Goal: Task Accomplishment & Management: Manage account settings

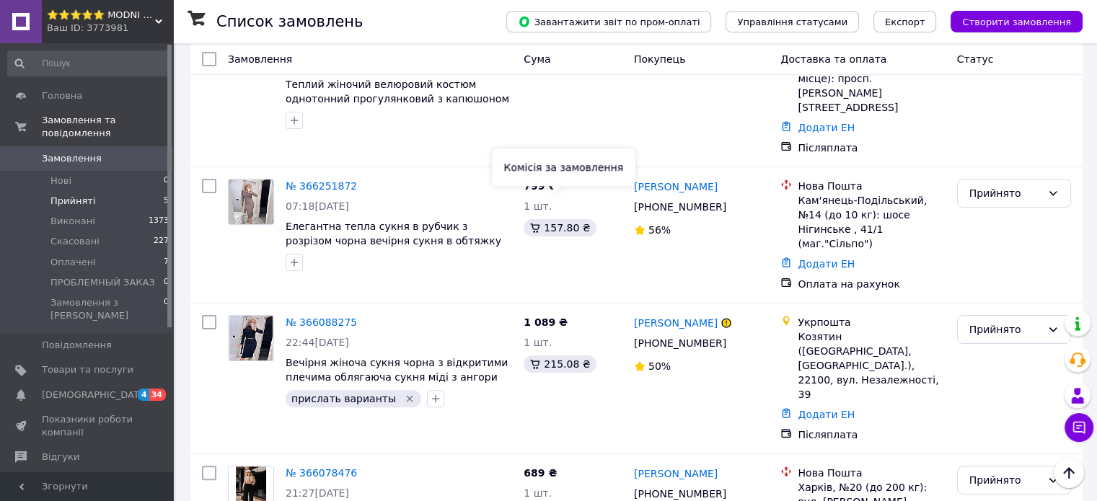
scroll to position [311, 0]
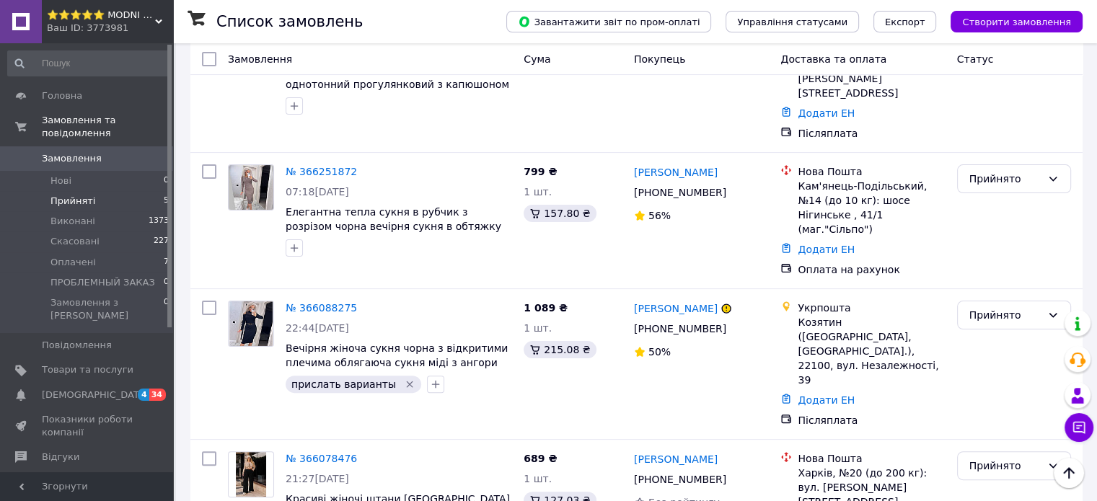
click at [75, 152] on span "Замовлення" at bounding box center [72, 158] width 60 height 13
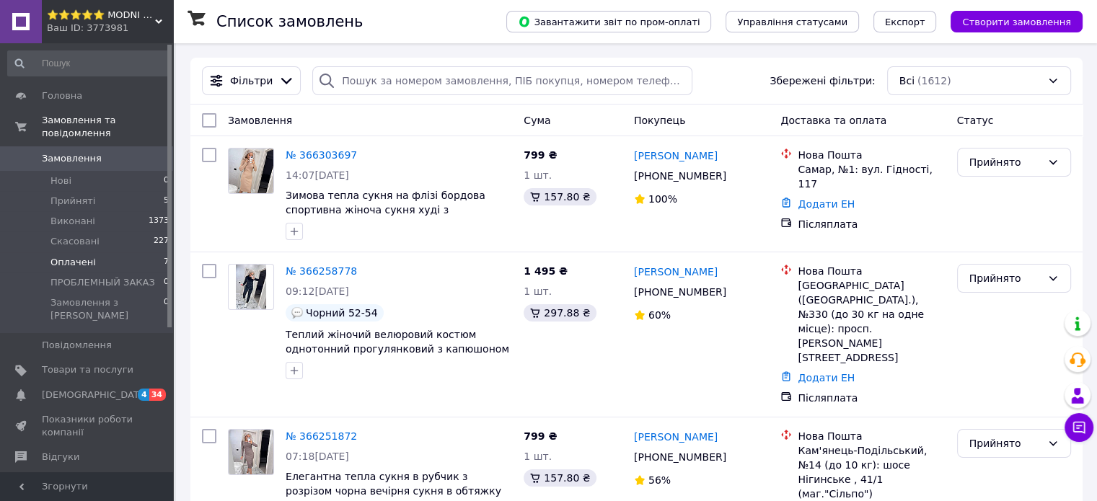
click at [78, 256] on span "Оплачені" at bounding box center [72, 262] width 45 height 13
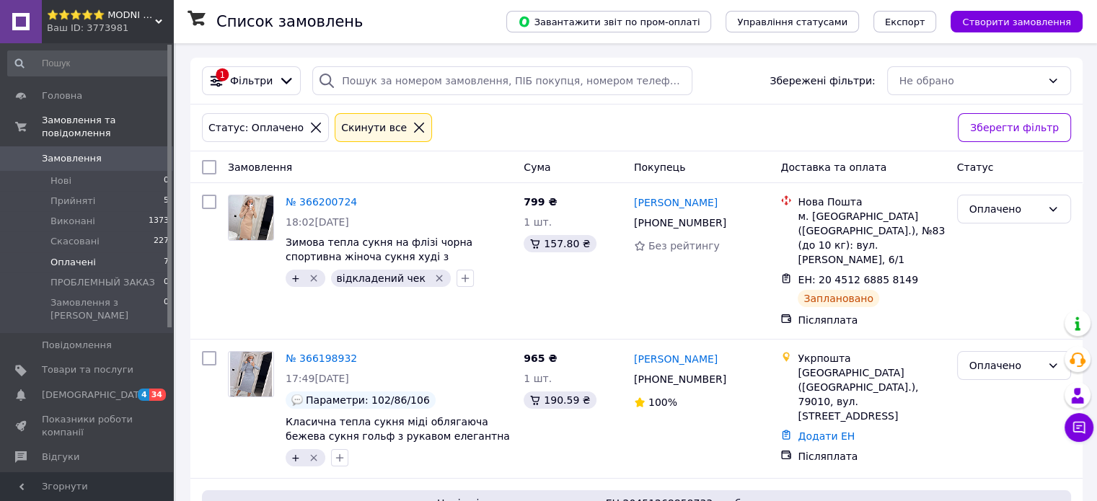
click at [79, 152] on span "Замовлення" at bounding box center [72, 158] width 60 height 13
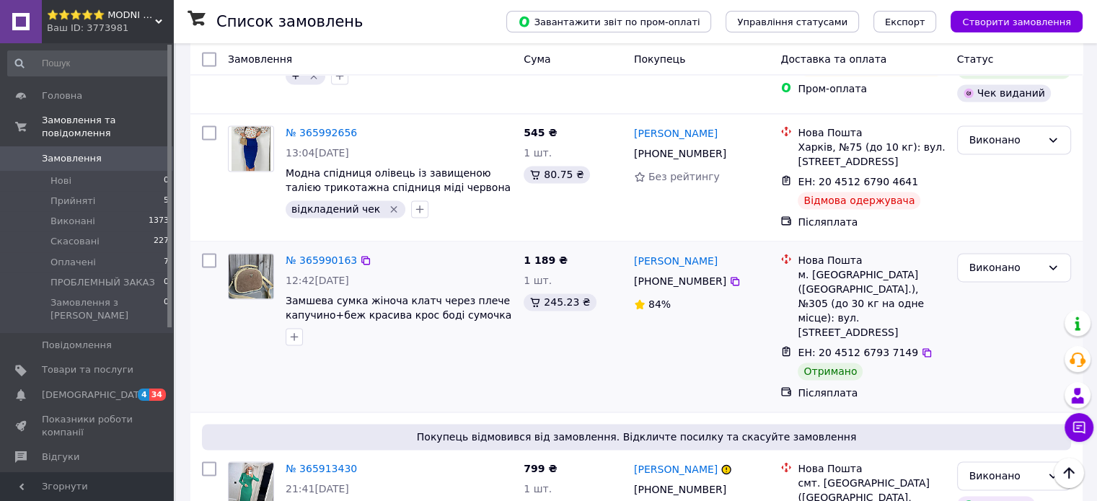
scroll to position [2178, 0]
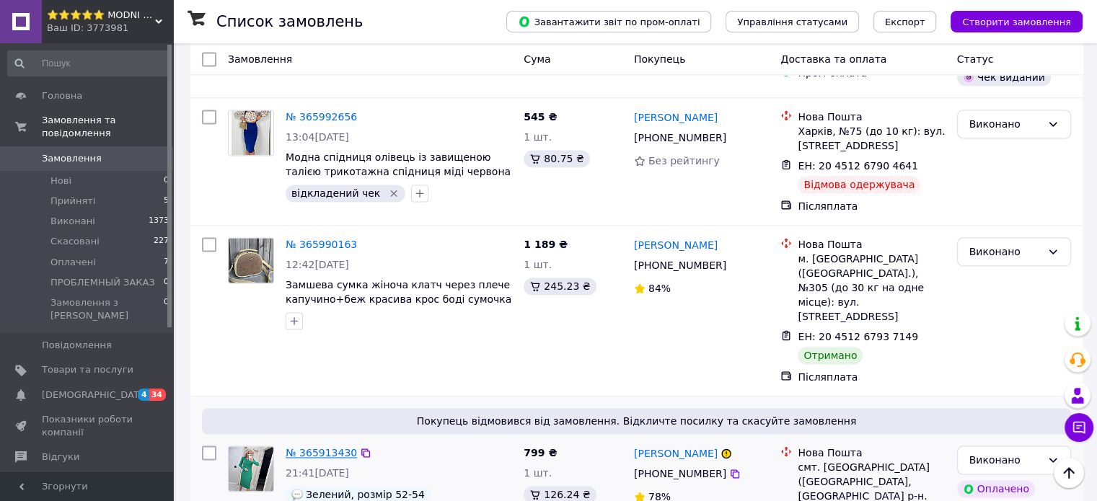
click at [296, 447] on link "№ 365913430" at bounding box center [321, 453] width 71 height 12
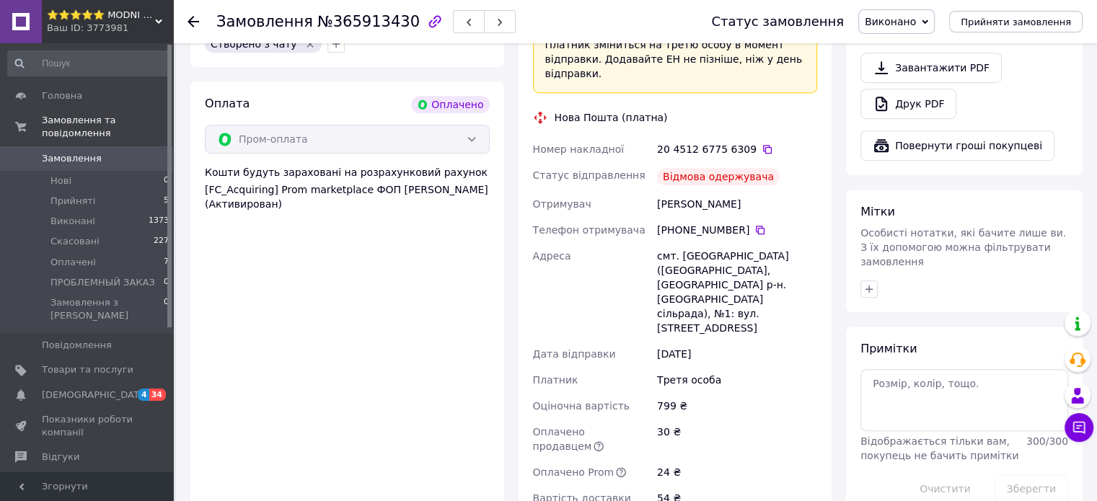
scroll to position [1044, 0]
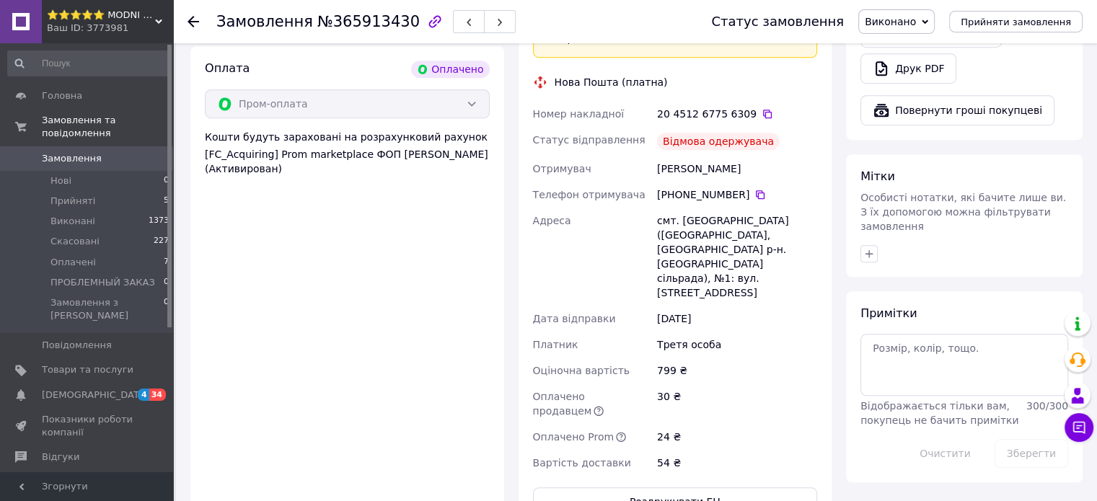
click at [916, 16] on span "Виконано" at bounding box center [890, 22] width 51 height 12
click at [906, 89] on li "Оплачено" at bounding box center [918, 94] width 119 height 22
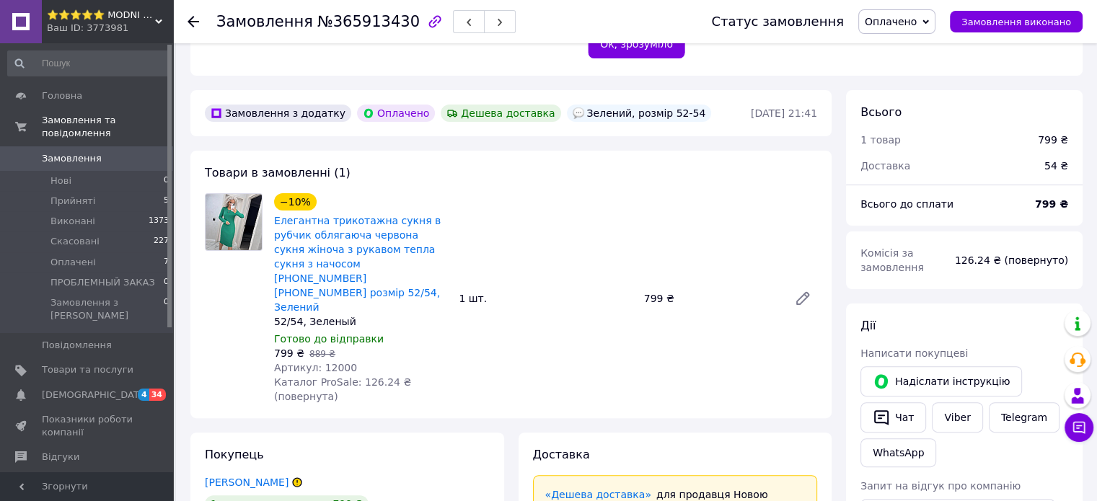
scroll to position [353, 0]
click at [1003, 24] on span "Замовлення виконано" at bounding box center [1016, 22] width 110 height 11
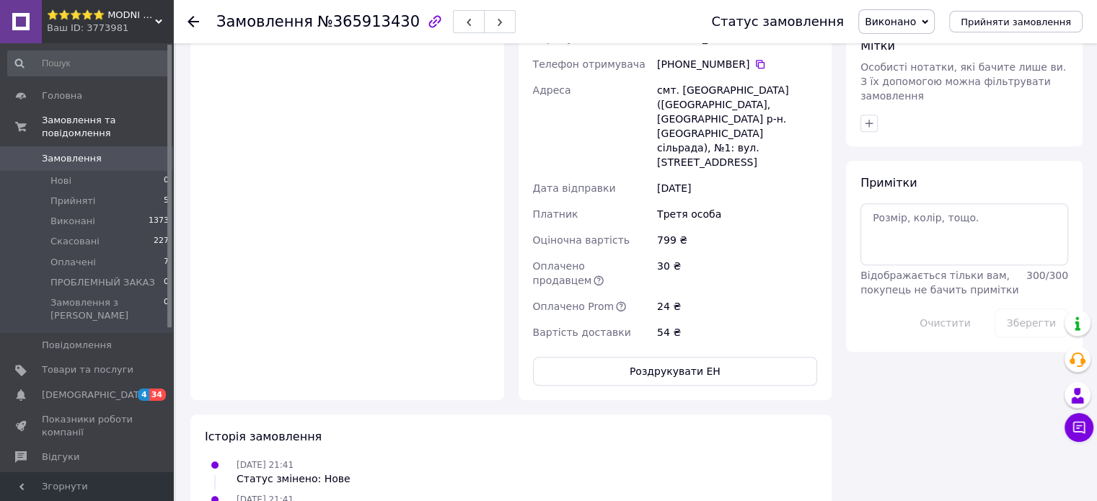
scroll to position [937, 0]
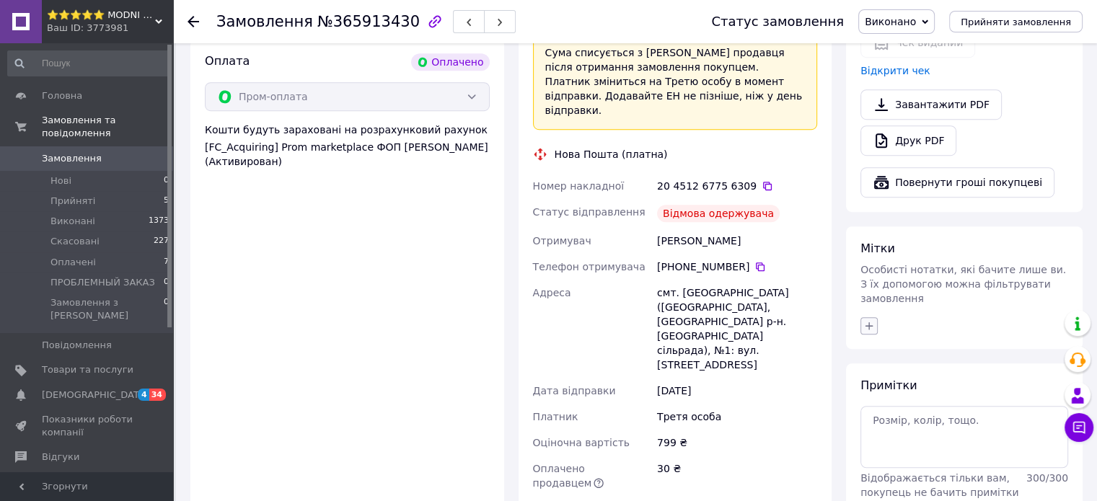
click at [875, 317] on button "button" at bounding box center [868, 325] width 17 height 17
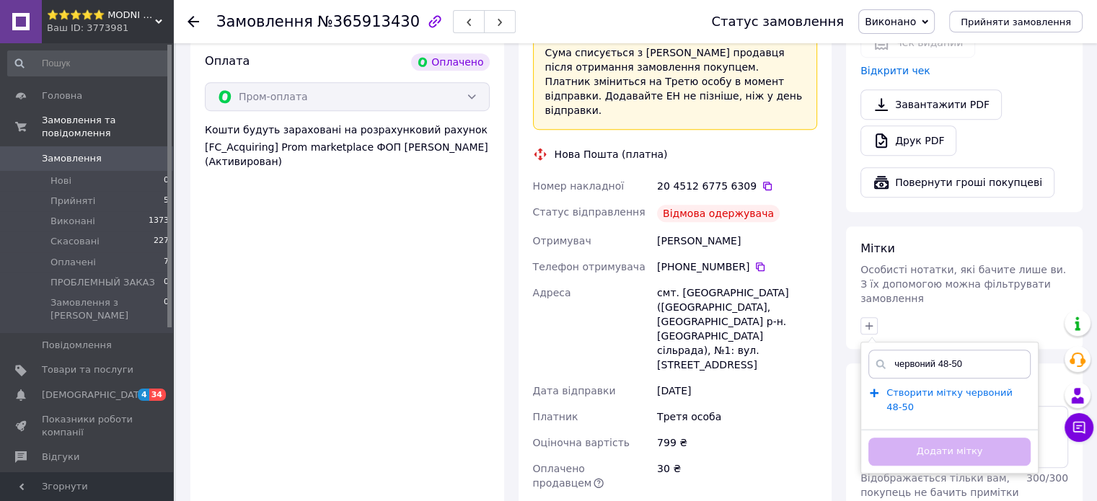
type input "червоний 48-50"
click at [945, 387] on span "Створити мітку червоний 48-50" at bounding box center [949, 400] width 126 height 26
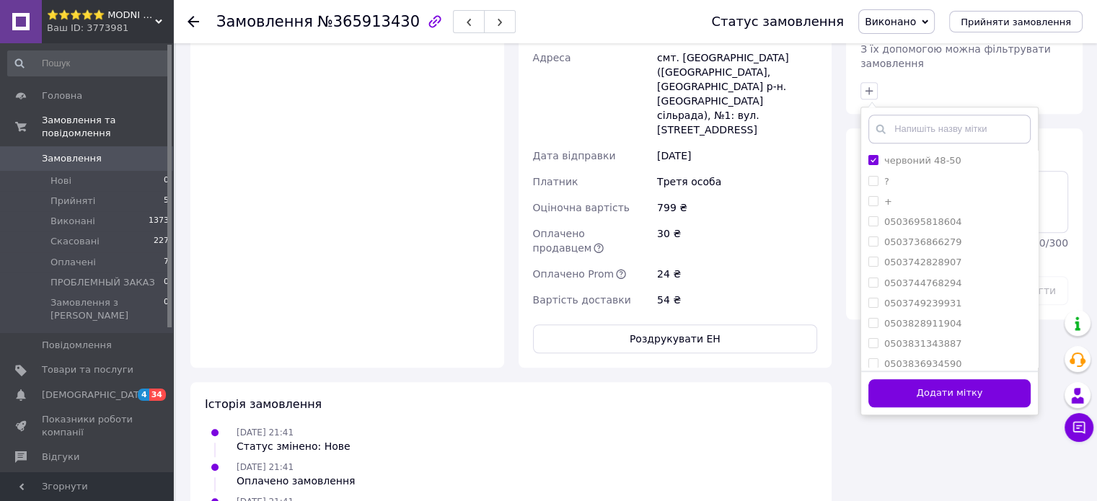
scroll to position [1226, 0]
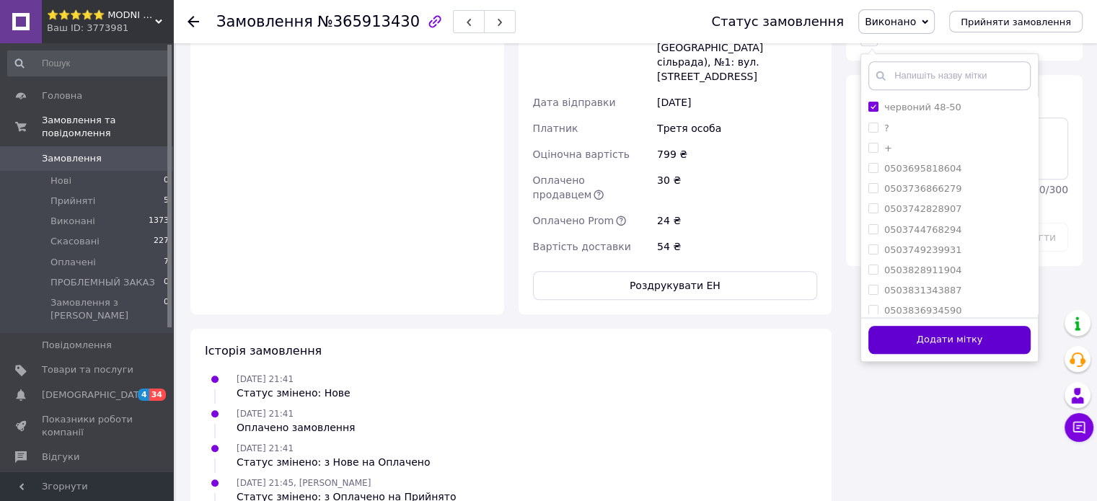
click at [940, 326] on button "Додати мітку" at bounding box center [949, 340] width 162 height 28
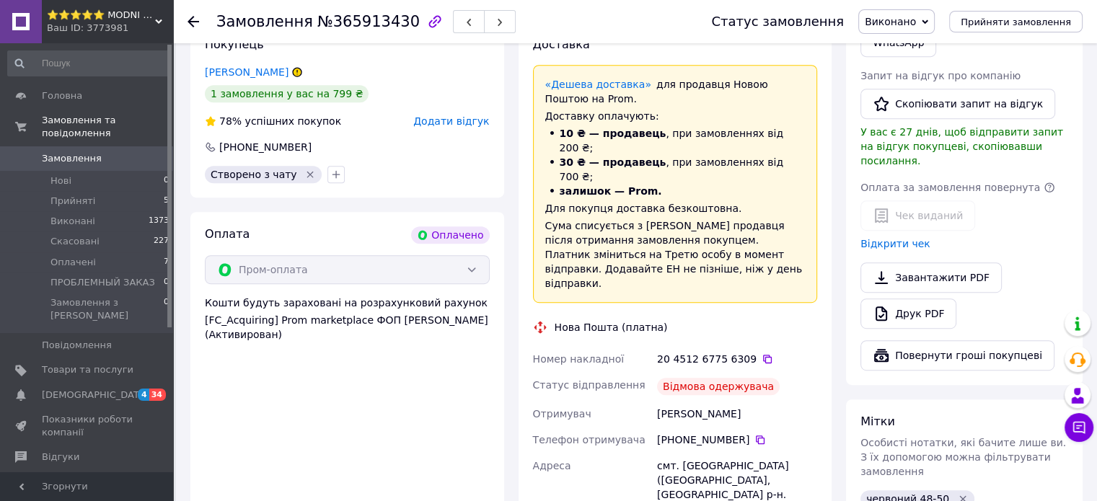
scroll to position [937, 0]
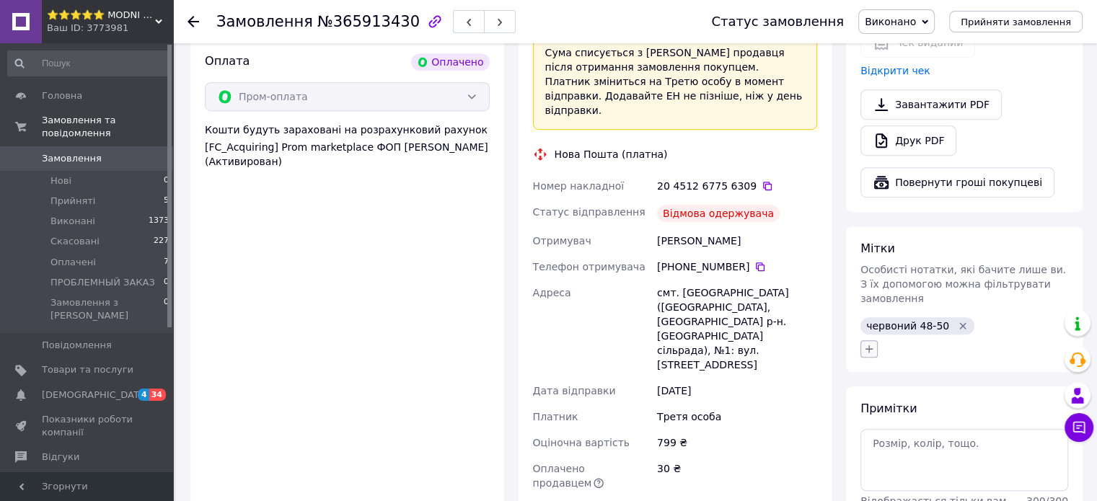
click at [866, 343] on icon "button" at bounding box center [869, 349] width 12 height 12
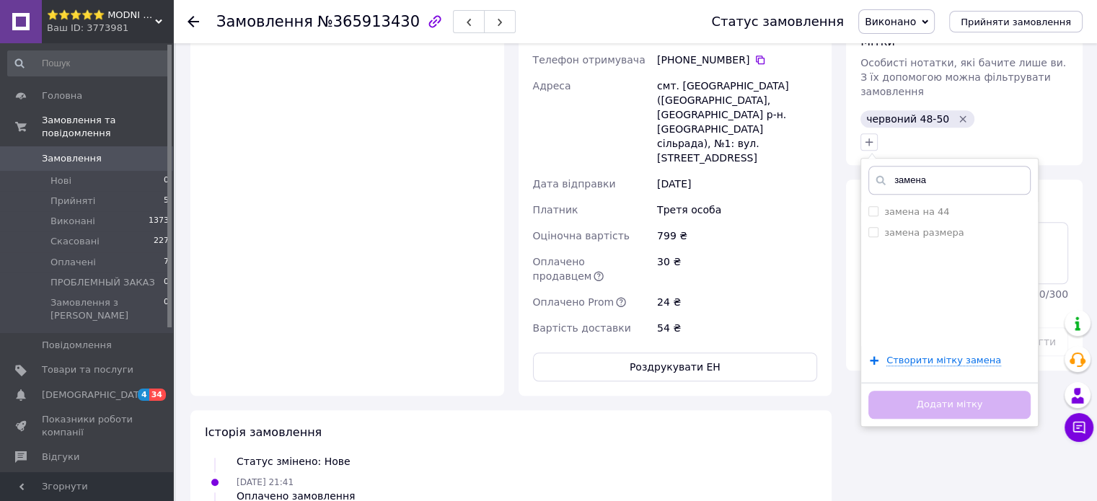
scroll to position [1154, 0]
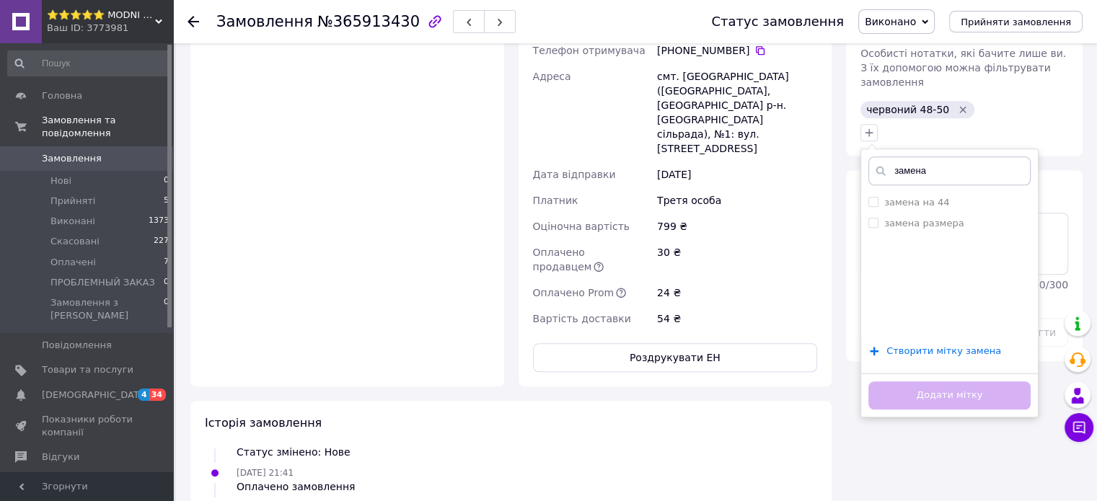
type input "замена"
click at [952, 345] on span "Створити мітку замена" at bounding box center [943, 351] width 115 height 12
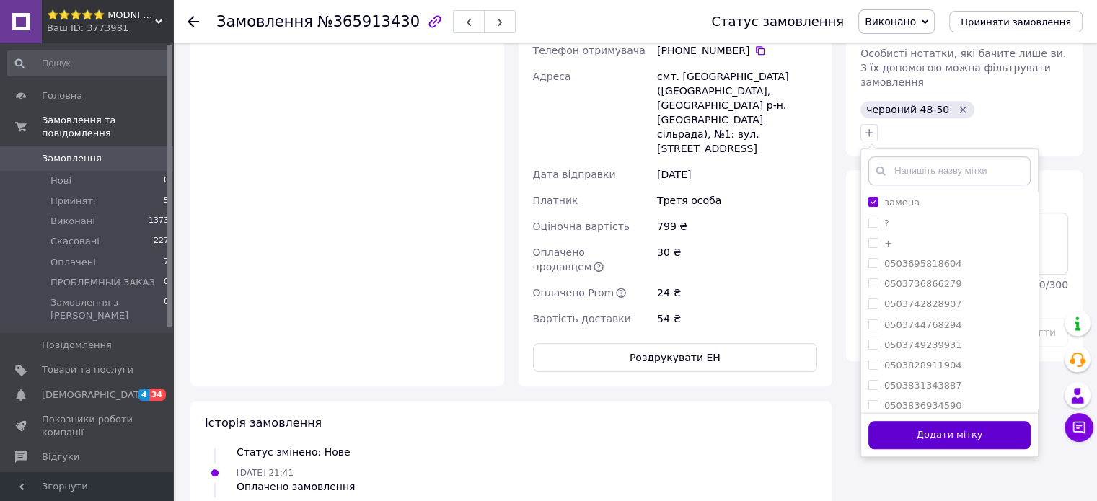
click at [909, 421] on button "Додати мітку" at bounding box center [949, 435] width 162 height 28
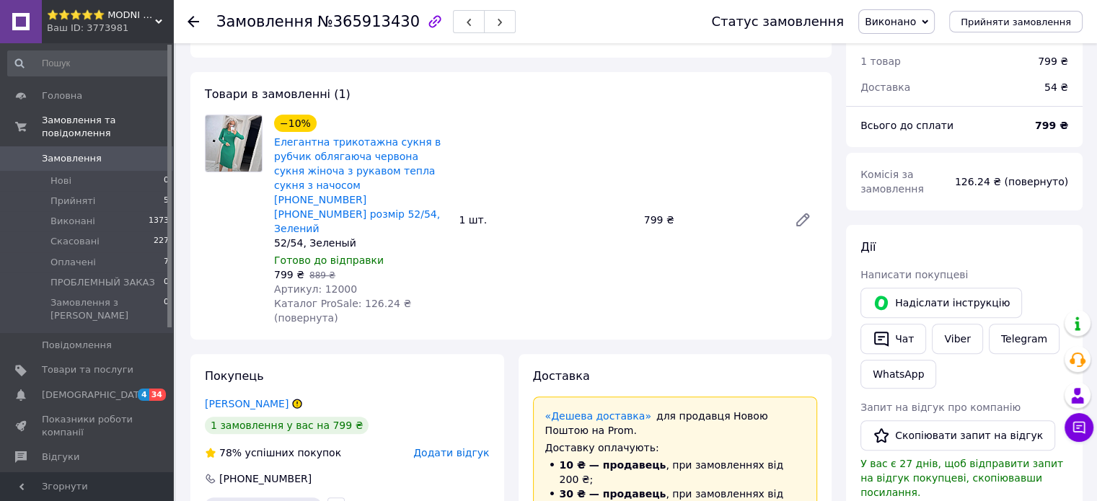
scroll to position [216, 0]
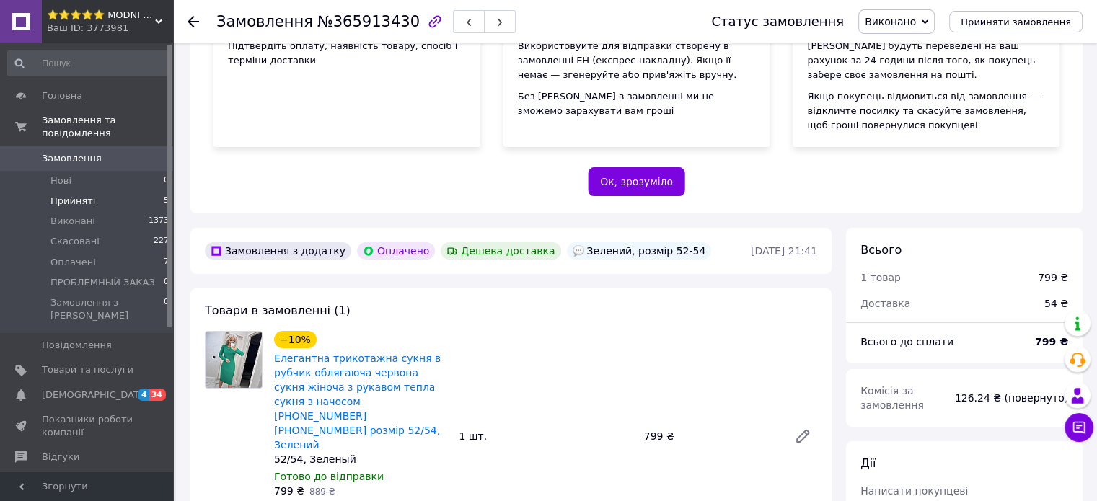
click at [72, 195] on span "Прийняті" at bounding box center [72, 201] width 45 height 13
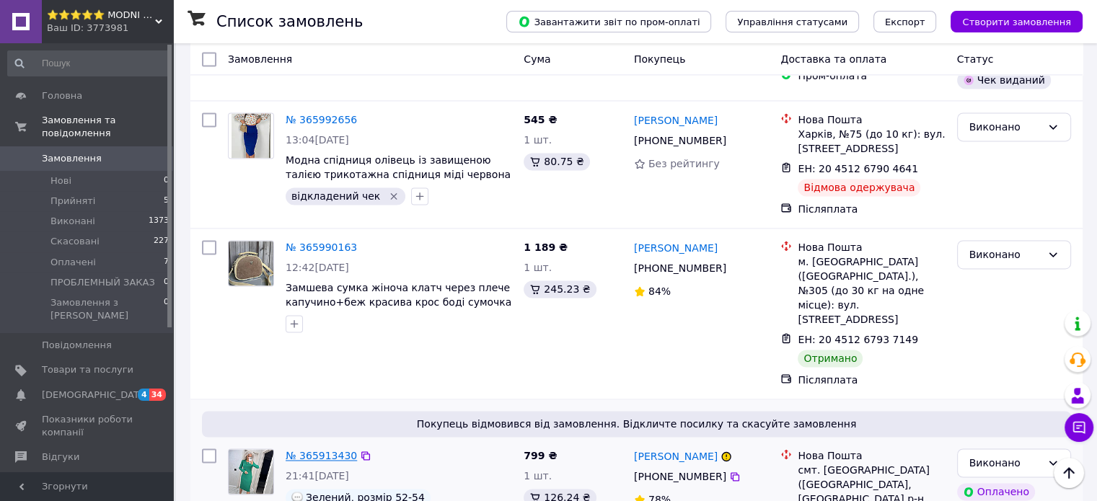
scroll to position [2235, 0]
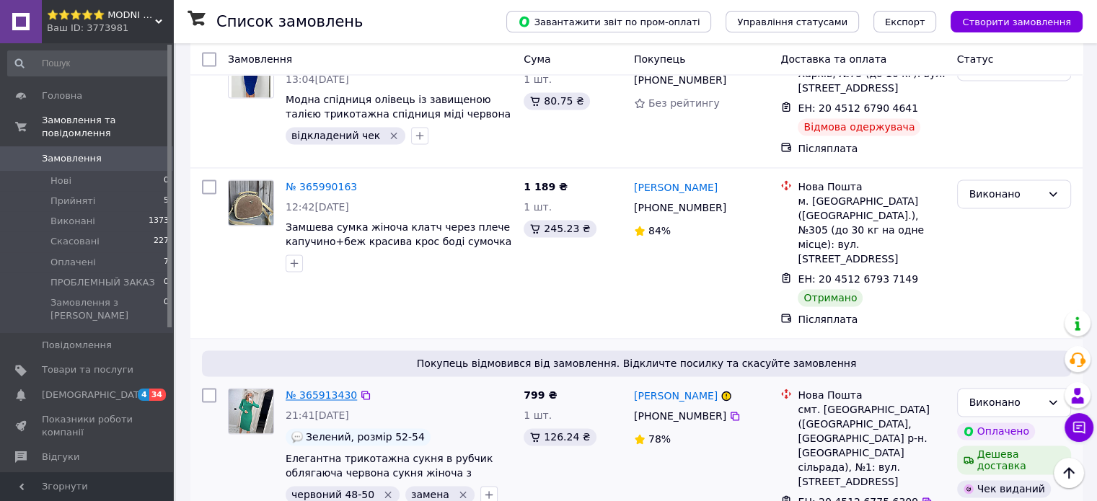
click at [319, 389] on link "№ 365913430" at bounding box center [321, 395] width 71 height 12
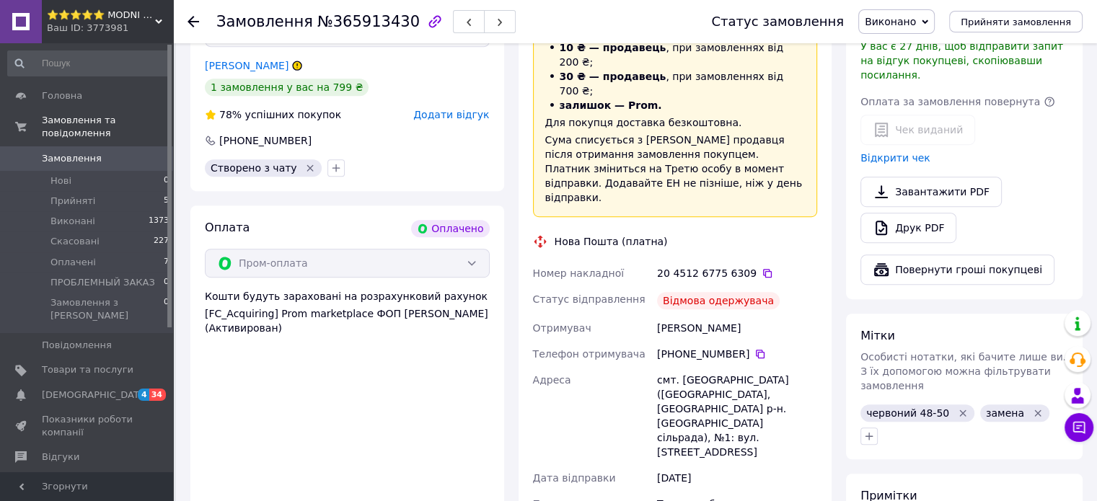
scroll to position [1029, 0]
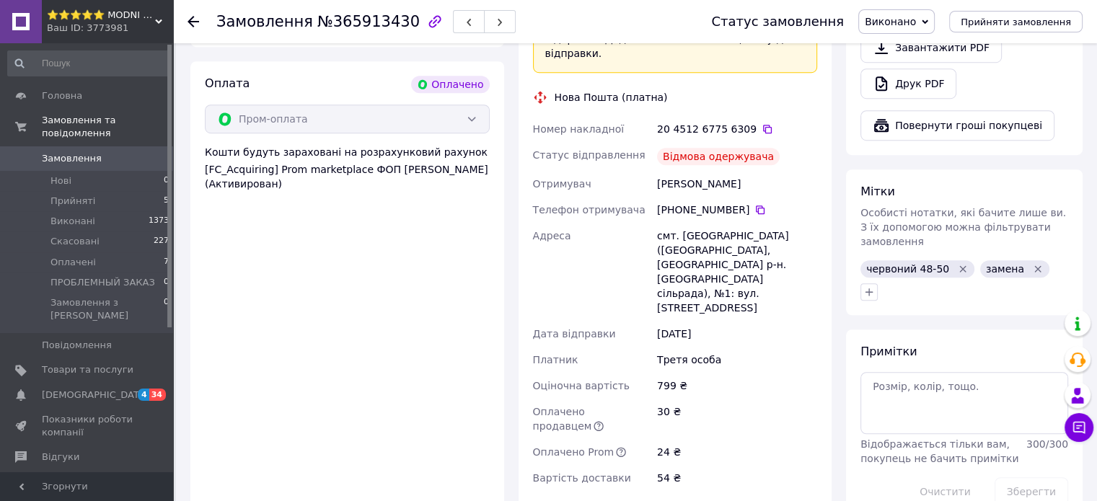
click at [910, 18] on span "Виконано" at bounding box center [890, 22] width 51 height 12
click at [901, 93] on li "Оплачено" at bounding box center [918, 94] width 119 height 22
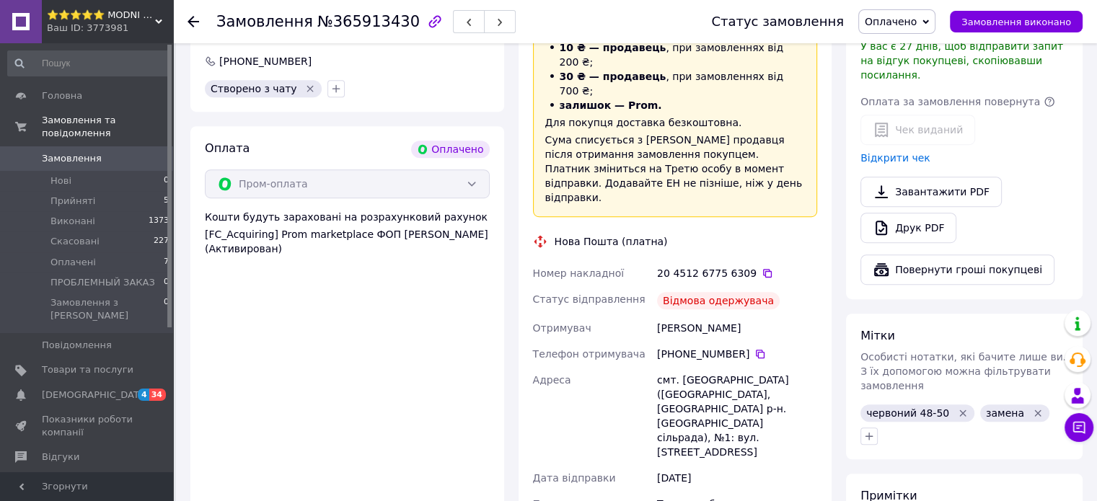
scroll to position [922, 0]
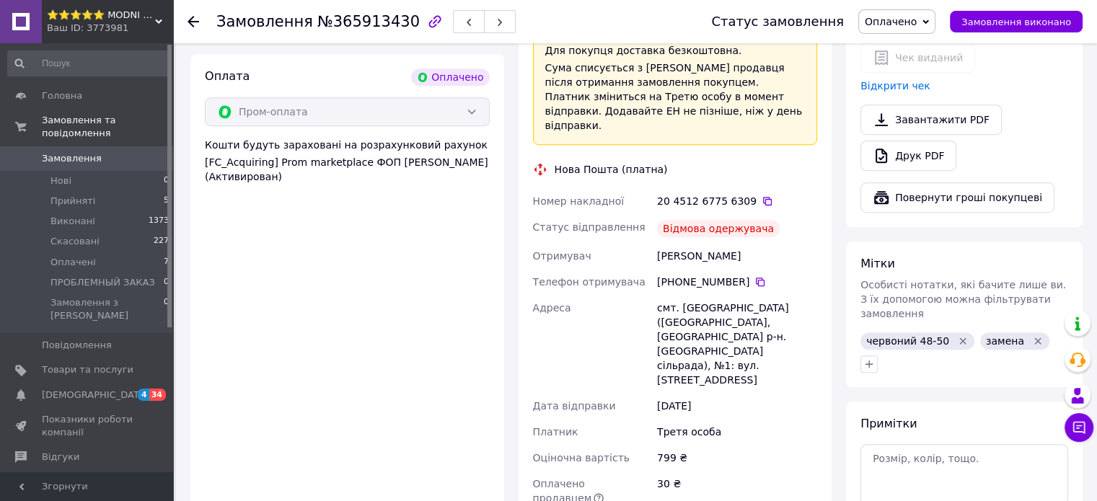
click at [578, 195] on span "Номер накладної" at bounding box center [579, 201] width 92 height 12
click at [988, 20] on span "Замовлення виконано" at bounding box center [1016, 22] width 110 height 11
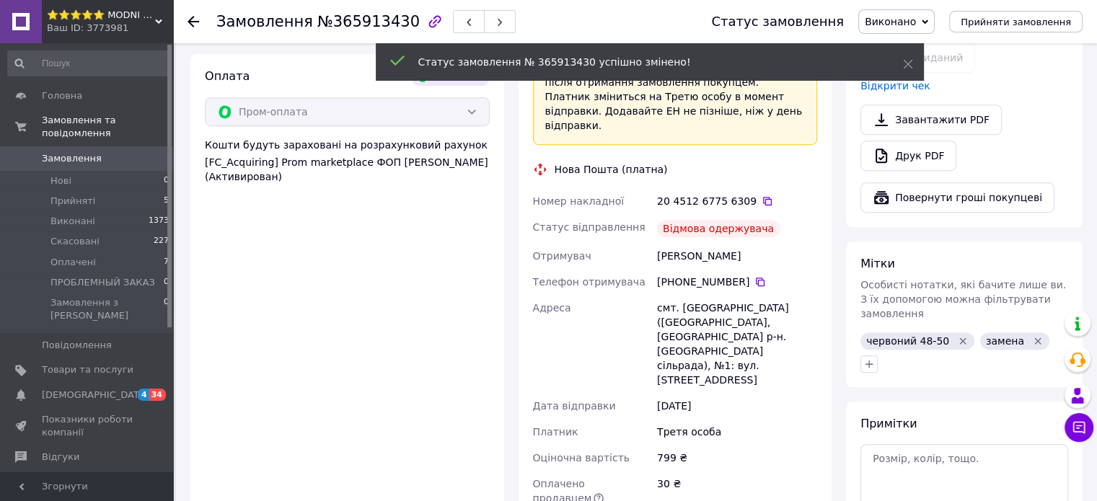
scroll to position [119, 0]
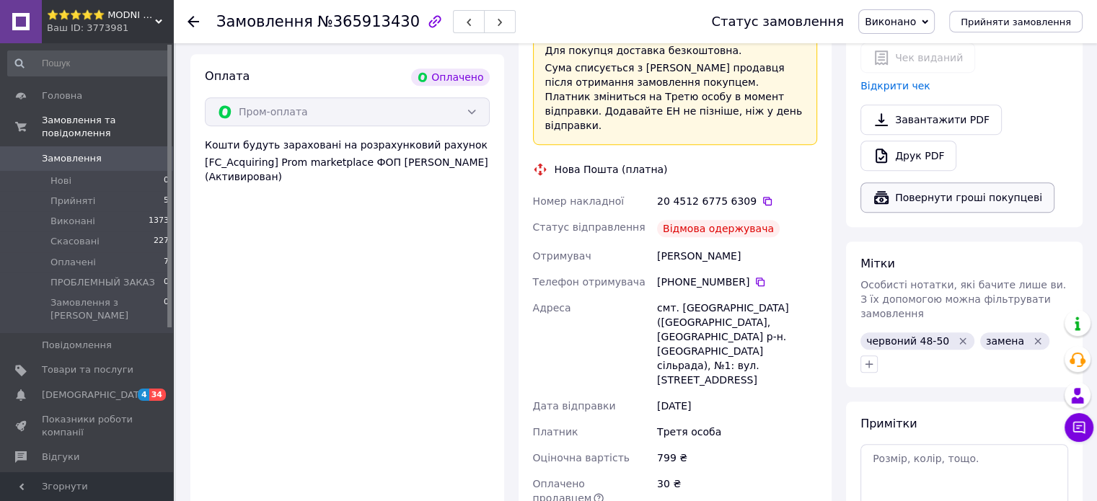
click at [980, 182] on button "Повернути гроші покупцеві" at bounding box center [957, 197] width 194 height 30
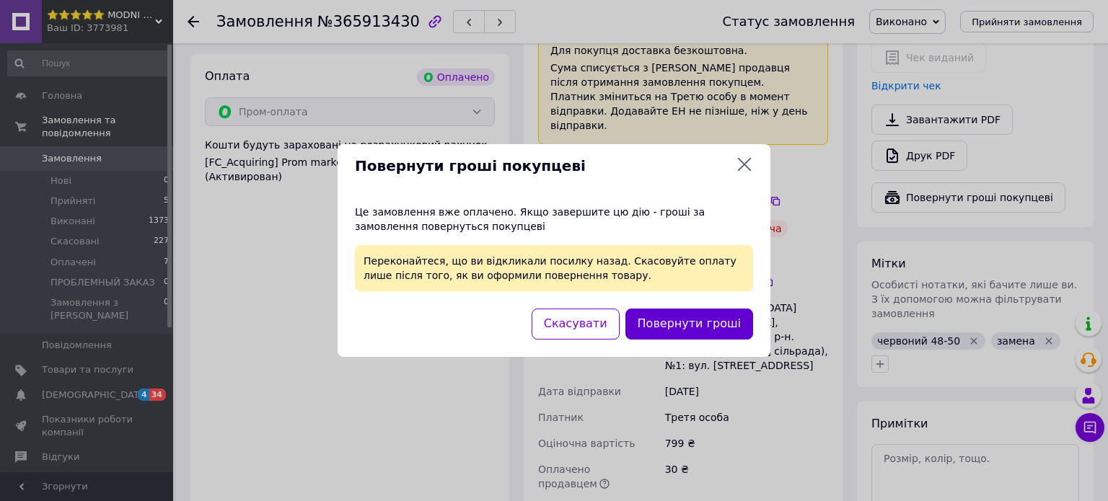
click at [697, 322] on button "Повернути гроші" at bounding box center [689, 324] width 128 height 31
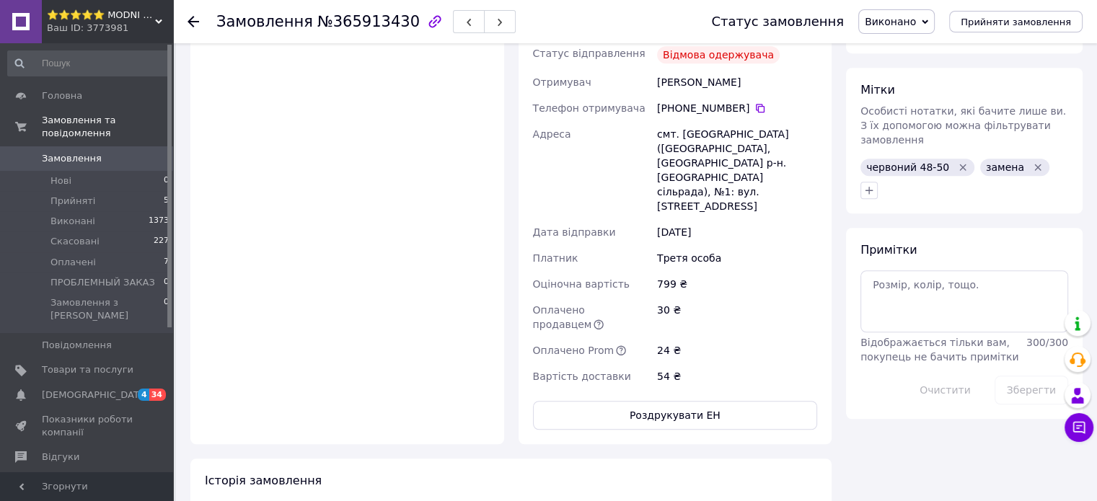
scroll to position [1066, 0]
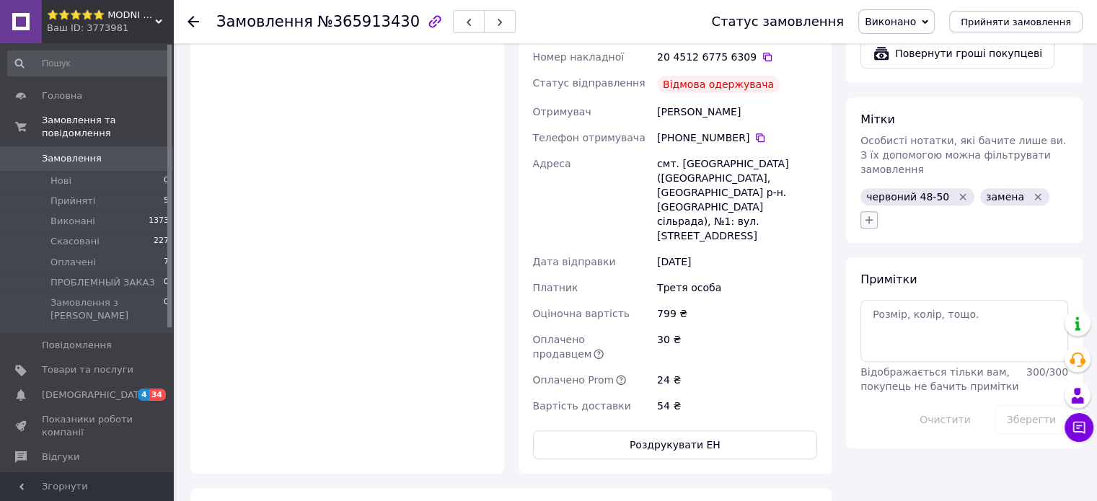
click at [867, 214] on icon "button" at bounding box center [869, 220] width 12 height 12
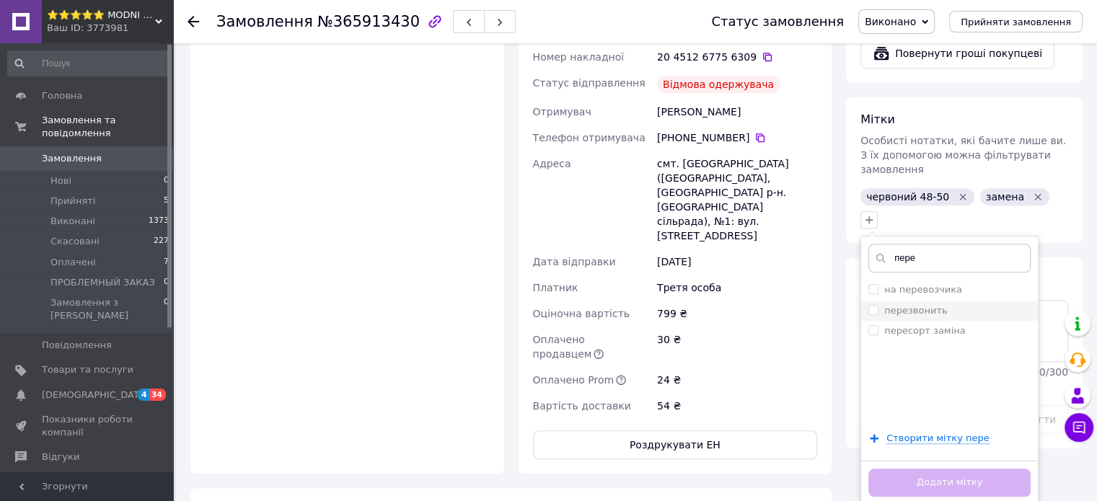
type input "пере"
click at [871, 305] on input "перезвонить" at bounding box center [872, 309] width 9 height 9
checkbox input "true"
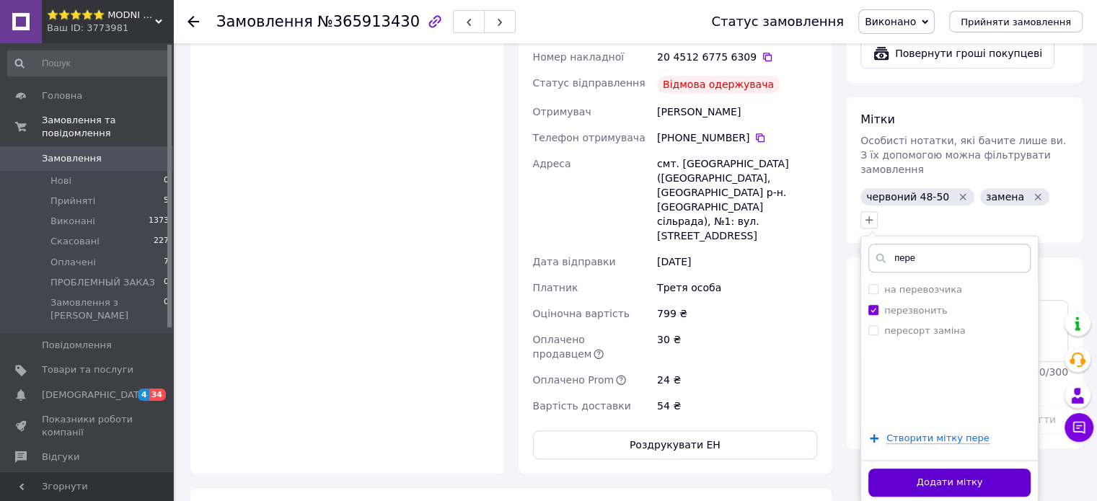
click at [924, 469] on button "Додати мітку" at bounding box center [949, 483] width 162 height 28
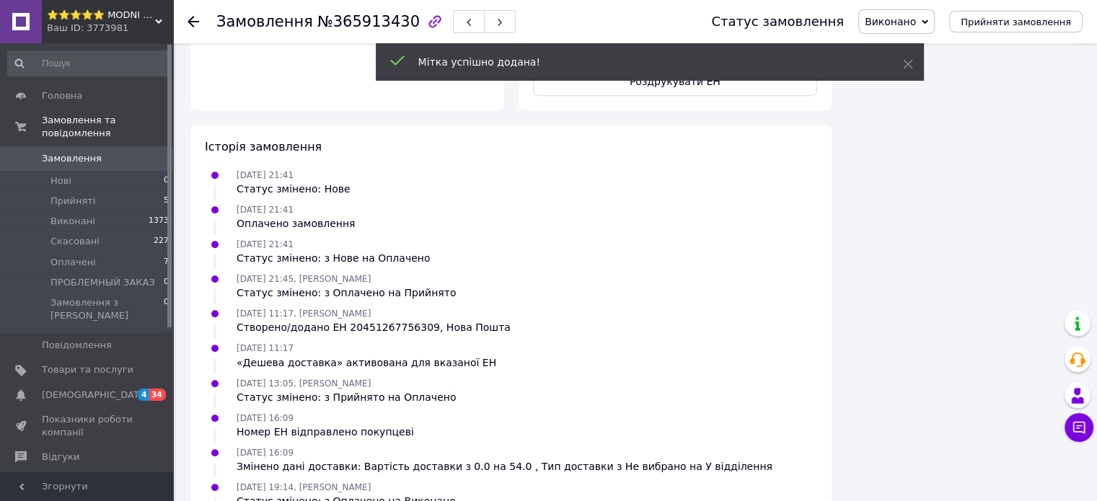
scroll to position [681, 0]
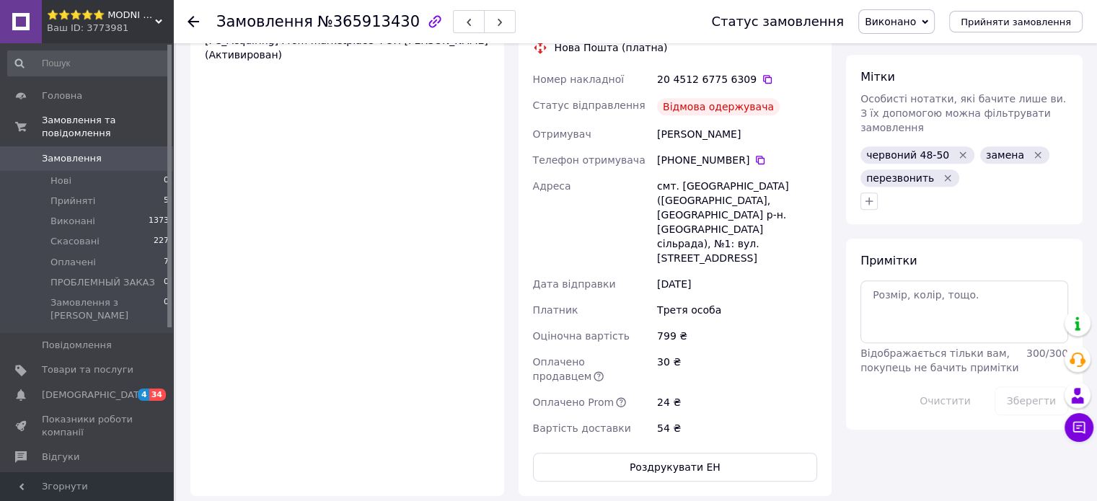
click at [77, 152] on span "Замовлення" at bounding box center [72, 158] width 60 height 13
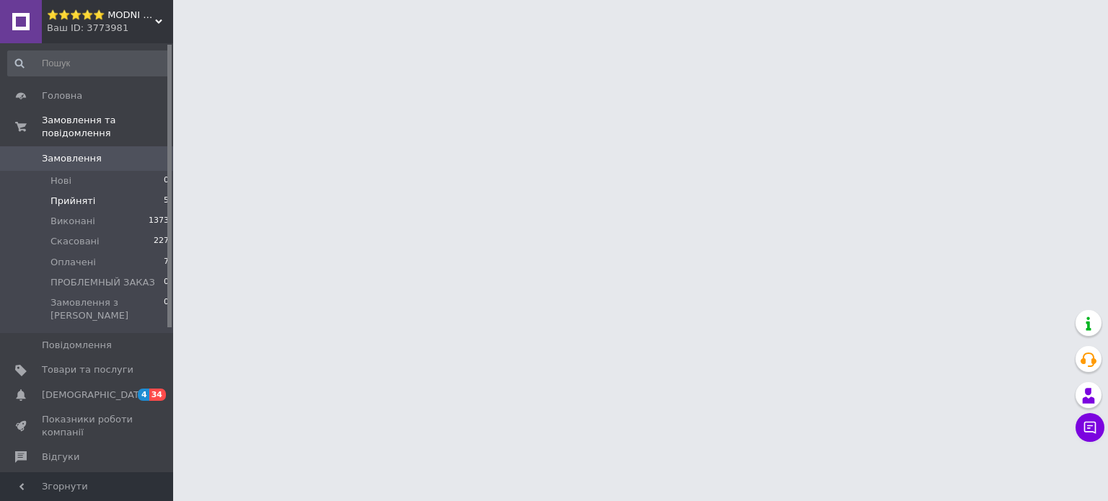
click at [77, 195] on span "Прийняті" at bounding box center [72, 201] width 45 height 13
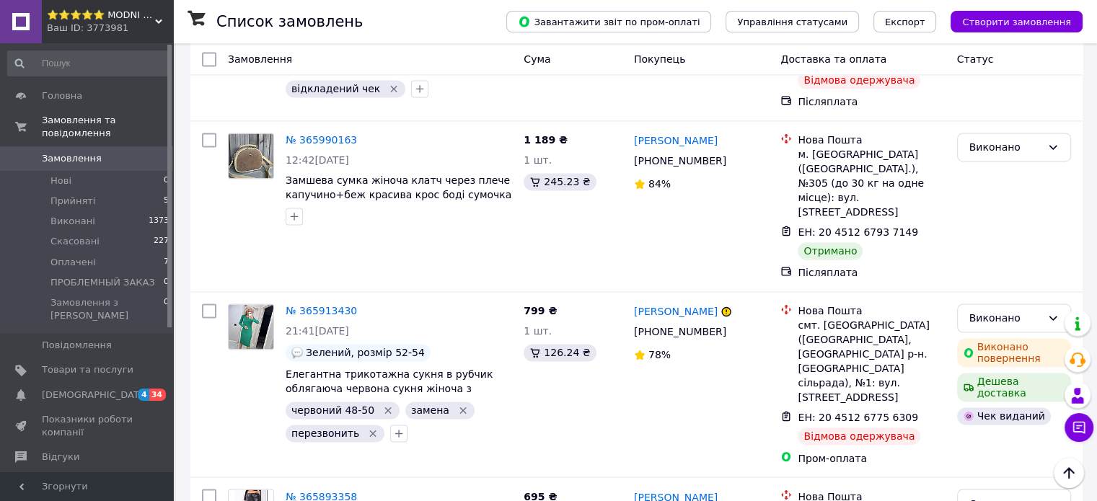
scroll to position [2307, 0]
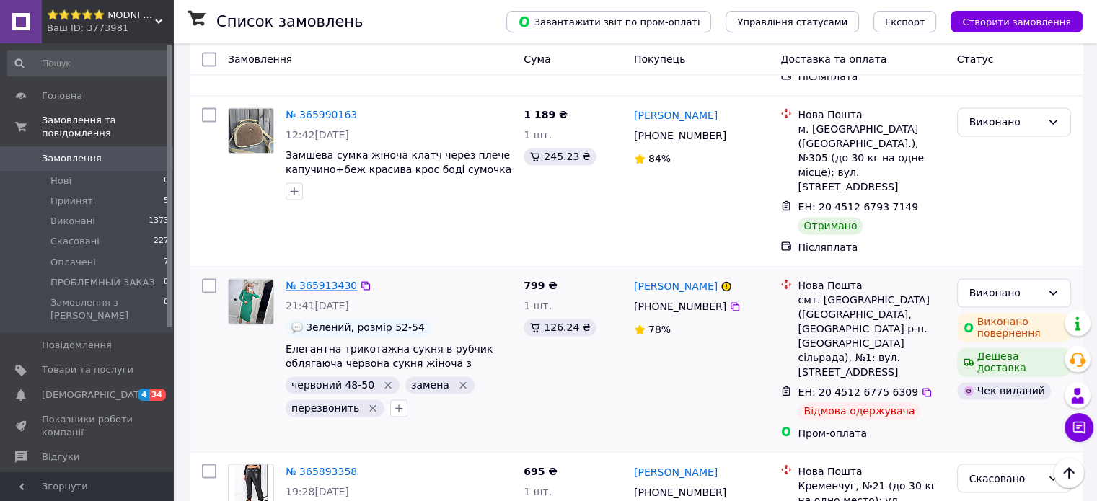
click at [314, 280] on link "№ 365913430" at bounding box center [321, 286] width 71 height 12
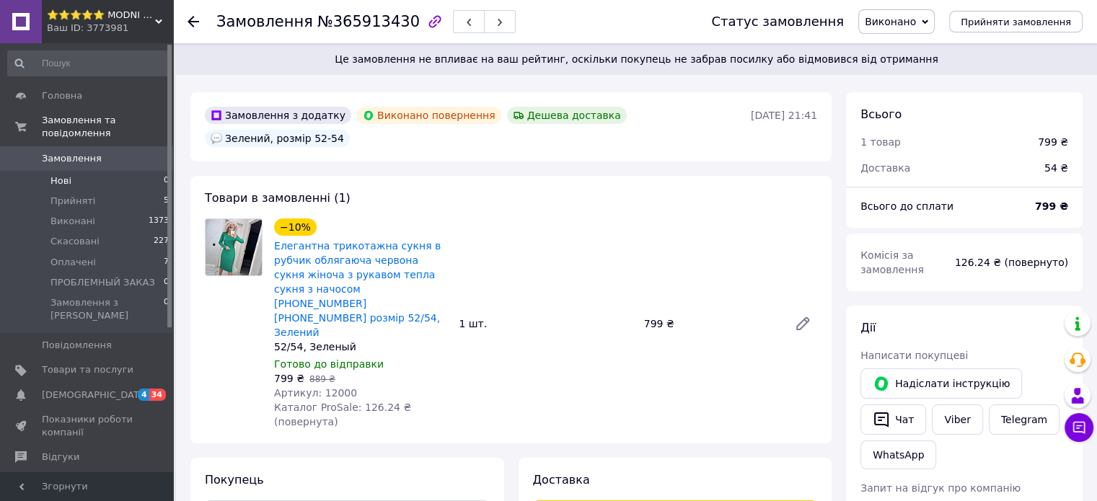
click at [89, 171] on li "Нові 0" at bounding box center [88, 181] width 177 height 20
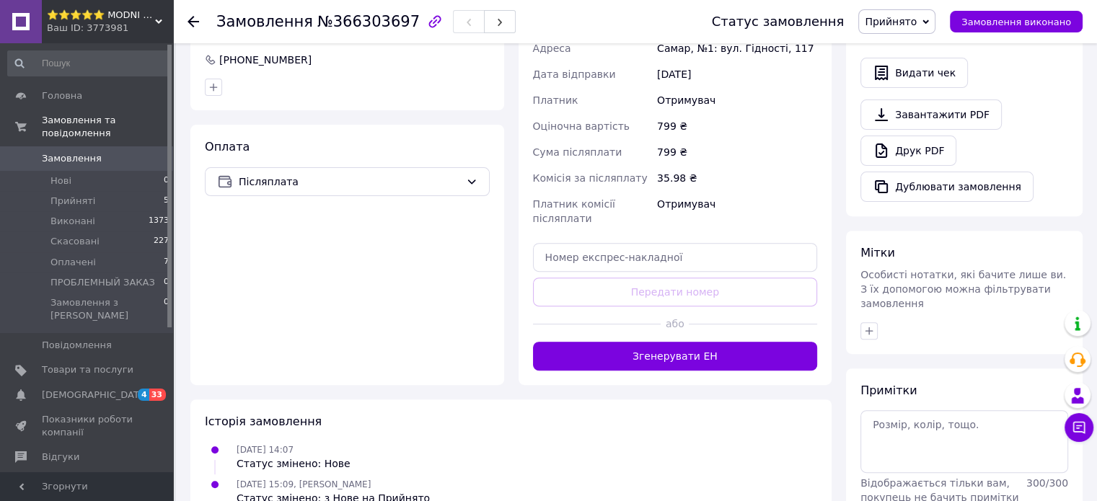
scroll to position [516, 0]
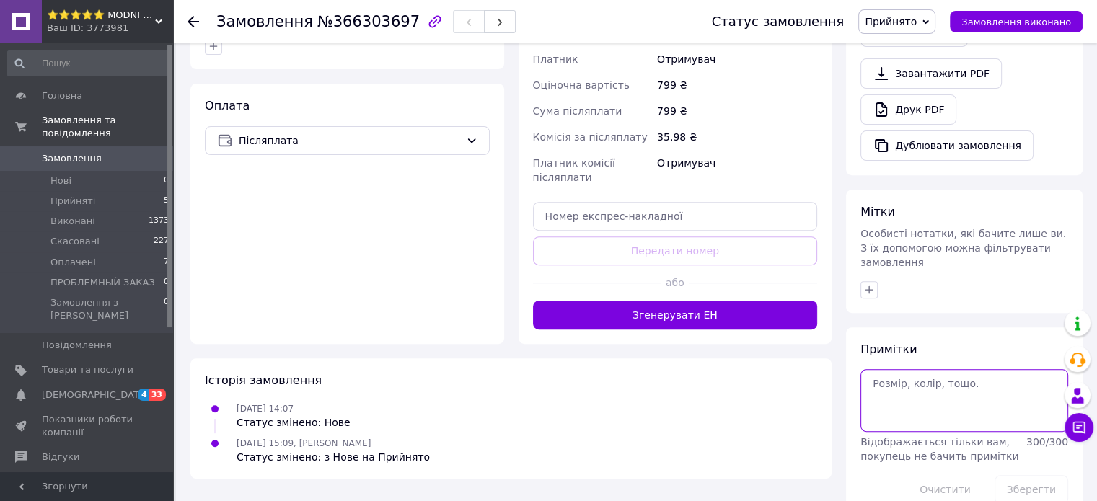
click at [931, 369] on textarea at bounding box center [964, 400] width 208 height 62
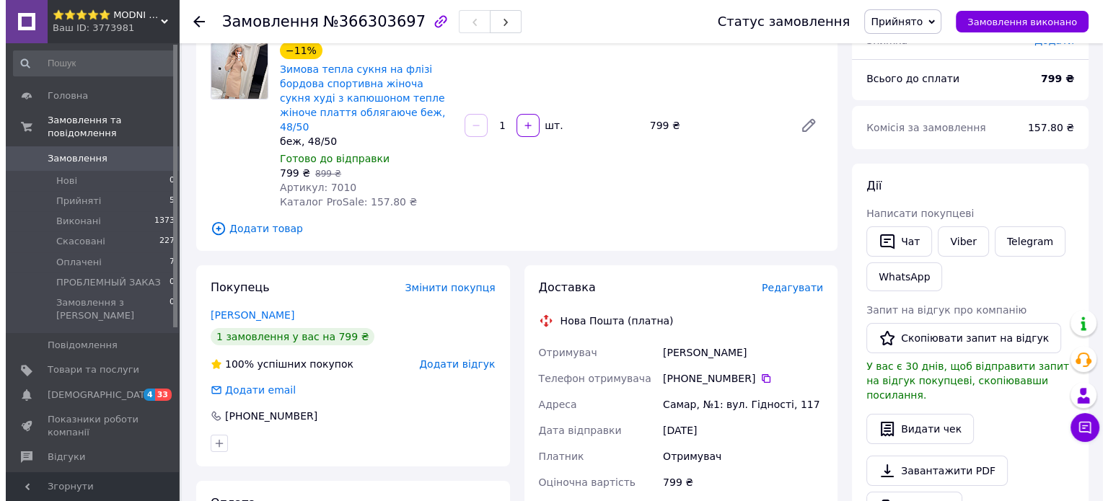
scroll to position [144, 0]
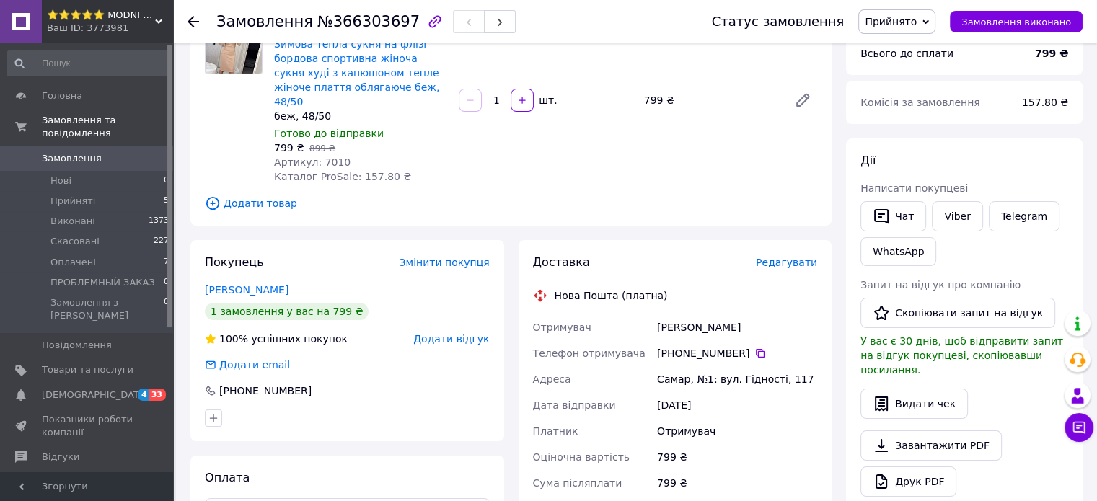
click at [793, 257] on span "Редагувати" at bounding box center [786, 263] width 61 height 12
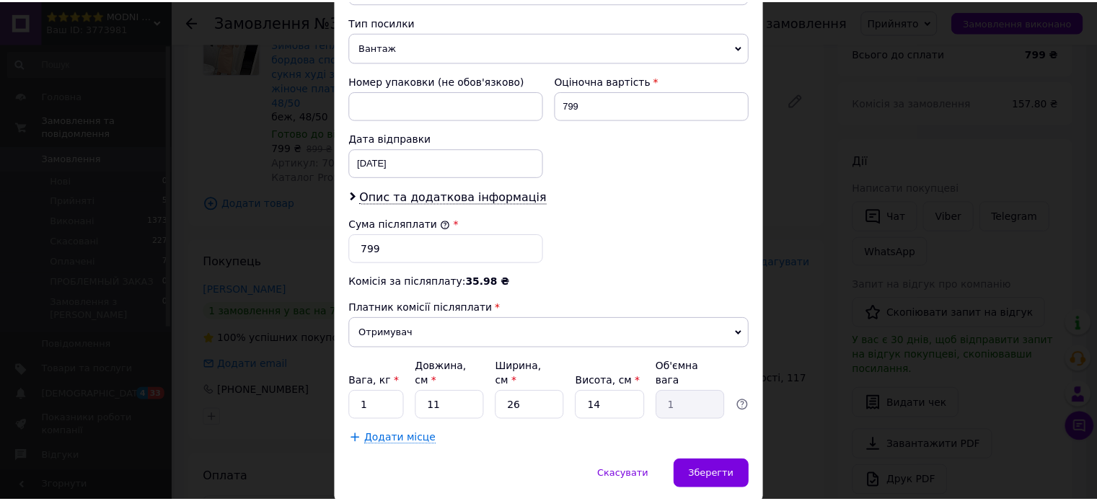
scroll to position [577, 0]
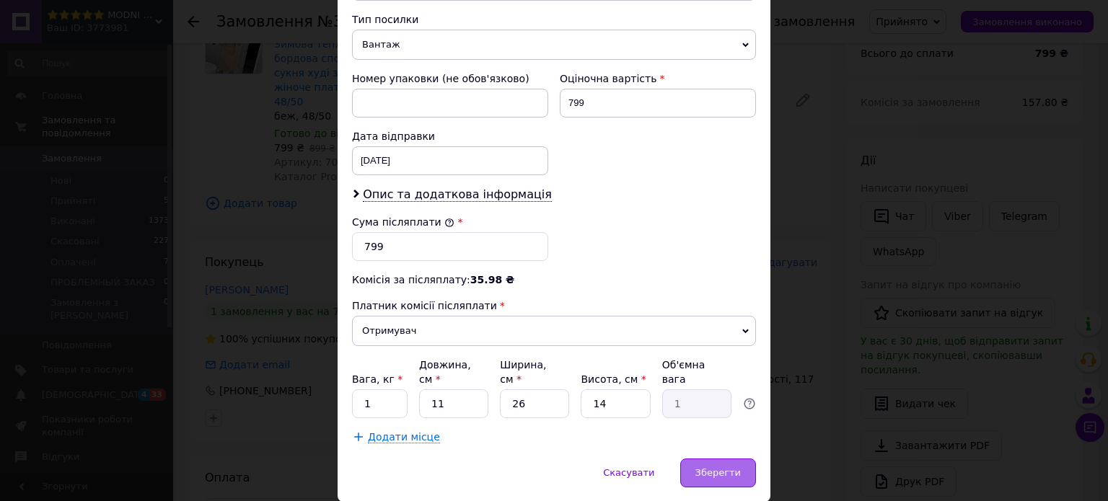
click at [715, 467] on span "Зберегти" at bounding box center [717, 472] width 45 height 11
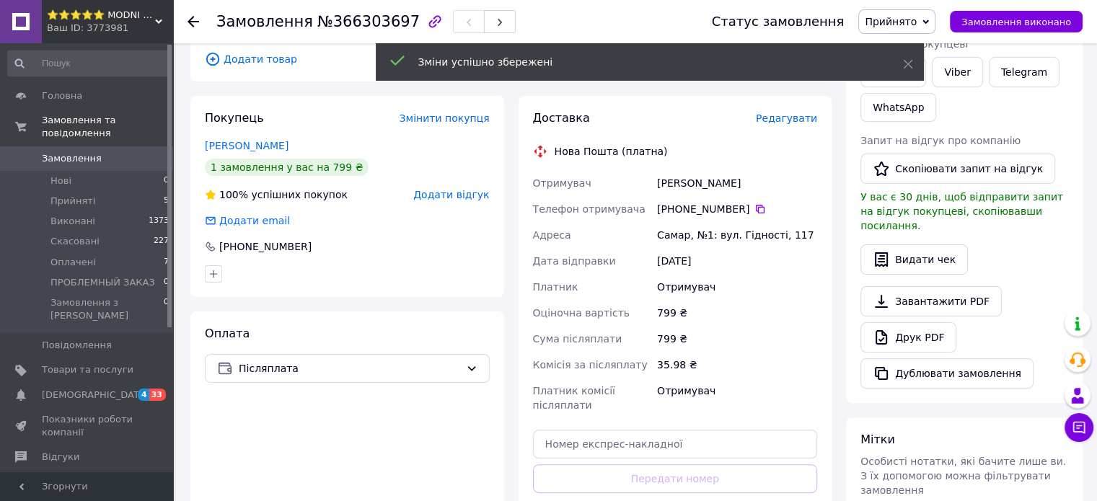
scroll to position [433, 0]
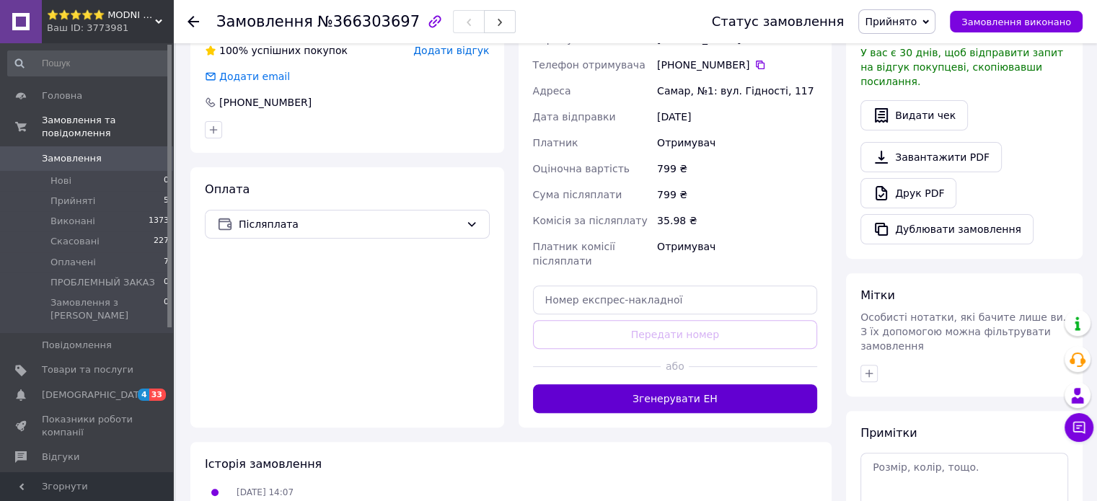
click at [704, 392] on button "Згенерувати ЕН" at bounding box center [675, 398] width 285 height 29
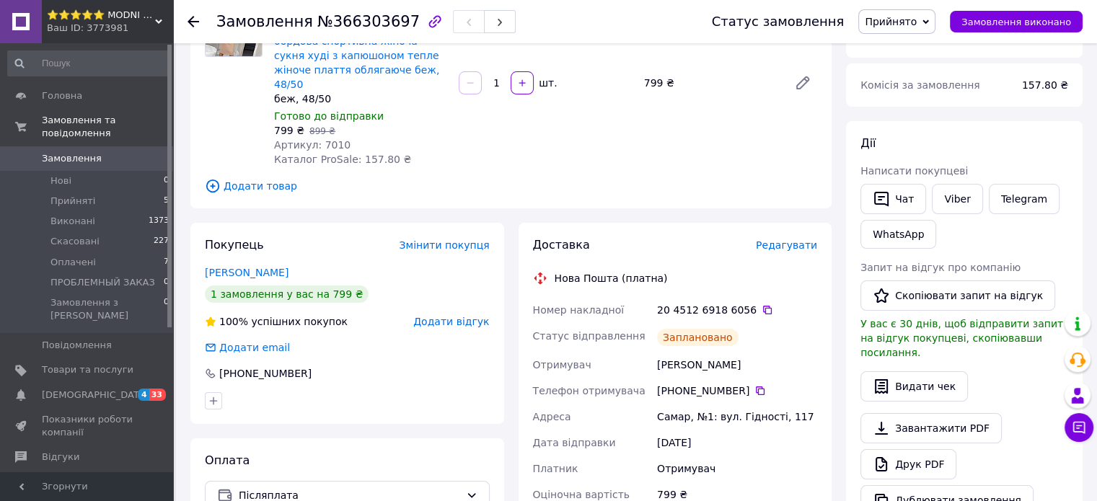
scroll to position [216, 0]
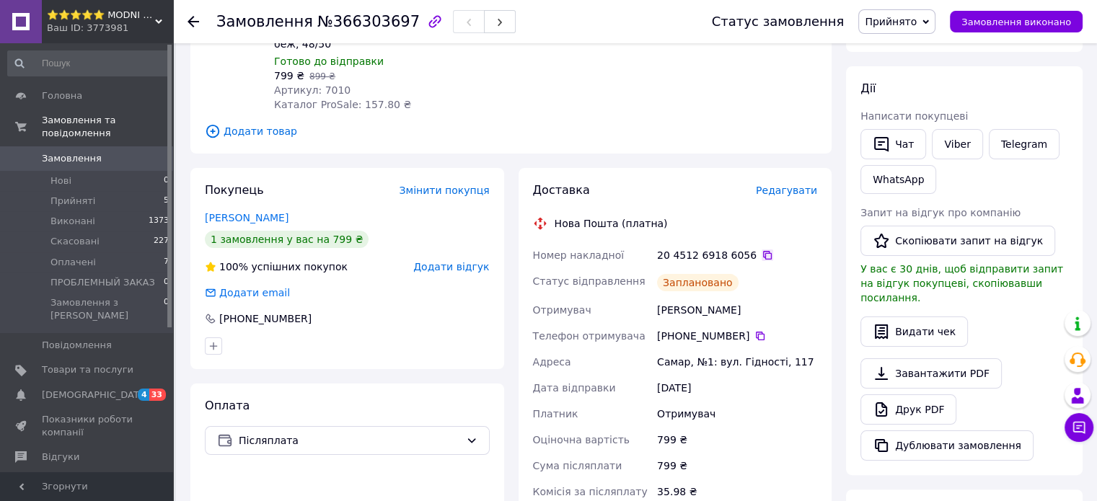
click at [761, 249] on icon at bounding box center [767, 255] width 12 height 12
drag, startPoint x: 655, startPoint y: 299, endPoint x: 753, endPoint y: 299, distance: 98.1
click at [753, 299] on div "Мотченко Наталья" at bounding box center [737, 310] width 166 height 26
copy div "Мотченко Наталья"
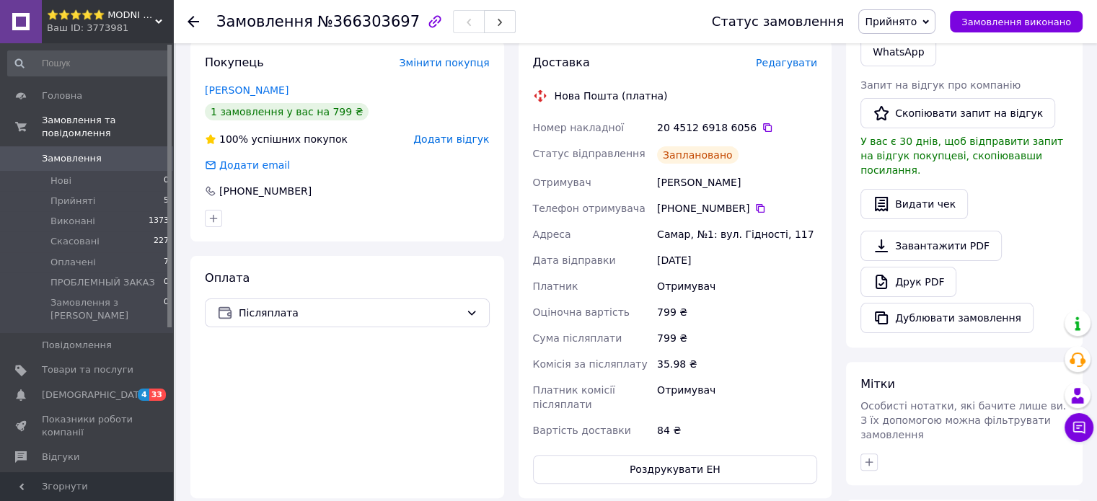
scroll to position [361, 0]
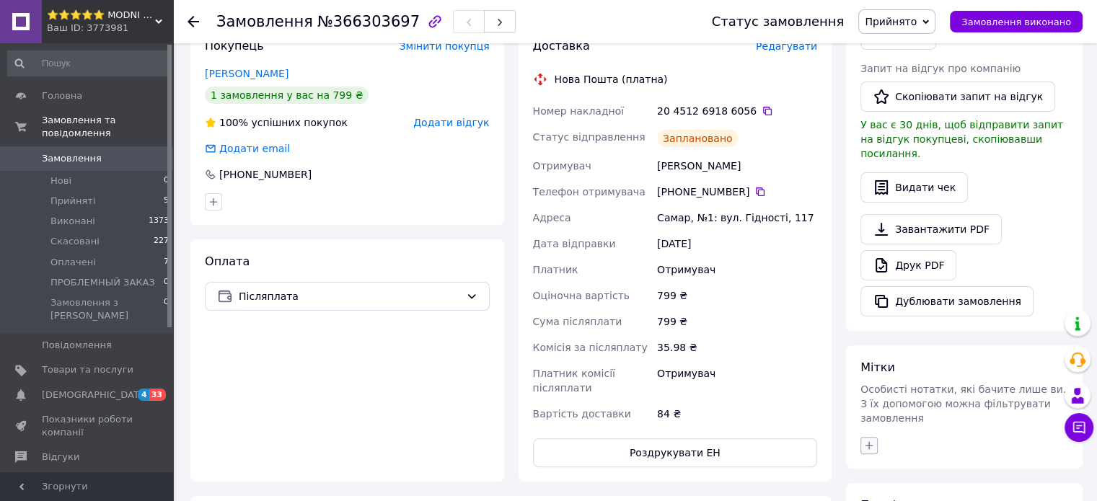
click at [864, 440] on icon "button" at bounding box center [869, 446] width 12 height 12
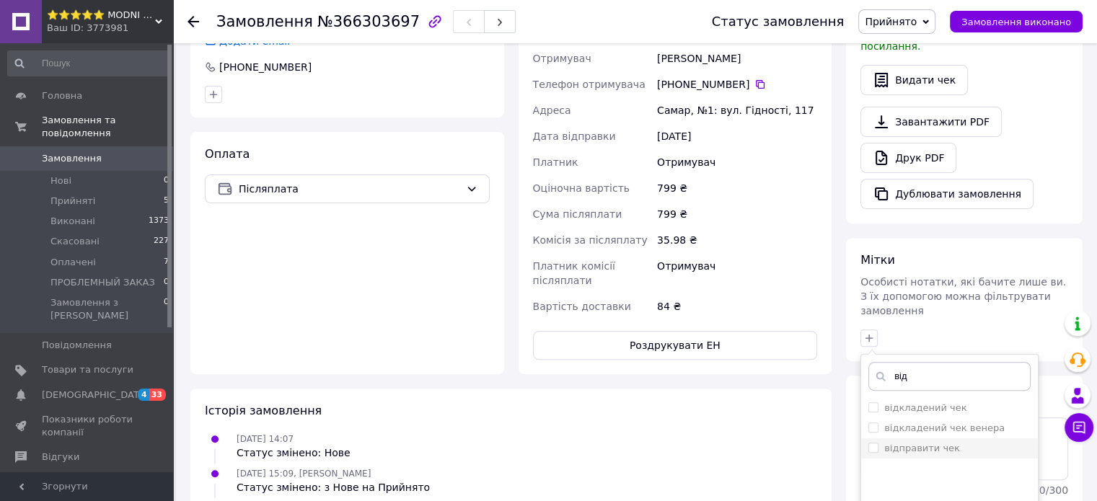
scroll to position [505, 0]
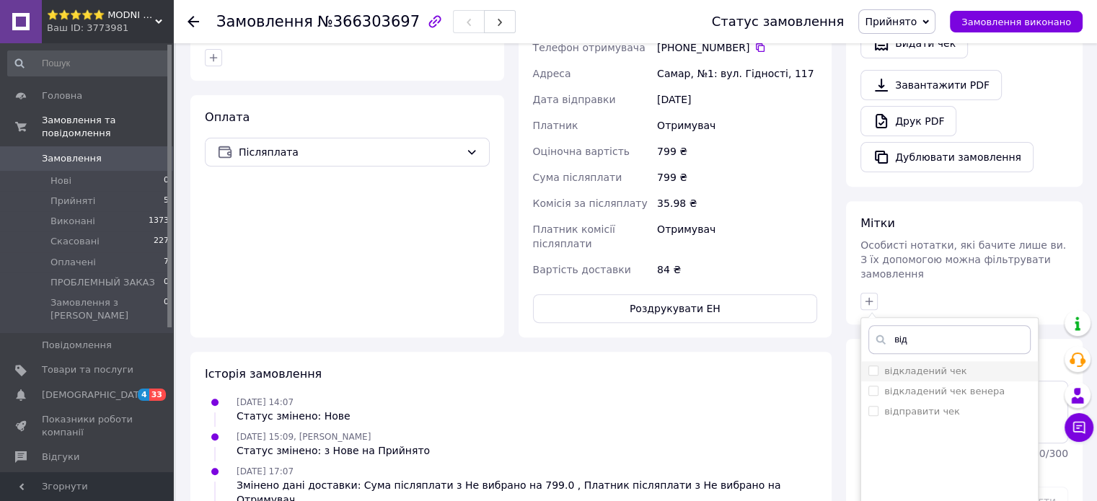
type input "від"
click at [869, 366] on input "відкладений чек" at bounding box center [872, 370] width 9 height 9
checkbox input "true"
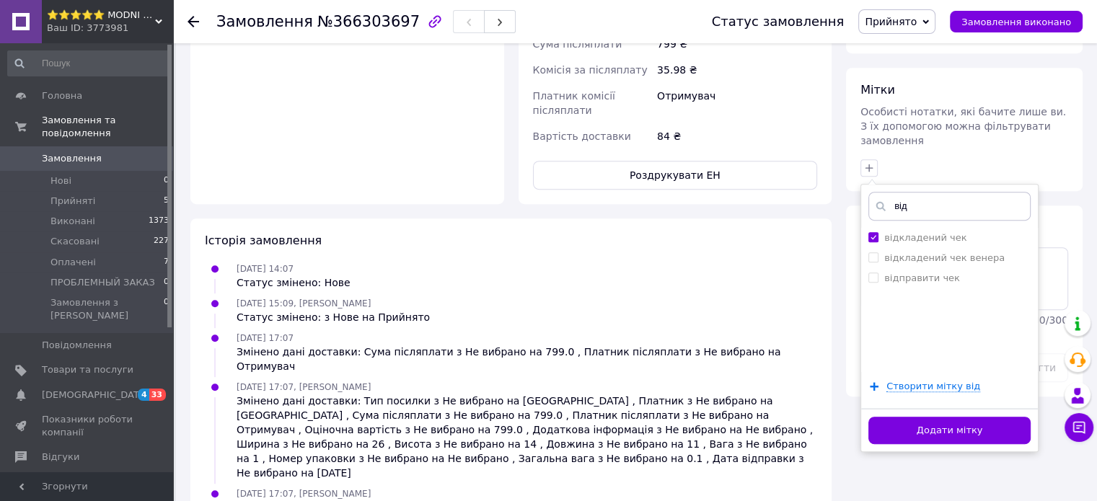
scroll to position [639, 0]
click at [921, 416] on button "Додати мітку" at bounding box center [949, 430] width 162 height 28
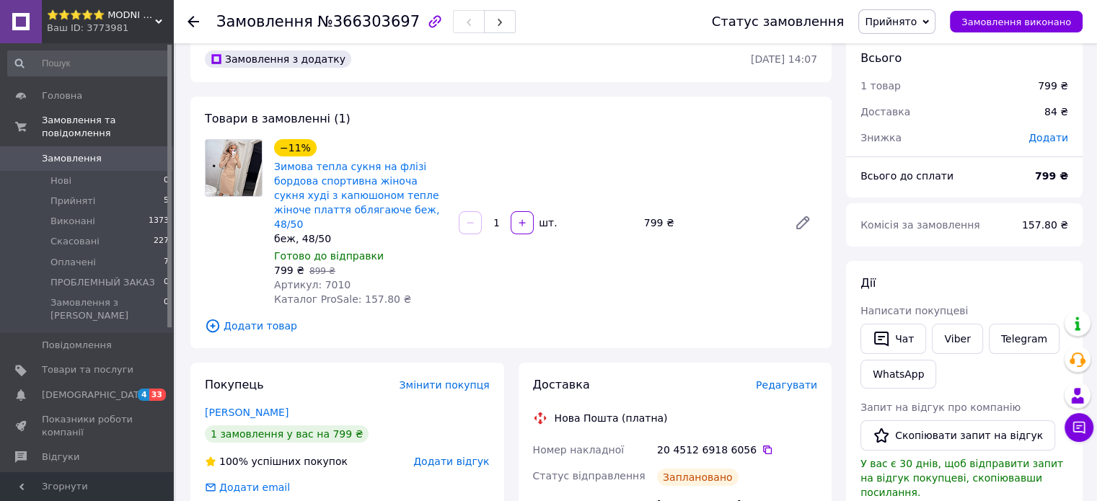
scroll to position [0, 0]
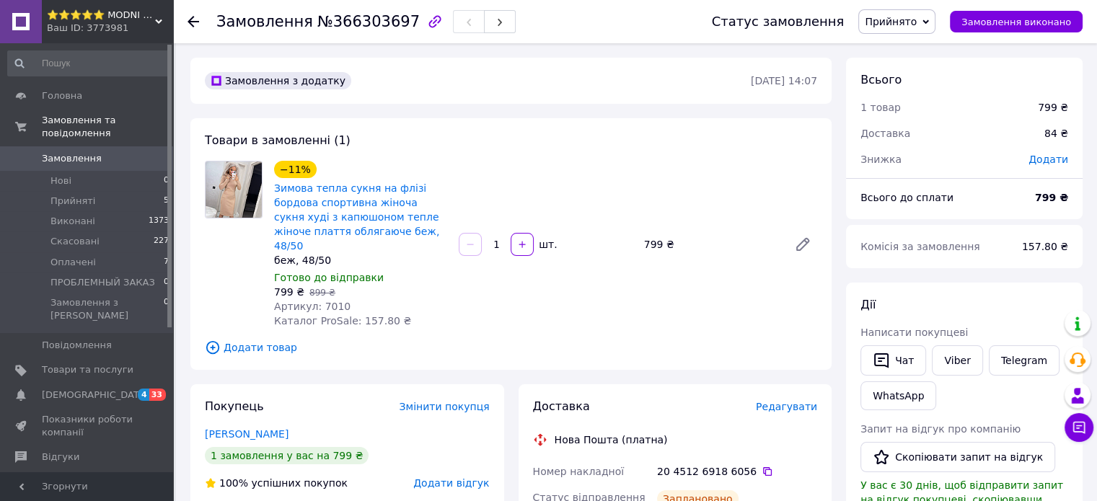
click at [971, 299] on div "Дії" at bounding box center [964, 305] width 208 height 17
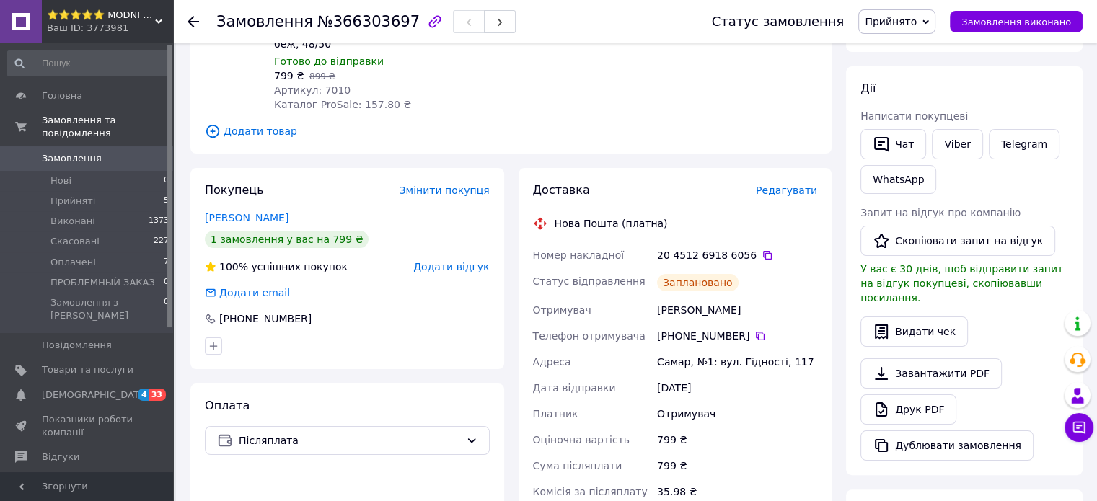
scroll to position [288, 0]
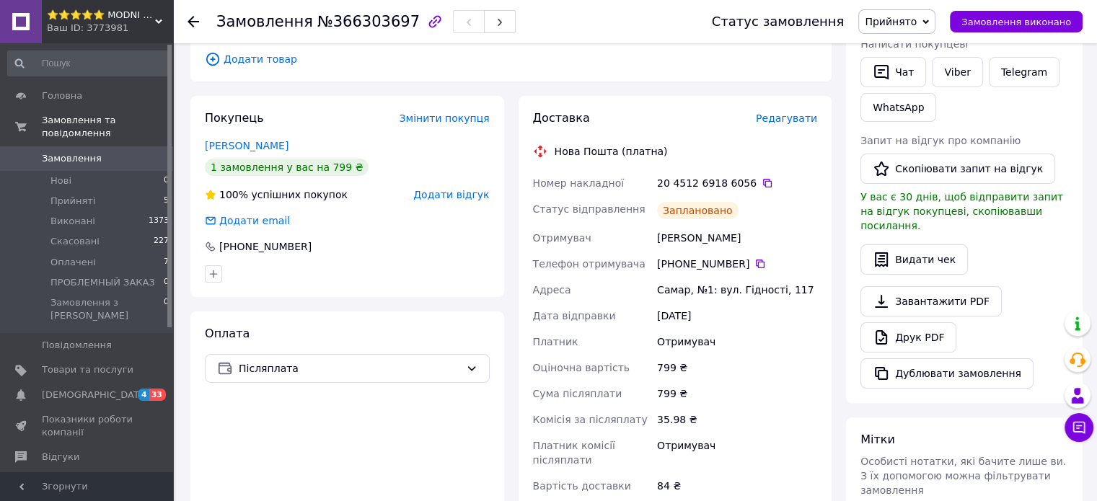
click at [901, 19] on span "Прийнято" at bounding box center [891, 22] width 52 height 12
click at [906, 94] on li "Оплачено" at bounding box center [918, 94] width 119 height 22
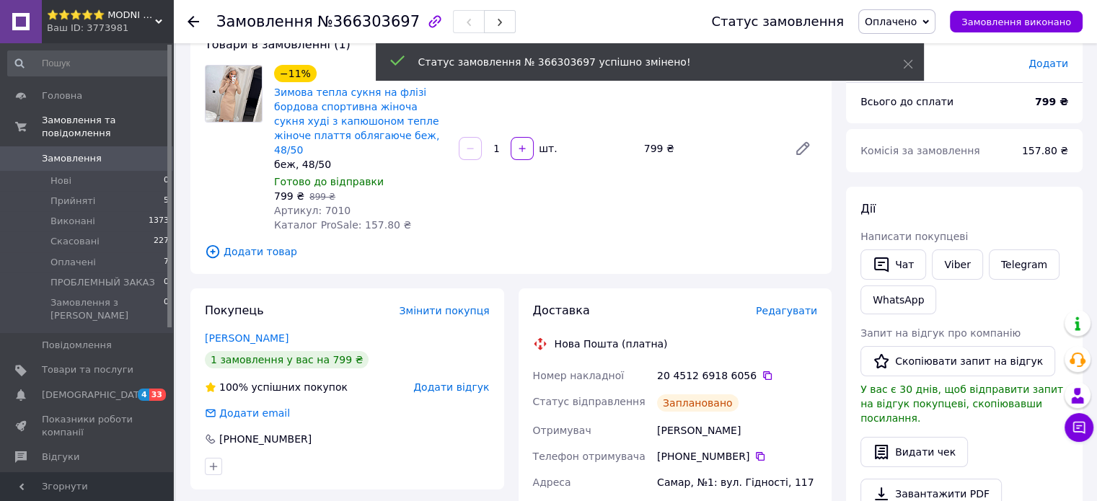
scroll to position [0, 0]
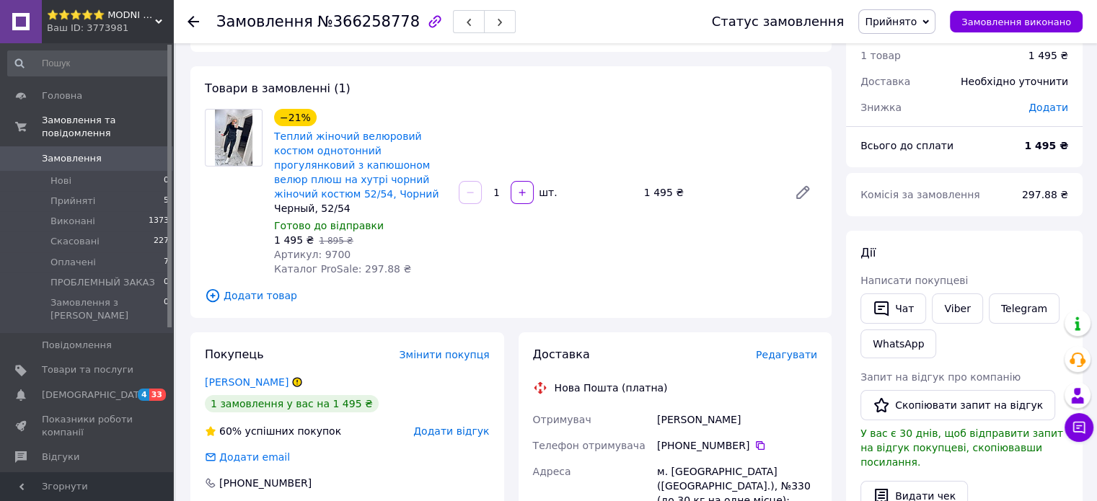
scroll to position [216, 0]
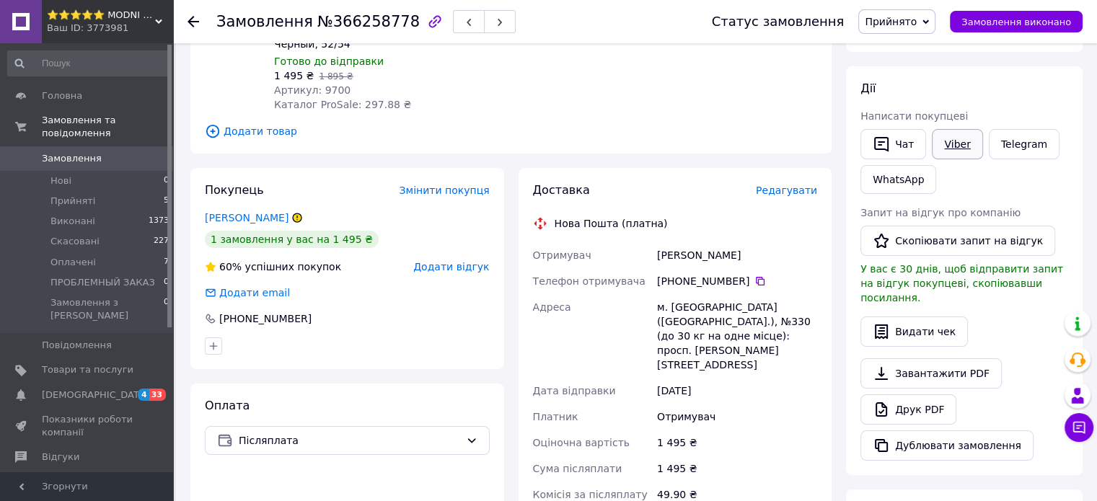
click at [951, 147] on link "Viber" at bounding box center [957, 144] width 50 height 30
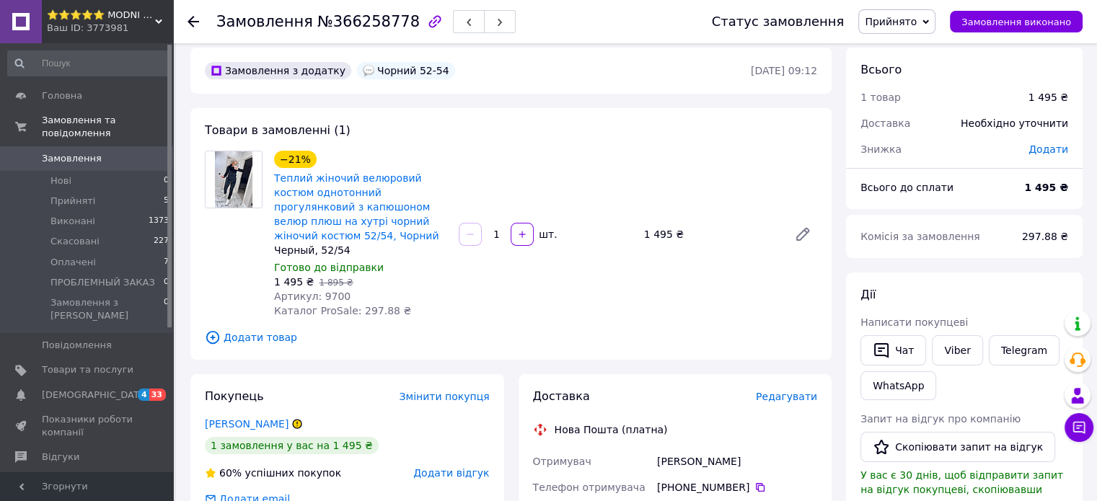
scroll to position [0, 0]
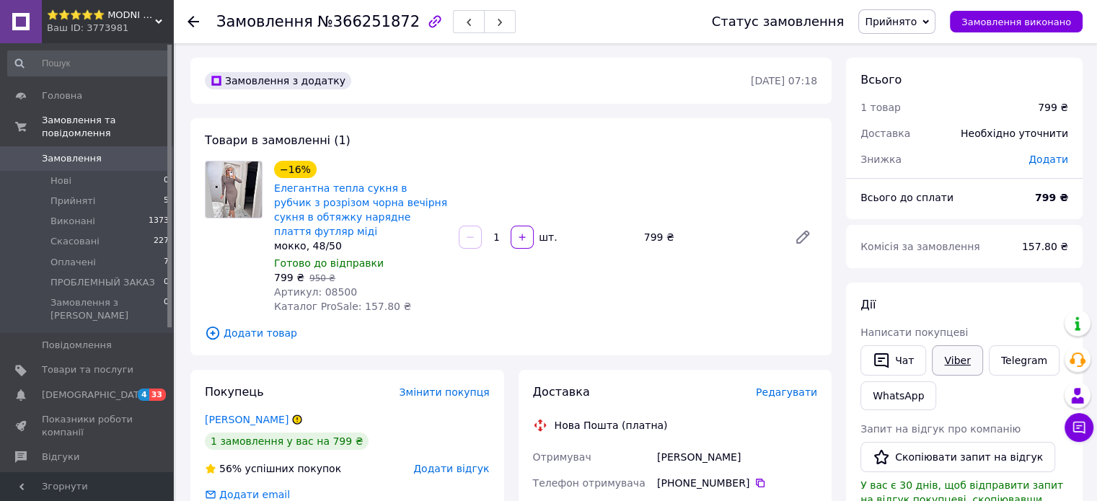
click at [951, 360] on link "Viber" at bounding box center [957, 360] width 50 height 30
click at [944, 359] on link "Viber" at bounding box center [957, 360] width 50 height 30
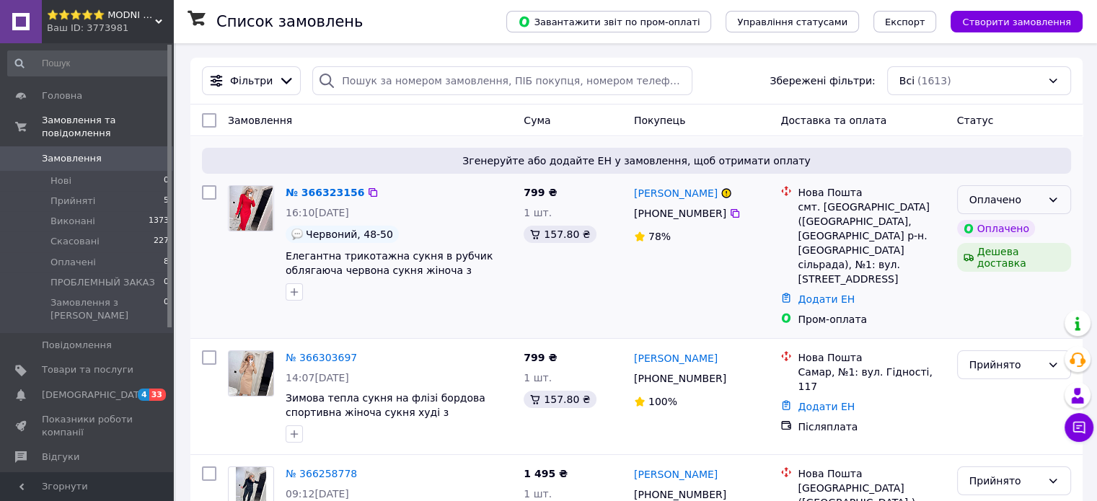
click at [1027, 200] on div "Оплачено" at bounding box center [1005, 200] width 72 height 16
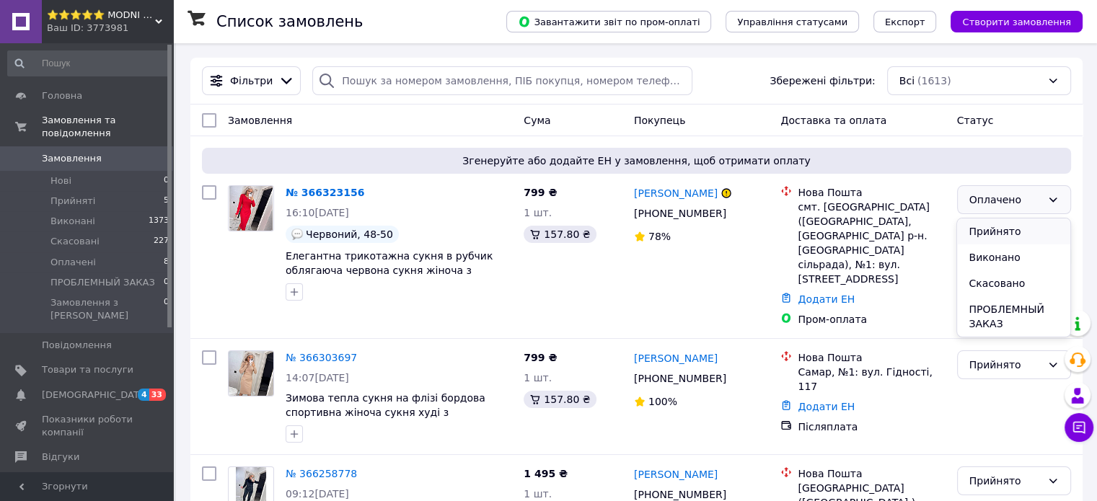
click at [996, 230] on li "Прийнято" at bounding box center [1013, 231] width 112 height 26
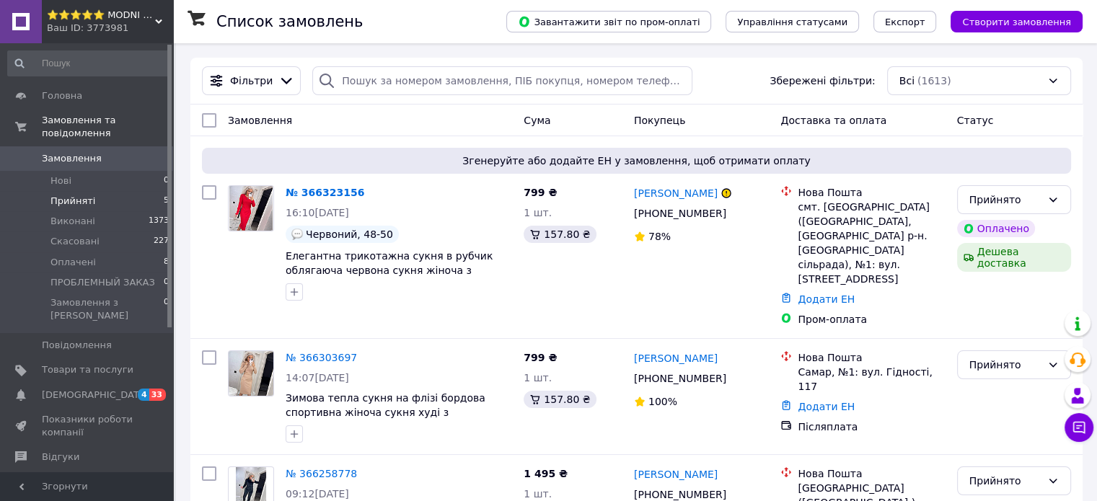
click at [90, 191] on li "Прийняті 5" at bounding box center [88, 201] width 177 height 20
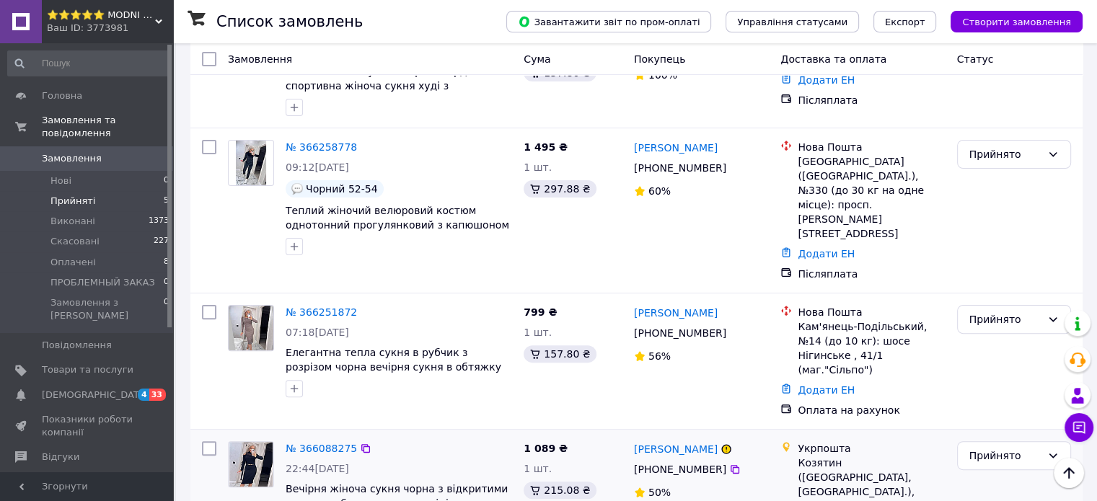
scroll to position [355, 0]
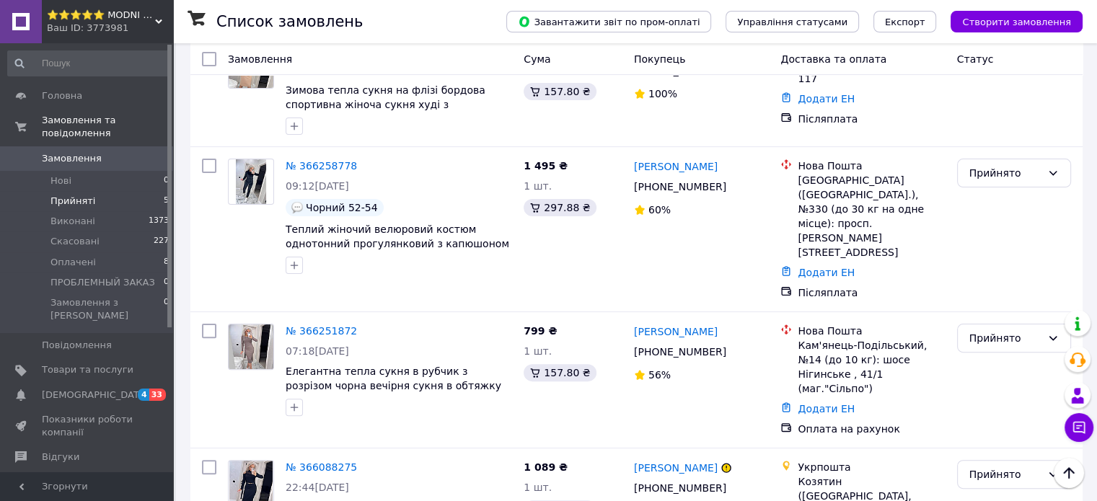
click at [71, 195] on span "Прийняті" at bounding box center [72, 201] width 45 height 13
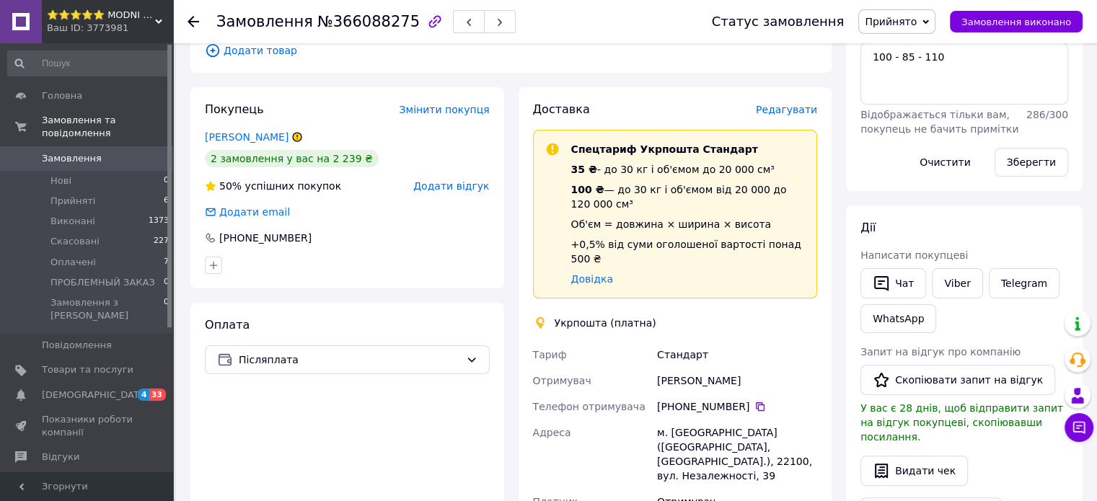
scroll to position [361, 0]
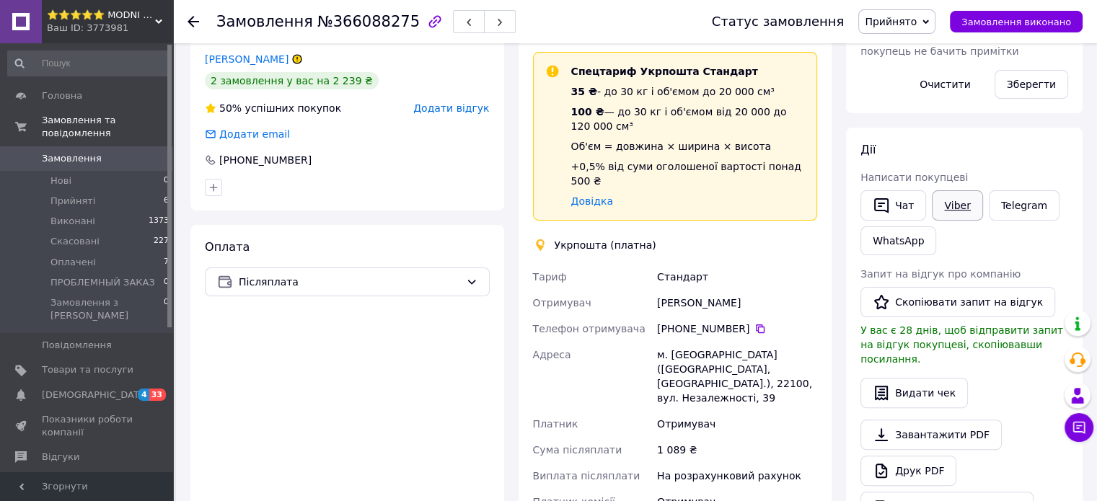
click at [949, 210] on link "Viber" at bounding box center [957, 205] width 50 height 30
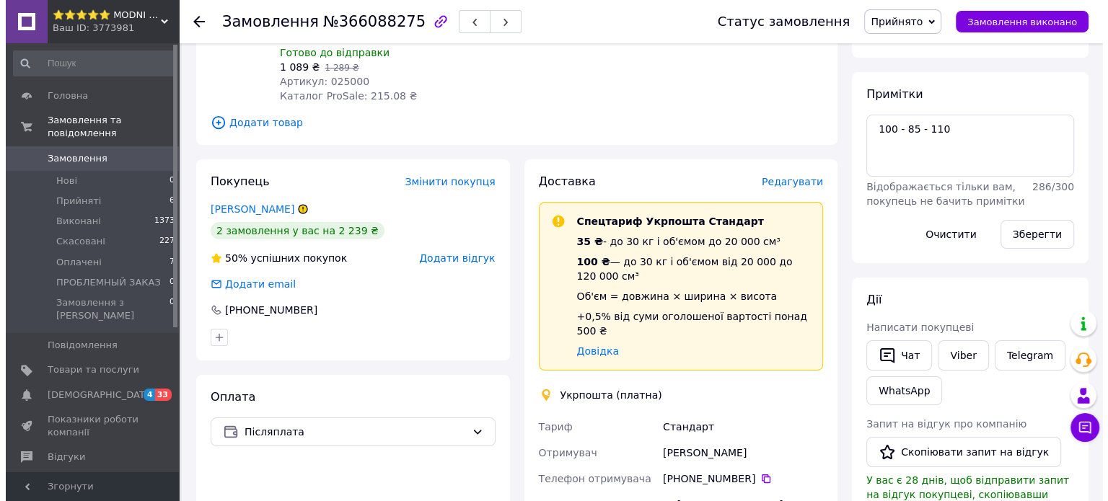
scroll to position [216, 0]
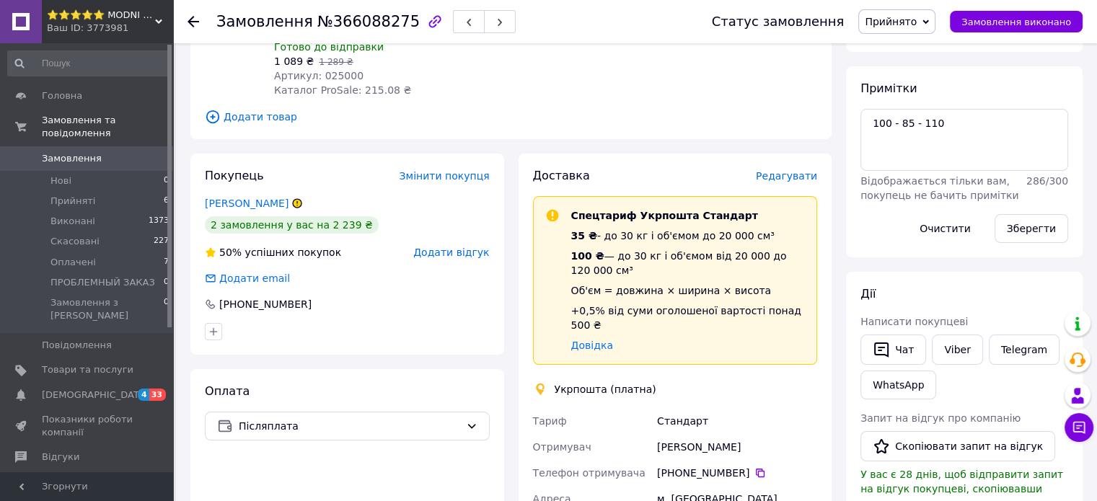
click at [798, 177] on span "Редагувати" at bounding box center [786, 176] width 61 height 12
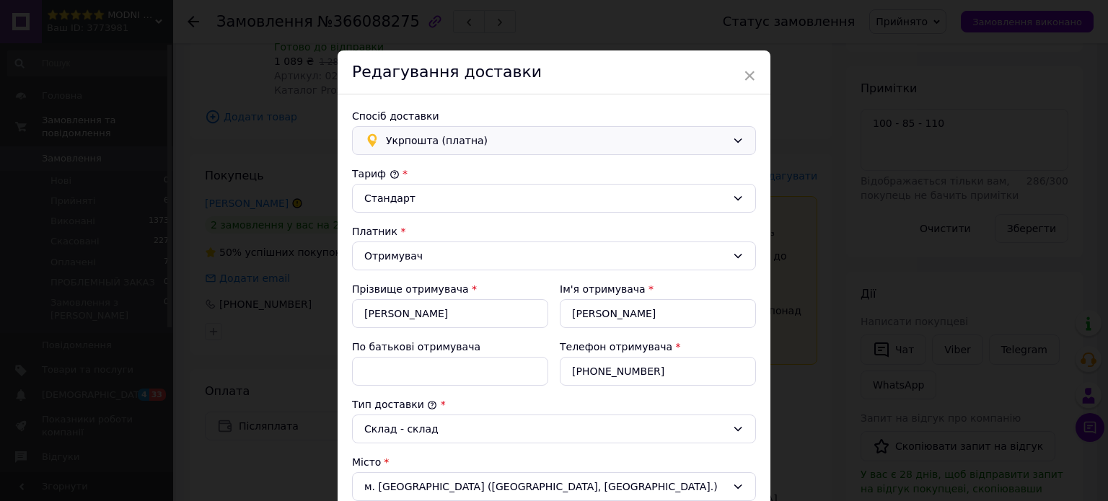
click at [503, 135] on span "Укрпошта (платна)" at bounding box center [556, 141] width 340 height 16
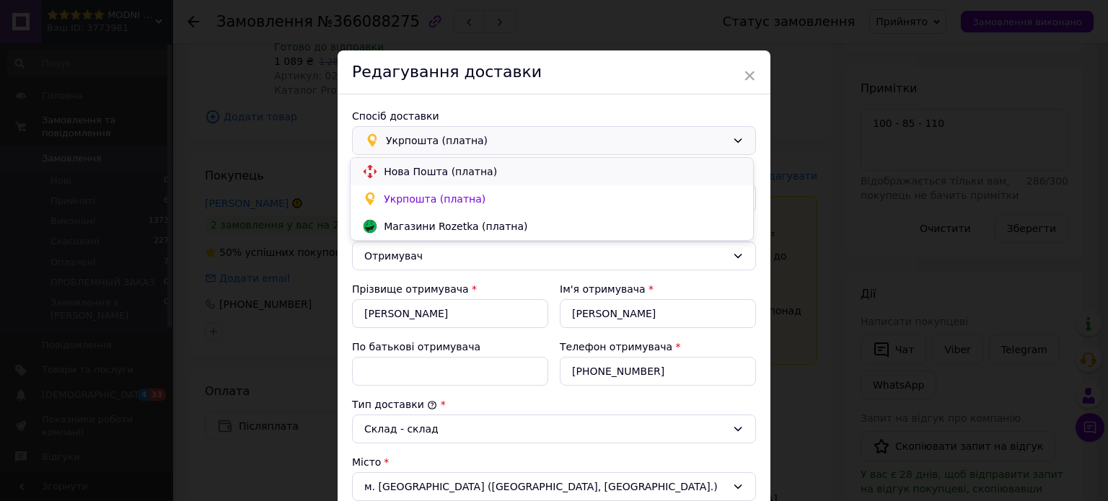
click at [466, 171] on span "Нова Пошта (платна)" at bounding box center [563, 171] width 358 height 14
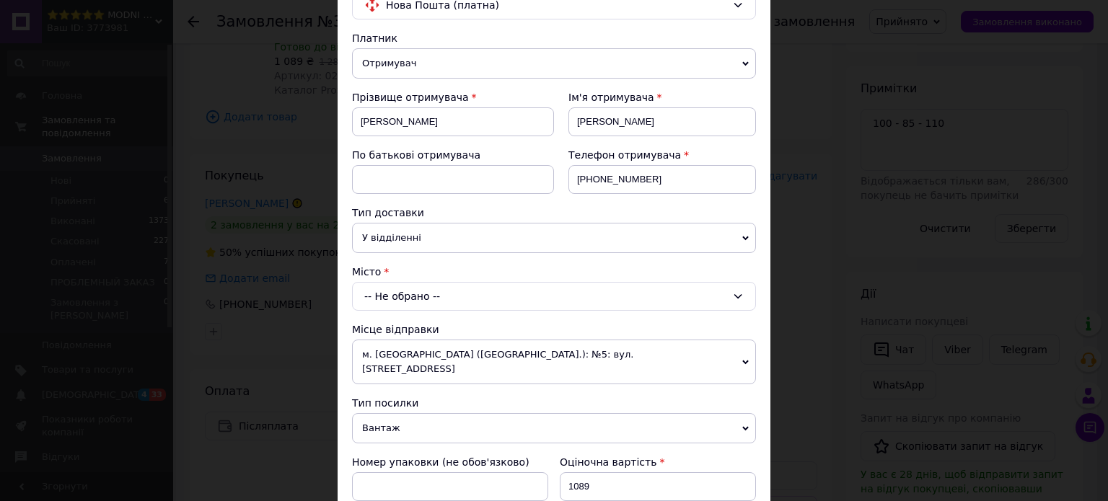
scroll to position [144, 0]
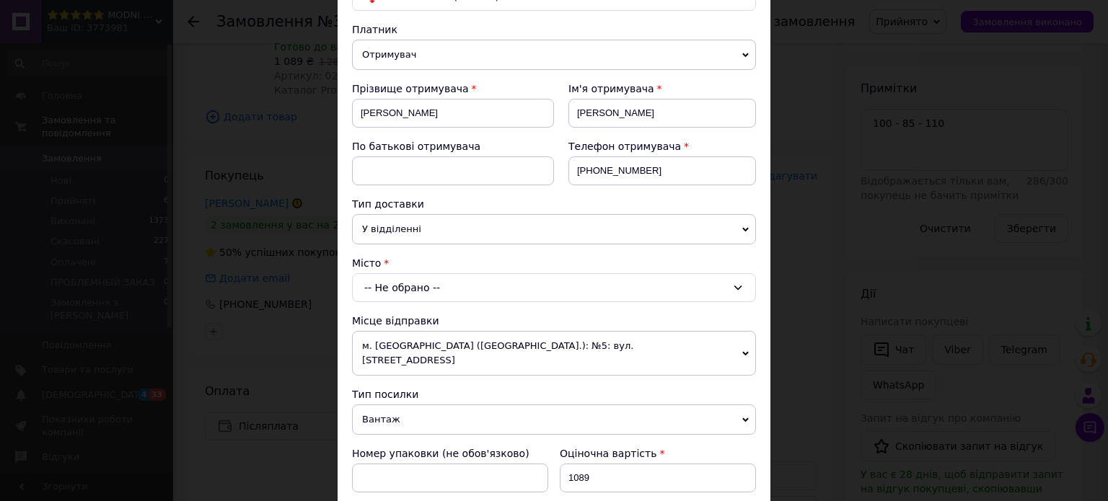
click at [435, 289] on div "-- Не обрано --" at bounding box center [554, 287] width 404 height 29
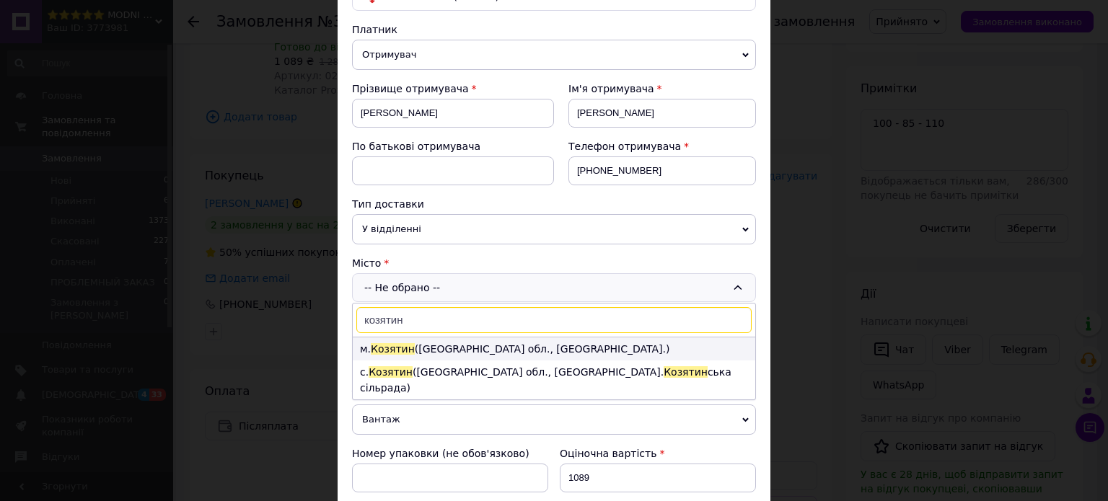
type input "козятин"
click at [446, 350] on li "м. [GEOGRAPHIC_DATA] ([GEOGRAPHIC_DATA], [GEOGRAPHIC_DATA].)" at bounding box center [554, 348] width 402 height 23
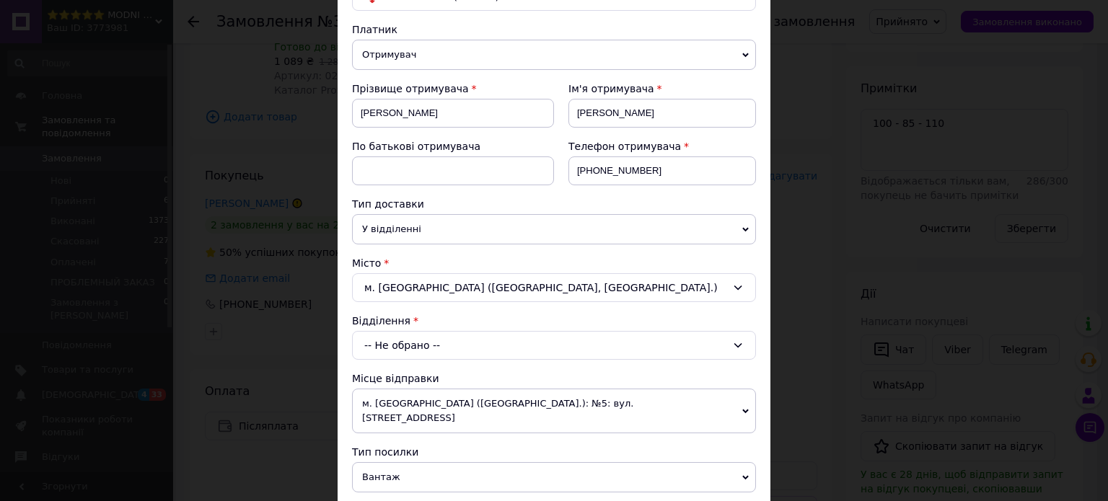
click at [448, 345] on div "-- Не обрано --" at bounding box center [554, 345] width 404 height 29
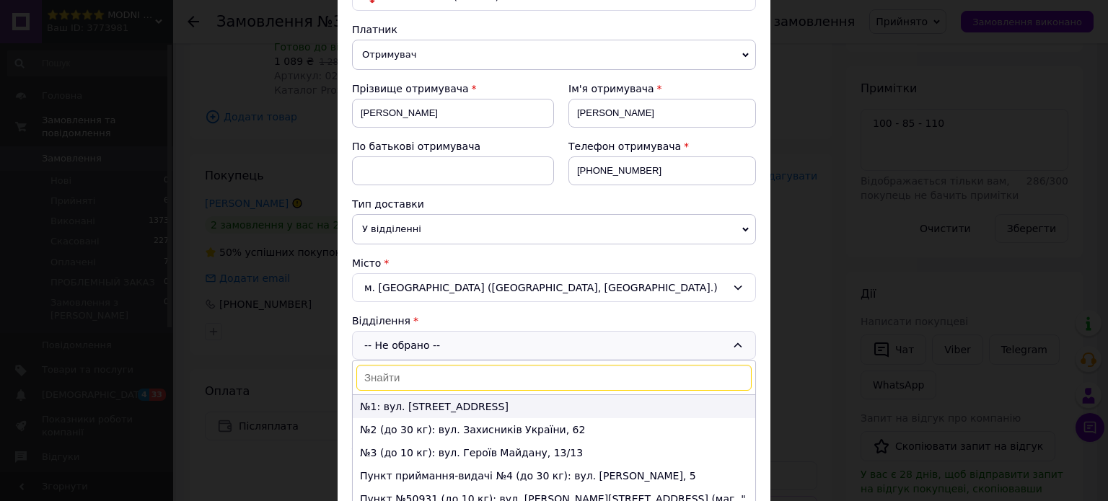
click at [432, 405] on li "№1: вул. [STREET_ADDRESS]" at bounding box center [554, 406] width 402 height 23
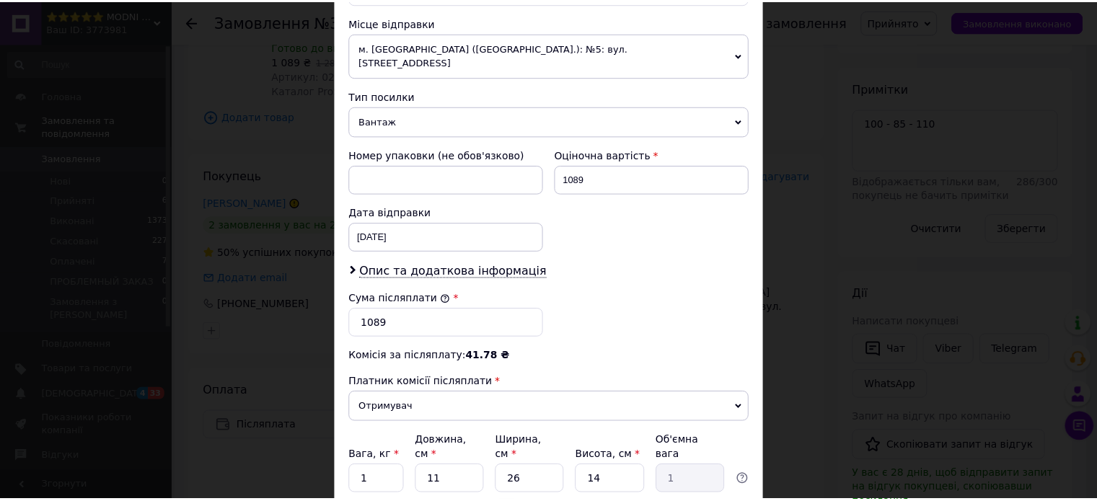
scroll to position [594, 0]
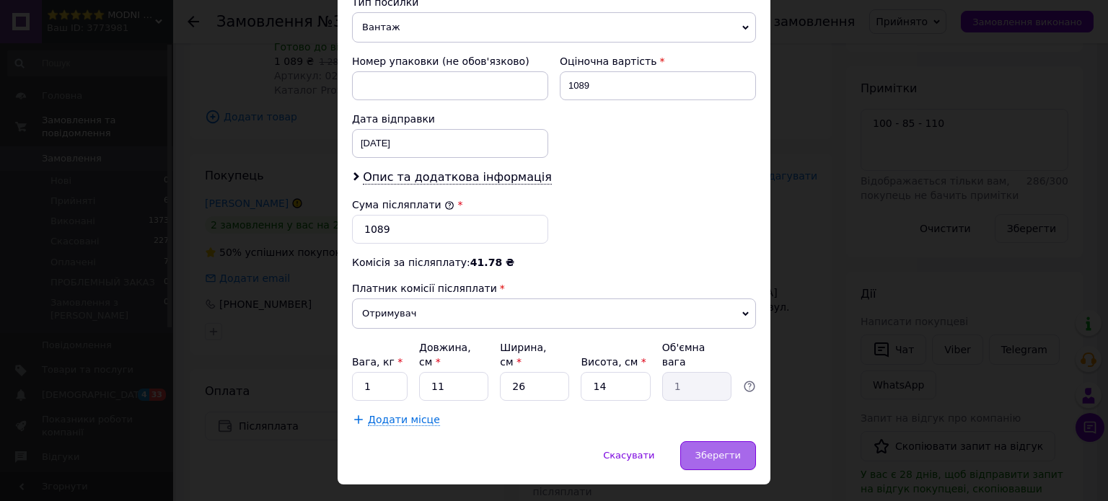
click at [721, 450] on span "Зберегти" at bounding box center [717, 455] width 45 height 11
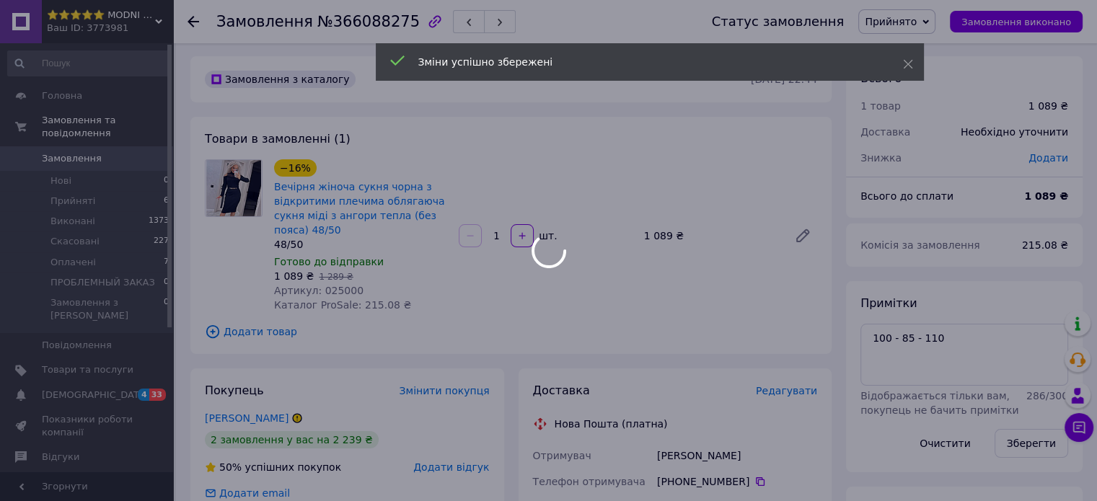
scroll to position [0, 0]
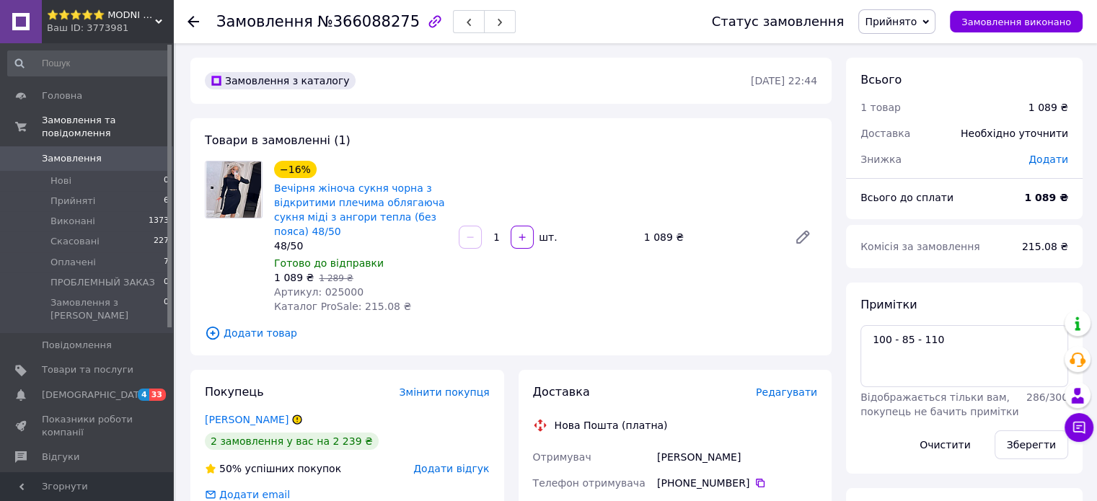
click at [1045, 158] on span "Додати" at bounding box center [1048, 160] width 40 height 12
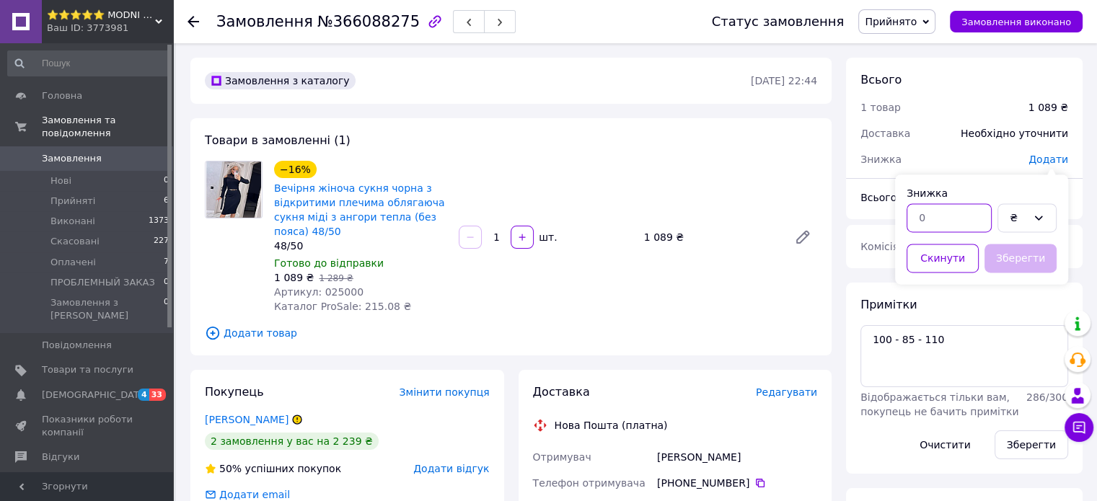
click at [942, 218] on input "text" at bounding box center [948, 217] width 85 height 29
type input "55"
click at [1017, 255] on button "Зберегти" at bounding box center [1020, 258] width 72 height 29
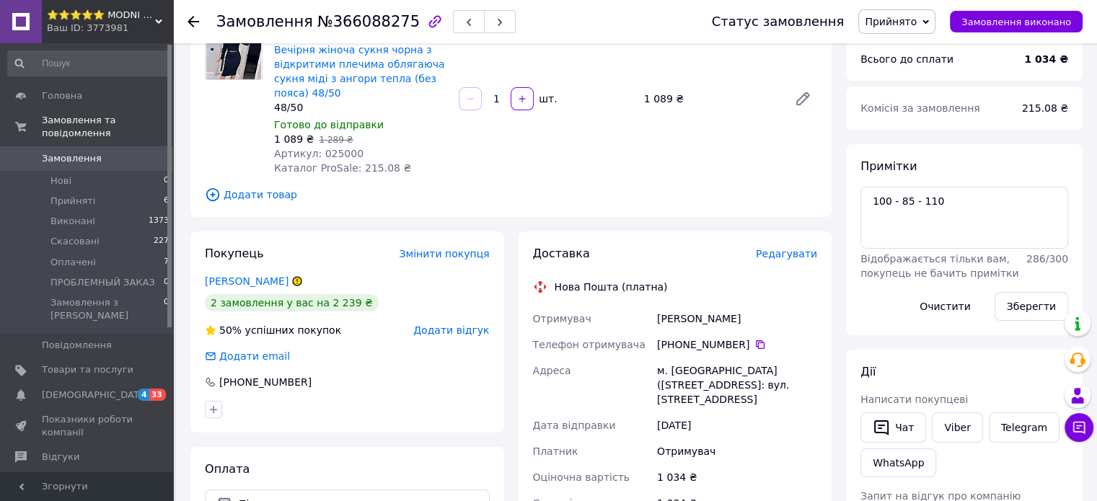
scroll to position [144, 0]
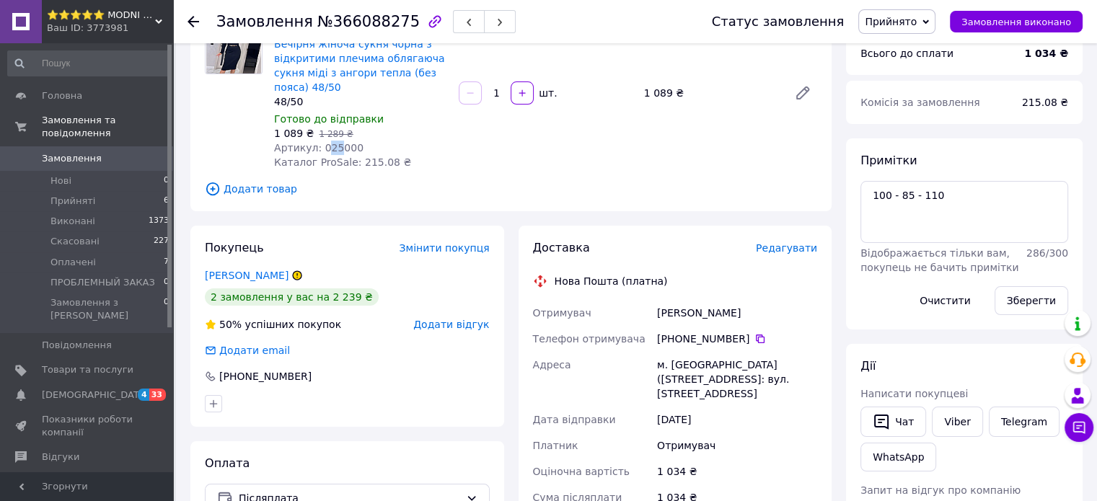
drag, startPoint x: 321, startPoint y: 149, endPoint x: 332, endPoint y: 149, distance: 10.8
click at [332, 149] on span "Артикул: 025000" at bounding box center [318, 148] width 89 height 12
copy span "25"
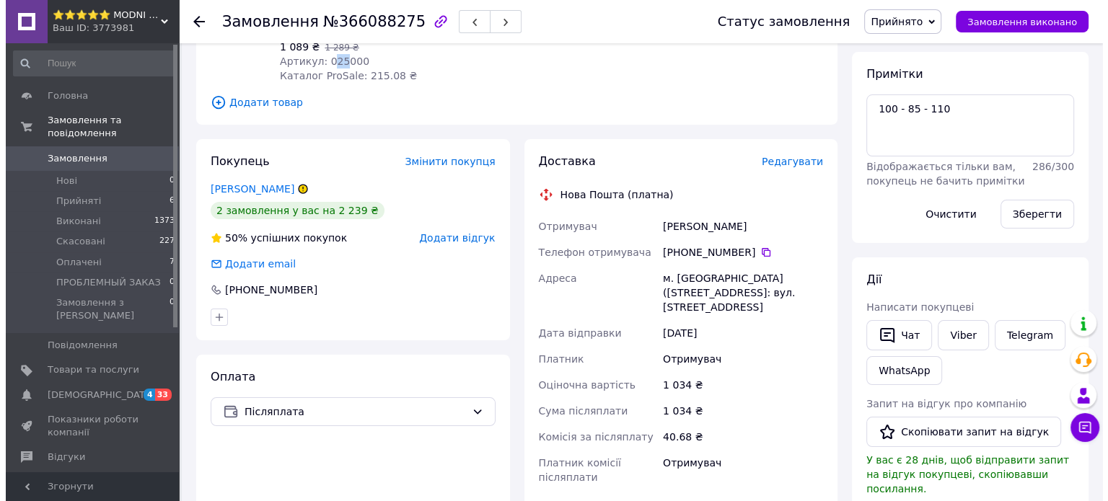
scroll to position [216, 0]
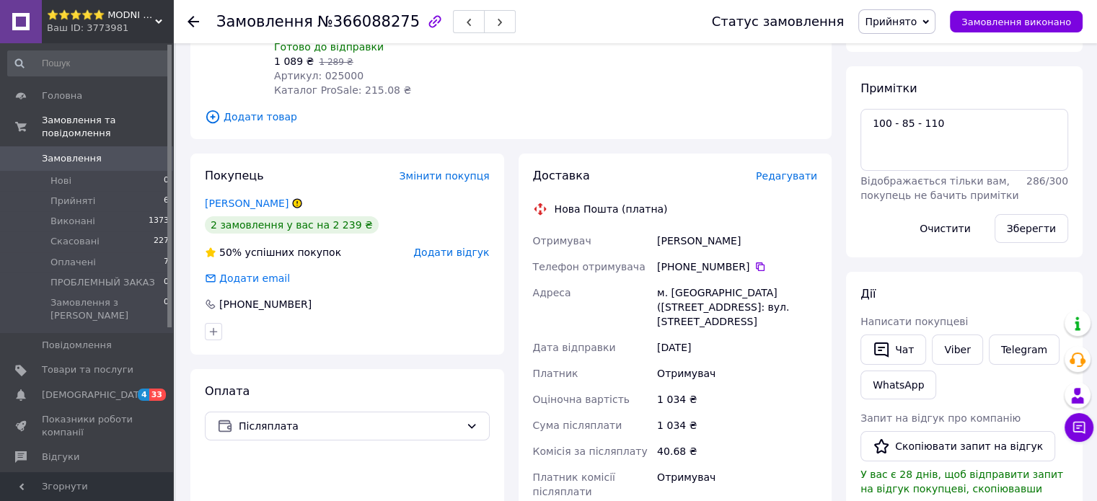
click at [785, 177] on span "Редагувати" at bounding box center [786, 176] width 61 height 12
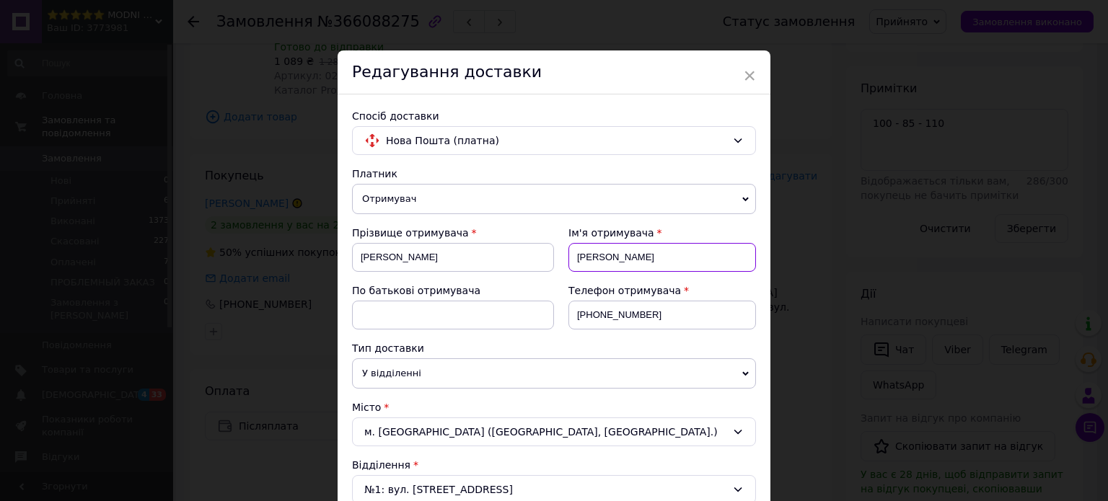
drag, startPoint x: 622, startPoint y: 260, endPoint x: 560, endPoint y: 256, distance: 62.1
click at [556, 257] on div "Ім'я отримувача Горбатюк" at bounding box center [655, 255] width 202 height 58
click at [358, 253] on input "Галина" at bounding box center [453, 257] width 202 height 29
paste input "Горбатюк"
drag, startPoint x: 400, startPoint y: 255, endPoint x: 450, endPoint y: 257, distance: 49.8
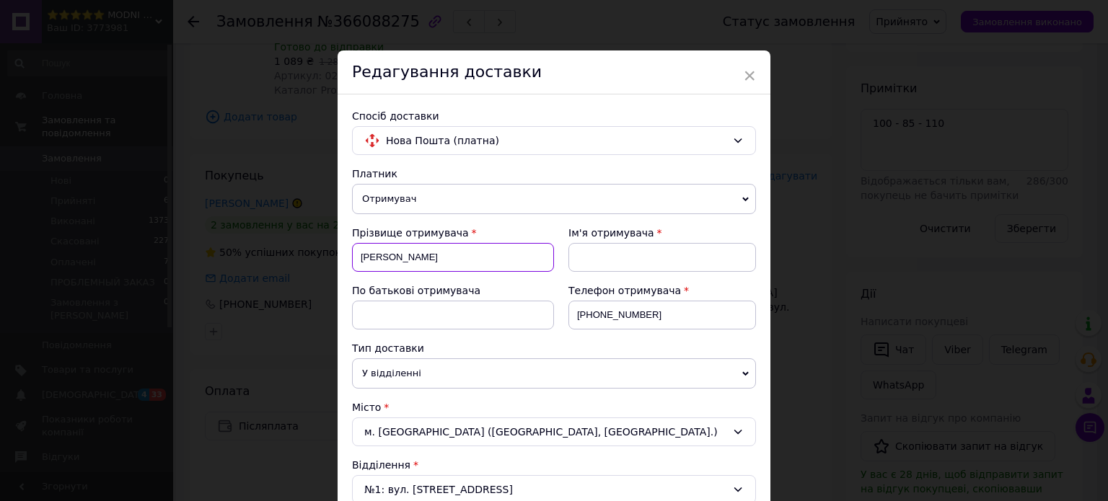
click at [450, 257] on input "Горбатюк Галина" at bounding box center [453, 257] width 202 height 29
type input "Горбатюк"
click at [636, 259] on input at bounding box center [661, 257] width 187 height 29
paste input "Галина"
type input "Галина"
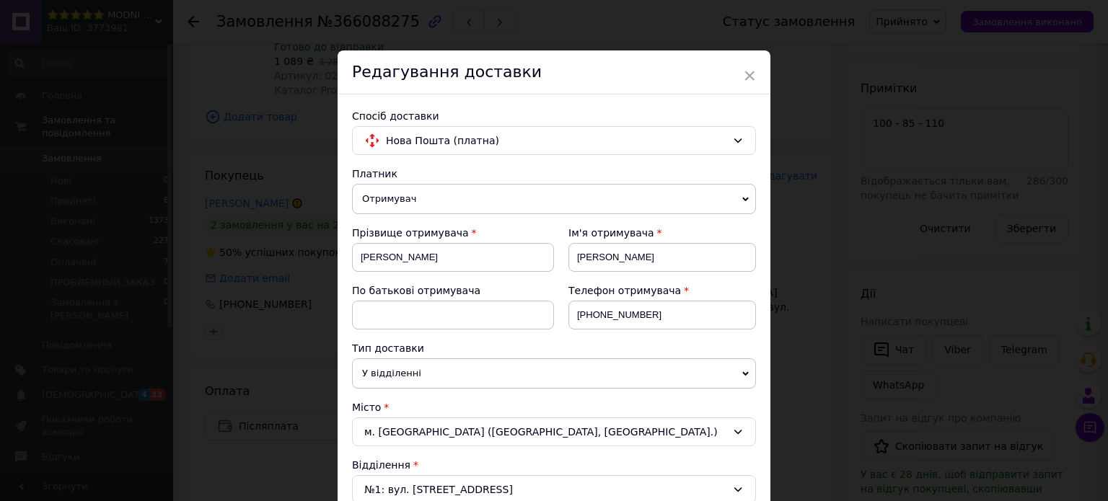
click at [528, 281] on div "Прізвище отримувача Горбатюк" at bounding box center [453, 255] width 202 height 58
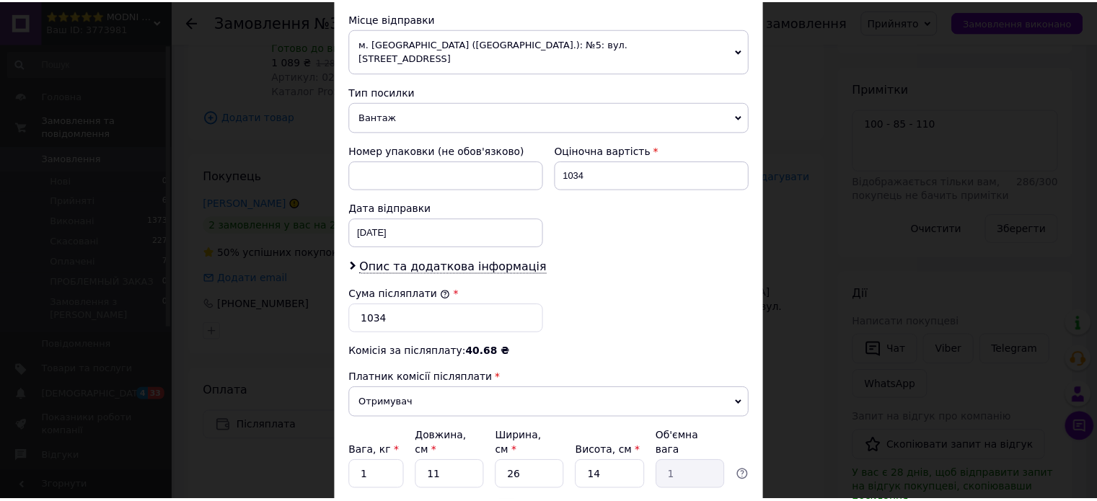
scroll to position [577, 0]
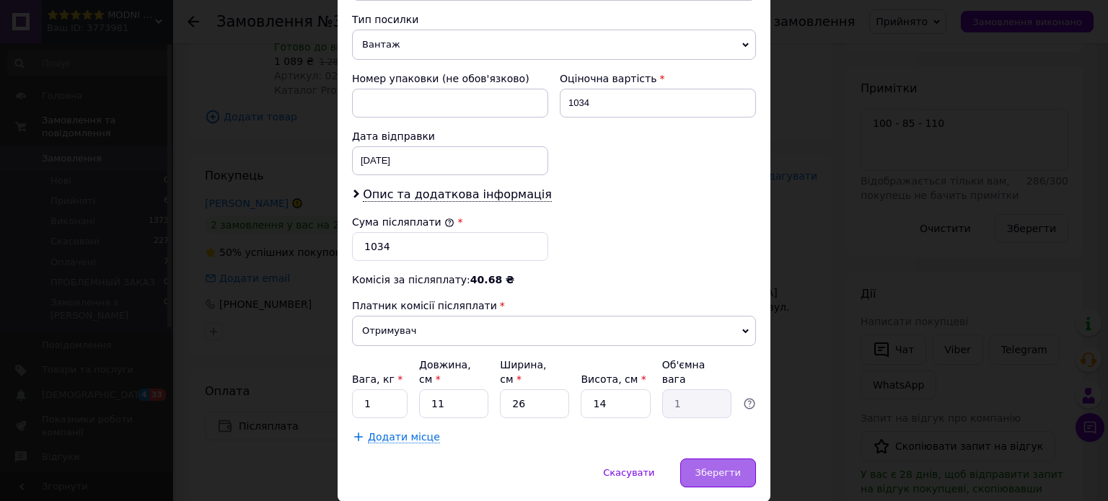
click at [715, 467] on span "Зберегти" at bounding box center [717, 472] width 45 height 11
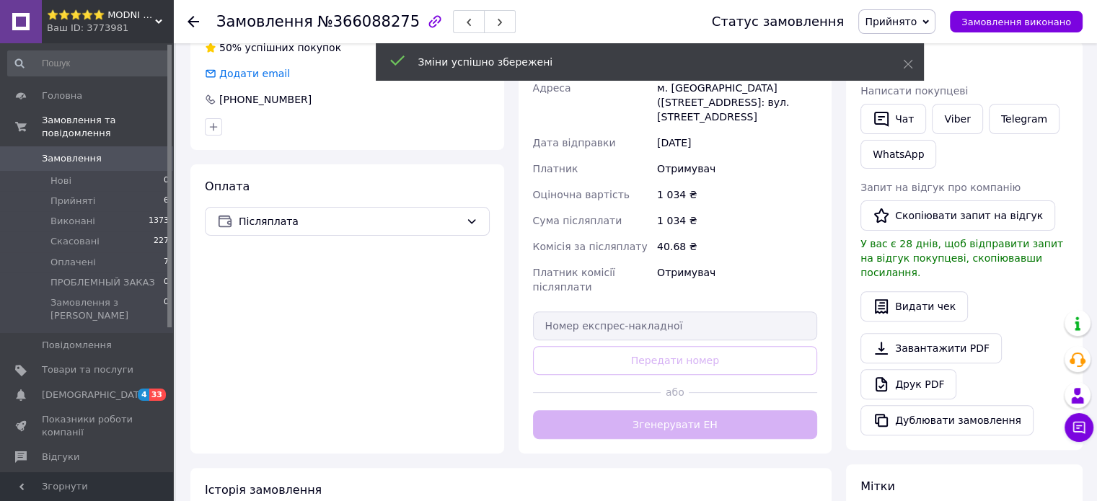
scroll to position [433, 0]
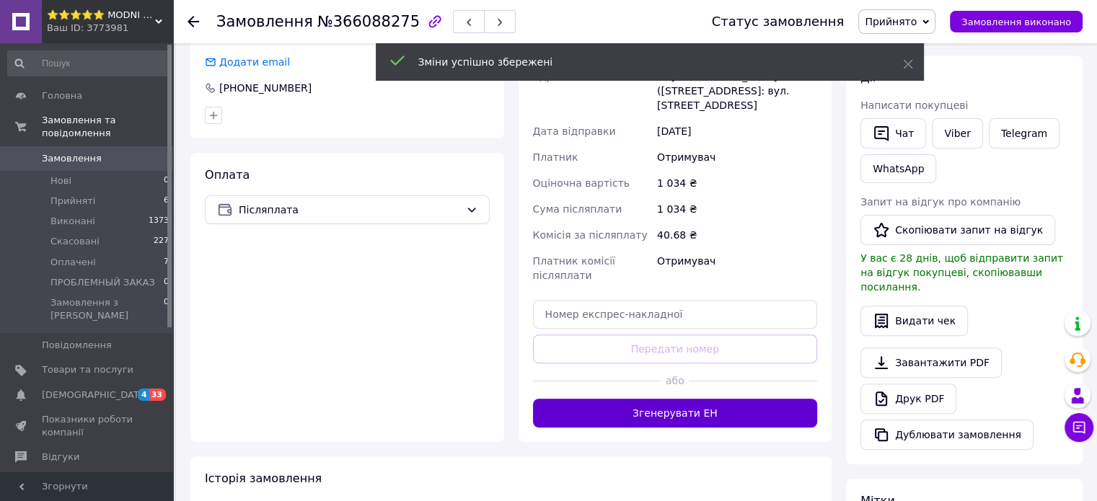
click at [662, 415] on button "Згенерувати ЕН" at bounding box center [675, 413] width 285 height 29
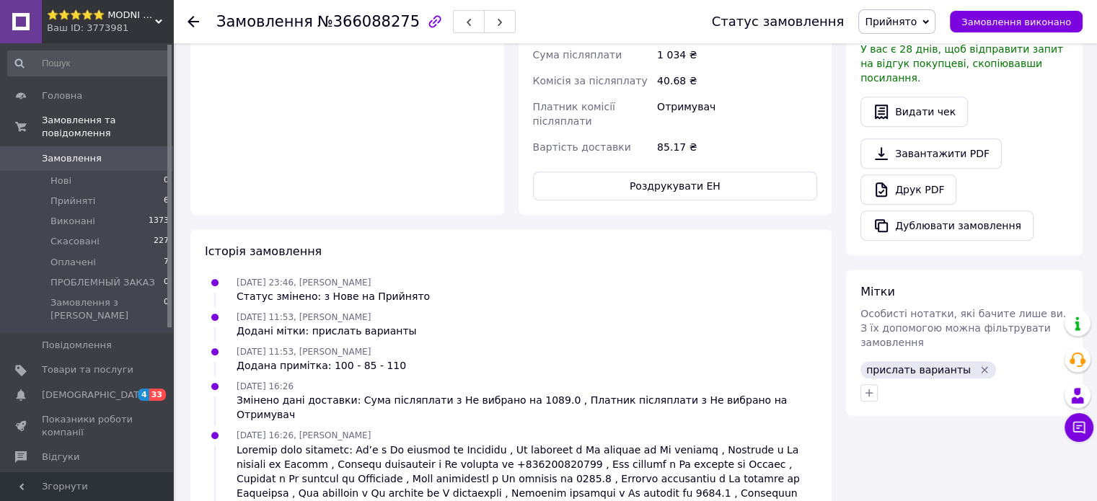
scroll to position [649, 0]
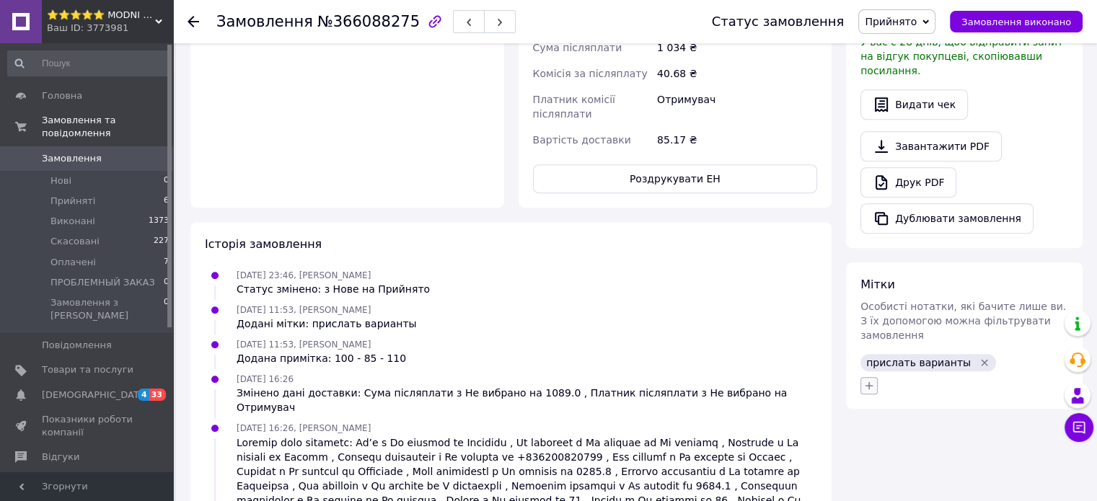
click at [870, 380] on icon "button" at bounding box center [869, 386] width 12 height 12
type input "відк"
click at [875, 450] on input "відкладений чек" at bounding box center [872, 454] width 9 height 9
checkbox input "true"
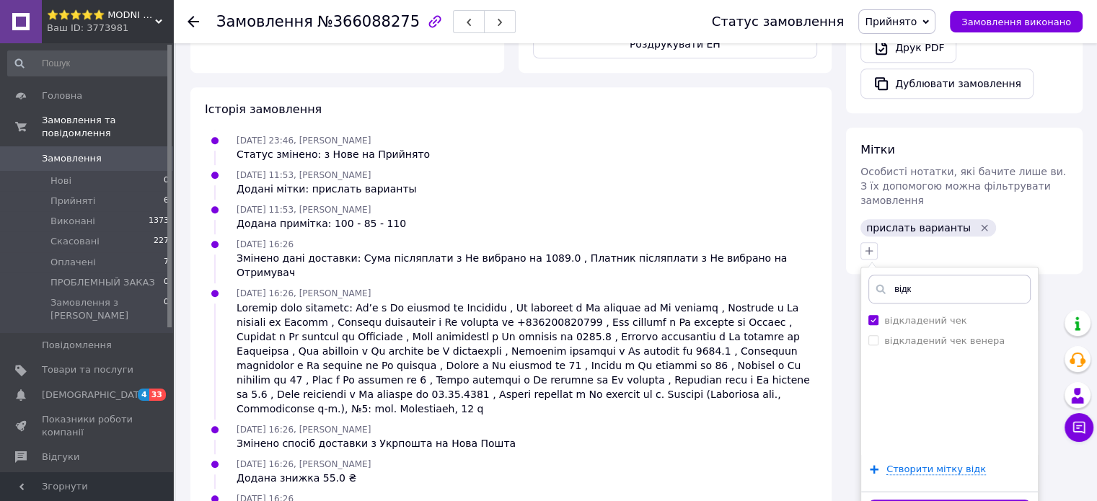
scroll to position [793, 0]
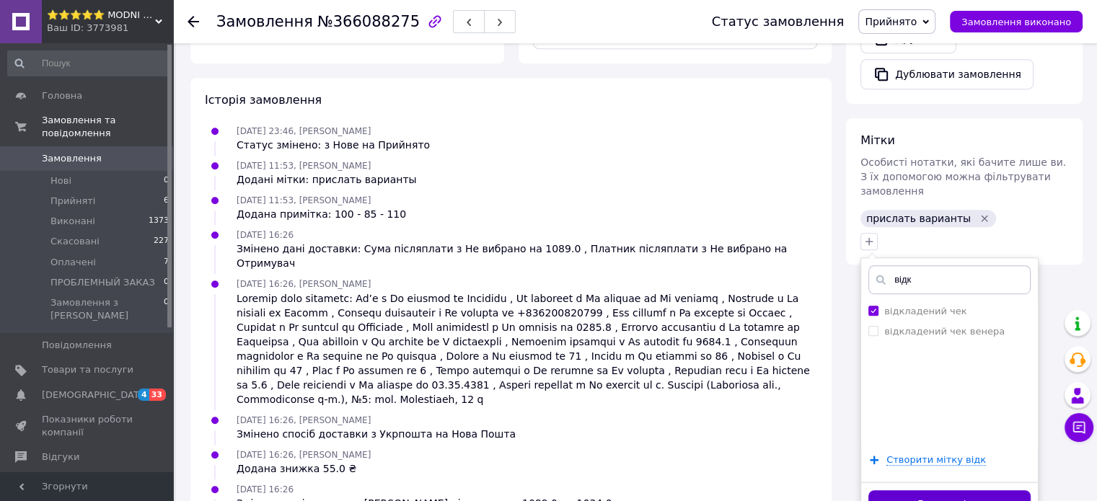
click at [927, 490] on button "Додати мітку" at bounding box center [949, 504] width 162 height 28
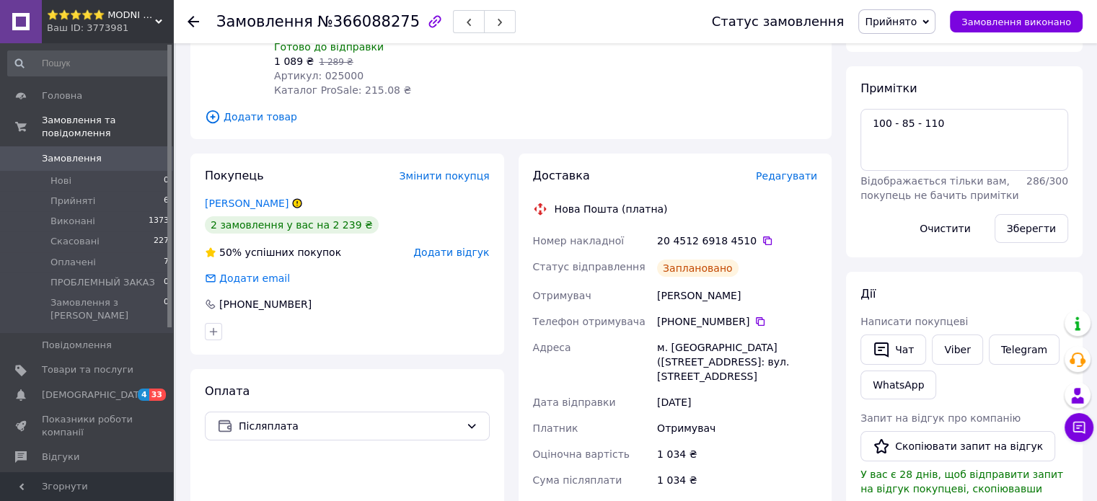
scroll to position [72, 0]
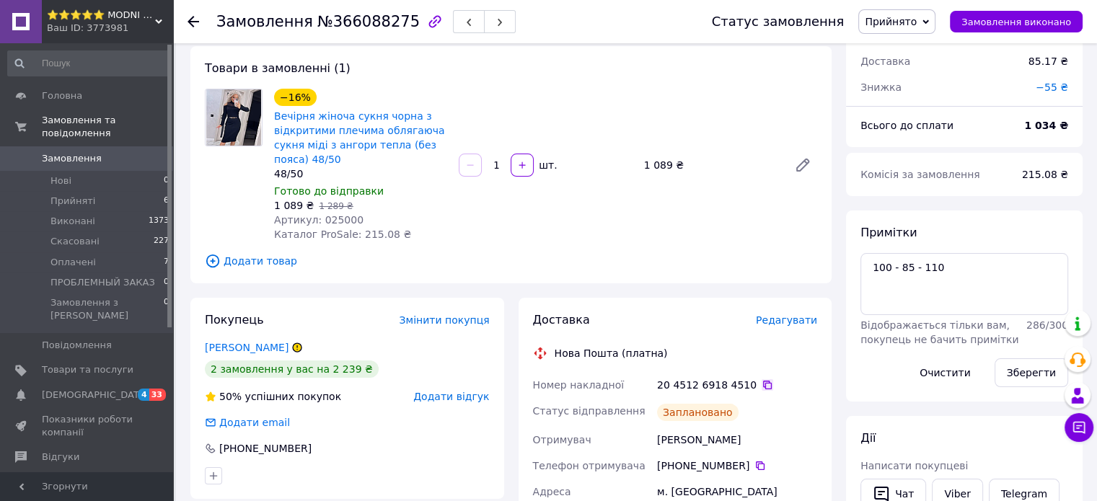
drag, startPoint x: 756, startPoint y: 384, endPoint x: 720, endPoint y: 416, distance: 47.5
click at [763, 384] on icon at bounding box center [767, 385] width 9 height 9
drag, startPoint x: 655, startPoint y: 438, endPoint x: 766, endPoint y: 438, distance: 111.0
click at [766, 438] on div "Горбатюк Галина" at bounding box center [737, 440] width 166 height 26
copy div "Горбатюк Галина"
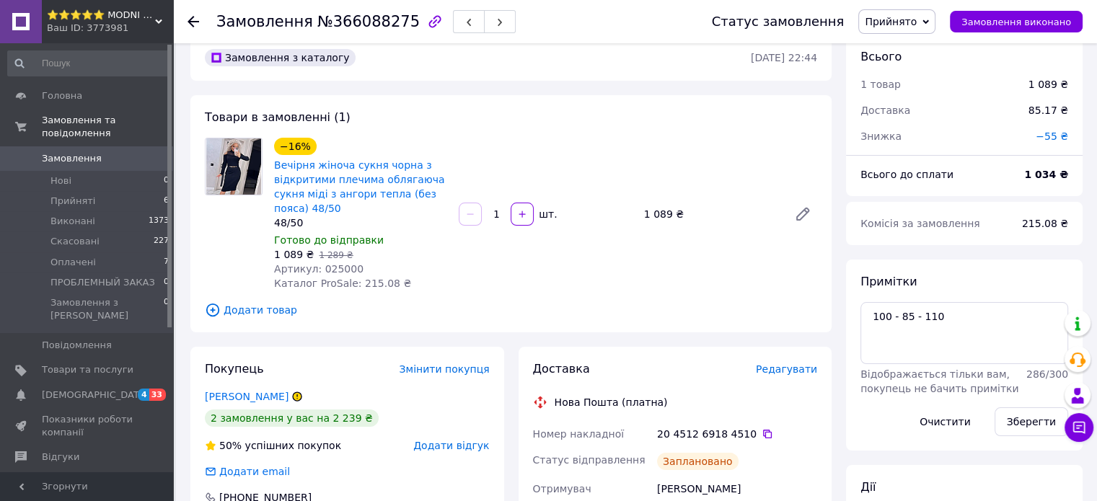
scroll to position [0, 0]
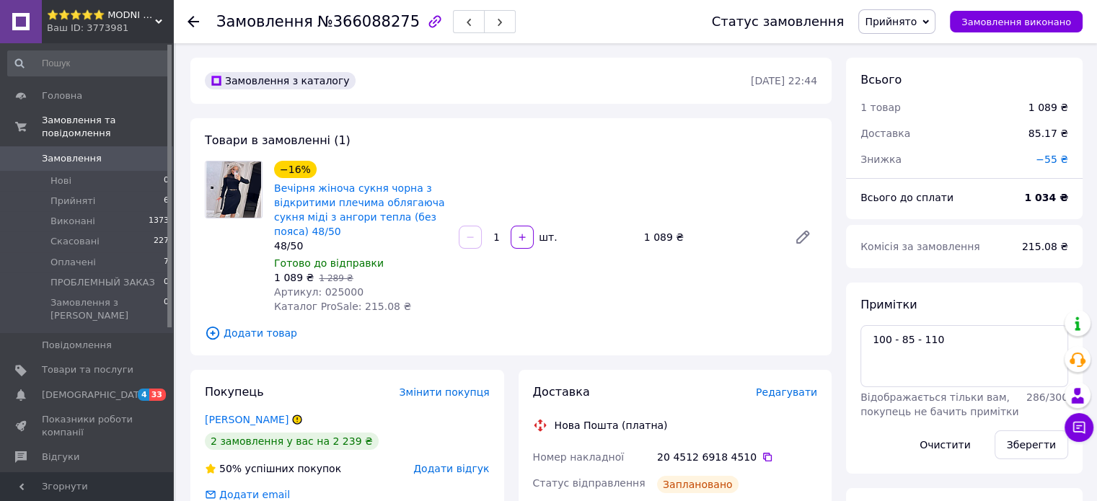
click at [906, 24] on span "Прийнято" at bounding box center [891, 22] width 52 height 12
click at [904, 89] on li "Оплачено" at bounding box center [918, 94] width 119 height 22
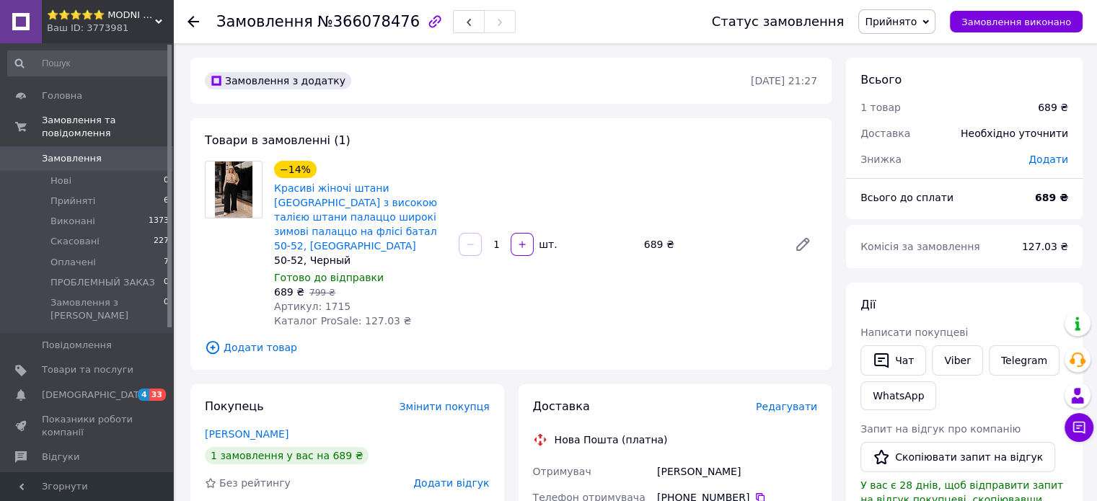
scroll to position [72, 0]
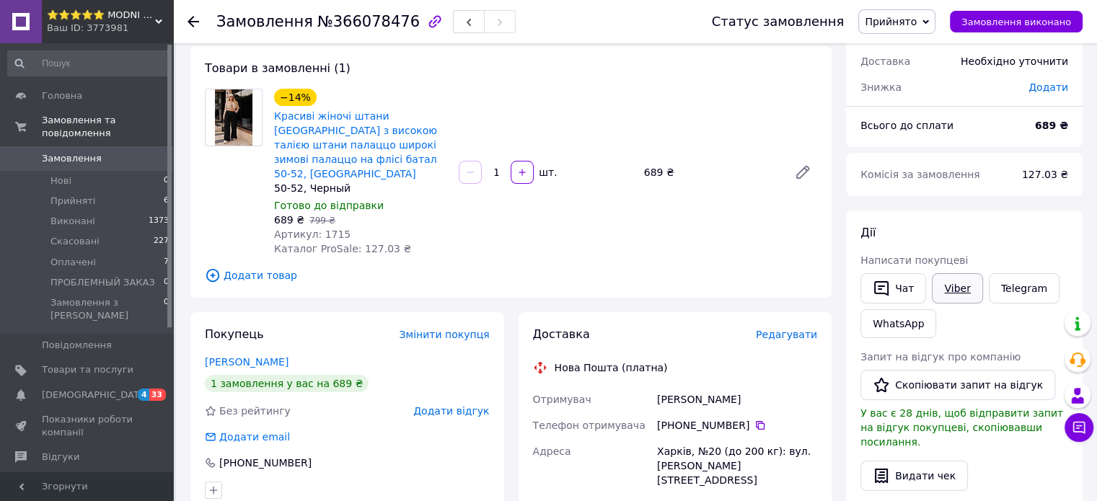
click at [958, 290] on link "Viber" at bounding box center [957, 288] width 50 height 30
click at [324, 229] on span "Артикул: 1715" at bounding box center [312, 235] width 76 height 12
copy span "1715"
click at [896, 22] on span "Прийнято" at bounding box center [891, 22] width 52 height 12
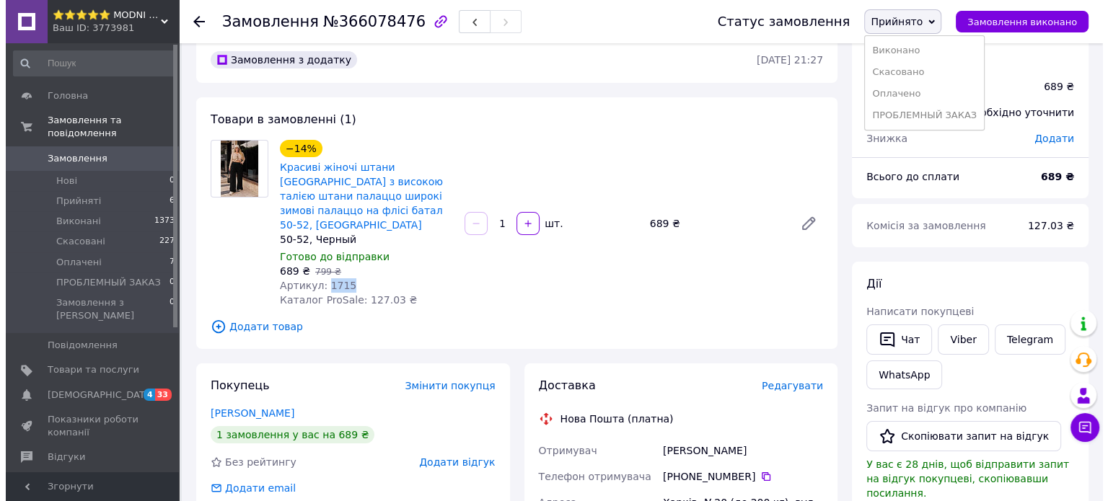
scroll to position [0, 0]
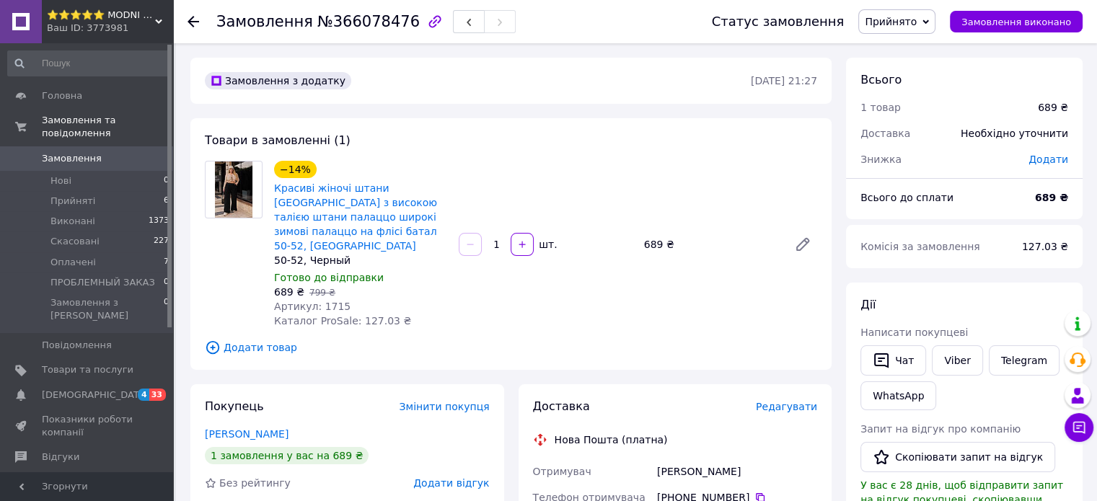
click at [632, 159] on div "−14% Красиві жіночі штани палаццо теплі з високою талією штани палаццо широкі з…" at bounding box center [545, 244] width 554 height 173
click at [916, 18] on span "Прийнято" at bounding box center [891, 22] width 52 height 12
click at [901, 72] on li "Скасовано" at bounding box center [918, 72] width 119 height 22
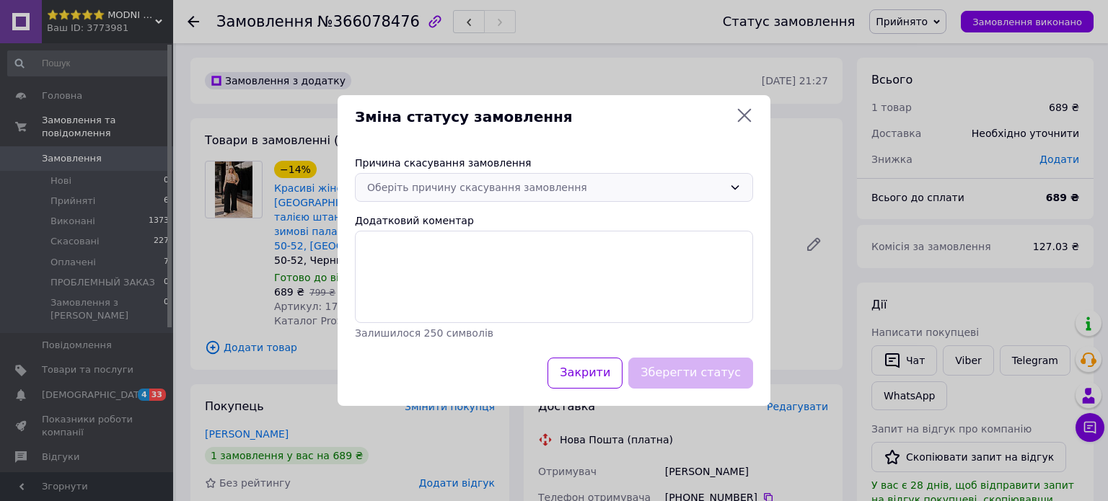
click at [544, 186] on div "Оберіть причину скасування замовлення" at bounding box center [545, 188] width 356 height 16
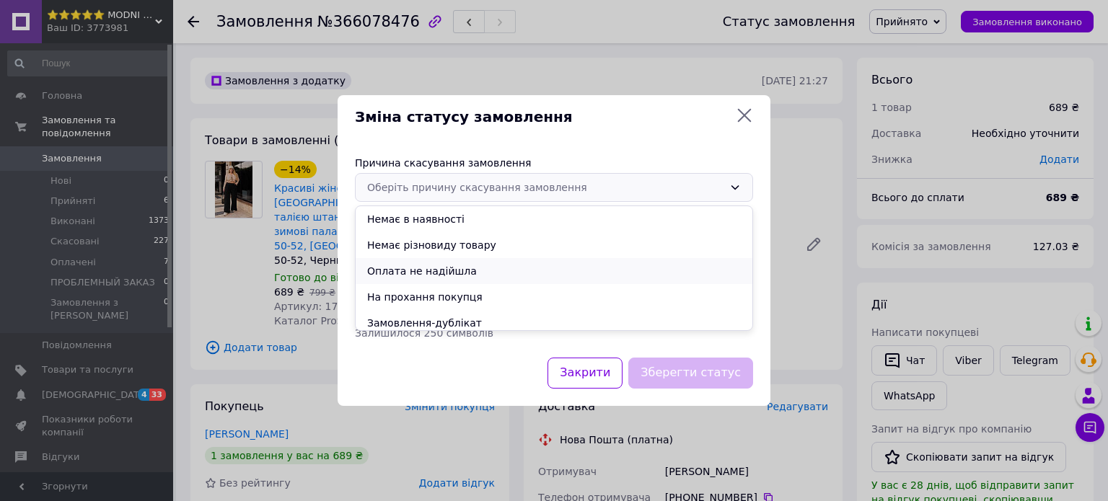
click at [444, 273] on li "Оплата не надійшла" at bounding box center [553, 271] width 397 height 26
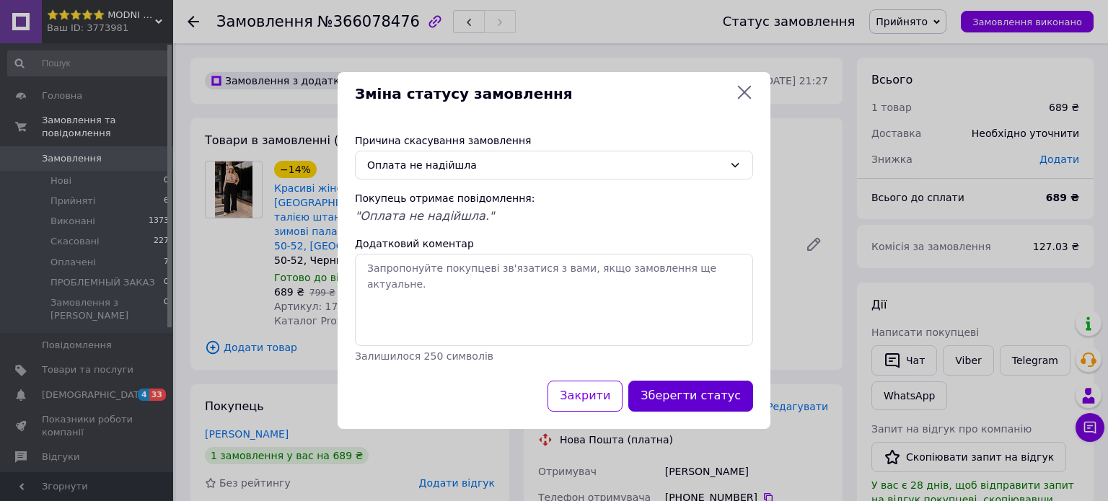
click at [707, 395] on button "Зберегти статус" at bounding box center [690, 396] width 125 height 31
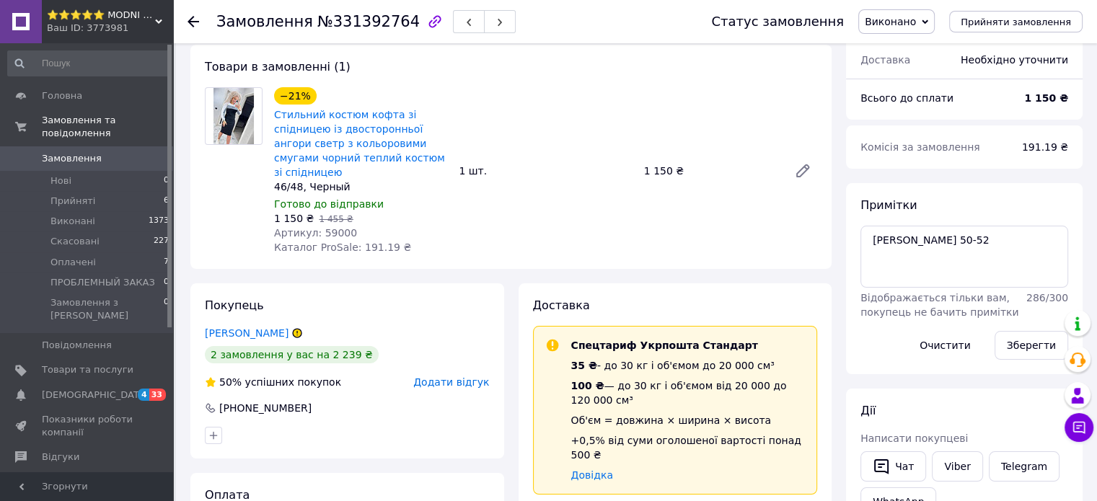
scroll to position [72, 0]
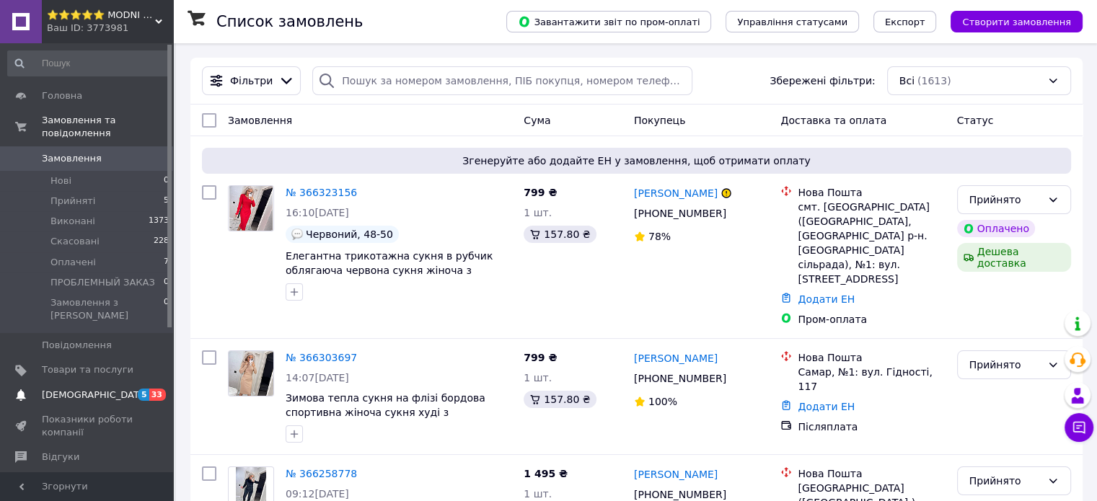
click at [61, 389] on span "[DEMOGRAPHIC_DATA]" at bounding box center [95, 395] width 107 height 13
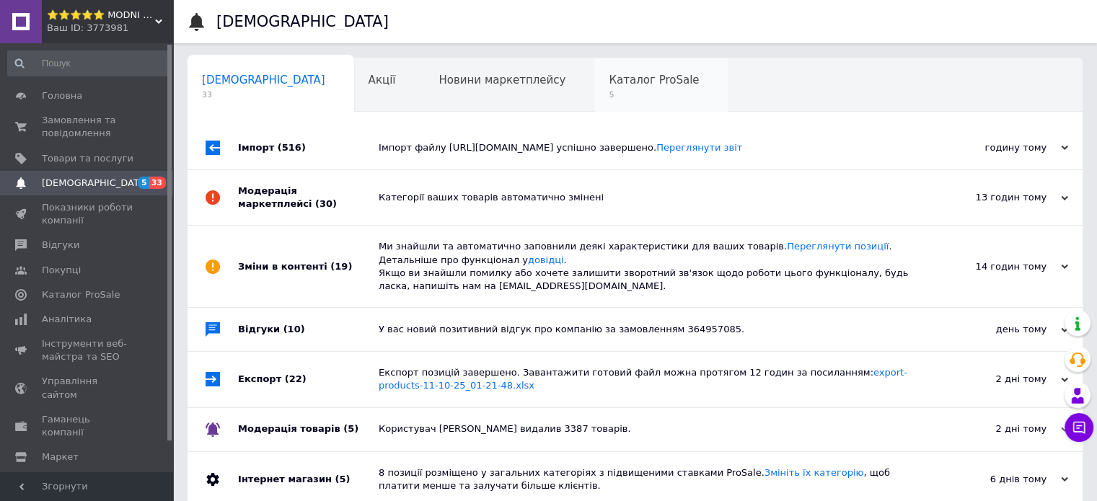
click at [594, 68] on div "Каталог ProSale 5" at bounding box center [660, 85] width 133 height 55
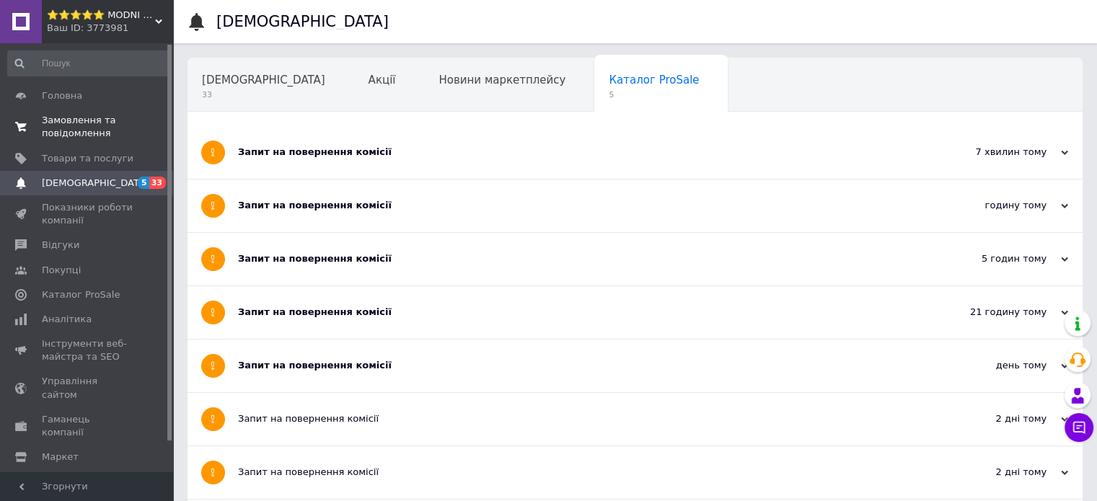
click at [79, 127] on span "Замовлення та повідомлення" at bounding box center [88, 127] width 92 height 26
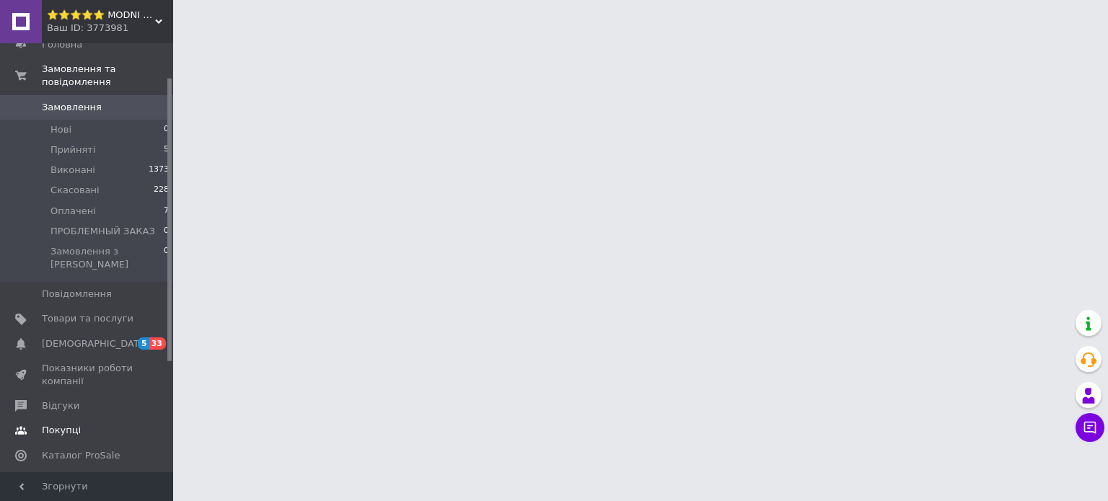
scroll to position [72, 0]
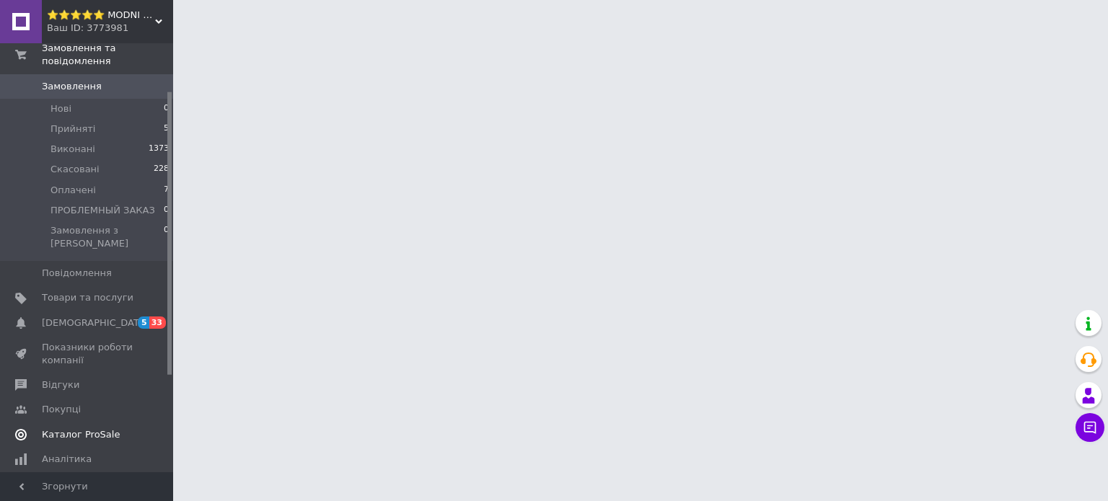
click at [92, 428] on span "Каталог ProSale" at bounding box center [81, 434] width 78 height 13
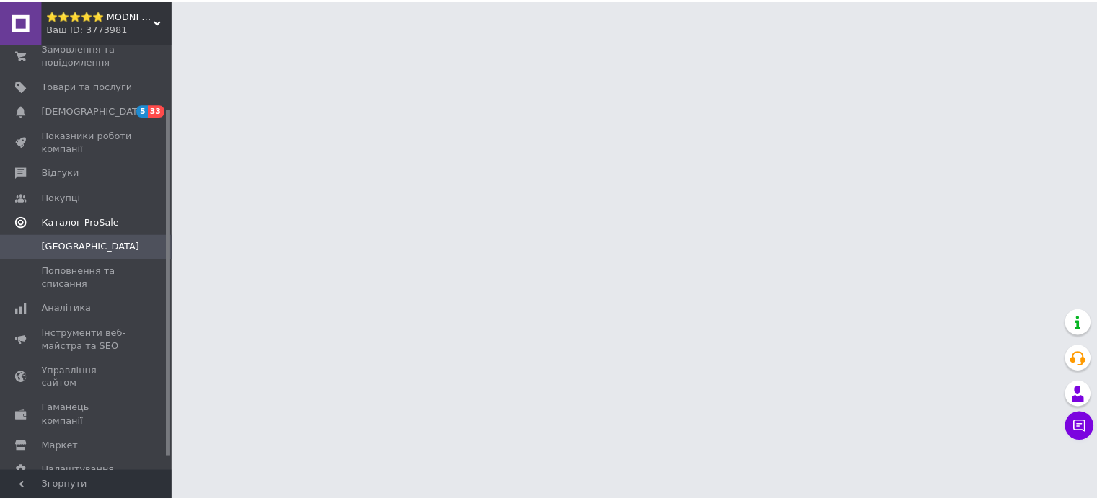
scroll to position [79, 0]
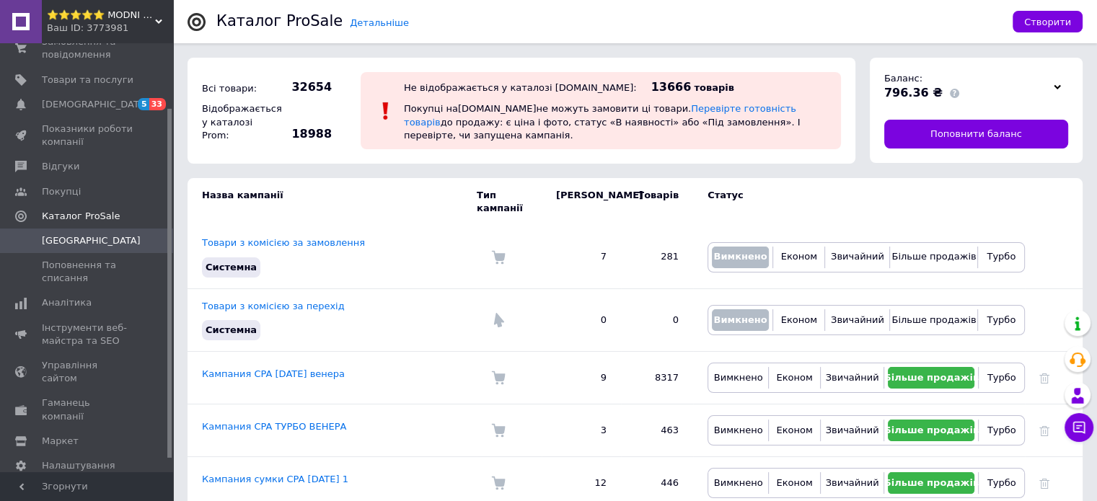
click at [1044, 84] on div "Баланс: 796.36 ₴" at bounding box center [965, 87] width 162 height 30
click at [1060, 84] on icon at bounding box center [1056, 87] width 7 height 7
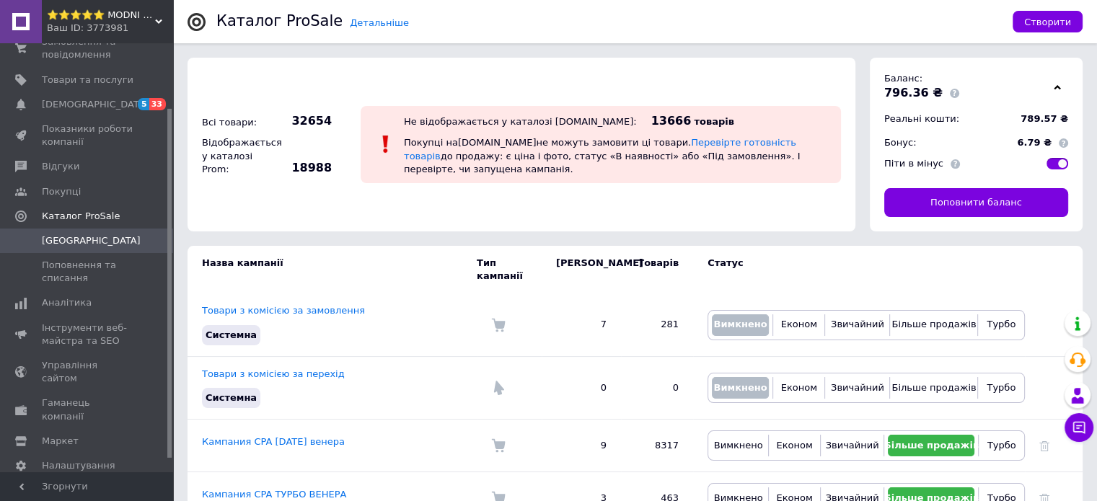
click at [1060, 84] on icon at bounding box center [1056, 87] width 7 height 7
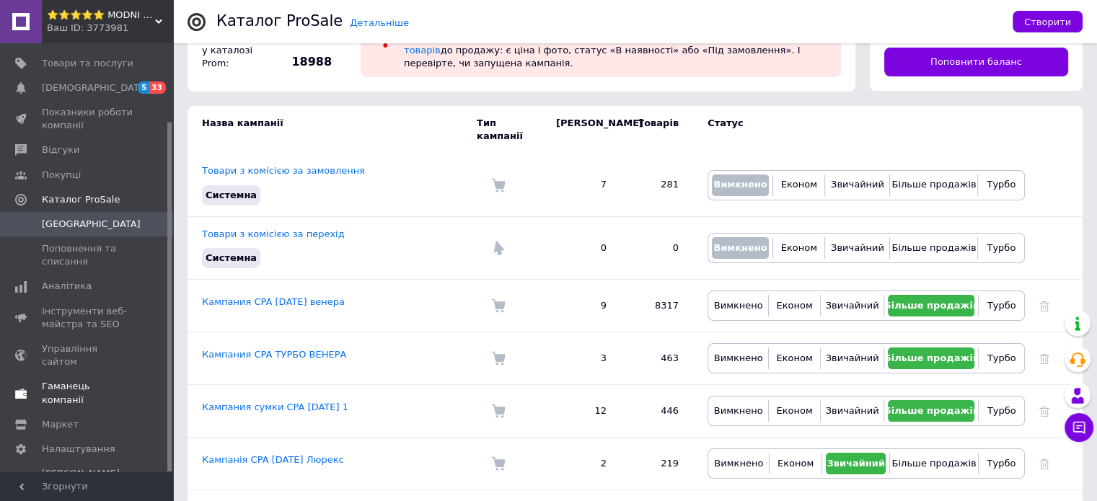
scroll to position [144, 0]
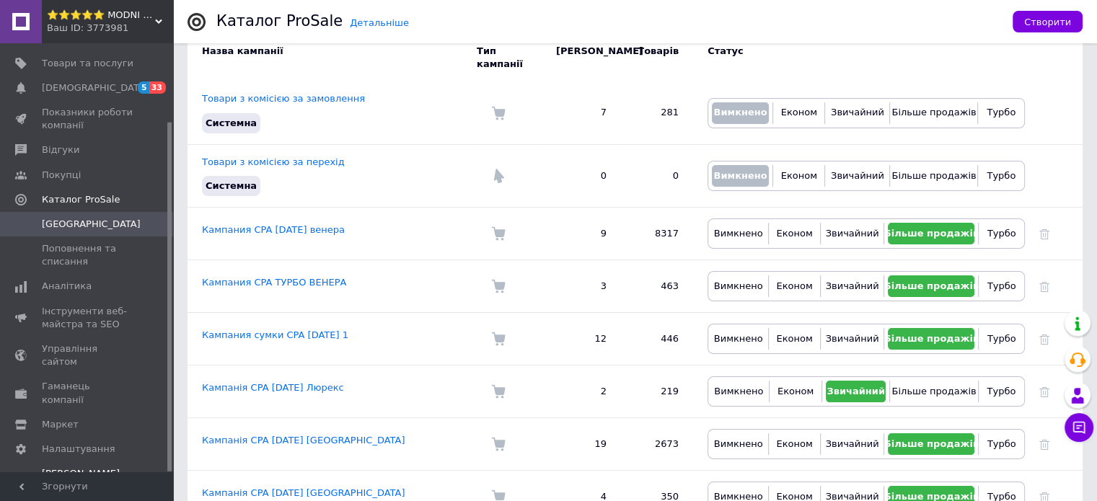
click at [68, 467] on span "Тарифи та рахунки Prom топ" at bounding box center [88, 487] width 92 height 40
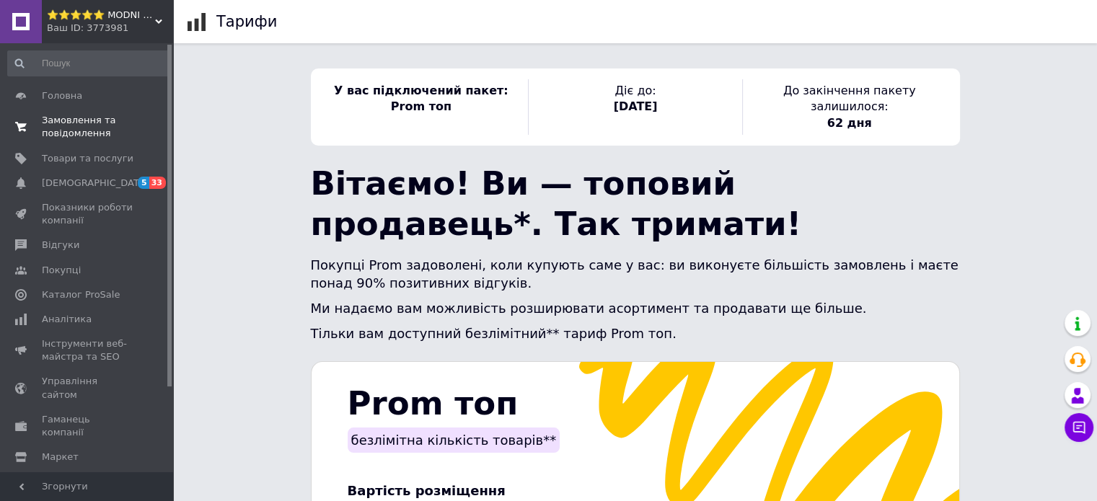
click at [86, 125] on span "Замовлення та повідомлення" at bounding box center [88, 127] width 92 height 26
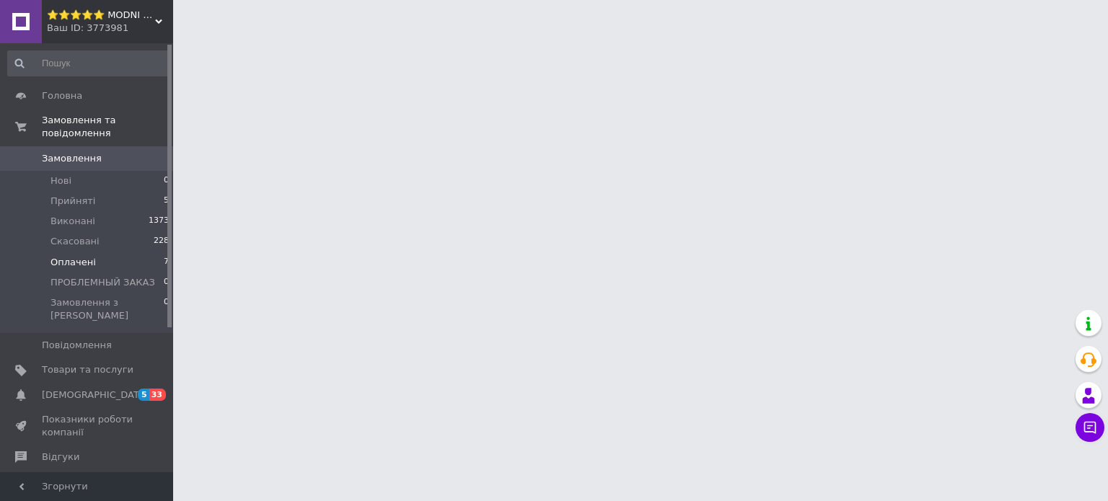
click at [87, 256] on span "Оплачені" at bounding box center [72, 262] width 45 height 13
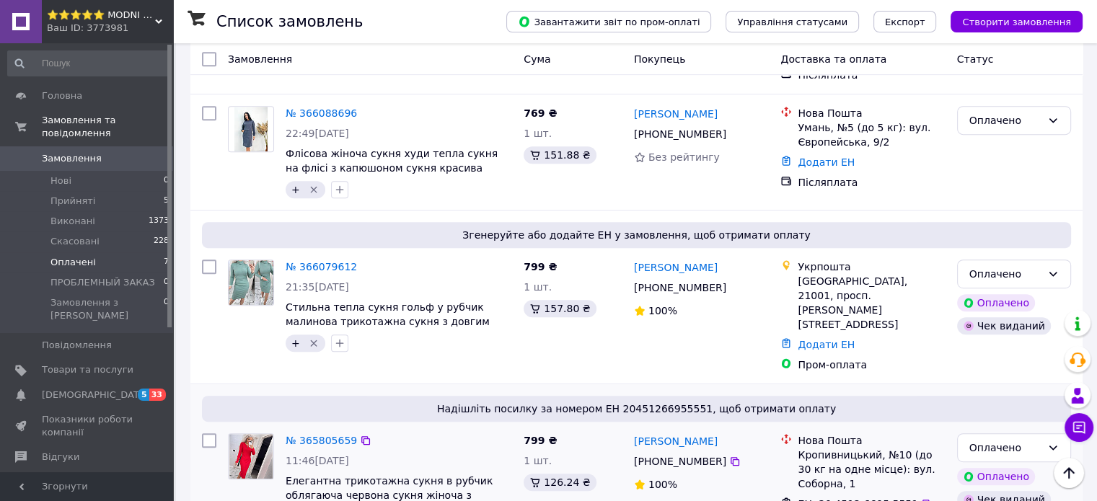
scroll to position [570, 0]
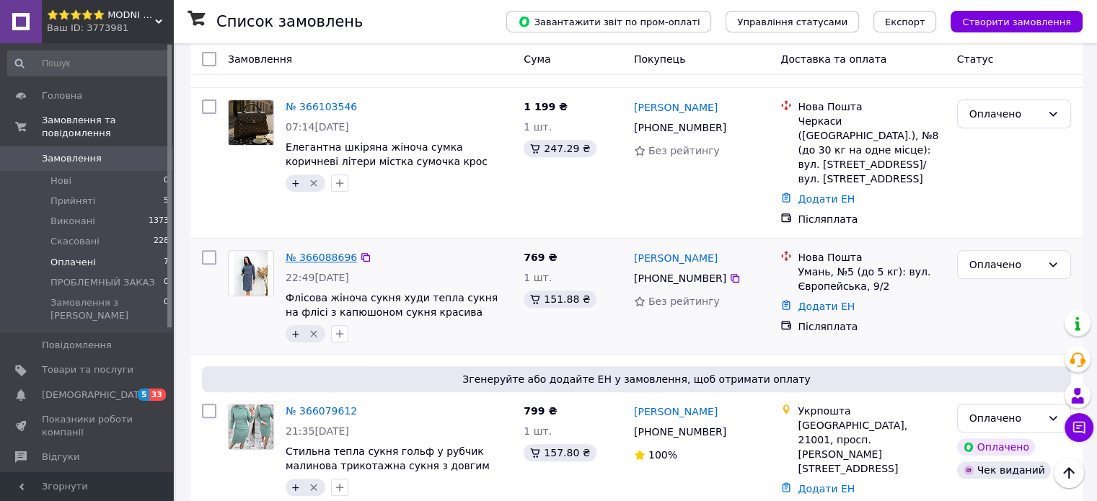
click at [322, 252] on link "№ 366088696" at bounding box center [321, 258] width 71 height 12
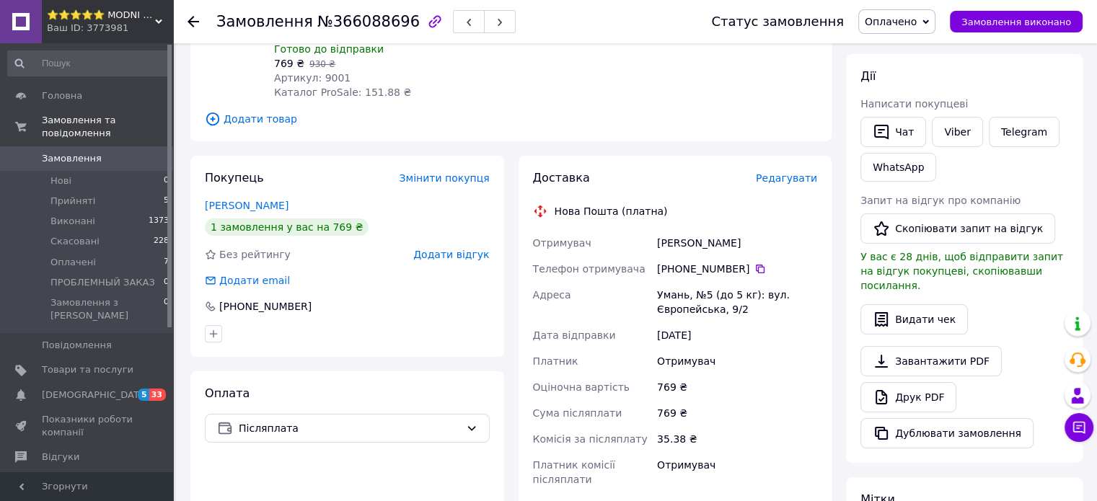
scroll to position [288, 0]
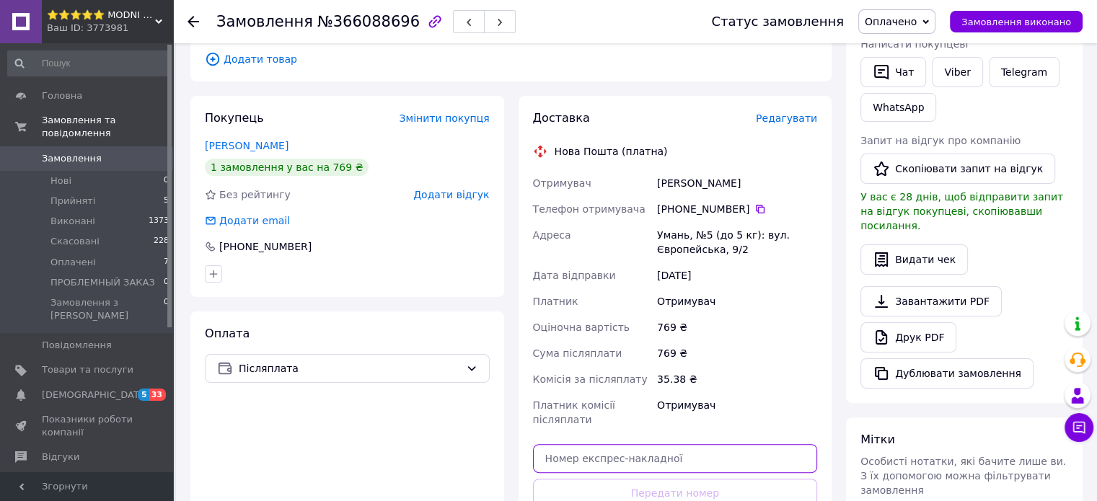
click at [627, 444] on input "text" at bounding box center [675, 458] width 285 height 29
paste input "20451268762247"
type input "20451268762247"
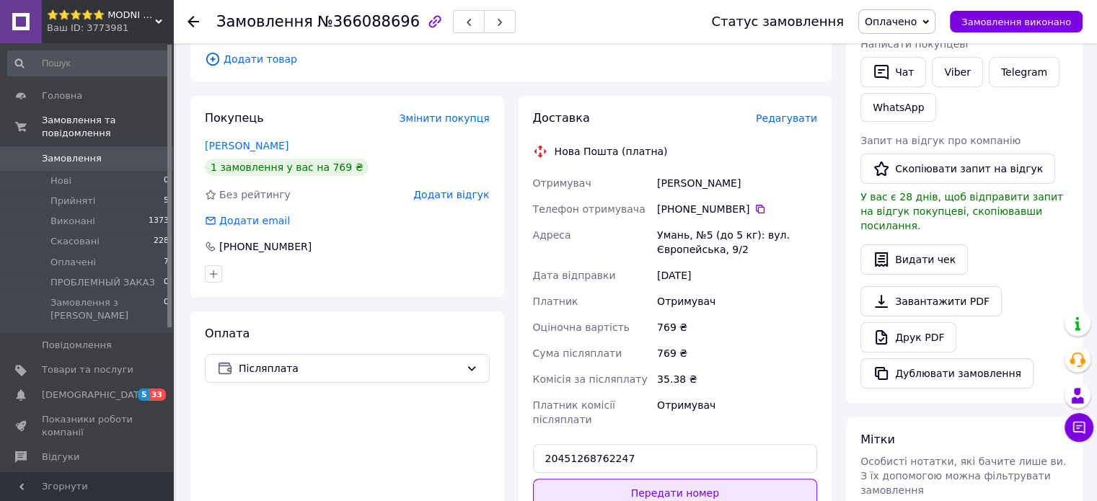
click at [629, 484] on button "Передати номер" at bounding box center [675, 493] width 285 height 29
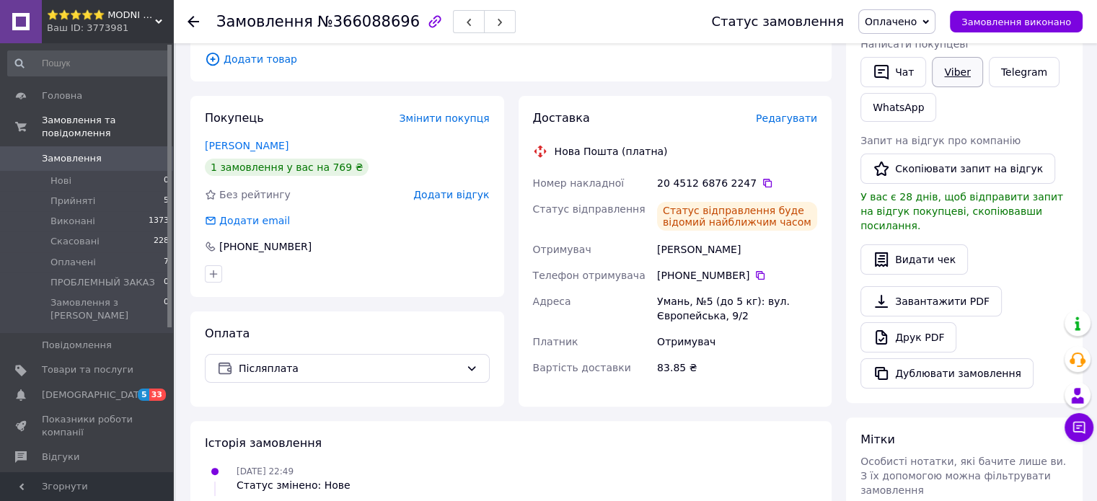
click at [949, 63] on link "Viber" at bounding box center [957, 72] width 50 height 30
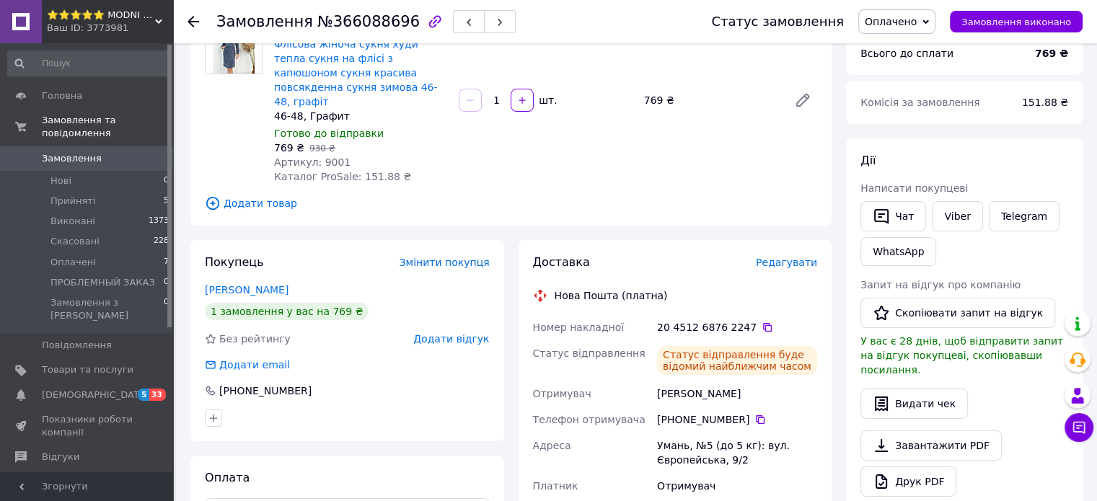
scroll to position [0, 0]
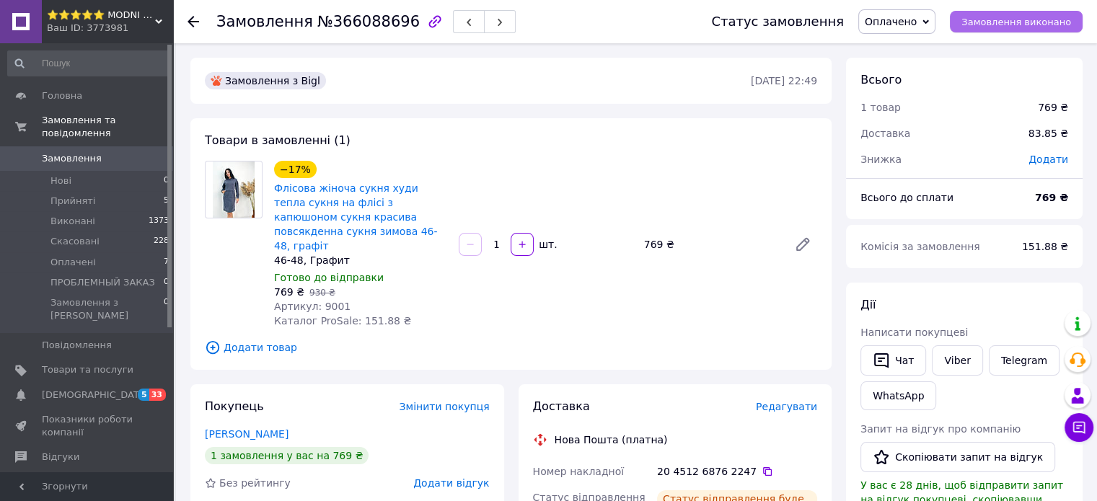
click at [1021, 25] on span "Замовлення виконано" at bounding box center [1016, 22] width 110 height 11
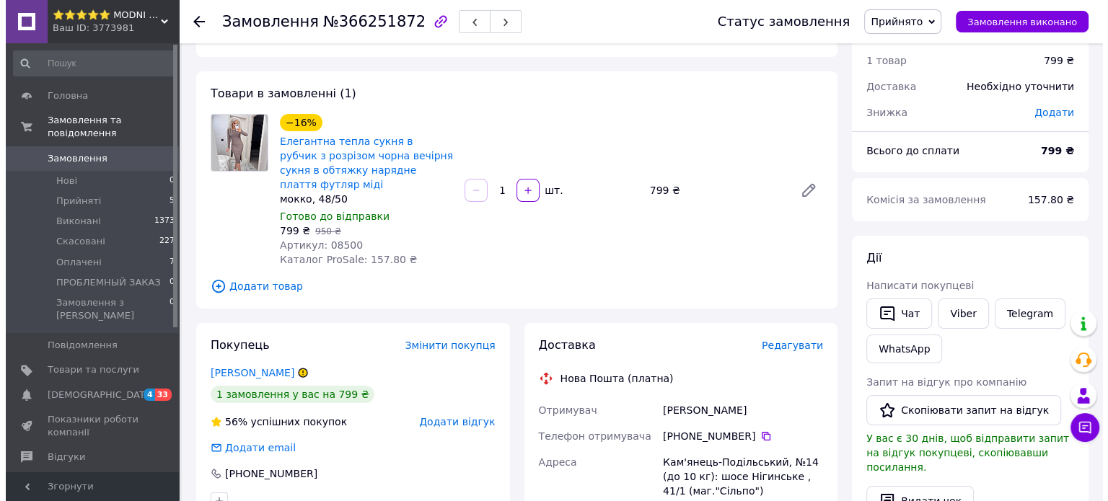
scroll to position [72, 0]
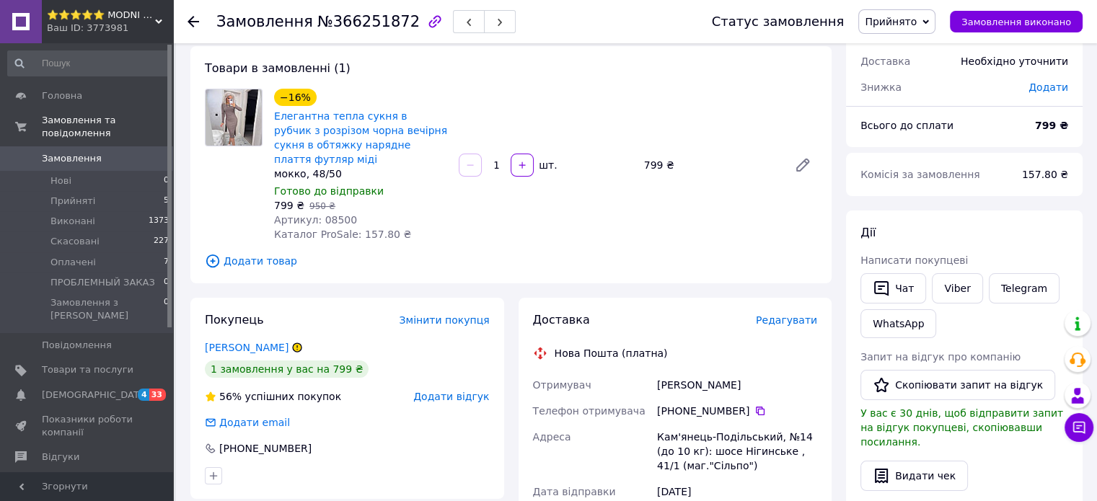
click at [801, 314] on span "Редагувати" at bounding box center [786, 320] width 61 height 12
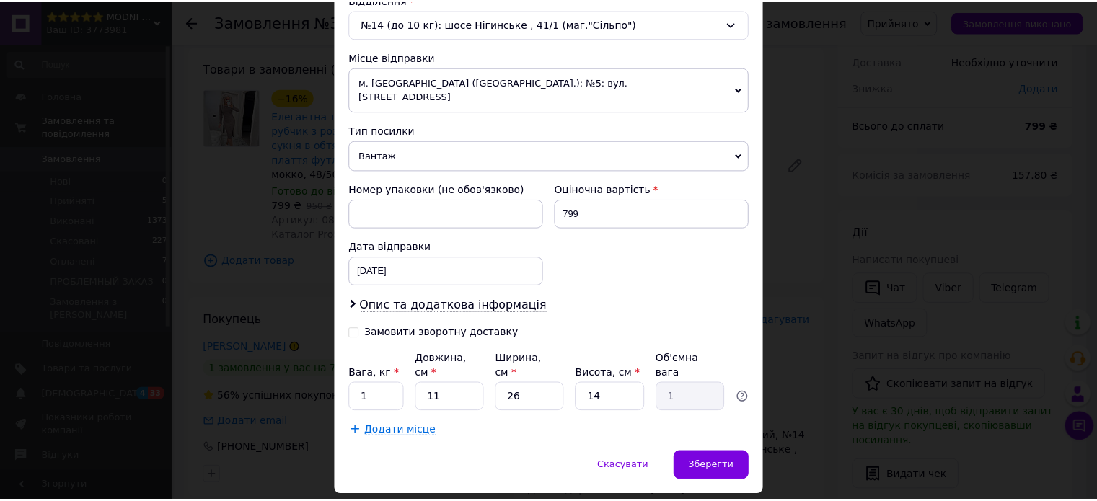
scroll to position [478, 0]
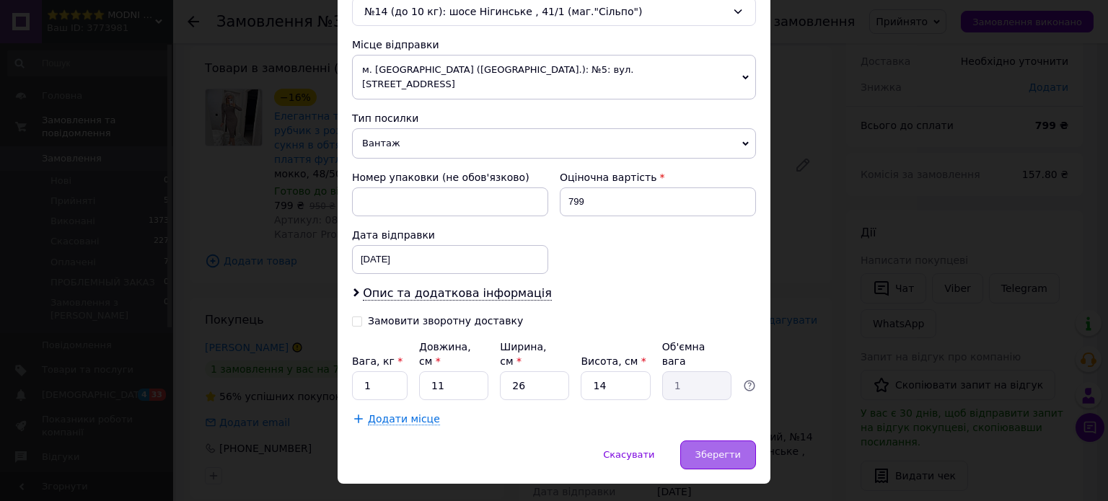
click at [713, 449] on span "Зберегти" at bounding box center [717, 454] width 45 height 11
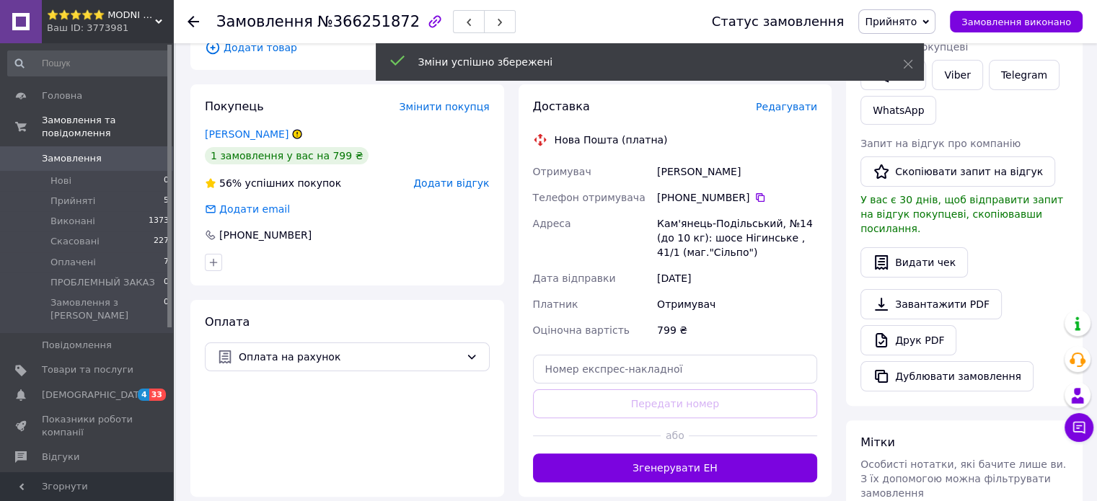
scroll to position [288, 0]
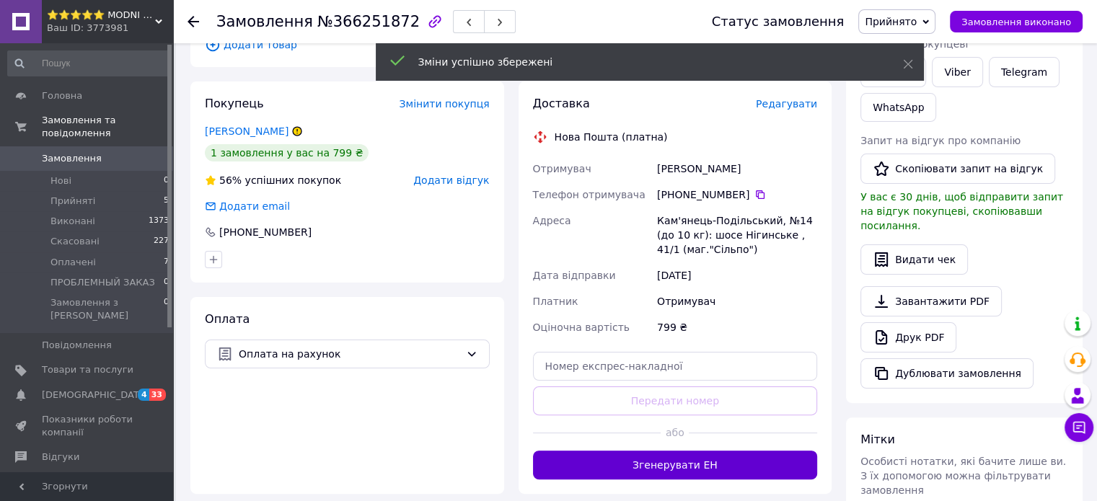
click at [669, 451] on button "Згенерувати ЕН" at bounding box center [675, 465] width 285 height 29
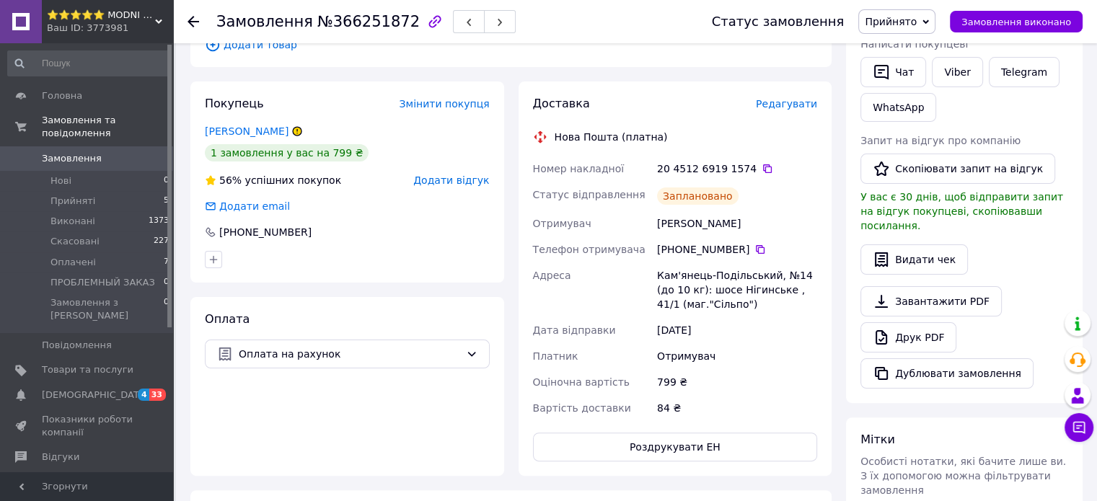
click at [758, 162] on div "20 4512 6919 1574" at bounding box center [737, 169] width 160 height 14
click at [763, 164] on icon at bounding box center [767, 168] width 9 height 9
drag, startPoint x: 689, startPoint y: 208, endPoint x: 656, endPoint y: 213, distance: 32.7
click at [656, 213] on div "Нікітіна Лілія" at bounding box center [737, 224] width 166 height 26
copy div "Нікітіна Лілія"
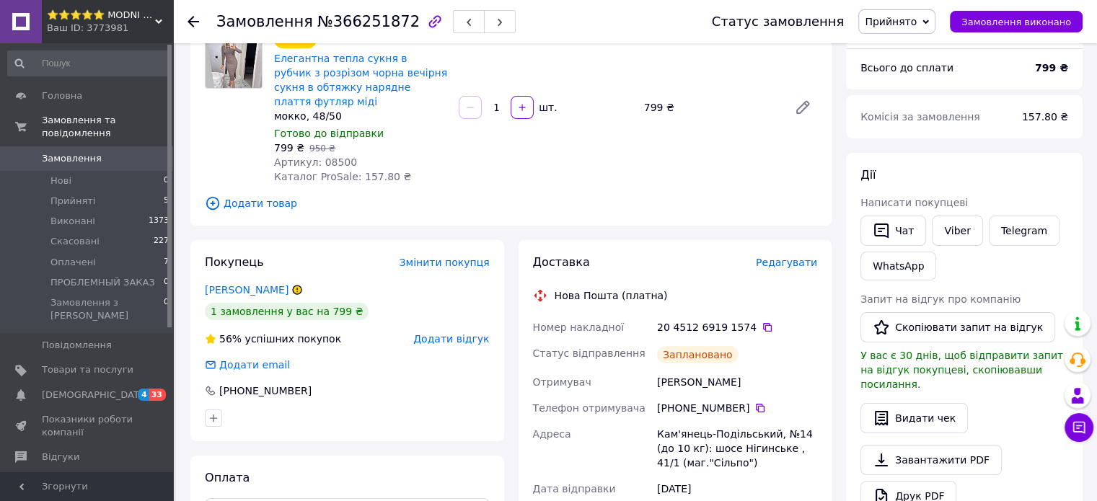
scroll to position [216, 0]
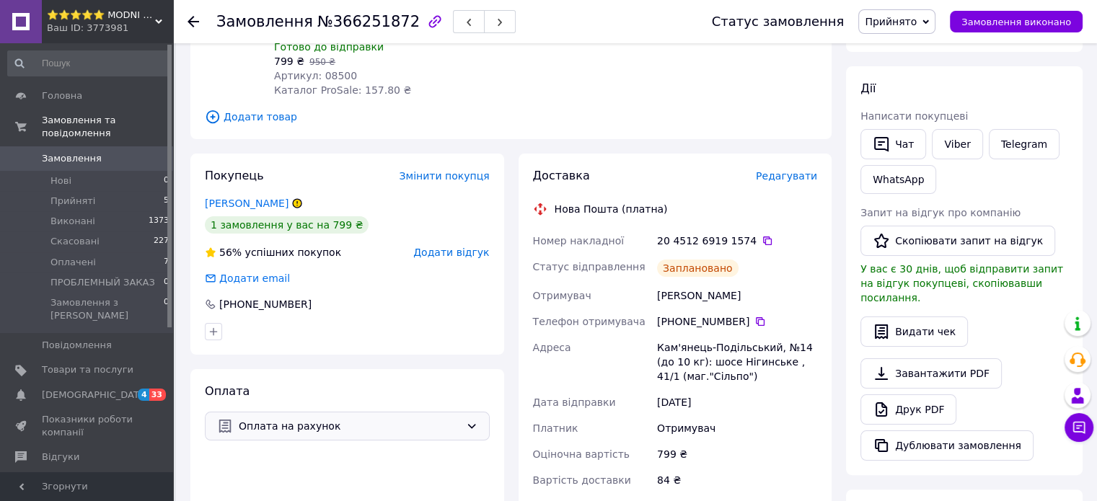
click at [394, 418] on span "Оплата на рахунок" at bounding box center [349, 426] width 221 height 16
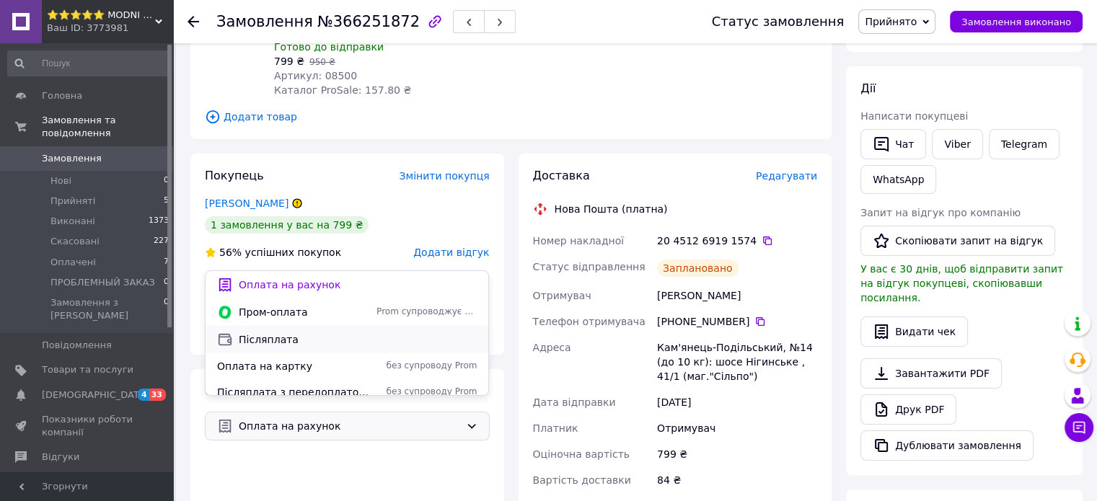
click at [259, 337] on span "Післяплата" at bounding box center [358, 339] width 238 height 14
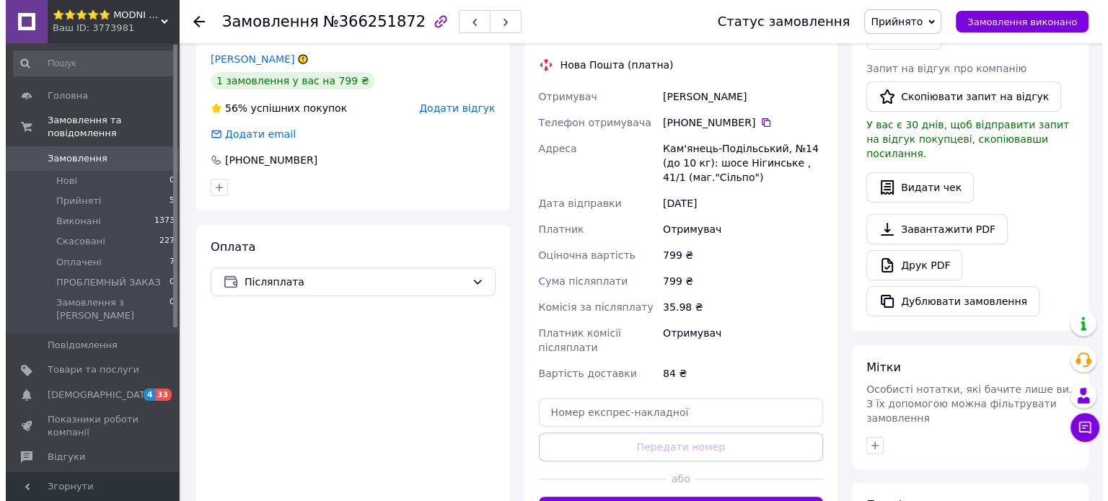
scroll to position [288, 0]
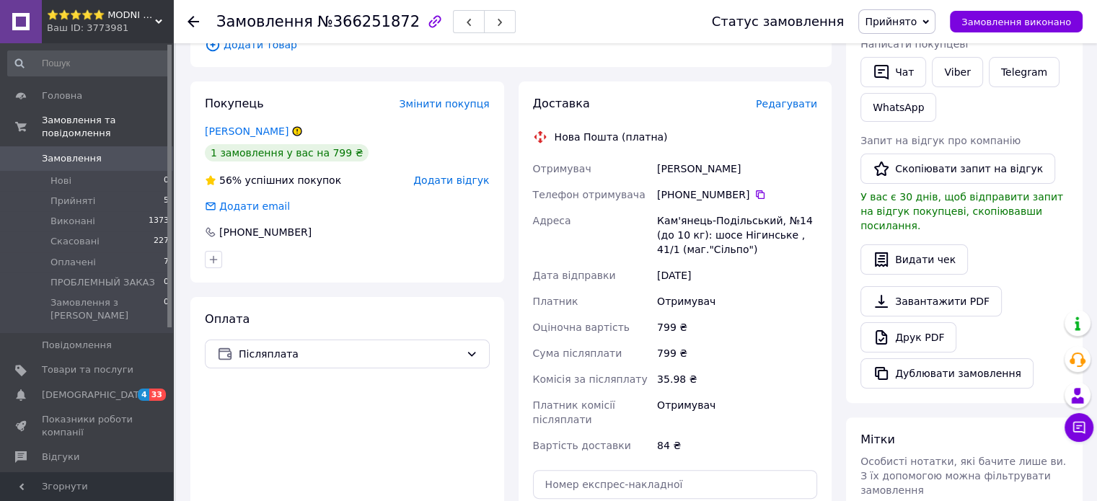
click at [784, 98] on span "Редагувати" at bounding box center [786, 104] width 61 height 12
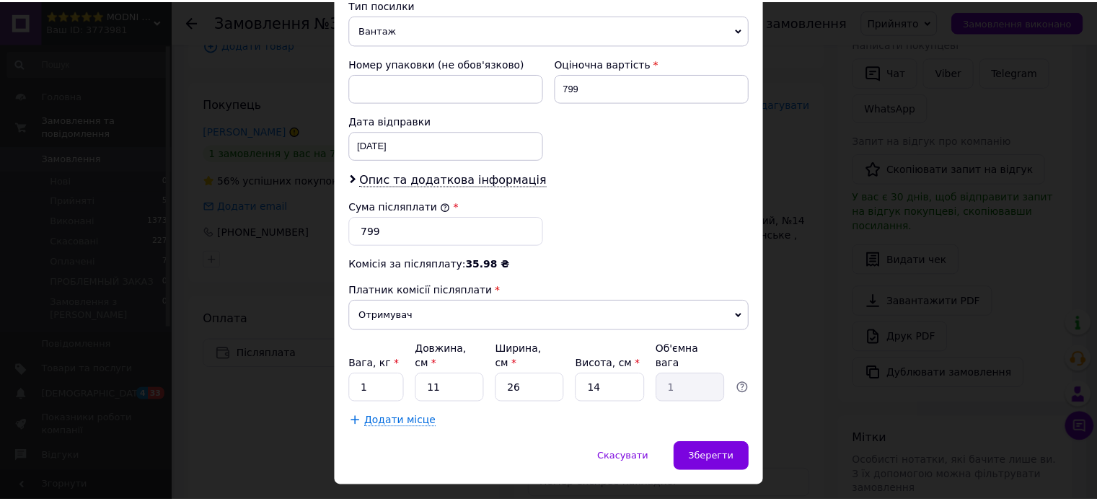
scroll to position [594, 0]
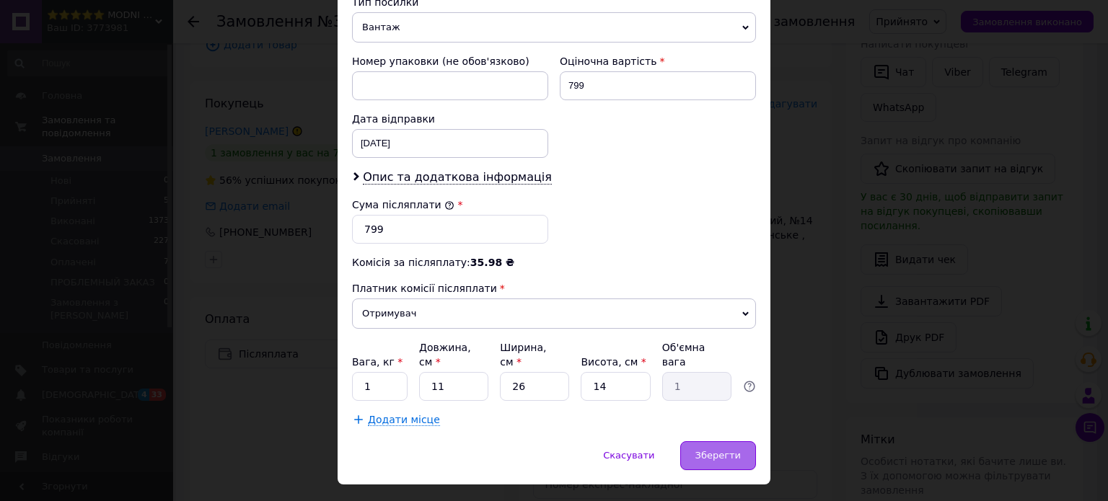
click at [702, 450] on span "Зберегти" at bounding box center [717, 455] width 45 height 11
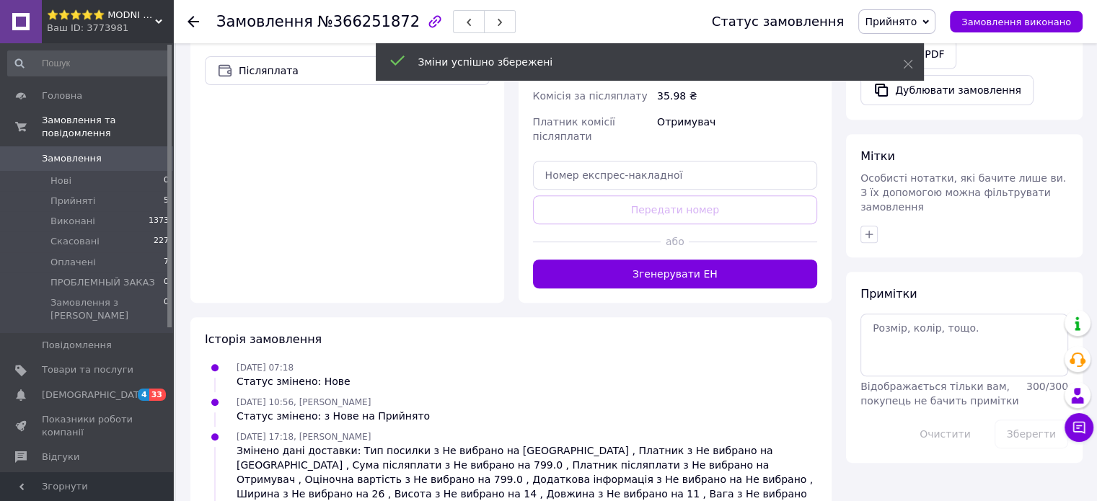
scroll to position [577, 0]
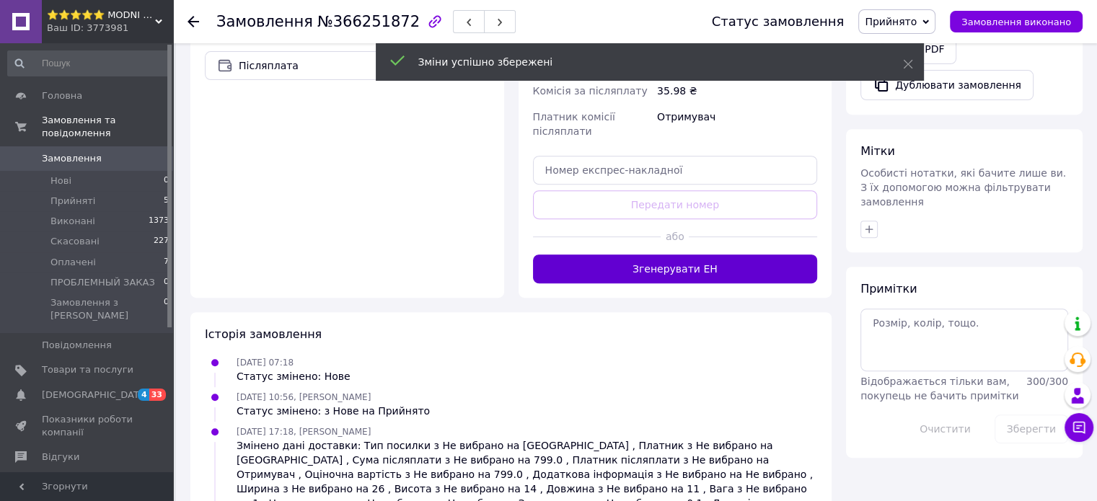
click at [691, 256] on button "Згенерувати ЕН" at bounding box center [675, 269] width 285 height 29
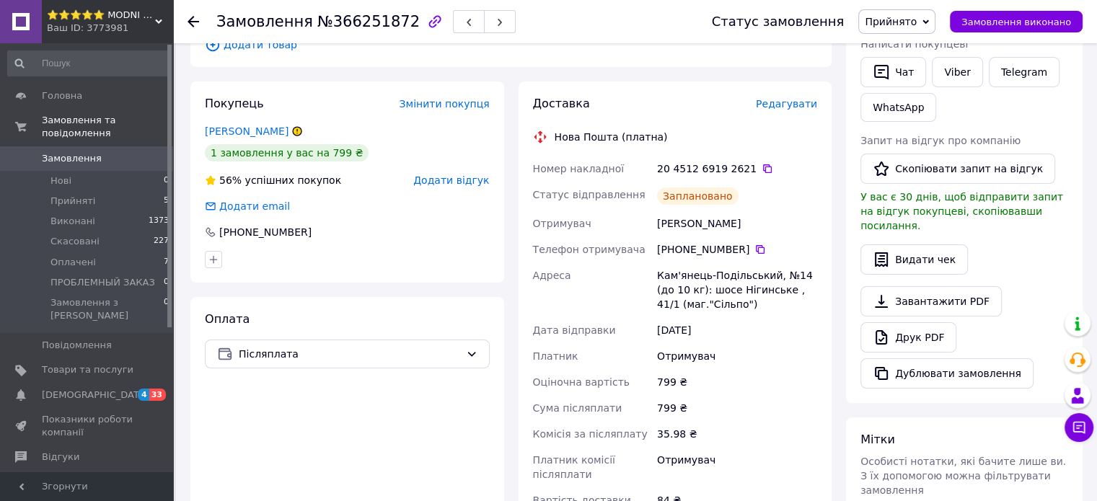
scroll to position [216, 0]
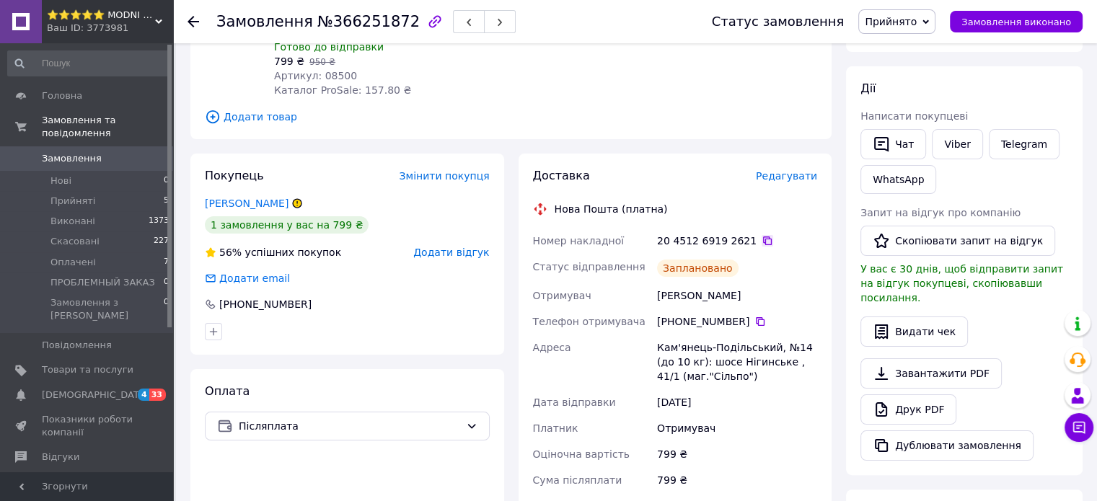
click at [763, 236] on icon at bounding box center [767, 240] width 9 height 9
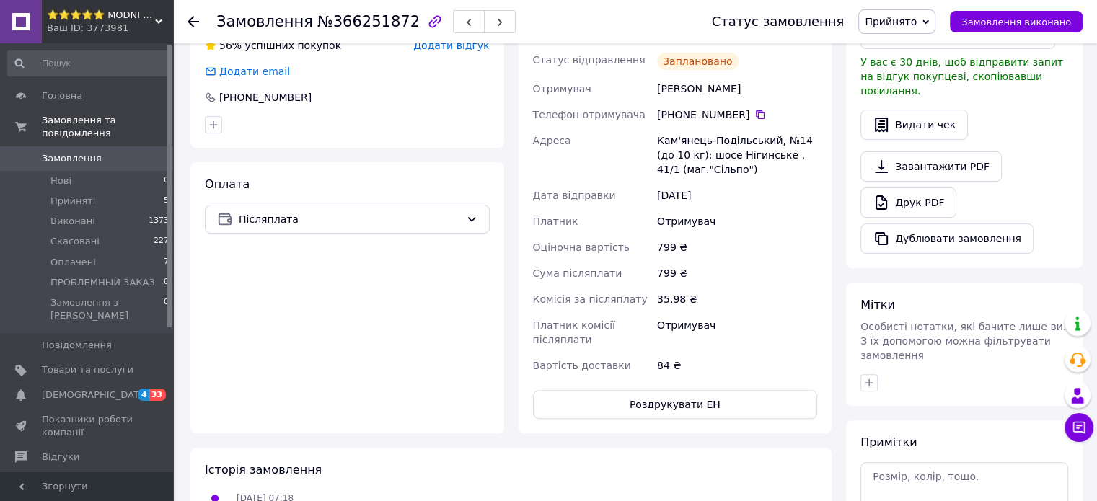
scroll to position [433, 0]
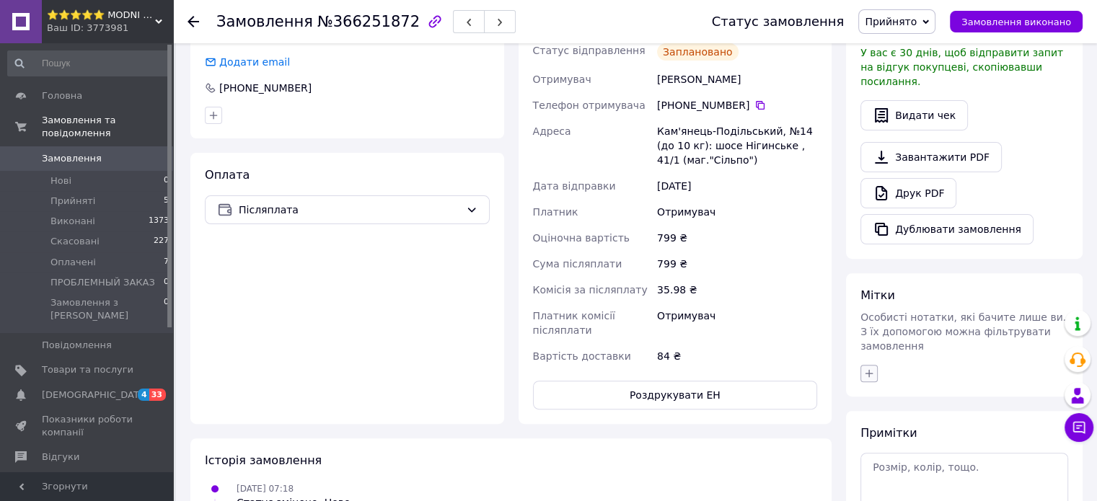
click at [870, 368] on icon "button" at bounding box center [869, 374] width 12 height 12
type input "ві"
click at [876, 438] on input "відкладений чек" at bounding box center [872, 442] width 9 height 9
checkbox input "true"
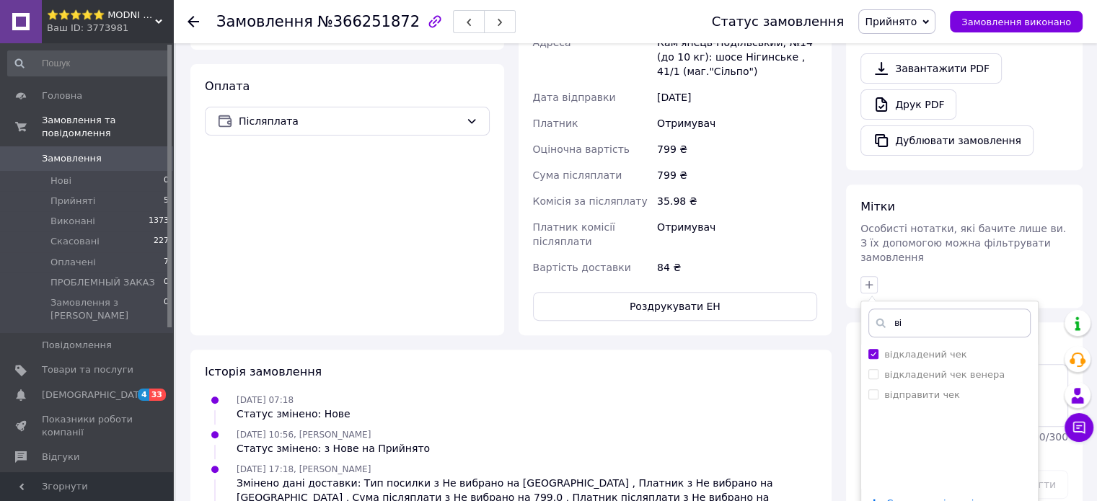
scroll to position [577, 0]
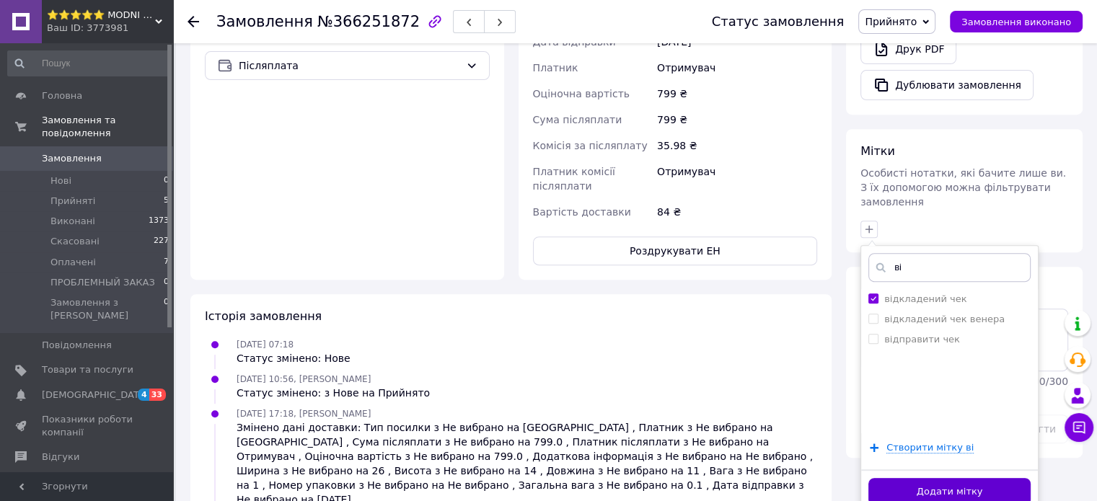
click at [916, 478] on button "Додати мітку" at bounding box center [949, 492] width 162 height 28
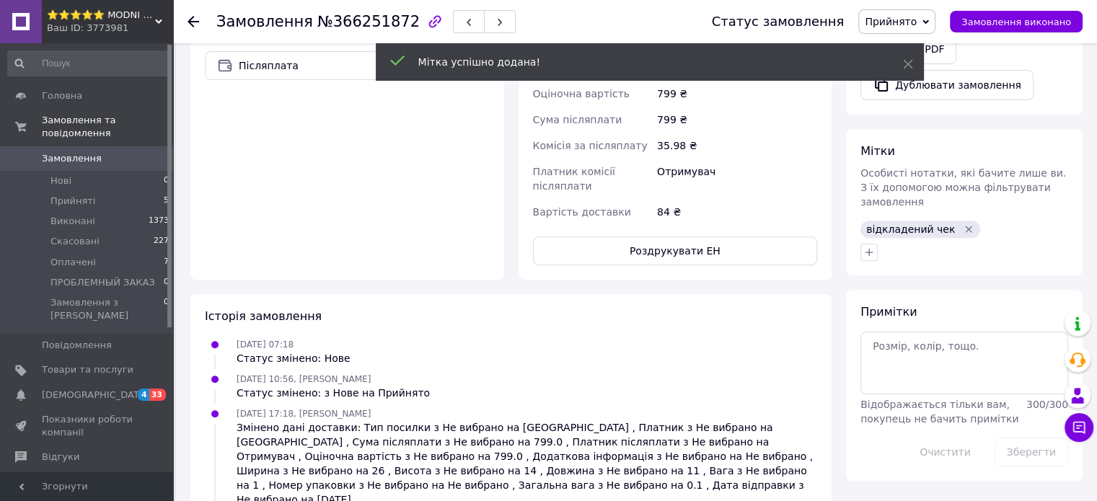
click at [916, 19] on span "Прийнято" at bounding box center [891, 22] width 52 height 12
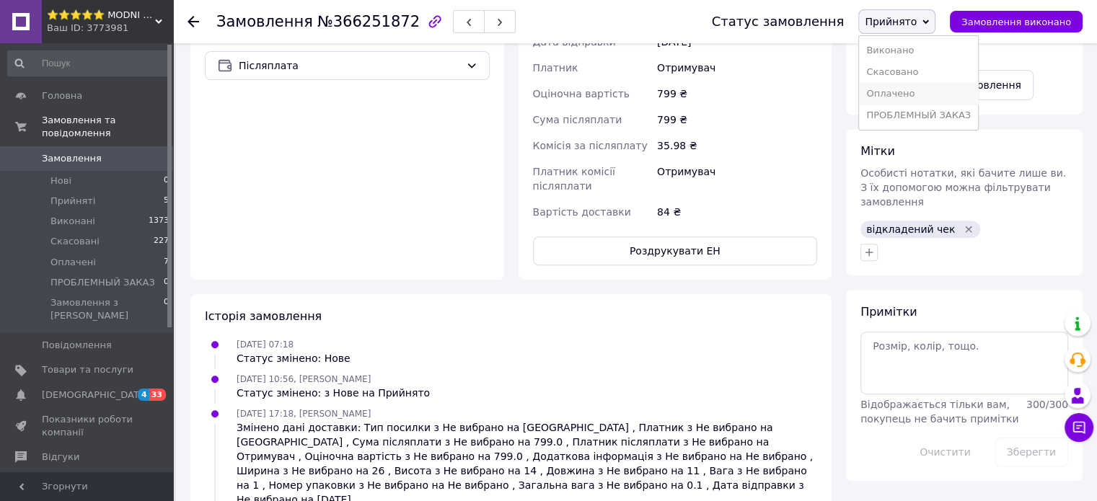
click at [927, 92] on li "Оплачено" at bounding box center [918, 94] width 119 height 22
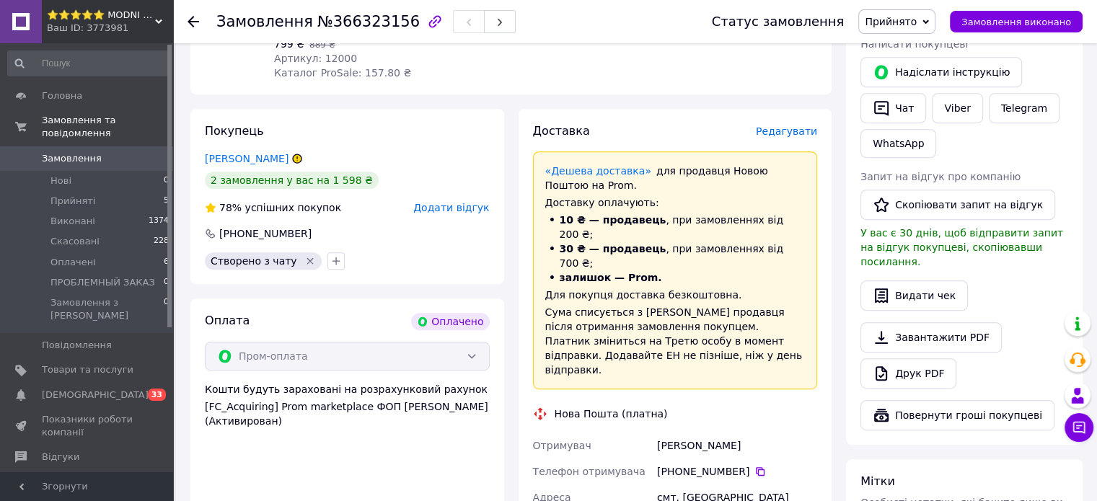
scroll to position [649, 0]
click at [906, 280] on button "Видати чек" at bounding box center [913, 295] width 107 height 30
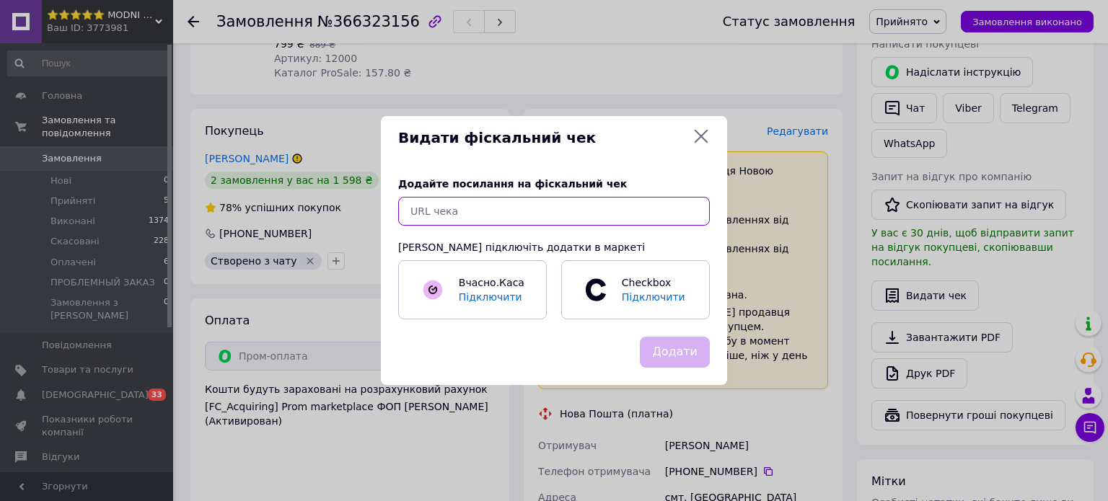
click at [502, 216] on input "text" at bounding box center [553, 211] width 311 height 29
paste input "[URL][DOMAIN_NAME]"
type input "[URL][DOMAIN_NAME]"
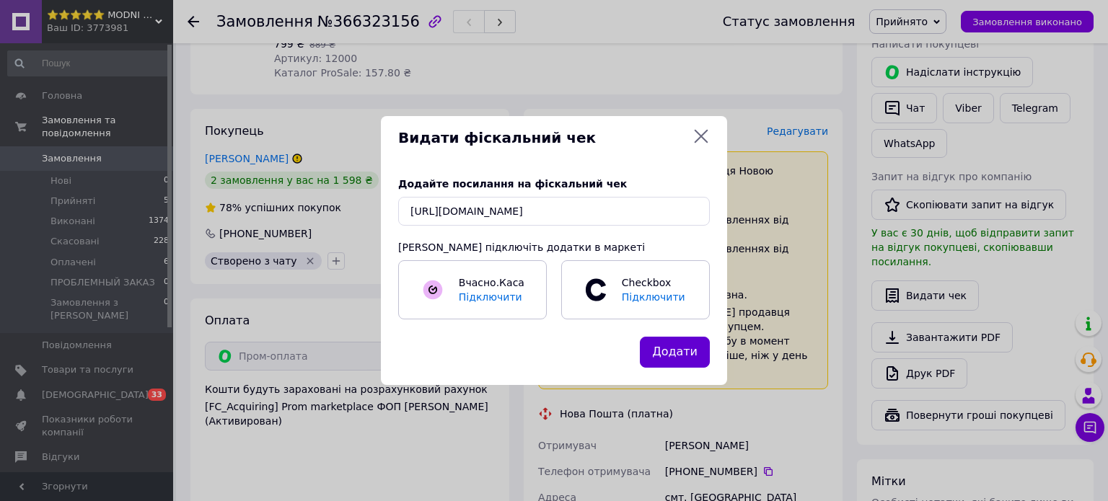
click at [681, 355] on button "Додати" at bounding box center [675, 352] width 70 height 31
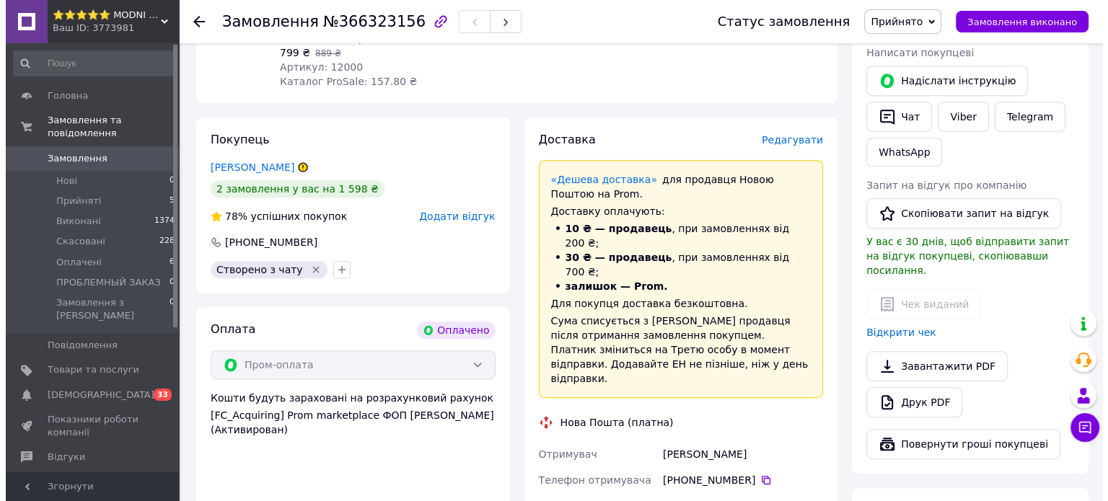
scroll to position [577, 0]
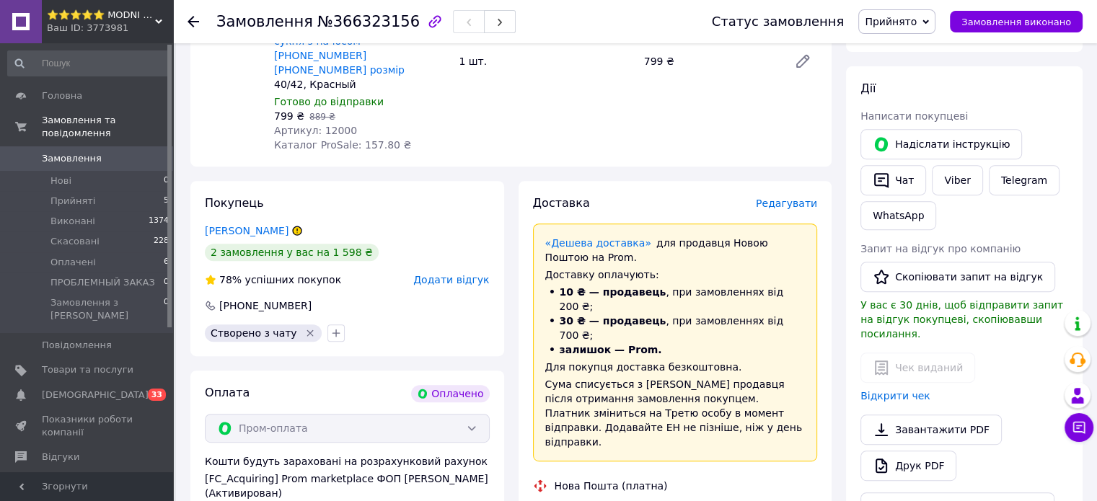
click at [783, 198] on span "Редагувати" at bounding box center [786, 204] width 61 height 12
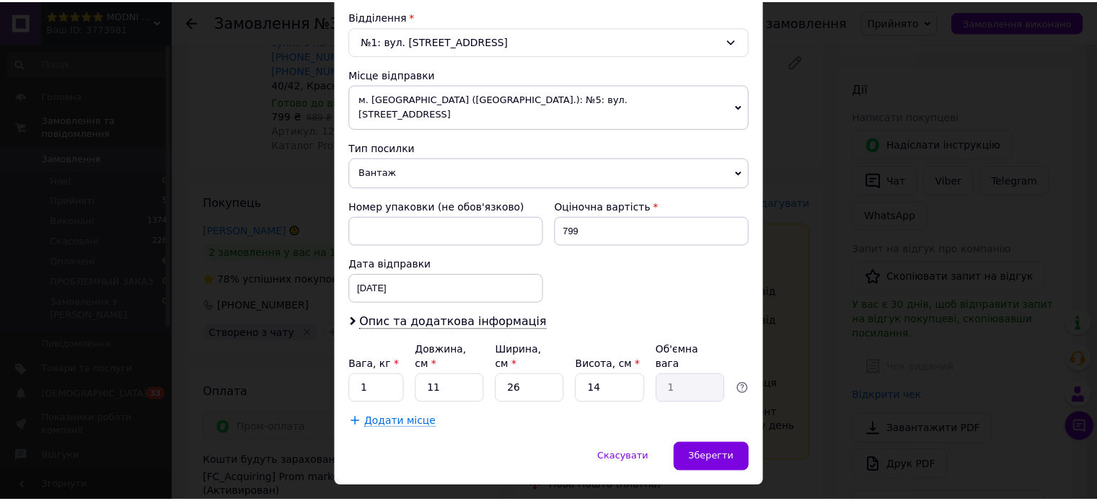
scroll to position [468, 0]
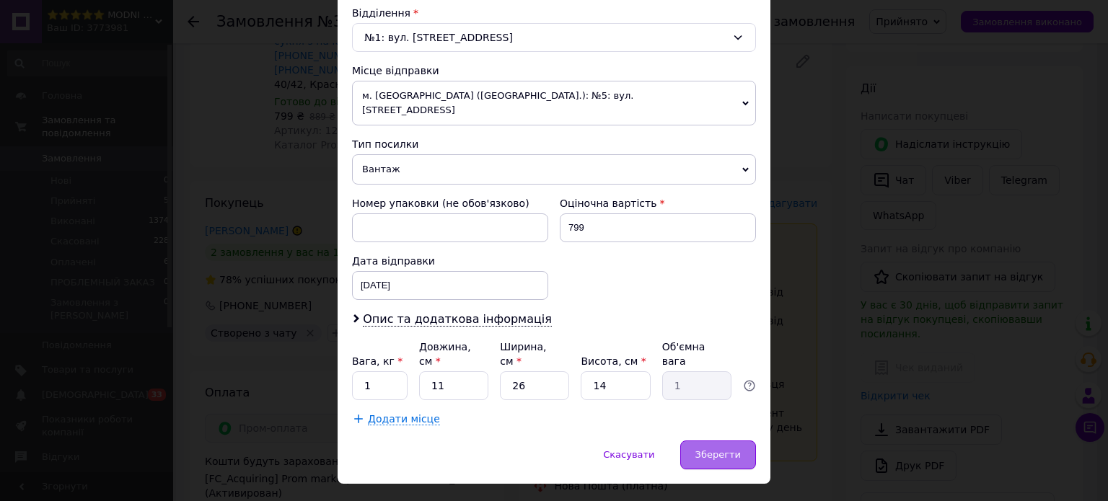
click at [718, 449] on span "Зберегти" at bounding box center [717, 454] width 45 height 11
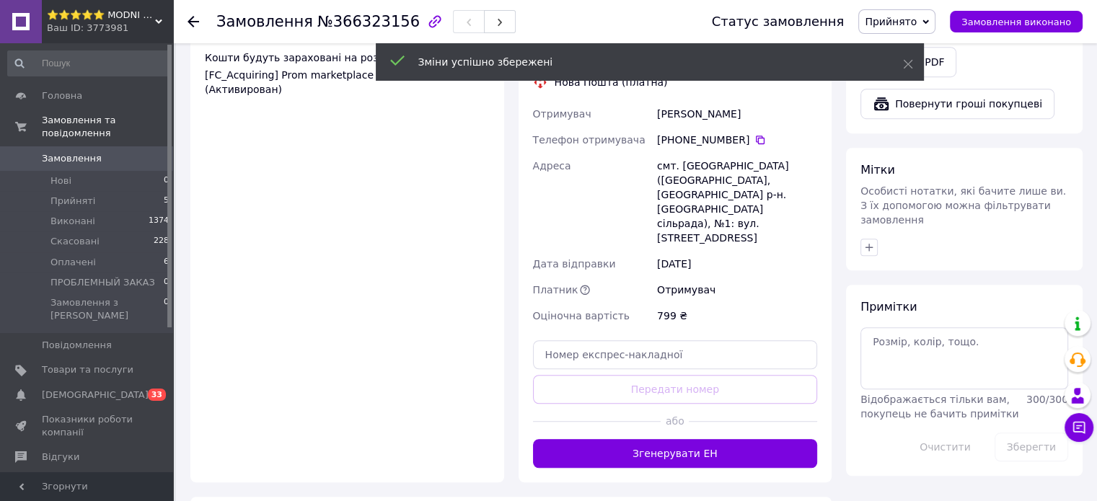
scroll to position [1009, 0]
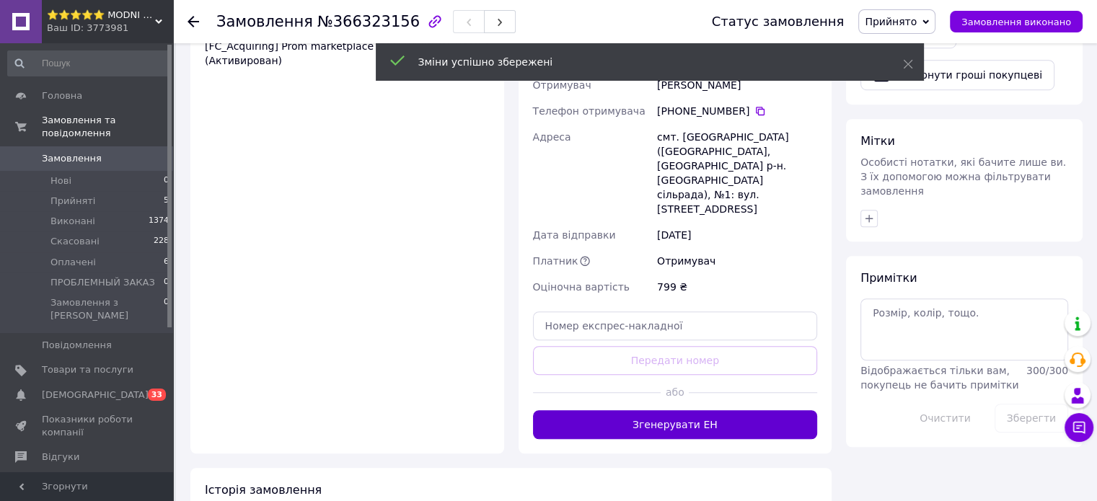
click at [690, 410] on button "Згенерувати ЕН" at bounding box center [675, 424] width 285 height 29
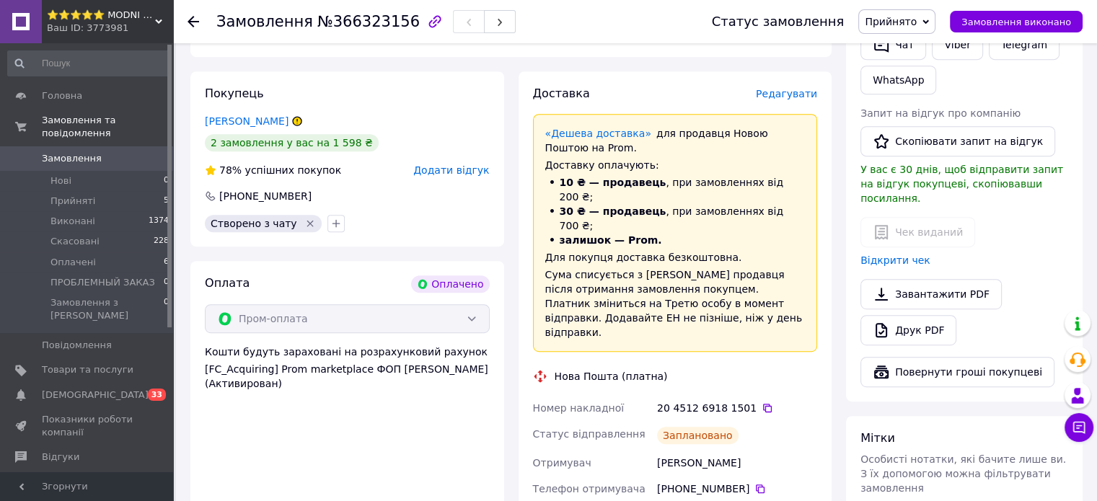
scroll to position [793, 0]
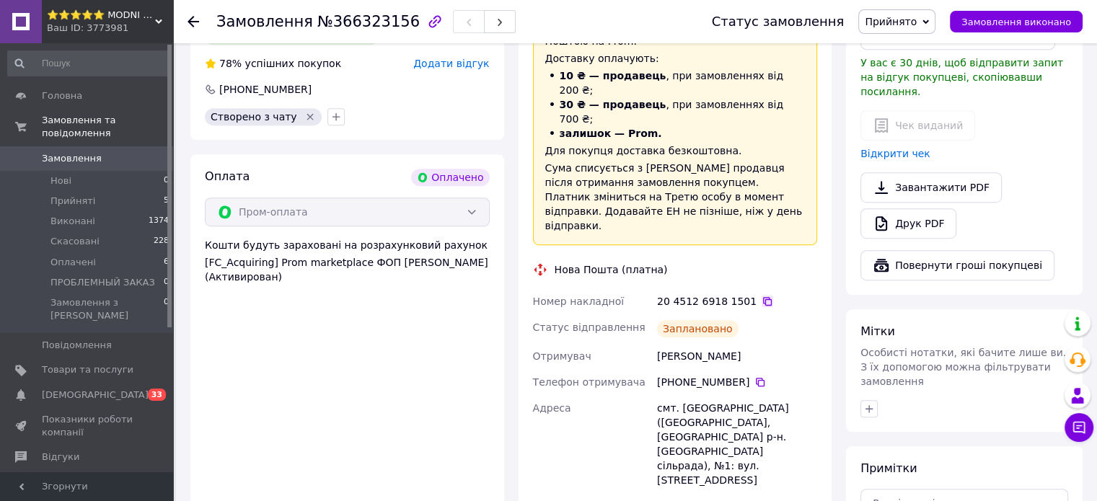
click at [761, 296] on icon at bounding box center [767, 302] width 12 height 12
drag, startPoint x: 655, startPoint y: 300, endPoint x: 756, endPoint y: 305, distance: 101.1
click at [756, 343] on div "[PERSON_NAME]" at bounding box center [737, 356] width 166 height 26
copy div "[PERSON_NAME]"
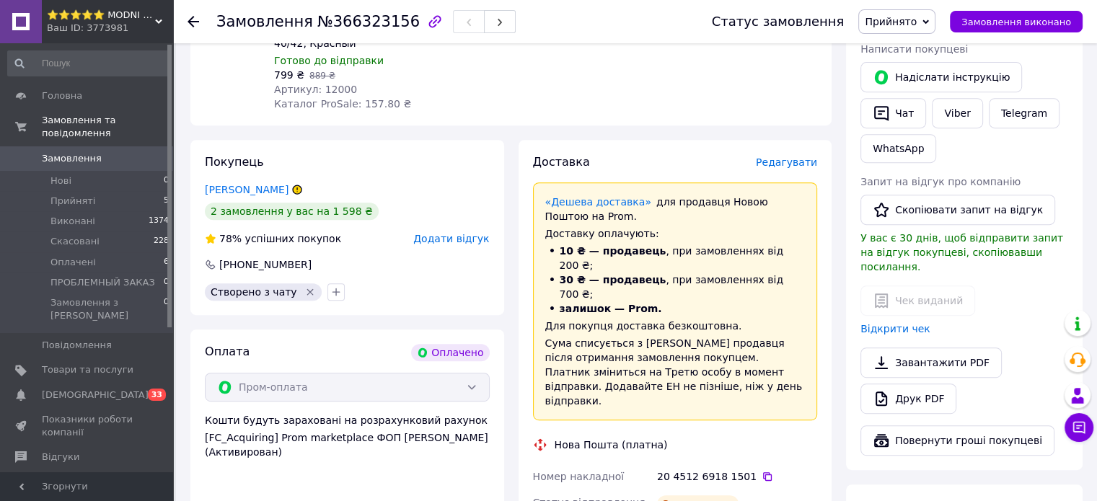
scroll to position [577, 0]
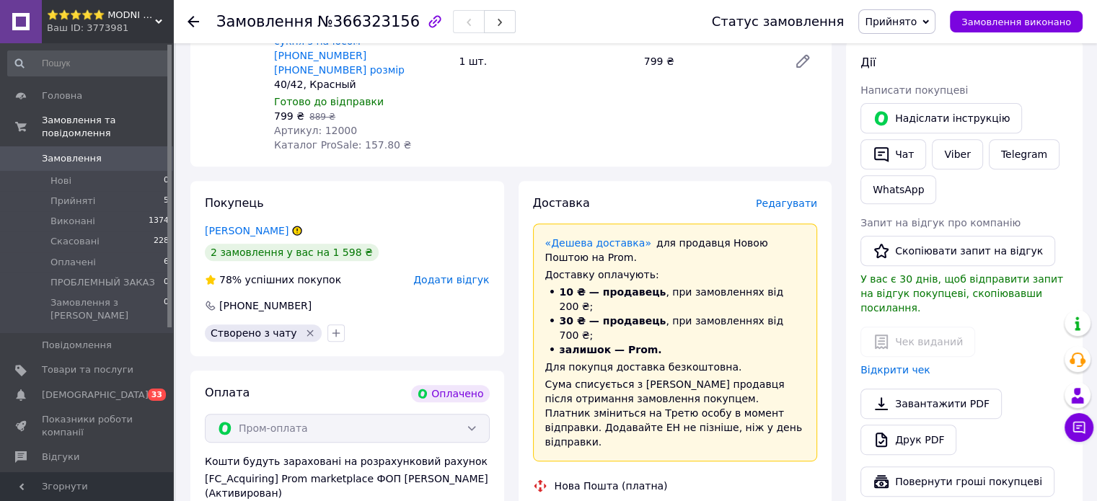
click at [909, 25] on span "Прийнято" at bounding box center [891, 22] width 52 height 12
click at [905, 90] on li "Оплачено" at bounding box center [918, 94] width 119 height 22
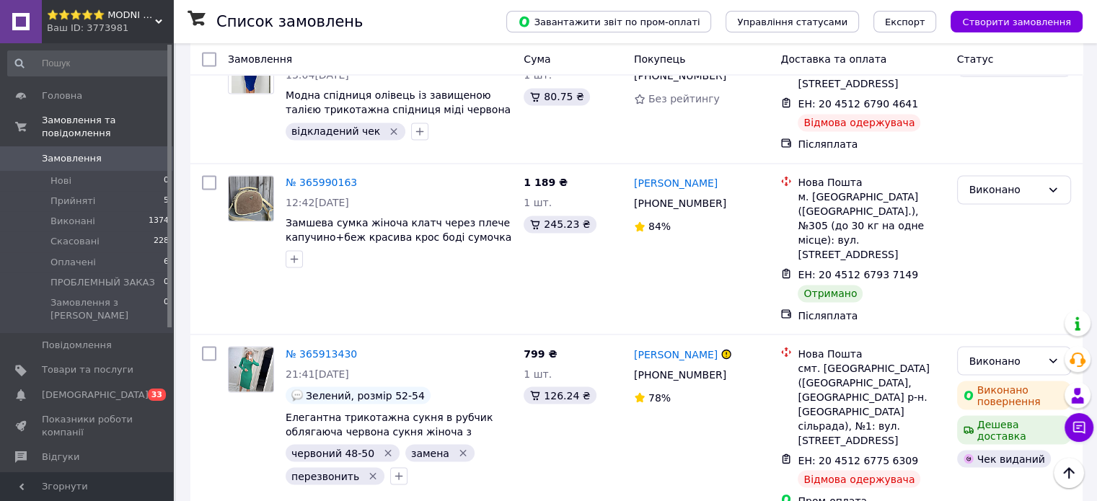
scroll to position [2452, 0]
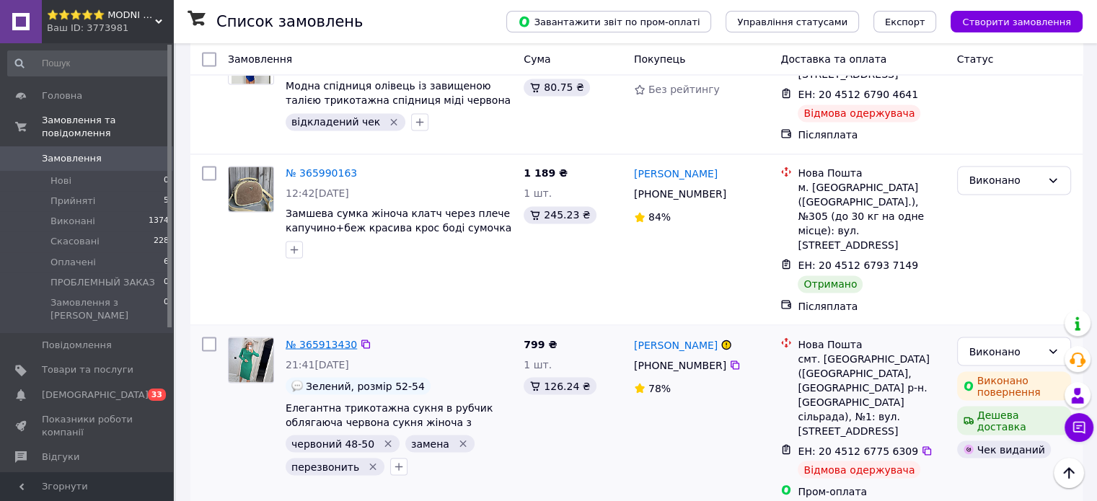
click at [315, 338] on link "№ 365913430" at bounding box center [321, 344] width 71 height 12
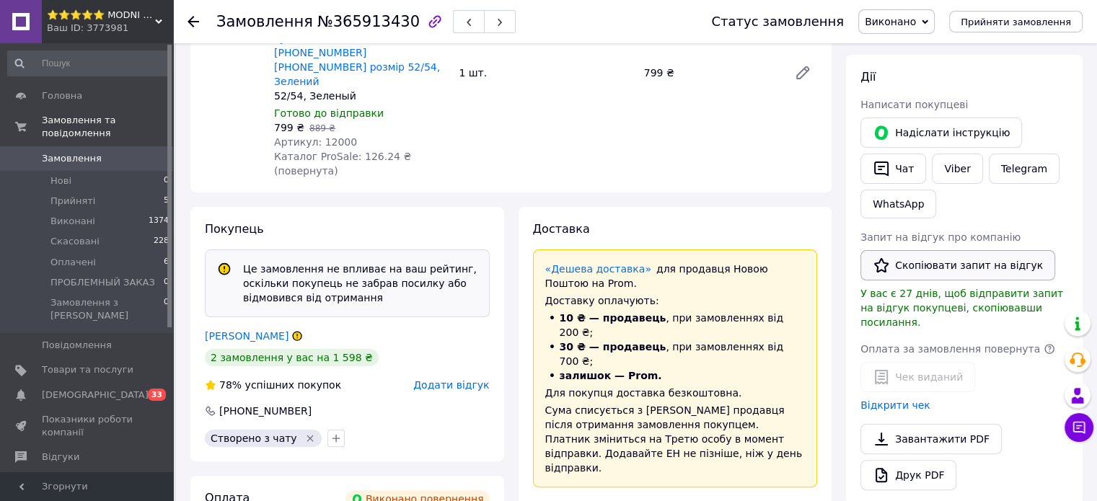
scroll to position [288, 0]
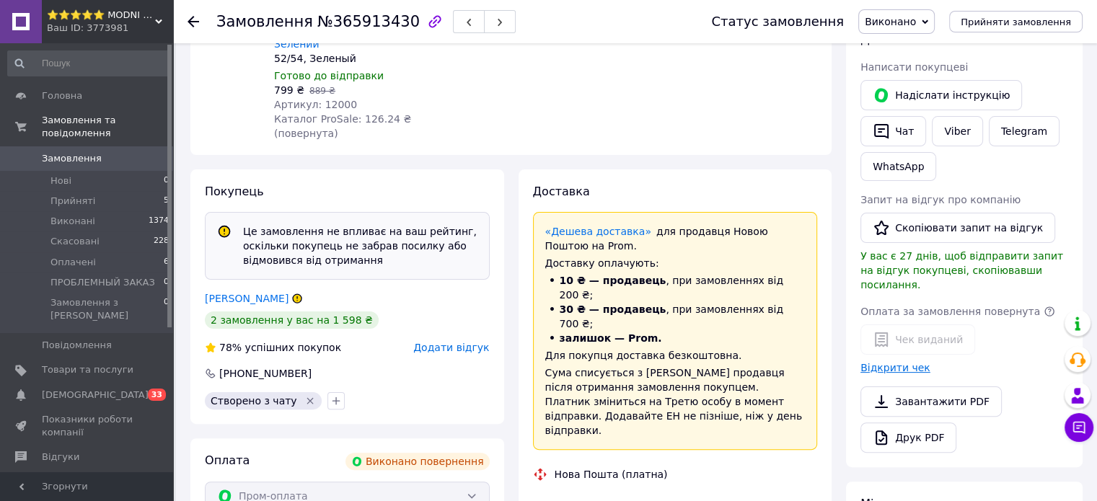
click at [877, 362] on link "Відкрити чек" at bounding box center [895, 368] width 70 height 12
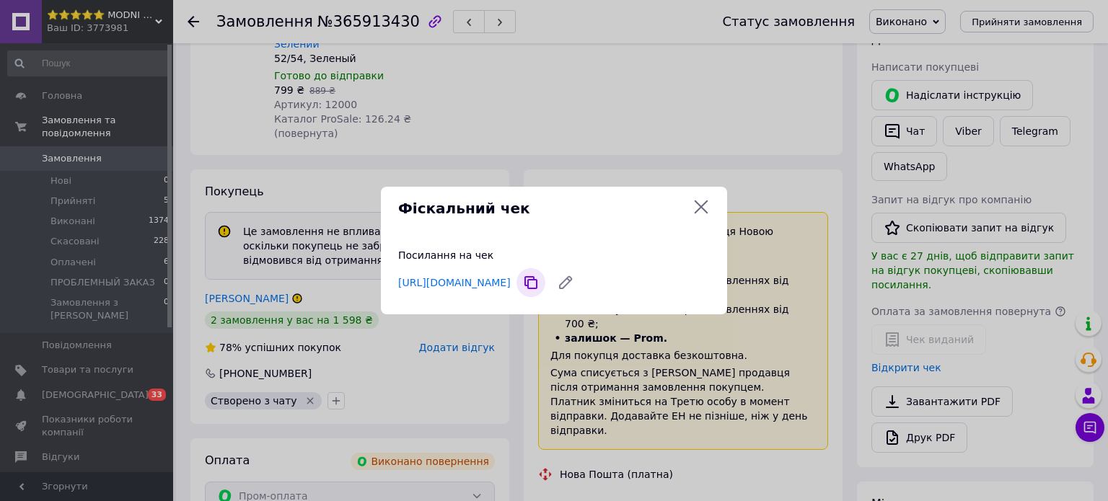
click at [545, 285] on icon at bounding box center [530, 282] width 29 height 29
click at [580, 282] on icon at bounding box center [565, 282] width 29 height 29
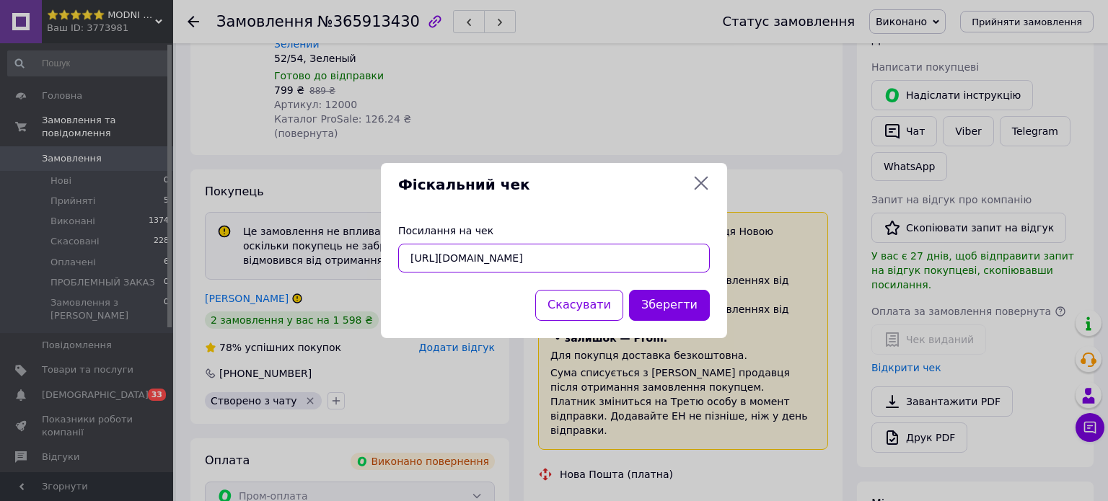
drag, startPoint x: 618, startPoint y: 253, endPoint x: 327, endPoint y: 247, distance: 290.6
click at [327, 247] on div "Фіскальний чек Посилання на чек https://kasa.vchasno.ua/check-viewer/73CWSW0KgB…" at bounding box center [554, 250] width 1108 height 501
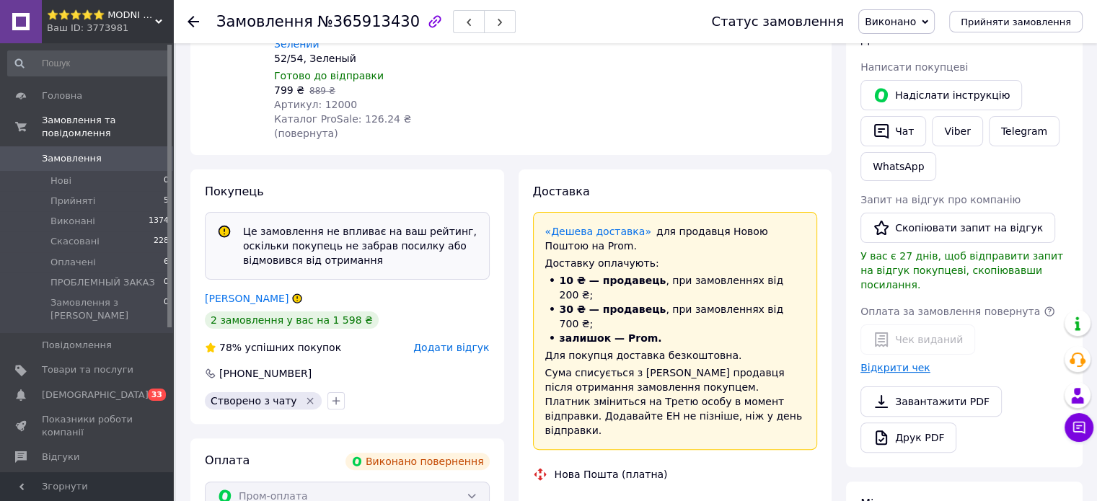
click at [877, 362] on link "Відкрити чек" at bounding box center [895, 368] width 70 height 12
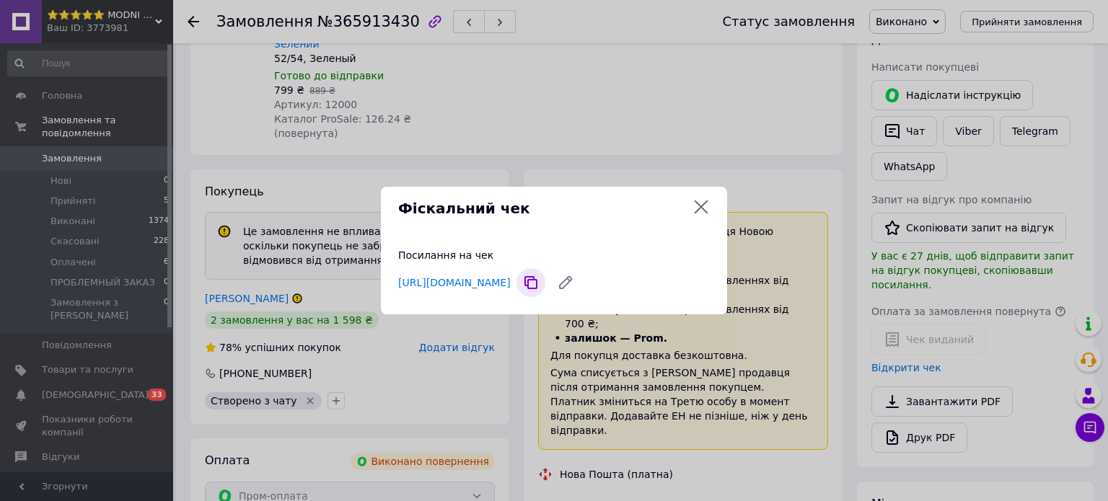
click at [545, 283] on icon at bounding box center [530, 282] width 29 height 29
click at [580, 282] on icon at bounding box center [565, 282] width 29 height 29
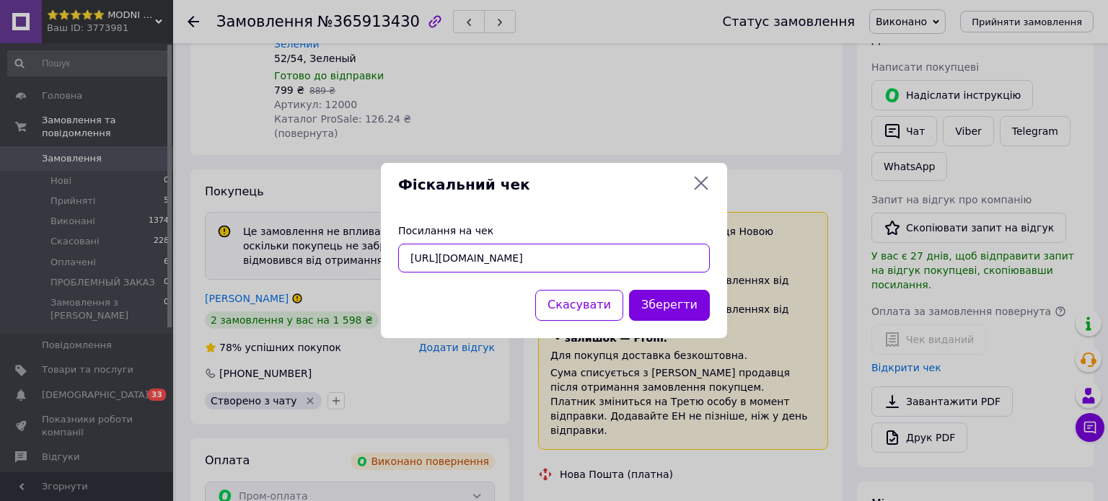
drag, startPoint x: 660, startPoint y: 259, endPoint x: 405, endPoint y: 261, distance: 255.3
click at [405, 261] on input "https://kasa.vchasno.ua/check-viewer/73CWSW0KgBw" at bounding box center [553, 258] width 311 height 29
type input "б"
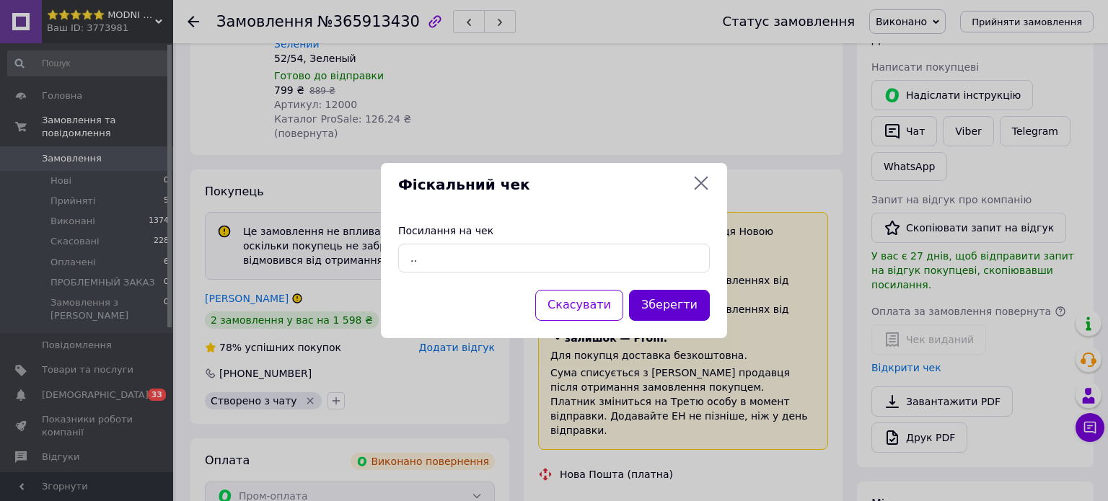
click at [664, 306] on button "Зберегти" at bounding box center [669, 305] width 81 height 31
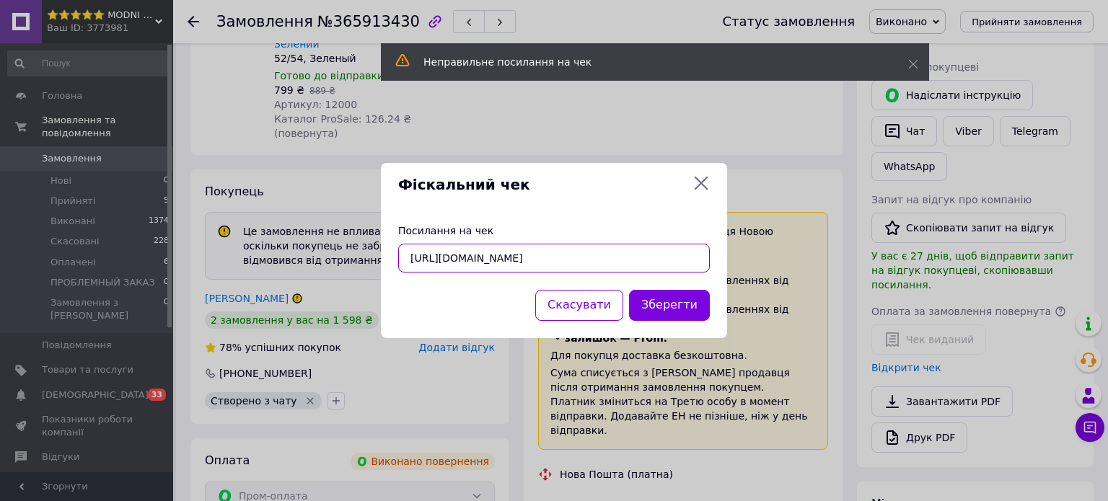
drag, startPoint x: 516, startPoint y: 257, endPoint x: 669, endPoint y: 259, distance: 152.9
click at [669, 259] on input "https://kasa.vchasno.ua/check-viewer/73CWSW0KgBw" at bounding box center [553, 258] width 311 height 29
click at [676, 304] on button "Зберегти" at bounding box center [669, 305] width 81 height 31
type input "https://kasa.vchasno.ua/check-viewer/73CWSW0KgBw"
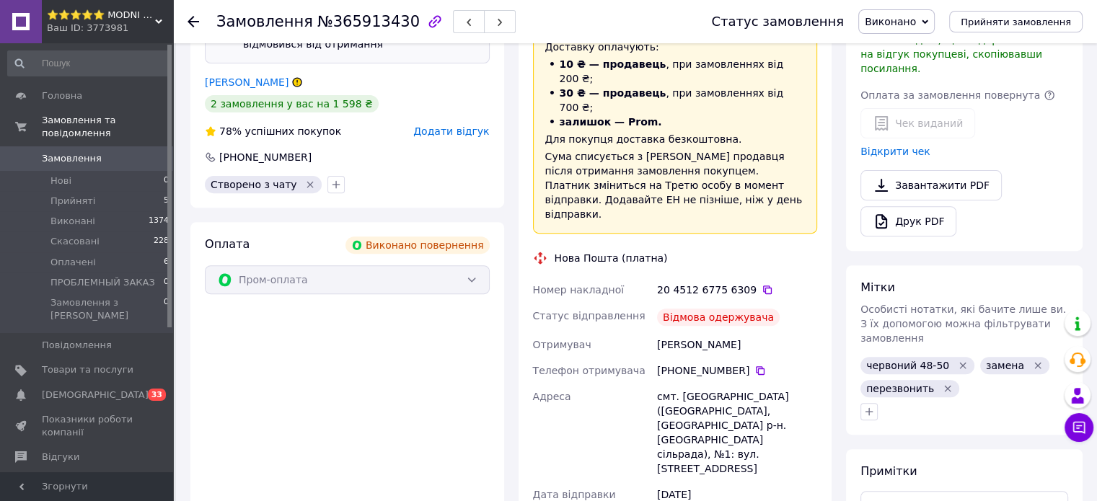
scroll to position [649, 0]
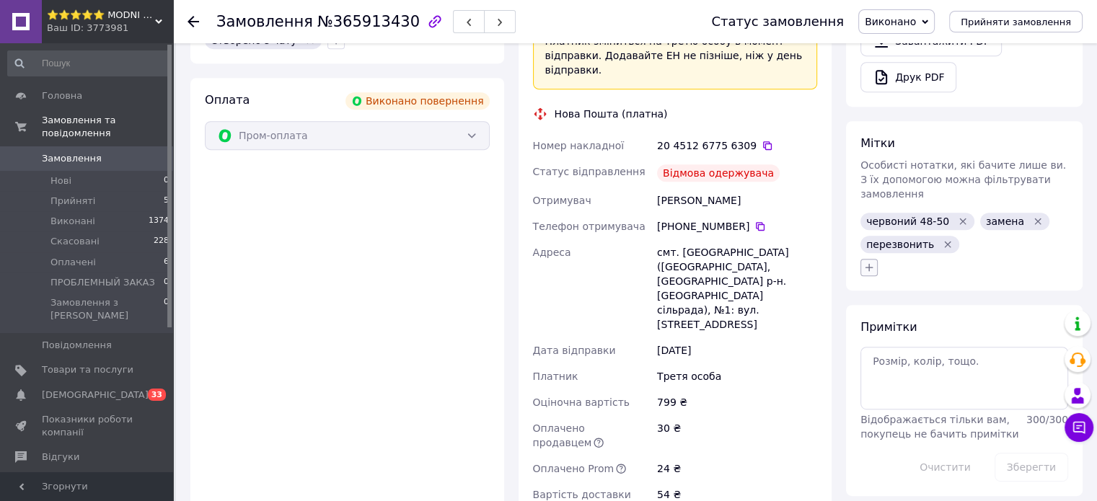
click at [870, 263] on icon "button" at bounding box center [869, 267] width 8 height 8
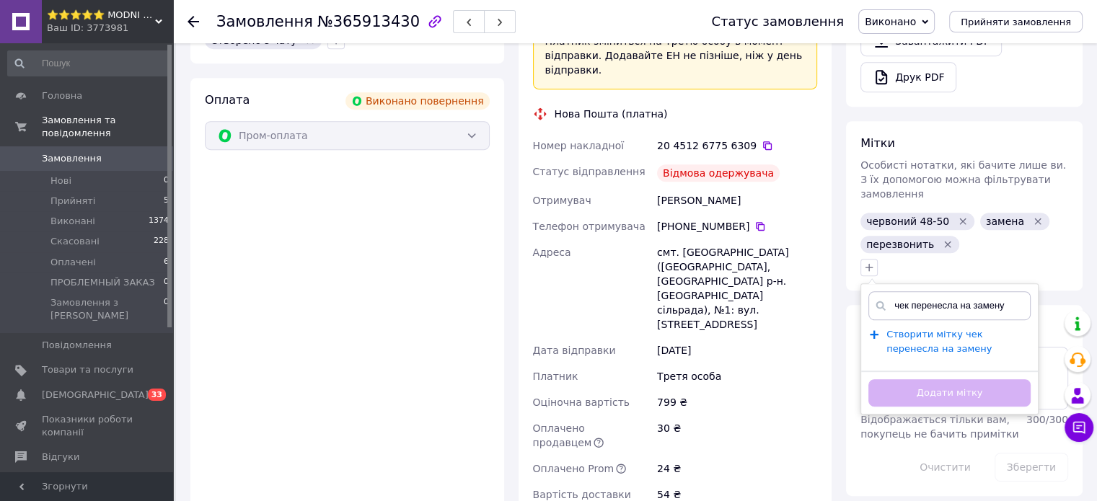
type input "чек перенесла на замену"
click at [921, 329] on span "Створити мітку чек перенесла на замену" at bounding box center [938, 342] width 105 height 26
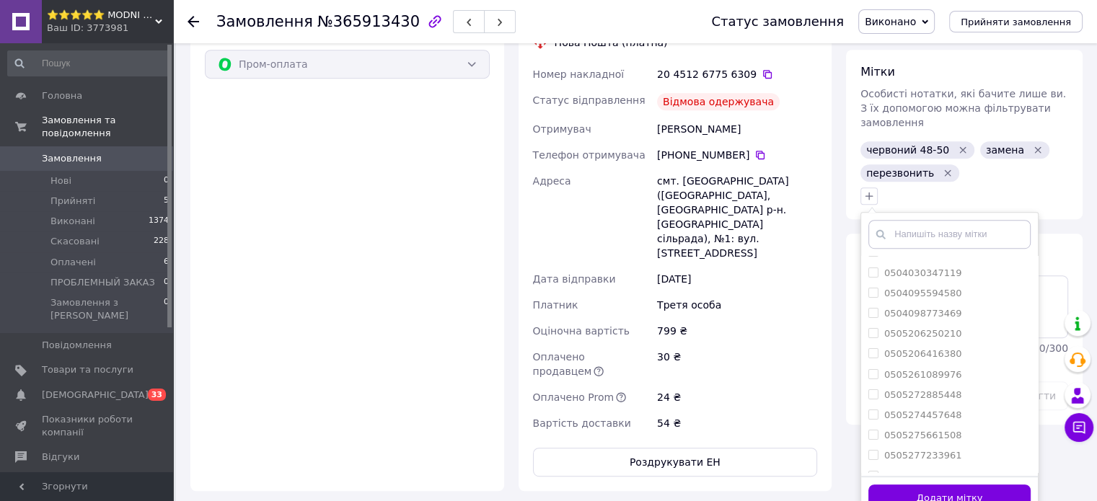
scroll to position [721, 0]
click at [911, 484] on button "Додати мітку" at bounding box center [949, 498] width 162 height 28
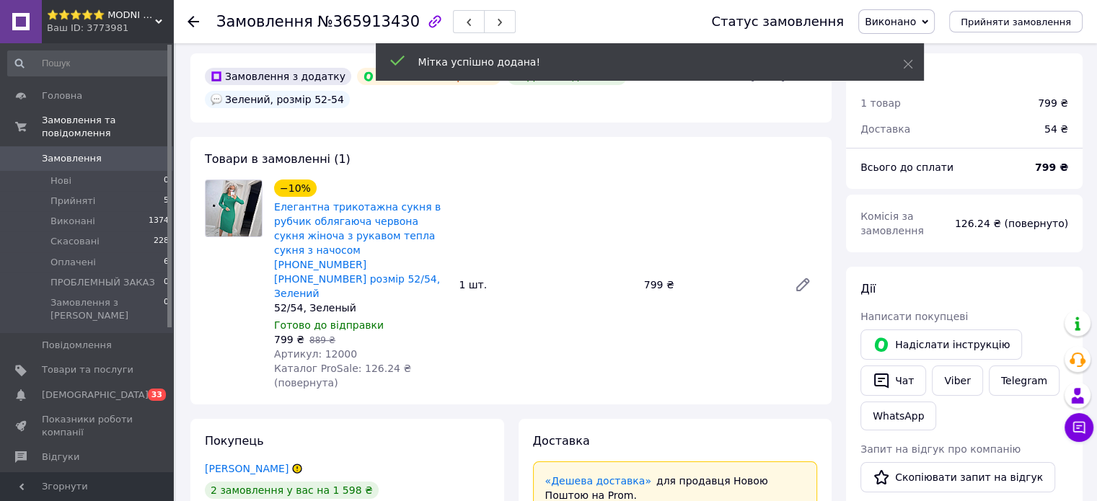
scroll to position [0, 0]
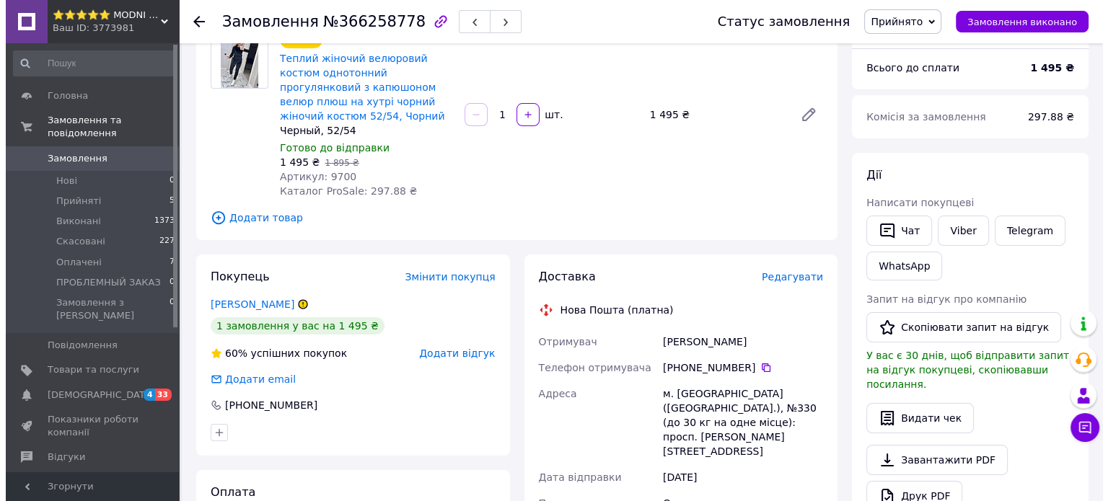
scroll to position [216, 0]
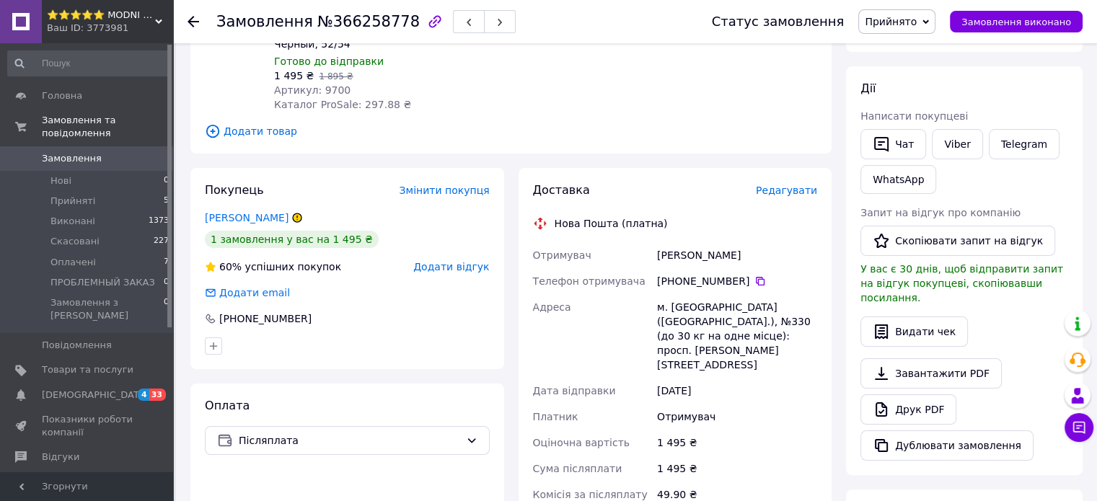
click at [800, 188] on span "Редагувати" at bounding box center [786, 191] width 61 height 12
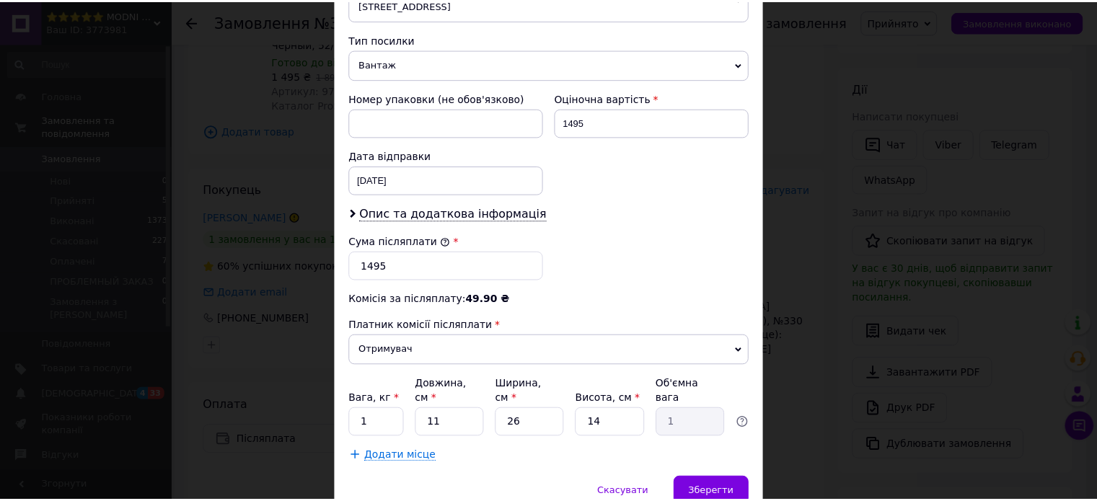
scroll to position [577, 0]
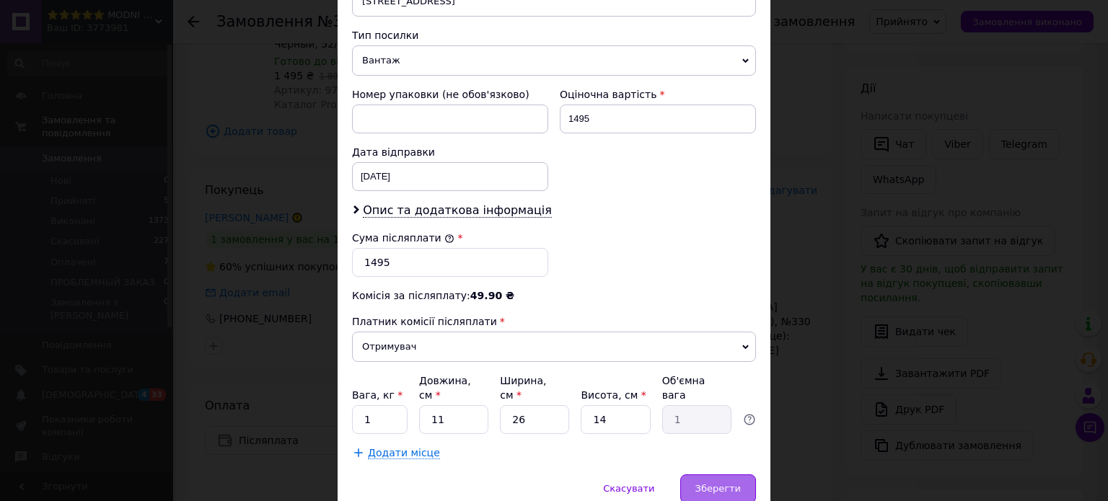
click at [704, 483] on span "Зберегти" at bounding box center [717, 488] width 45 height 11
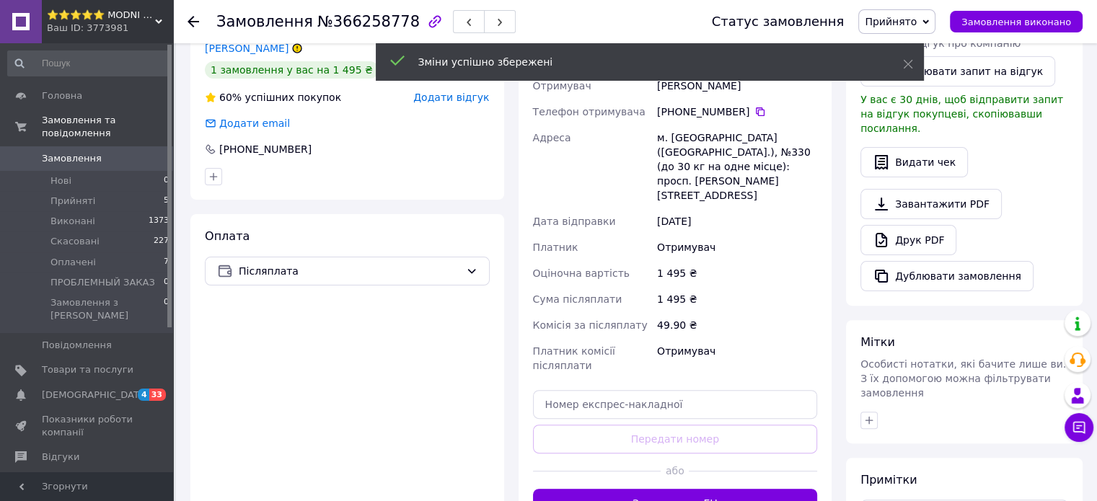
scroll to position [433, 0]
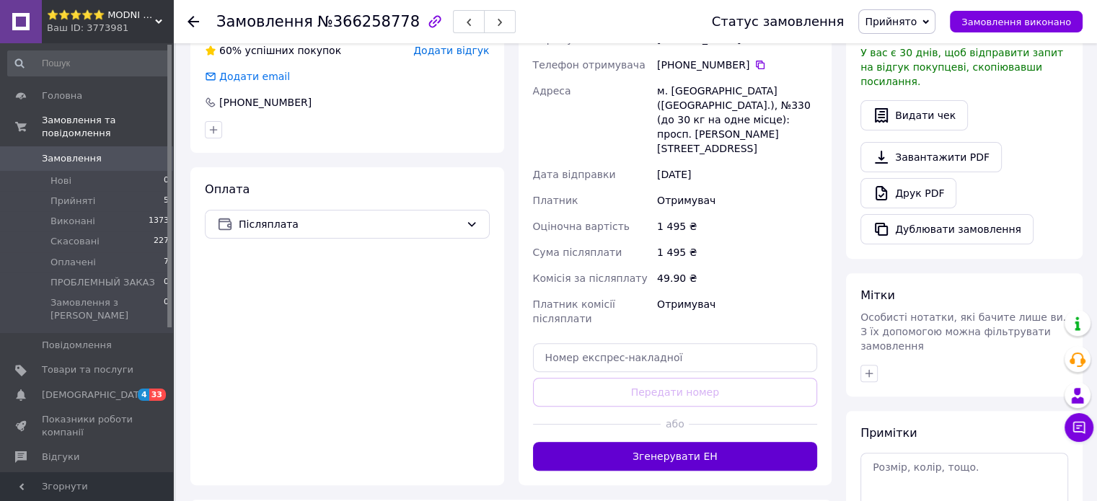
click at [679, 442] on button "Згенерувати ЕН" at bounding box center [675, 456] width 285 height 29
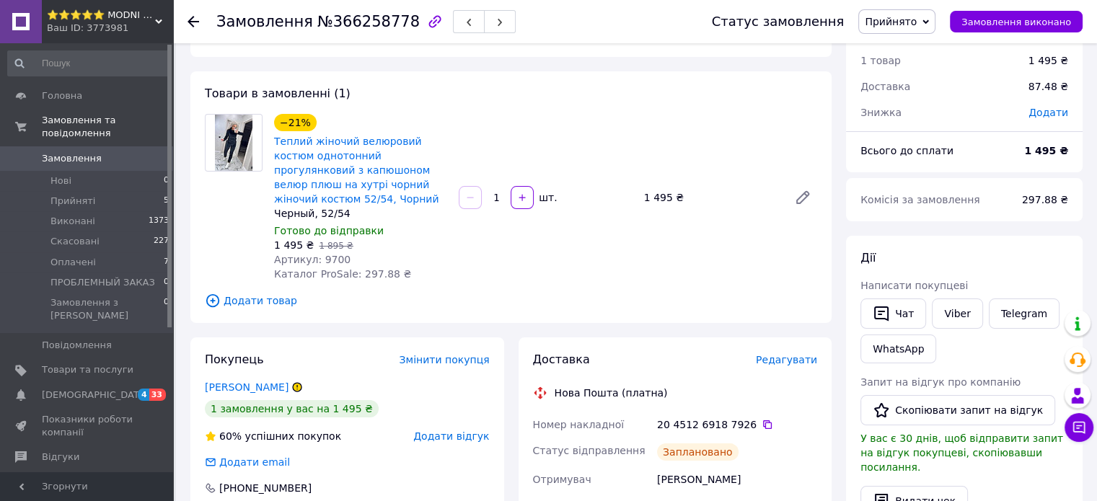
scroll to position [72, 0]
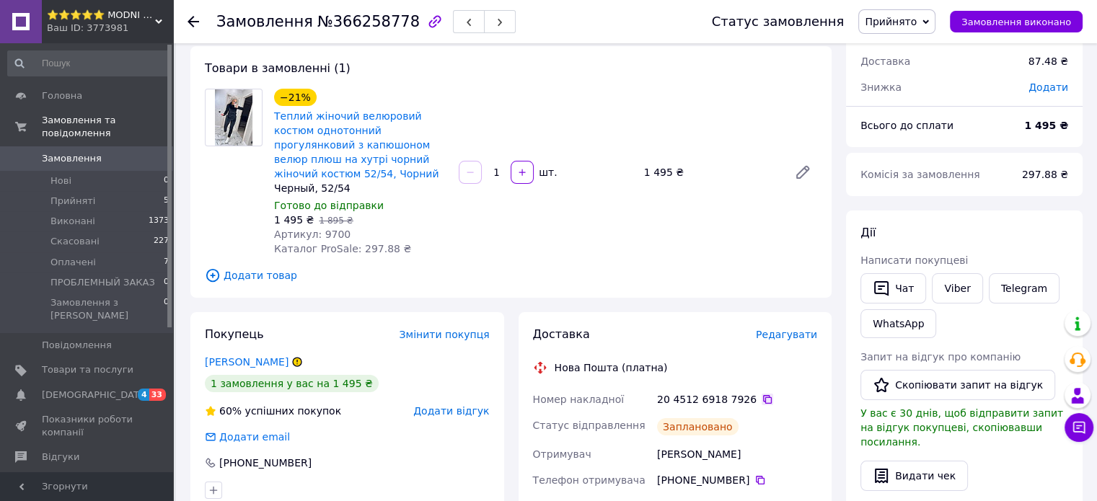
click at [763, 400] on icon at bounding box center [767, 399] width 9 height 9
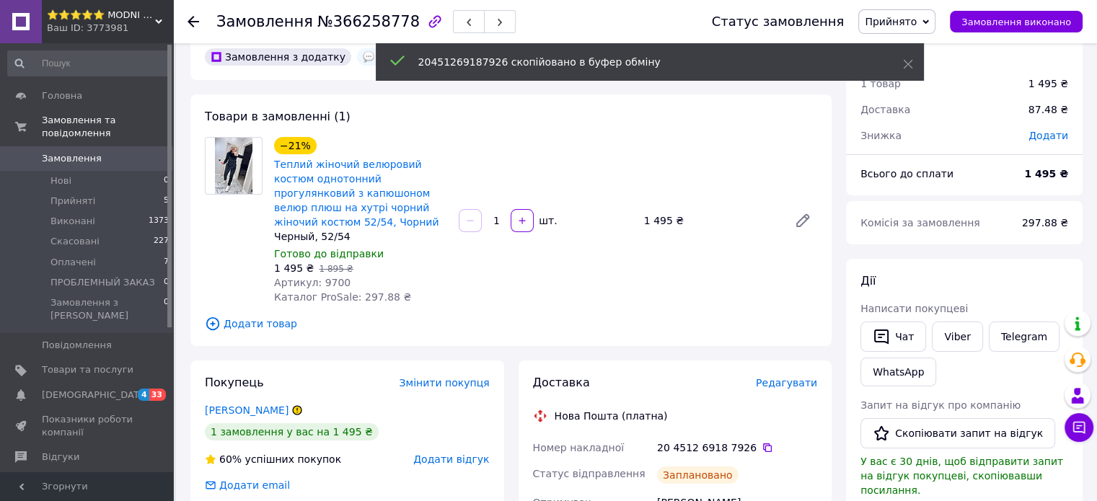
scroll to position [0, 0]
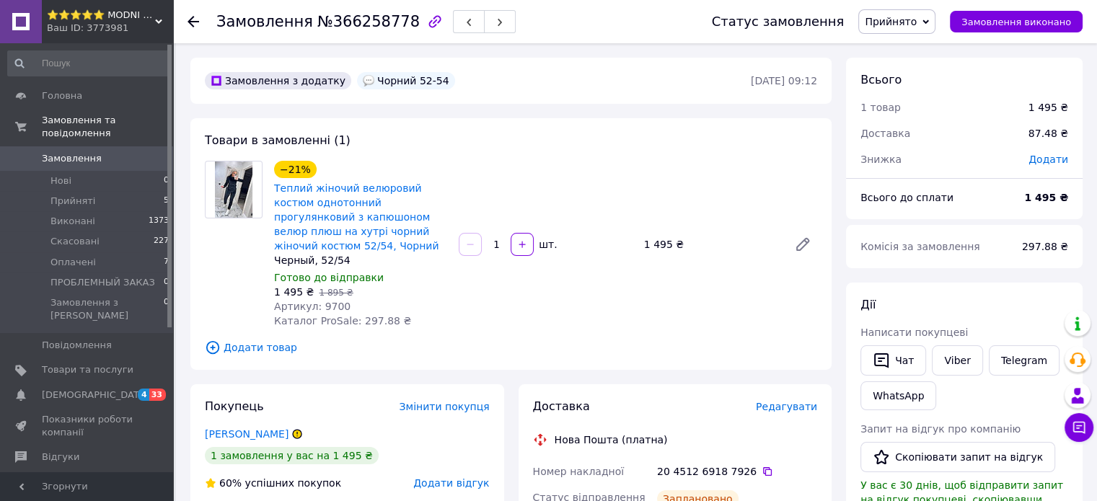
click at [952, 288] on div "[PERSON_NAME] покупцеві   Чат Viber Telegram WhatsApp Запит на відгук про компа…" at bounding box center [964, 487] width 236 height 409
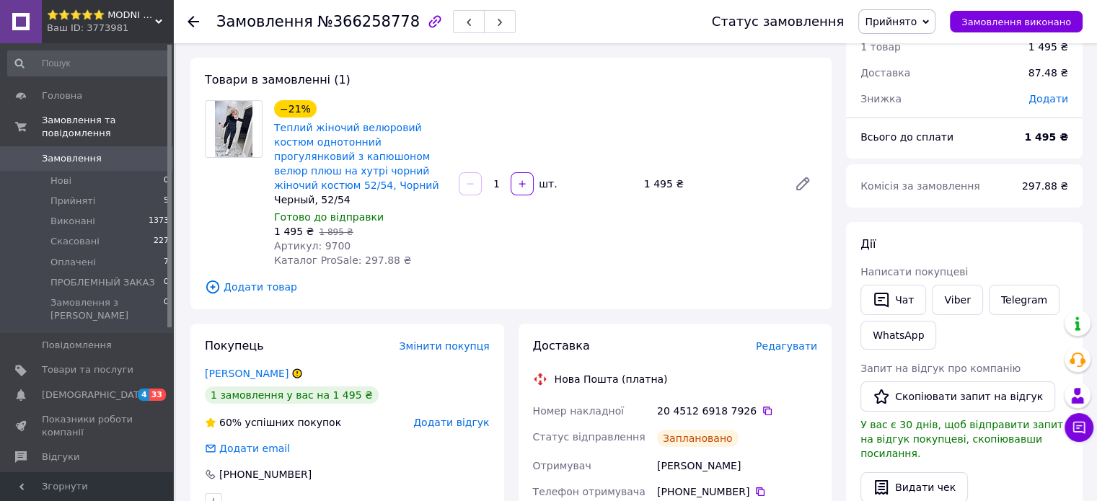
scroll to position [144, 0]
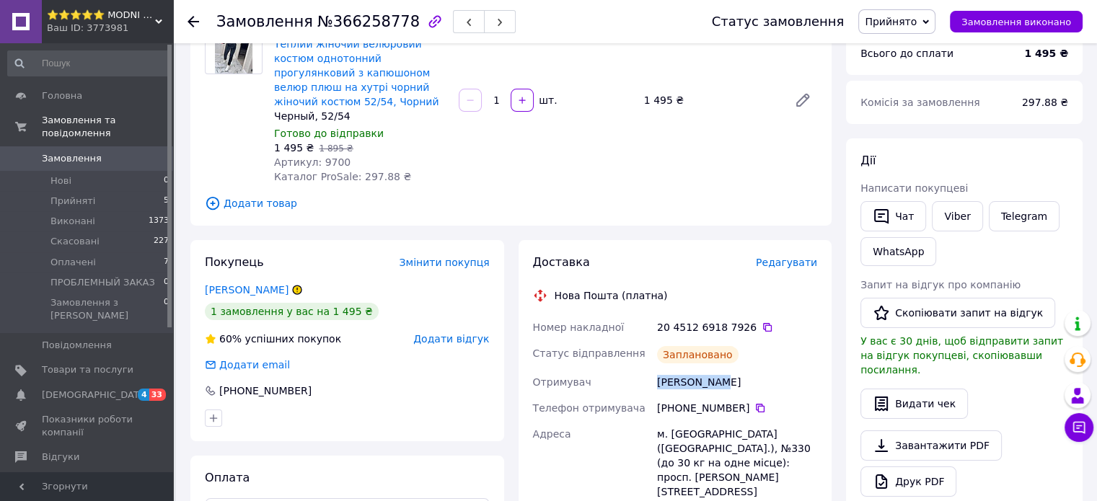
drag, startPoint x: 651, startPoint y: 385, endPoint x: 725, endPoint y: 385, distance: 73.5
click at [725, 385] on div "Номер накладної 20 4512 6918 7926   Статус відправлення Заплановано Отримувач […" at bounding box center [675, 507] width 291 height 386
copy div "Отримувач [PERSON_NAME]"
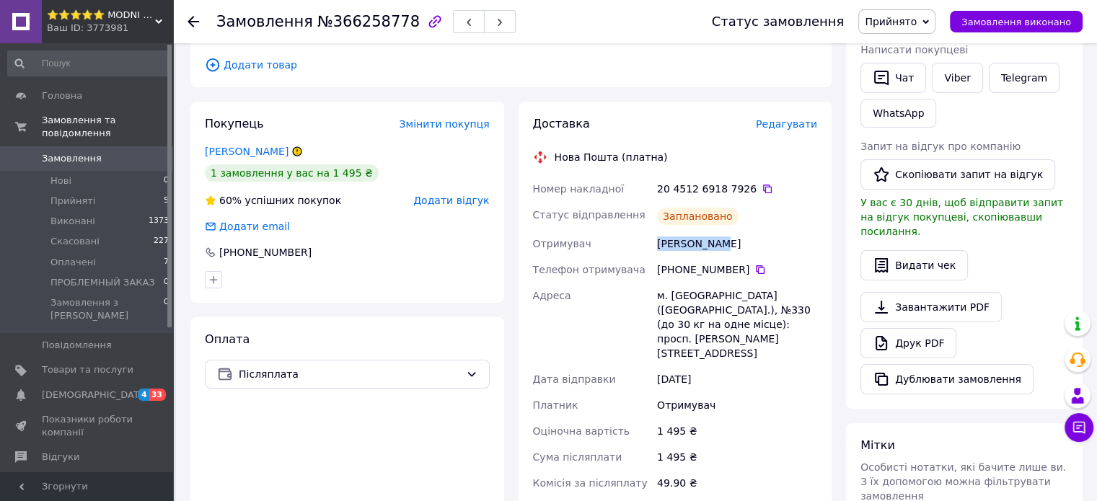
scroll to position [361, 0]
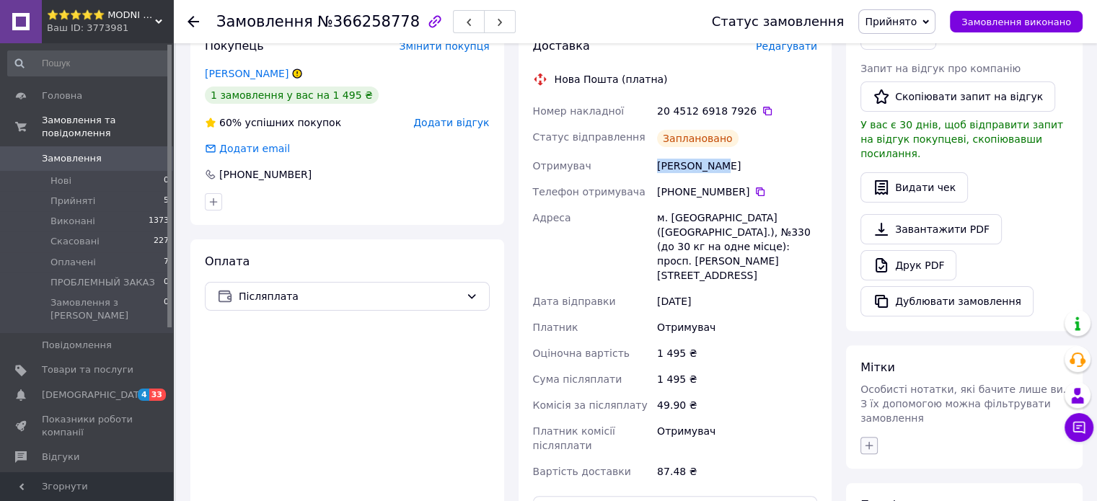
click at [871, 440] on icon "button" at bounding box center [869, 446] width 12 height 12
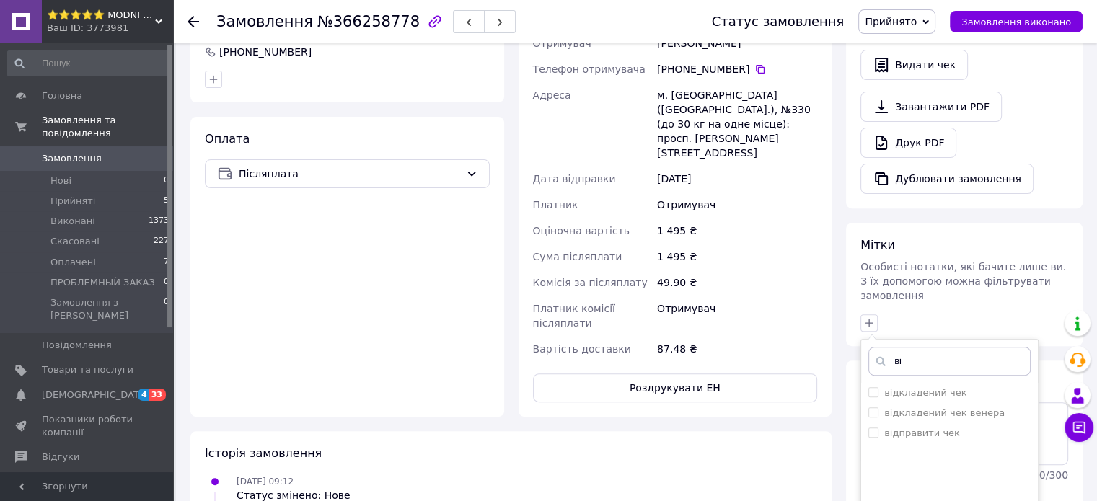
scroll to position [505, 0]
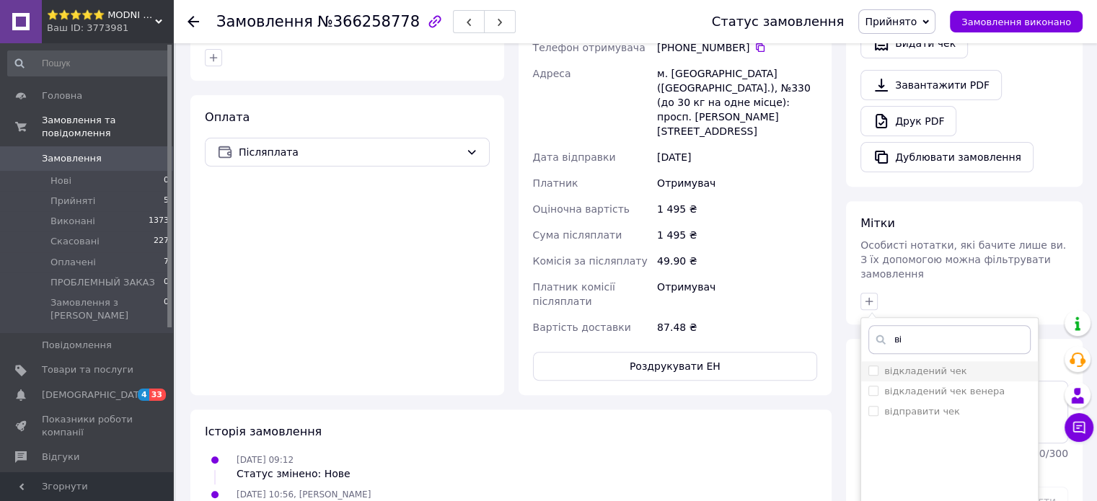
type input "ві"
click at [871, 366] on input "відкладений чек" at bounding box center [872, 370] width 9 height 9
checkbox input "true"
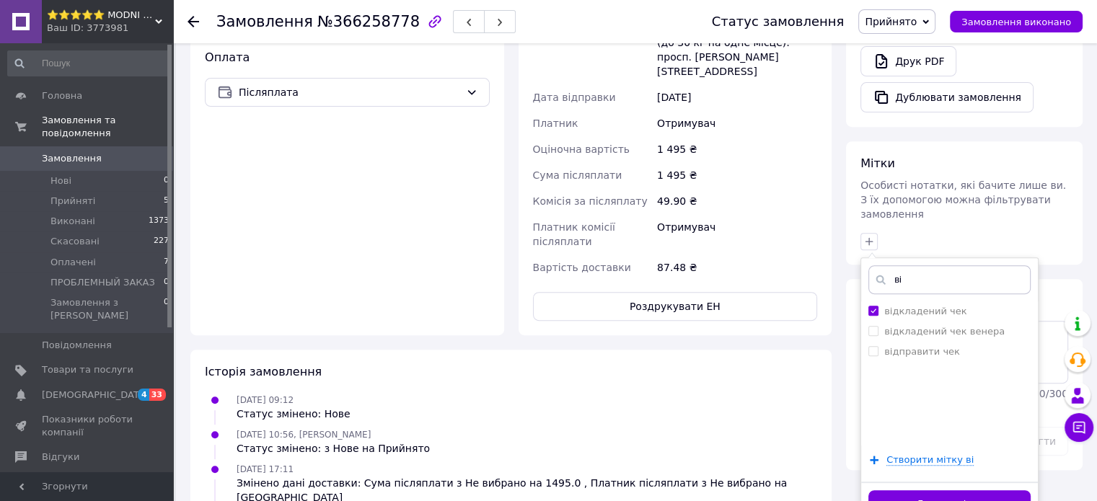
scroll to position [649, 0]
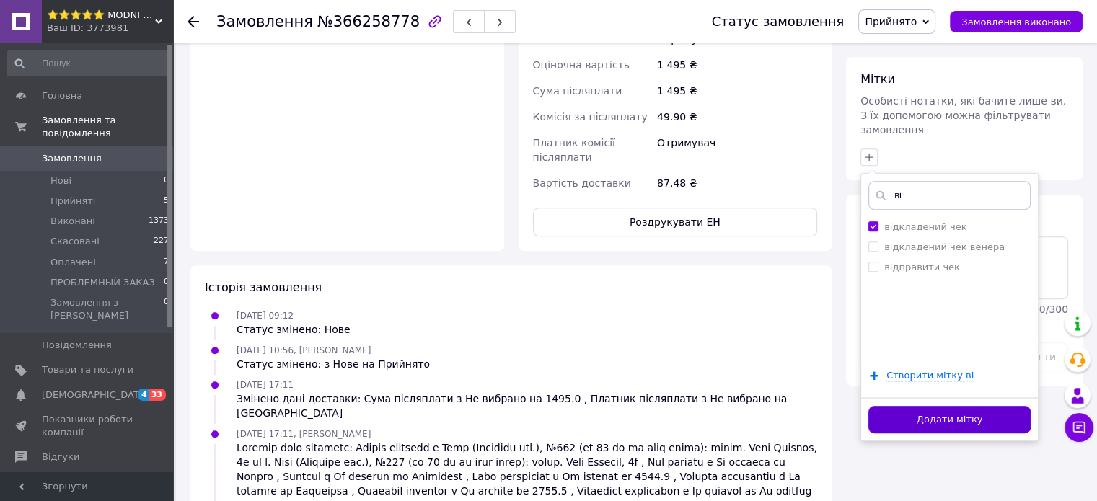
click at [924, 406] on button "Додати мітку" at bounding box center [949, 420] width 162 height 28
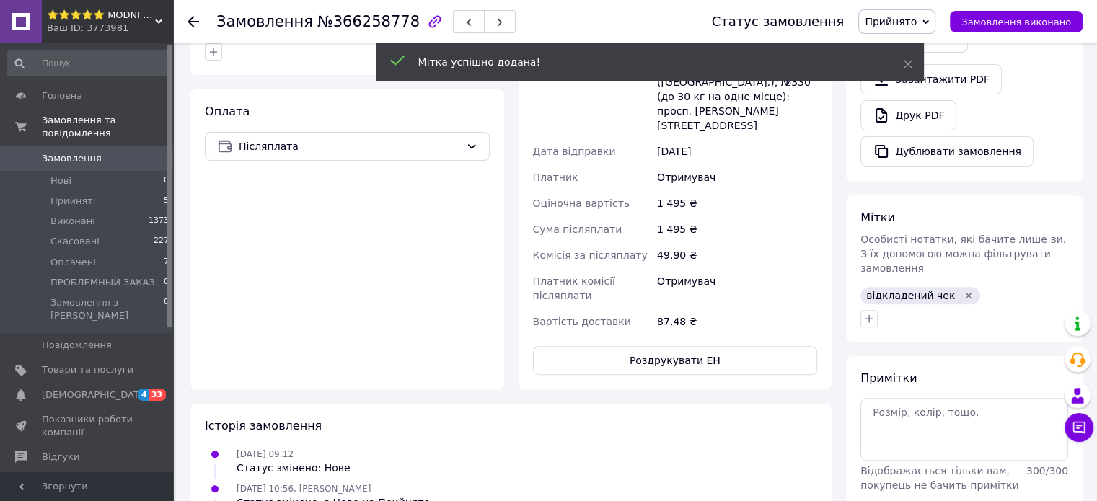
scroll to position [505, 0]
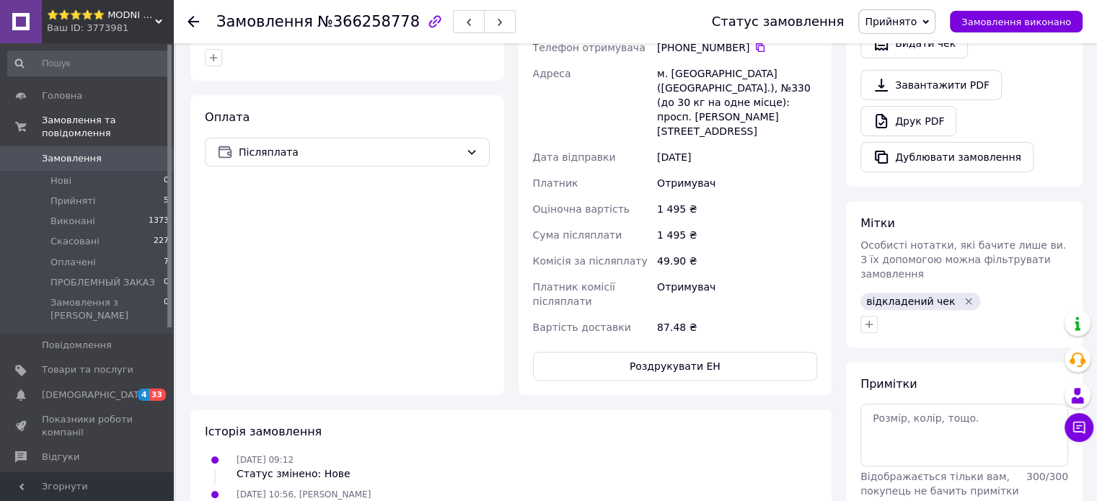
click at [909, 22] on span "Прийнято" at bounding box center [891, 22] width 52 height 12
click at [914, 91] on li "Оплачено" at bounding box center [918, 94] width 119 height 22
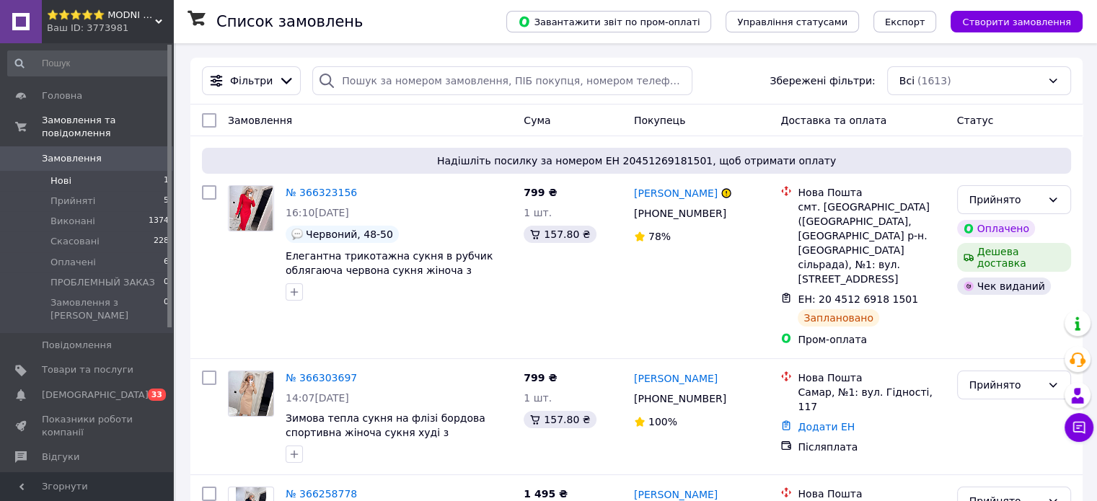
click at [104, 171] on li "Нові 1" at bounding box center [88, 181] width 177 height 20
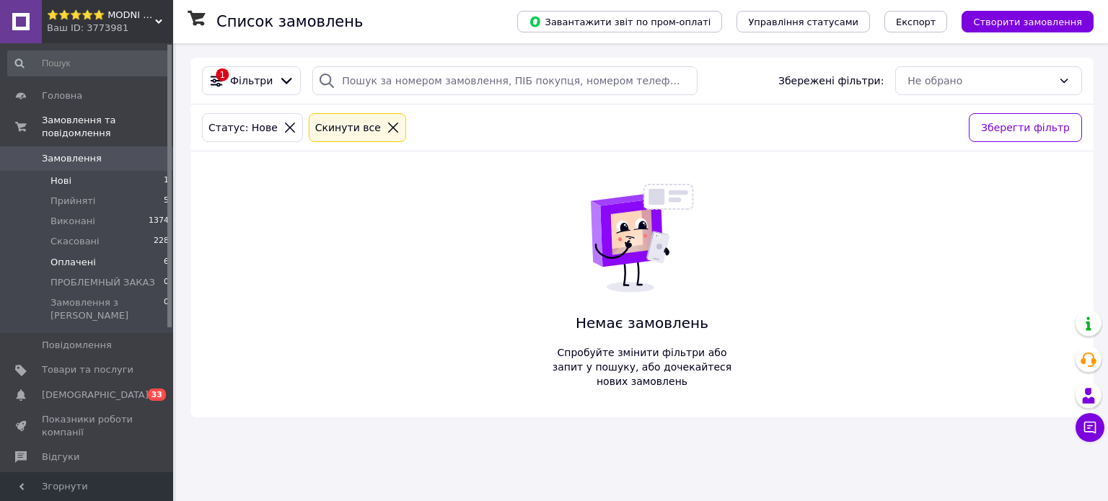
click at [81, 256] on span "Оплачені" at bounding box center [72, 262] width 45 height 13
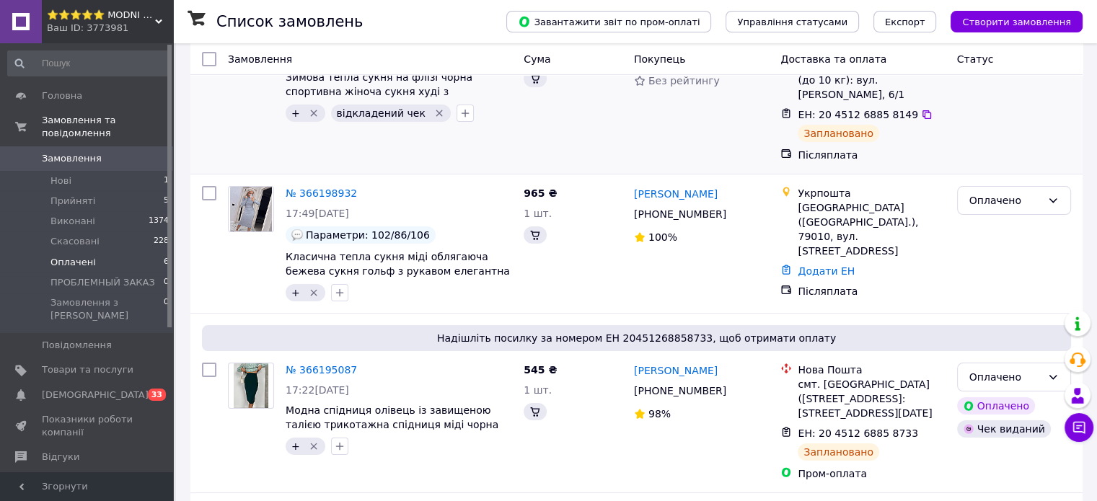
scroll to position [206, 0]
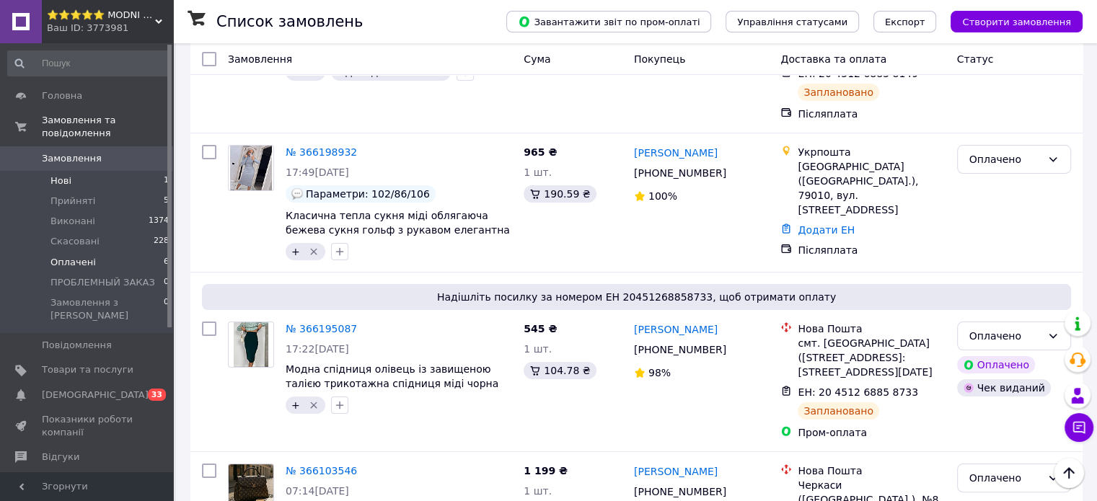
click at [58, 174] on span "Нові" at bounding box center [60, 180] width 21 height 13
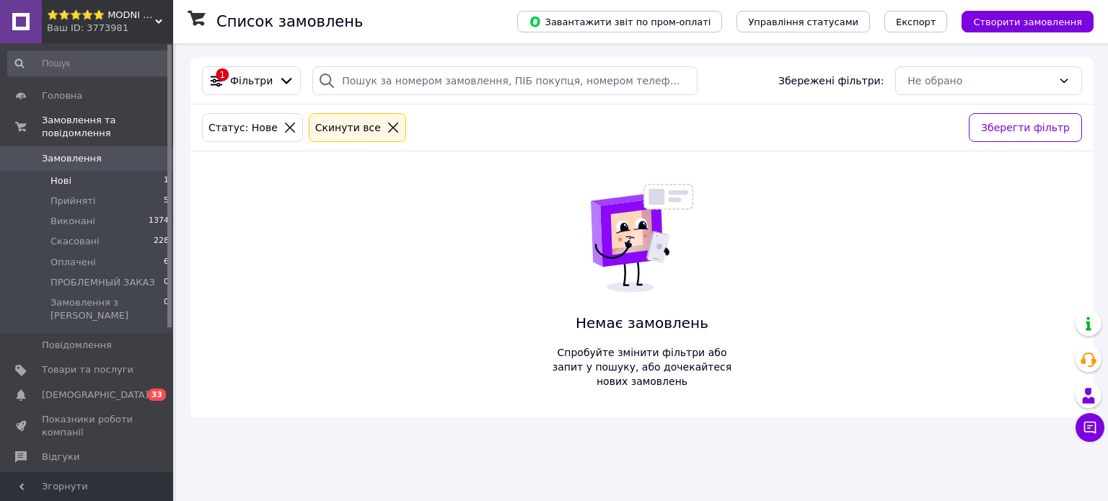
click at [89, 152] on span "Замовлення" at bounding box center [72, 158] width 60 height 13
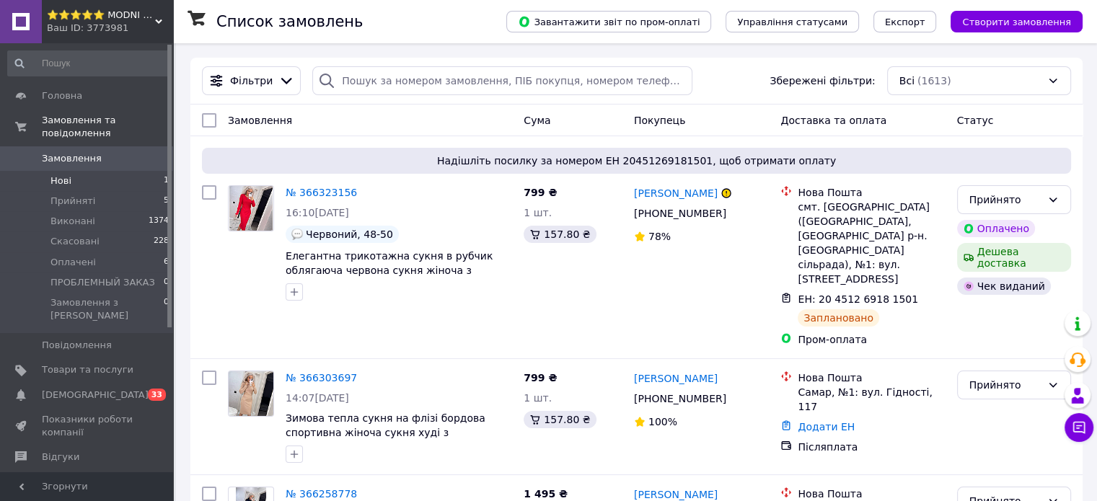
click at [76, 171] on li "Нові 1" at bounding box center [88, 181] width 177 height 20
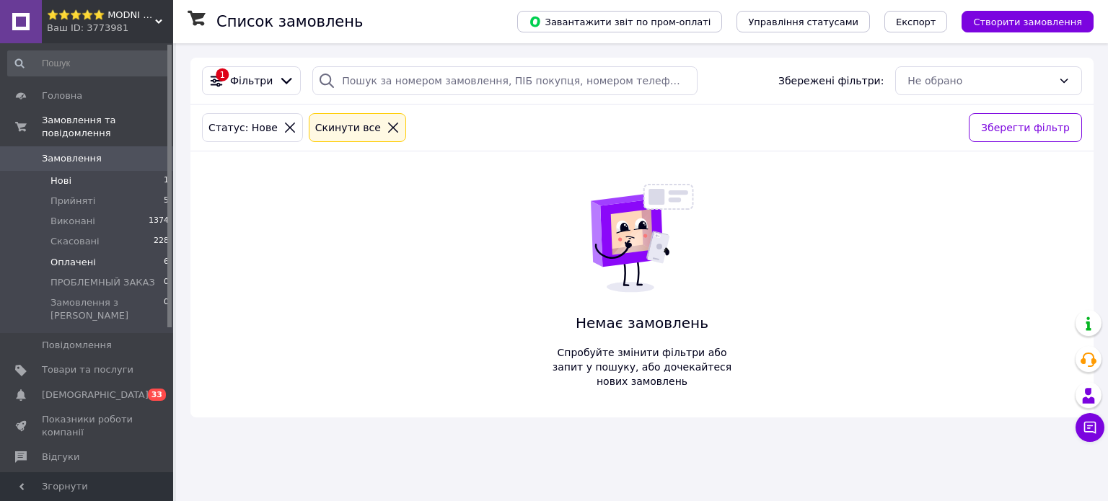
click at [79, 256] on span "Оплачені" at bounding box center [72, 262] width 45 height 13
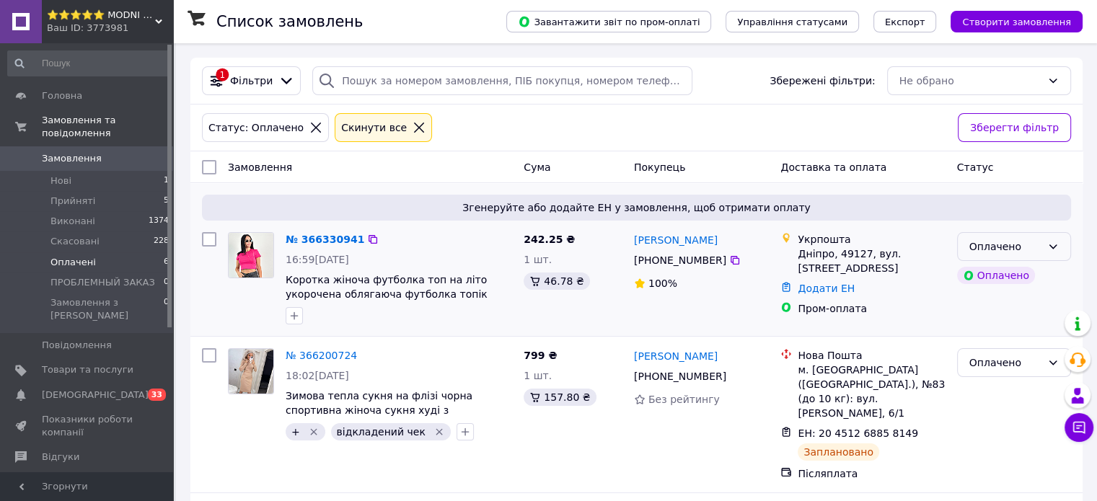
click at [1051, 251] on icon at bounding box center [1053, 247] width 12 height 12
click at [1007, 280] on li "Прийнято" at bounding box center [1013, 278] width 112 height 26
click at [314, 236] on link "№ 366330941" at bounding box center [321, 240] width 71 height 12
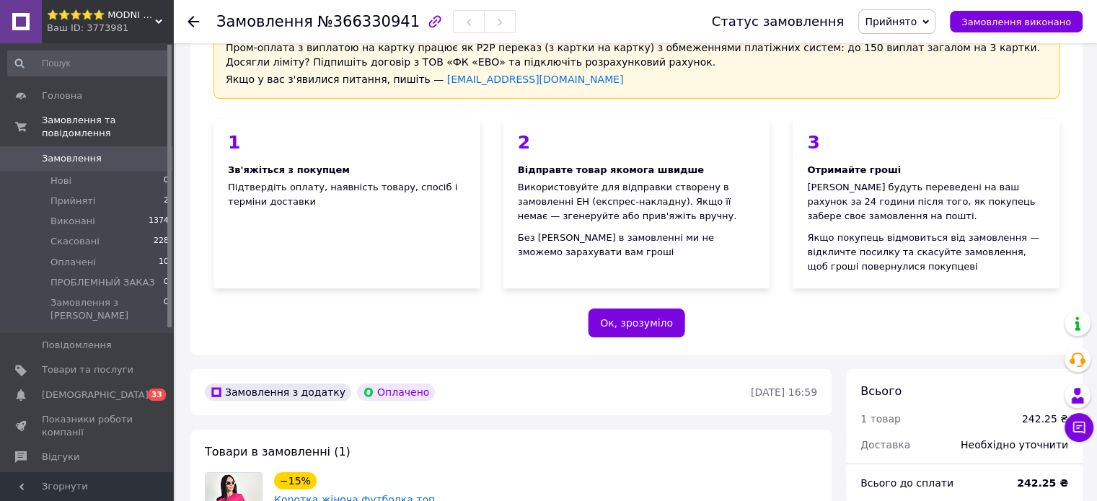
scroll to position [288, 0]
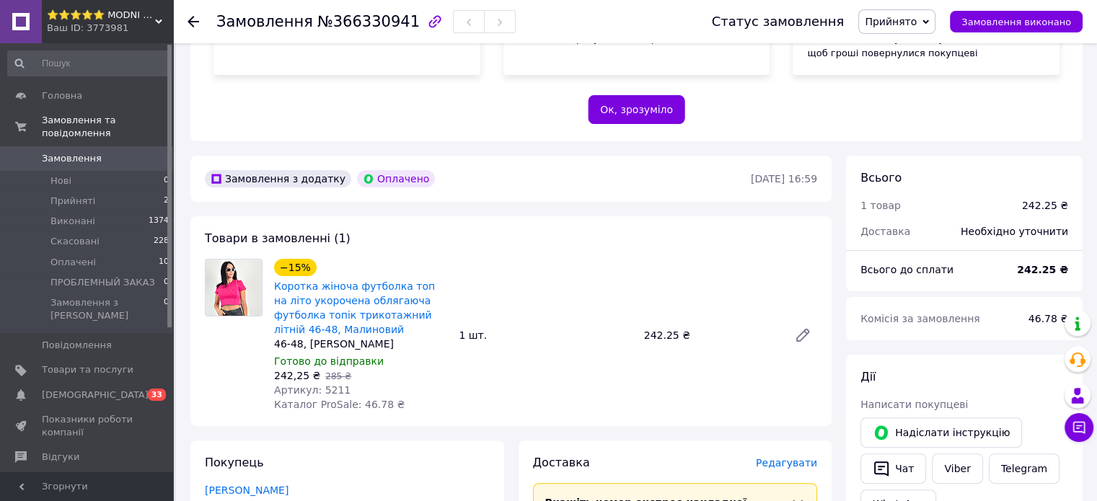
click at [323, 384] on span "Артикул: 5211" at bounding box center [312, 390] width 76 height 12
copy span "5211"
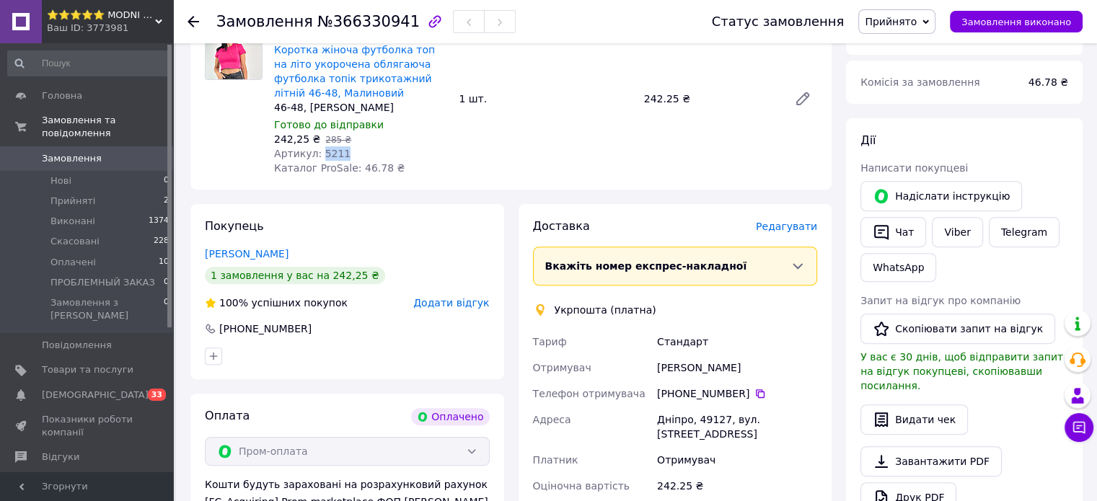
scroll to position [577, 0]
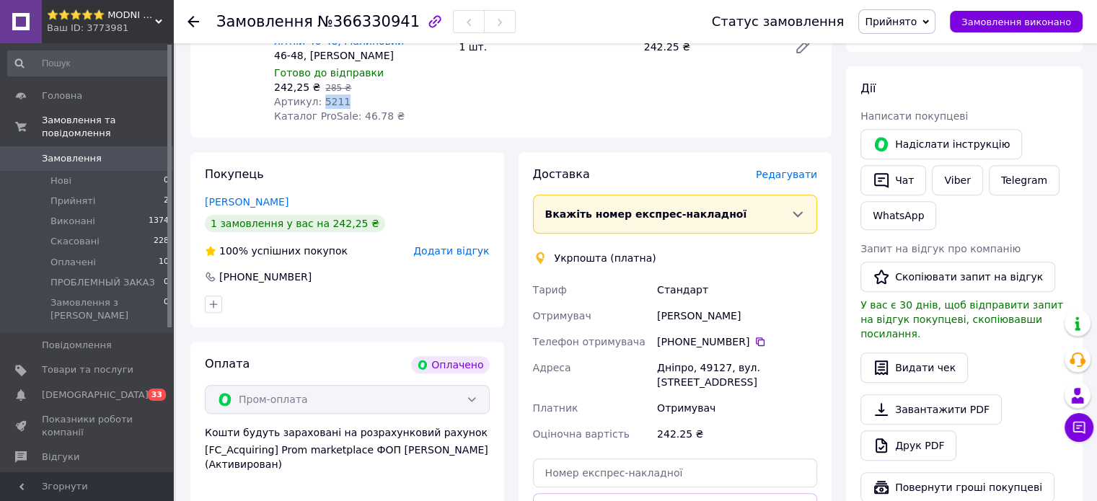
copy span "5211"
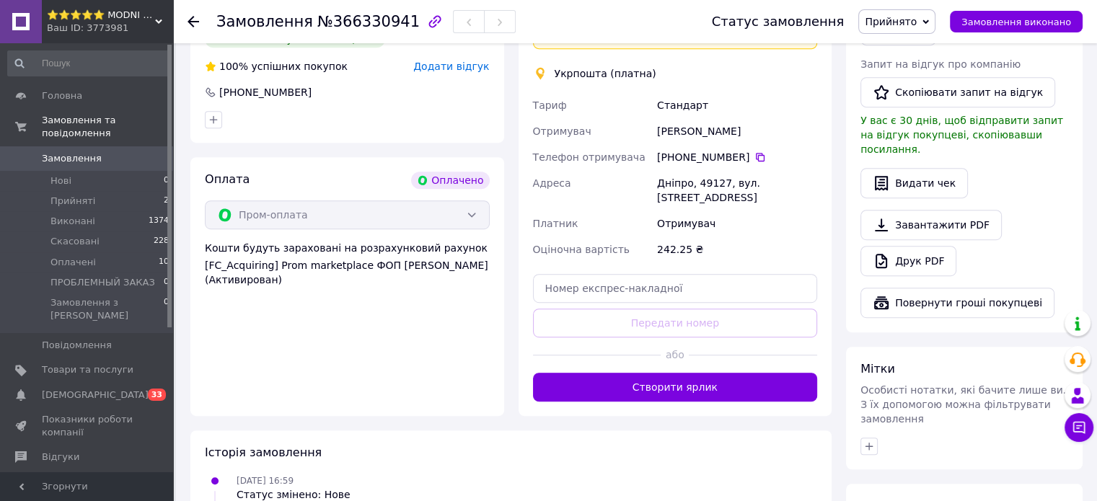
scroll to position [774, 0]
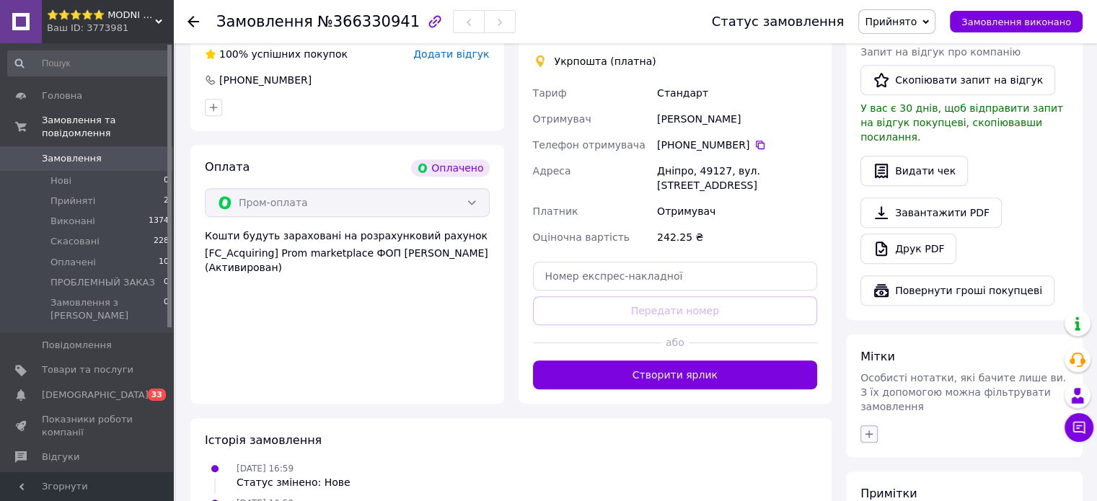
click at [870, 428] on icon "button" at bounding box center [869, 434] width 12 height 12
type input "ви"
click at [870, 498] on input "видати чек" at bounding box center [872, 502] width 9 height 9
checkbox input "true"
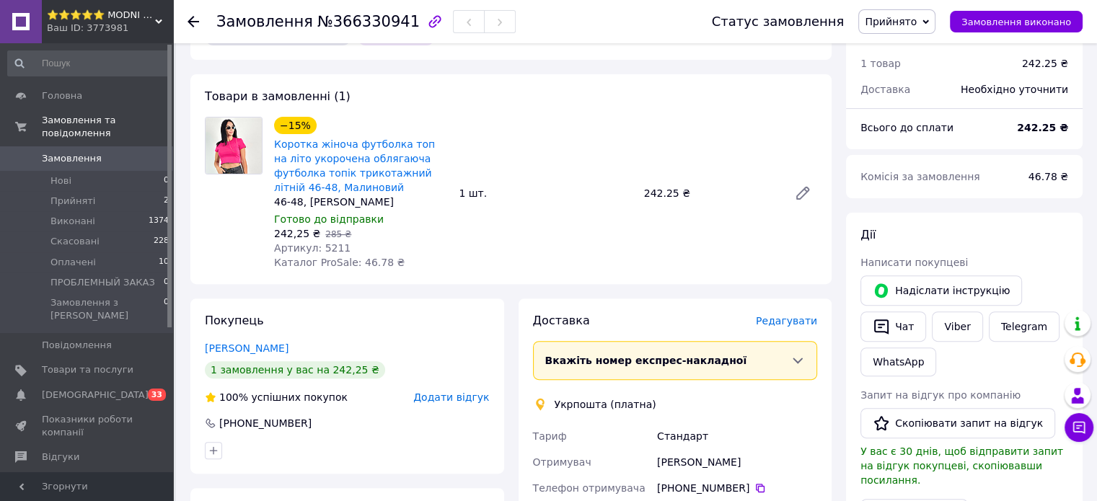
scroll to position [365, 0]
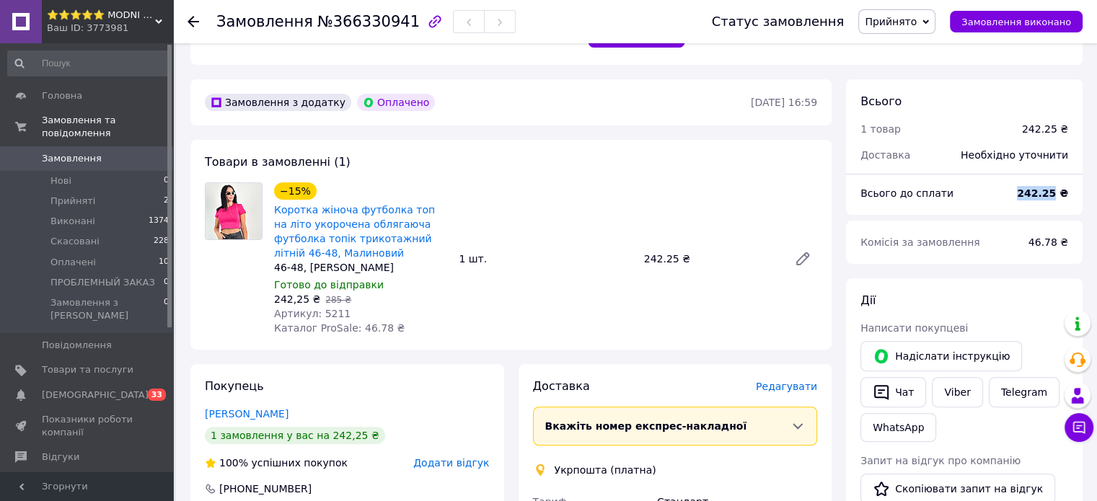
drag, startPoint x: 1027, startPoint y: 190, endPoint x: 1056, endPoint y: 193, distance: 29.0
click at [1056, 193] on b "242.25 ₴" at bounding box center [1042, 193] width 51 height 12
copy b "242.25"
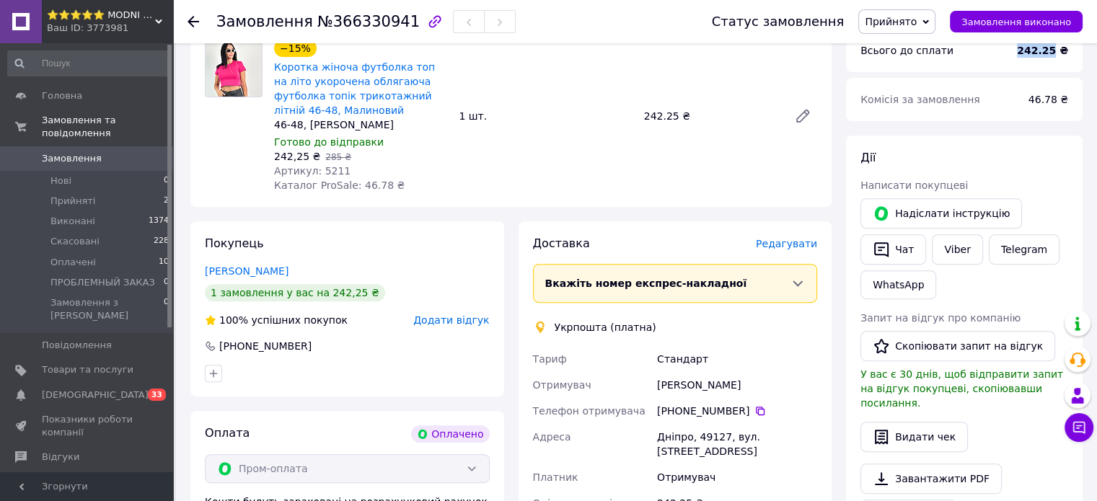
scroll to position [509, 0]
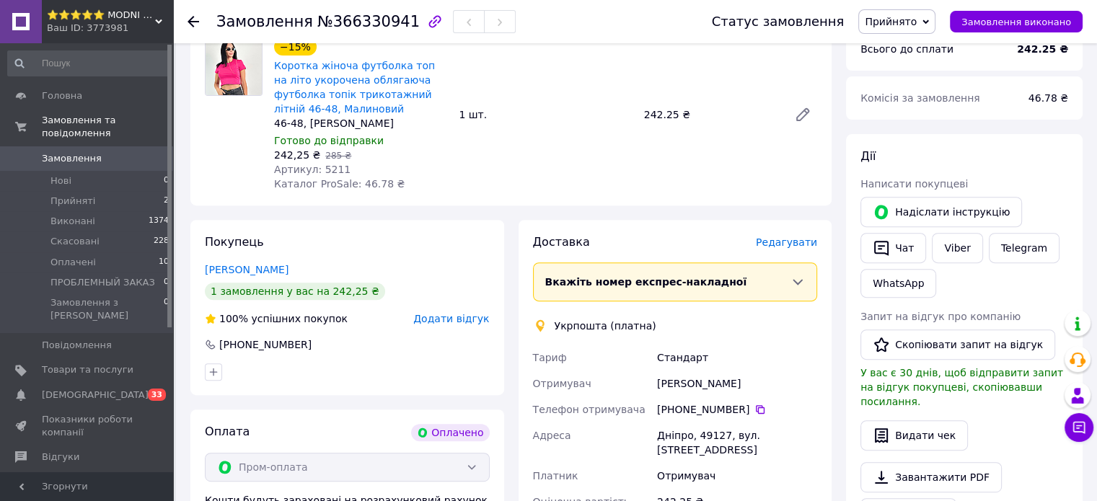
click at [327, 171] on span "Артикул: 5211" at bounding box center [312, 170] width 76 height 12
copy span "5211"
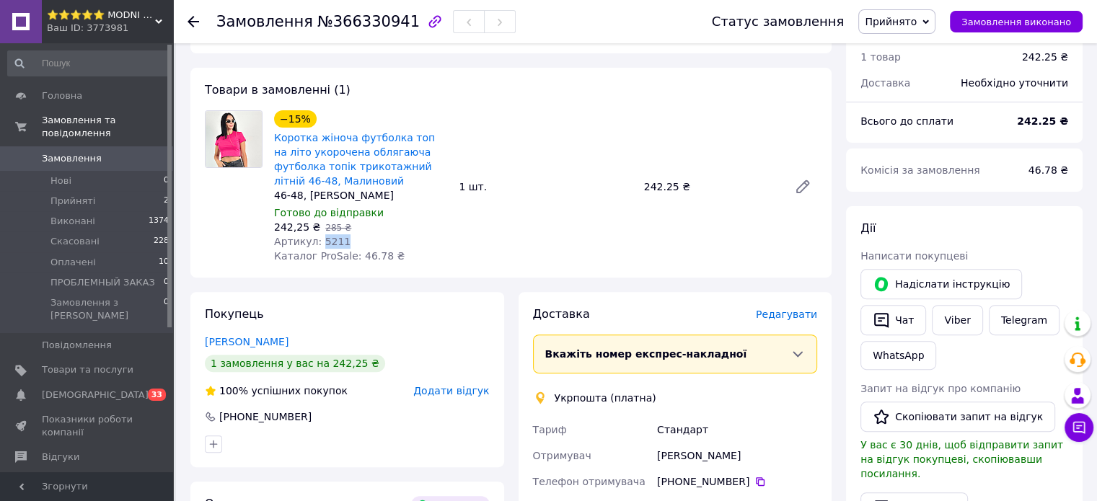
scroll to position [581, 0]
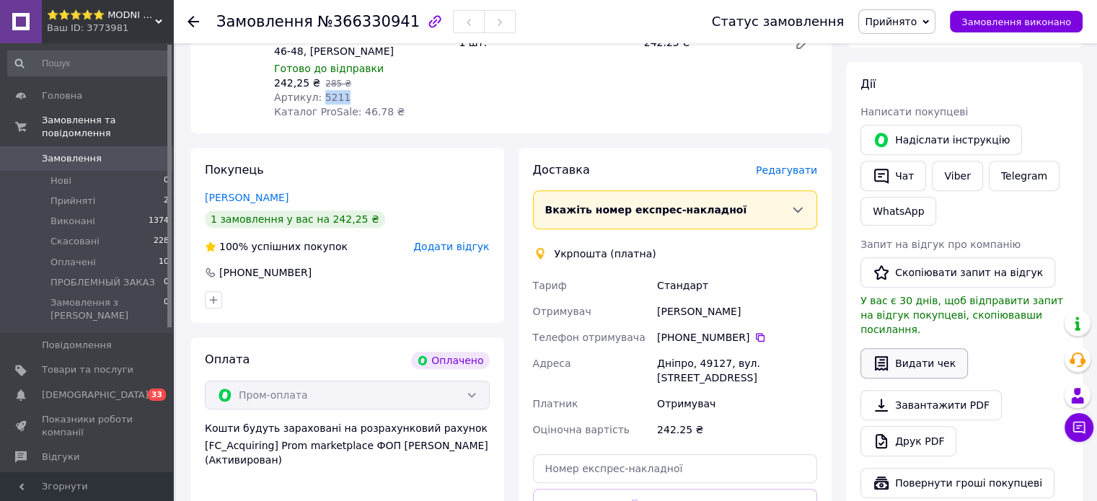
click at [931, 348] on button "Видати чек" at bounding box center [913, 363] width 107 height 30
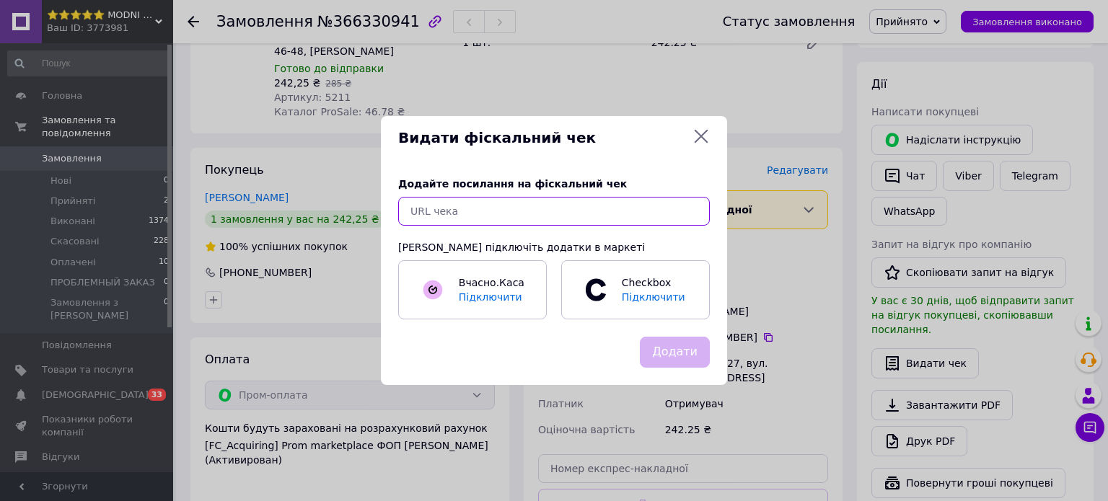
click at [565, 203] on input "text" at bounding box center [553, 211] width 311 height 29
paste input "https://kasa.vchasno.ua/check-viewer/VTNxlYiQdg0"
type input "https://kasa.vchasno.ua/check-viewer/VTNxlYiQdg0"
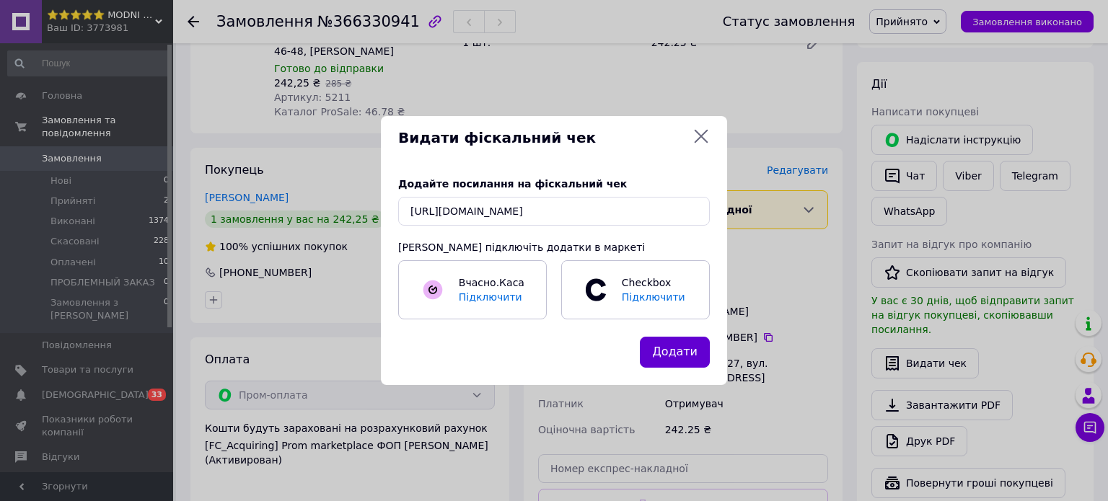
click at [656, 348] on button "Додати" at bounding box center [675, 352] width 70 height 31
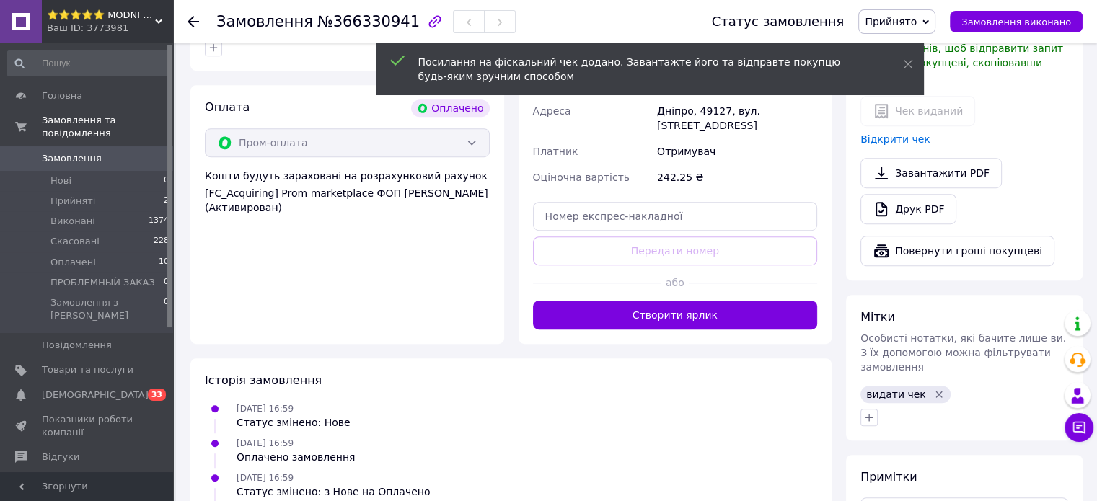
scroll to position [870, 0]
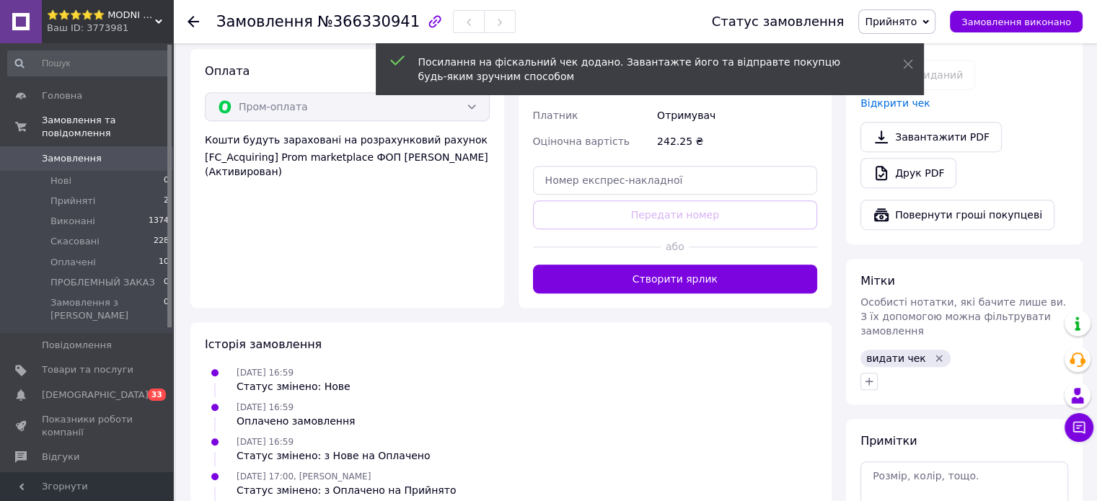
click at [933, 353] on icon "Видалити мітку" at bounding box center [939, 359] width 12 height 12
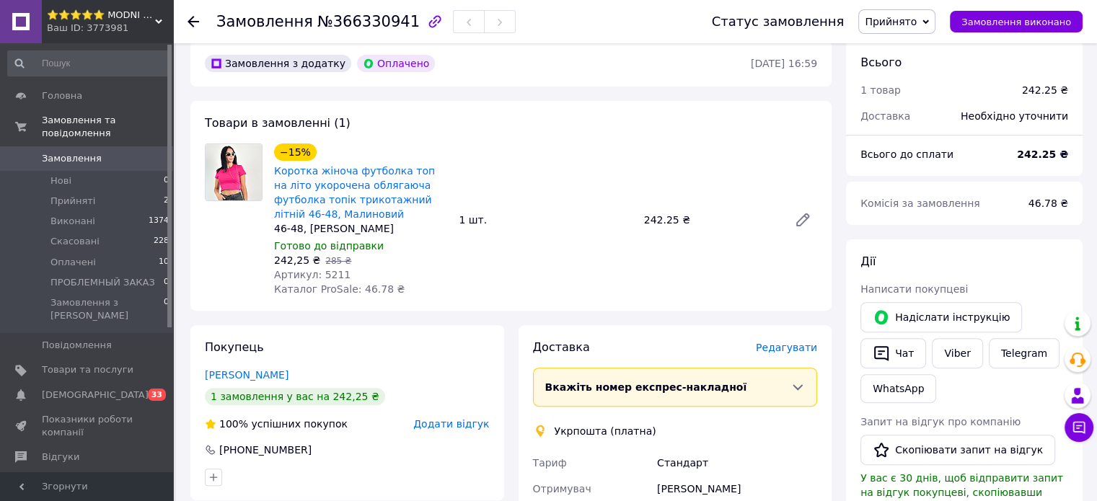
scroll to position [365, 0]
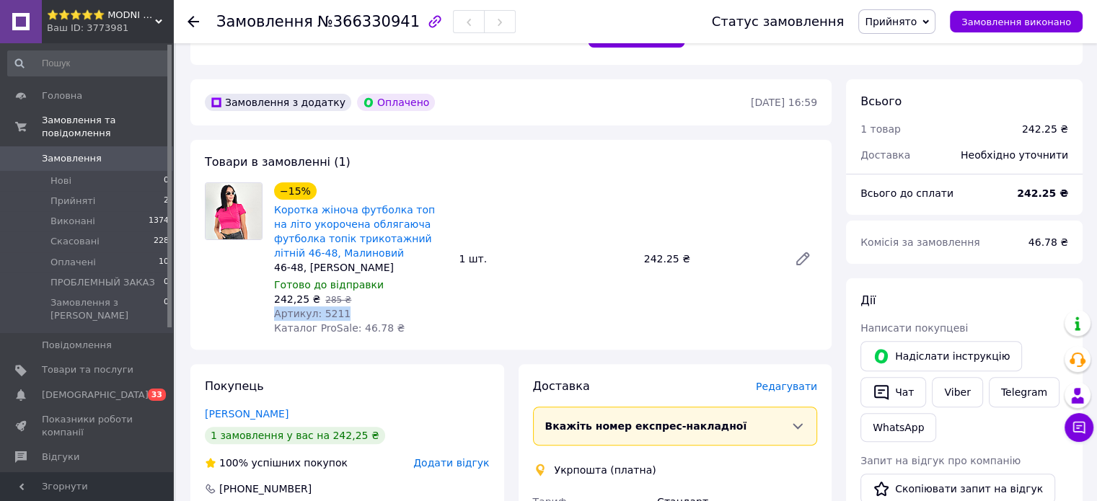
drag, startPoint x: 273, startPoint y: 314, endPoint x: 346, endPoint y: 320, distance: 73.1
click at [346, 320] on div "−15% Коротка жіноча футболка топ на літо укорочена облягаюча футболка топік три…" at bounding box center [360, 259] width 185 height 159
copy span "Артикул: 5211"
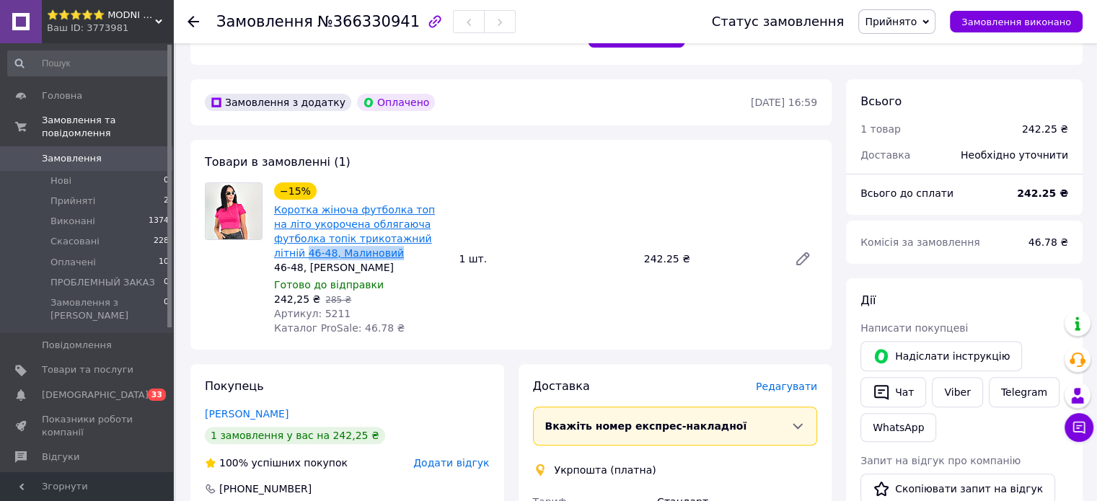
drag, startPoint x: 334, startPoint y: 255, endPoint x: 392, endPoint y: 236, distance: 60.7
click at [392, 236] on span "Коротка жіноча футболка топ на літо укорочена облягаюча футболка топік трикотаж…" at bounding box center [360, 232] width 173 height 58
copy link "46-48, Малиновий"
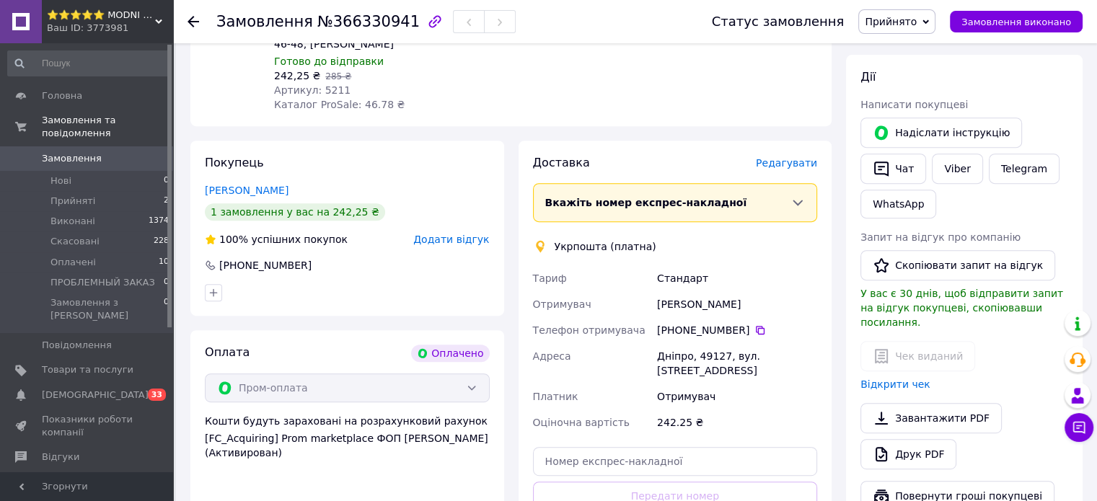
scroll to position [653, 0]
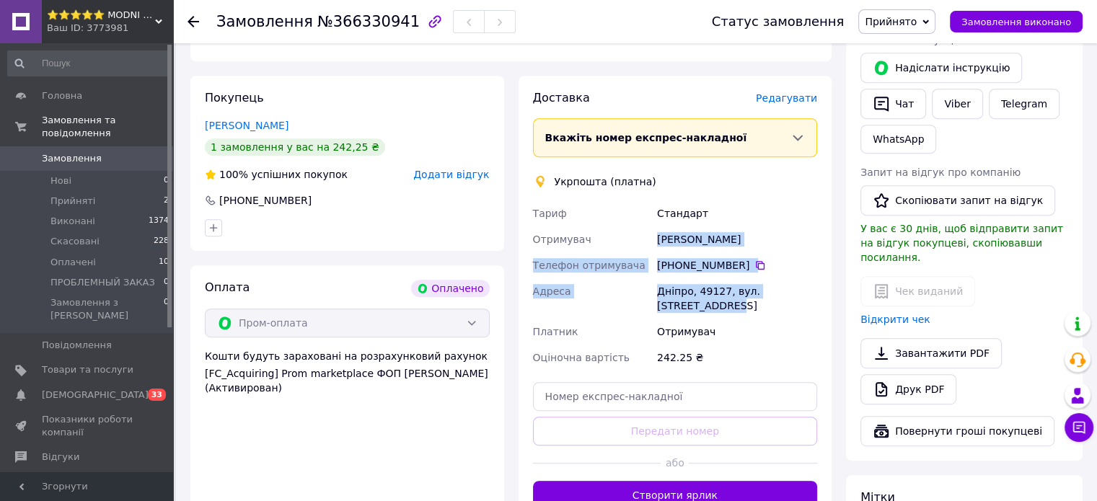
drag, startPoint x: 655, startPoint y: 237, endPoint x: 818, endPoint y: 296, distance: 173.3
click at [818, 296] on div "Тариф Стандарт Отримувач Поліна Зюба Телефон отримувача +380 98 338 07 87   Адр…" at bounding box center [675, 285] width 291 height 170
copy div "Поліна Зюба Телефон отримувача +380 98 338 07 87   Адреса Дніпро, 49127, вул. К…"
click at [916, 25] on span "Прийнято" at bounding box center [891, 22] width 52 height 12
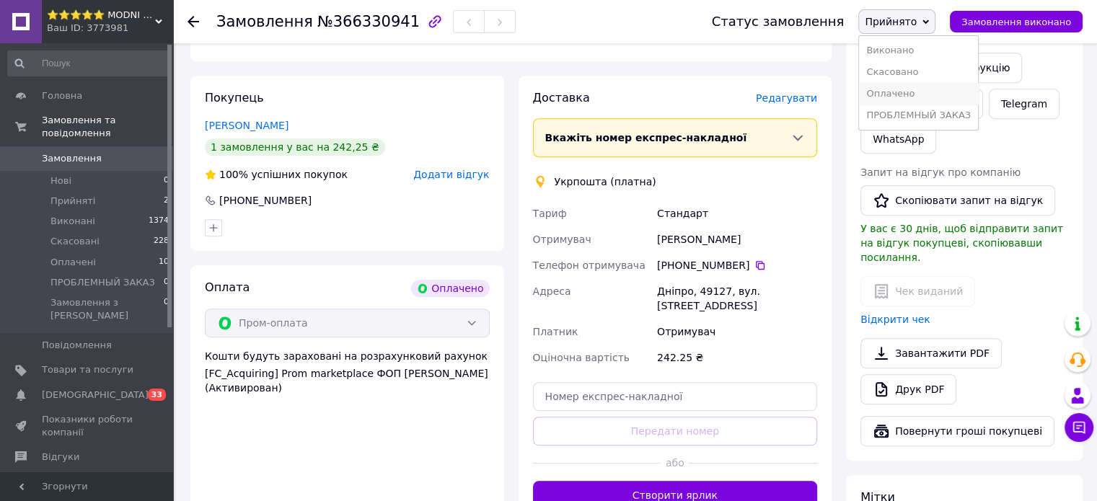
click at [927, 95] on li "Оплачено" at bounding box center [918, 94] width 119 height 22
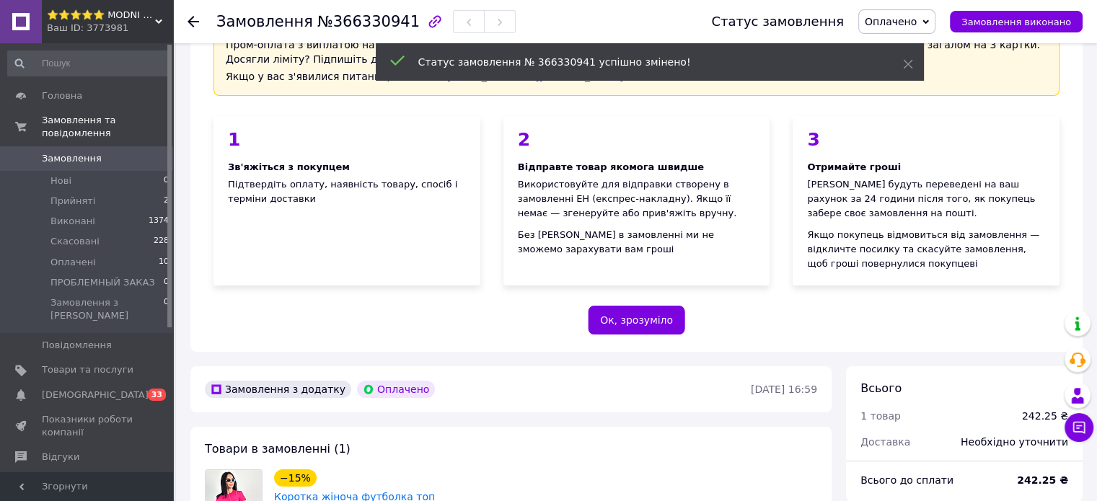
scroll to position [76, 0]
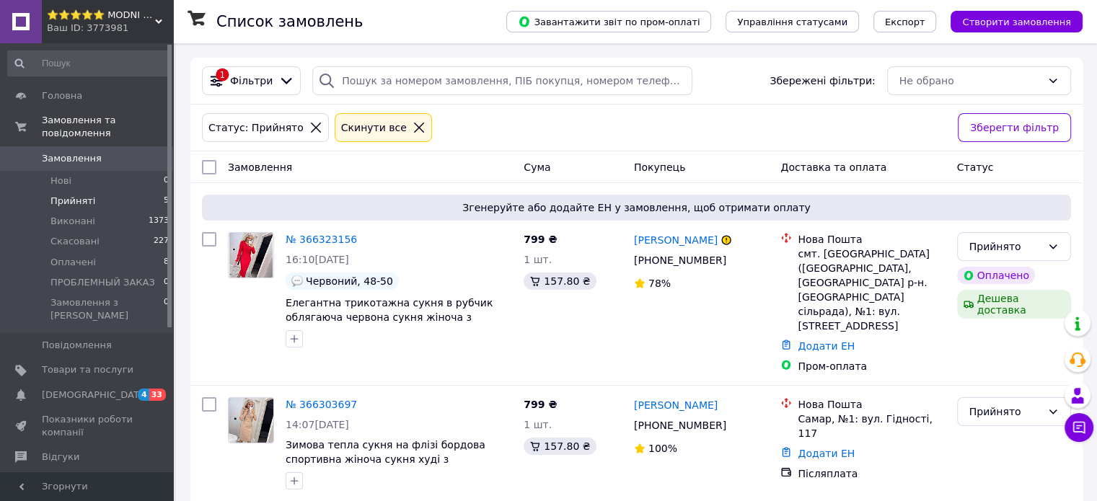
click at [71, 152] on span "Замовлення" at bounding box center [72, 158] width 60 height 13
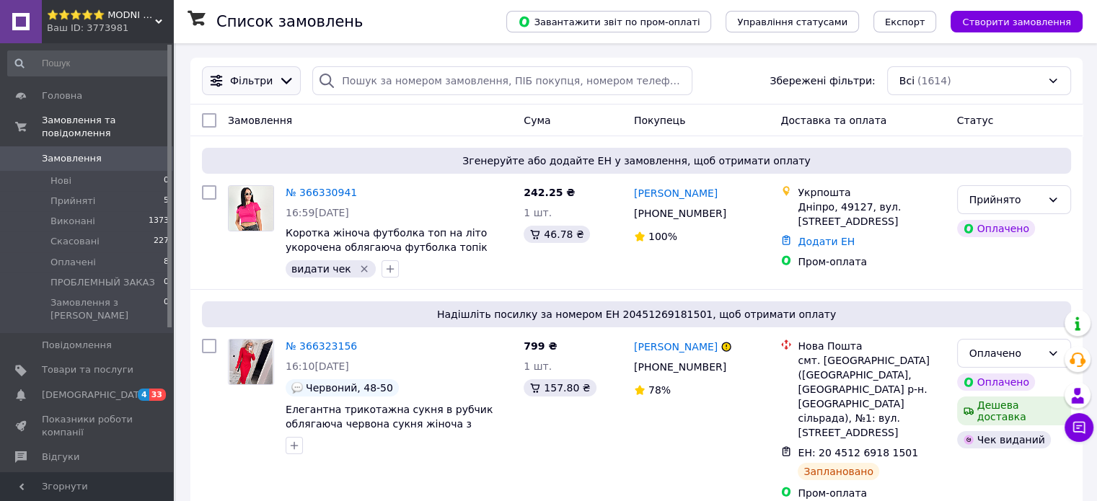
click at [260, 89] on div "Фільтри" at bounding box center [251, 81] width 92 height 16
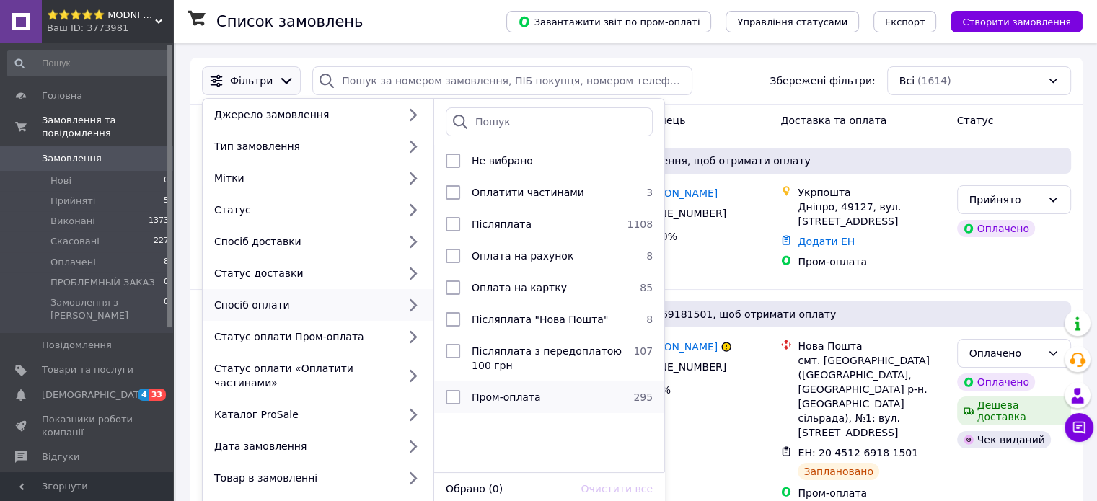
click at [450, 395] on input "checkbox" at bounding box center [453, 397] width 14 height 14
checkbox input "true"
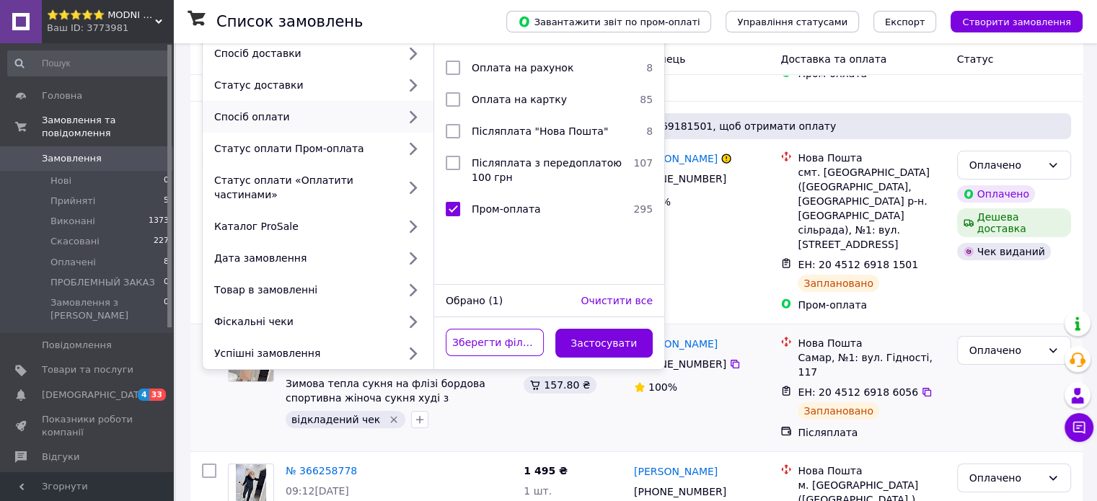
scroll to position [216, 0]
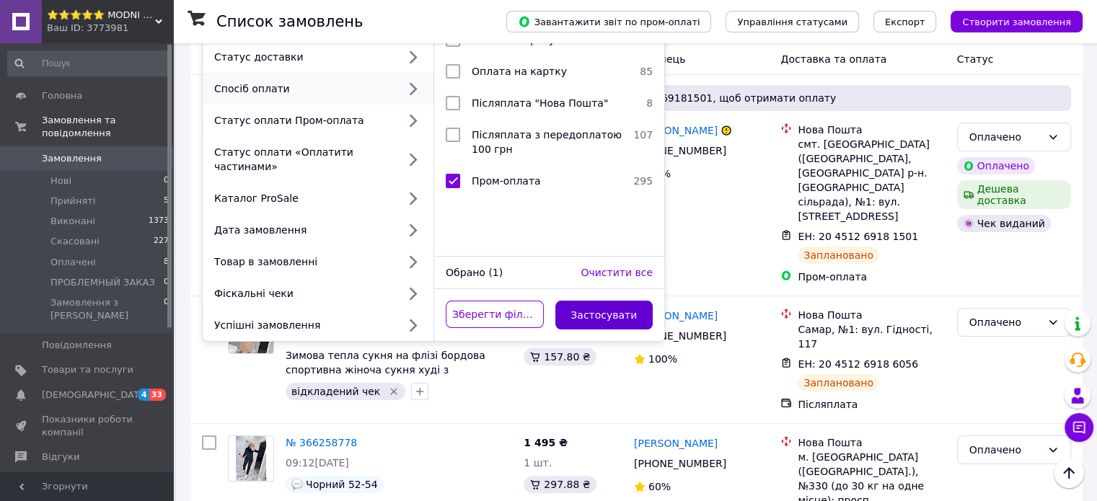
click at [607, 301] on button "Застосувати" at bounding box center [604, 315] width 98 height 29
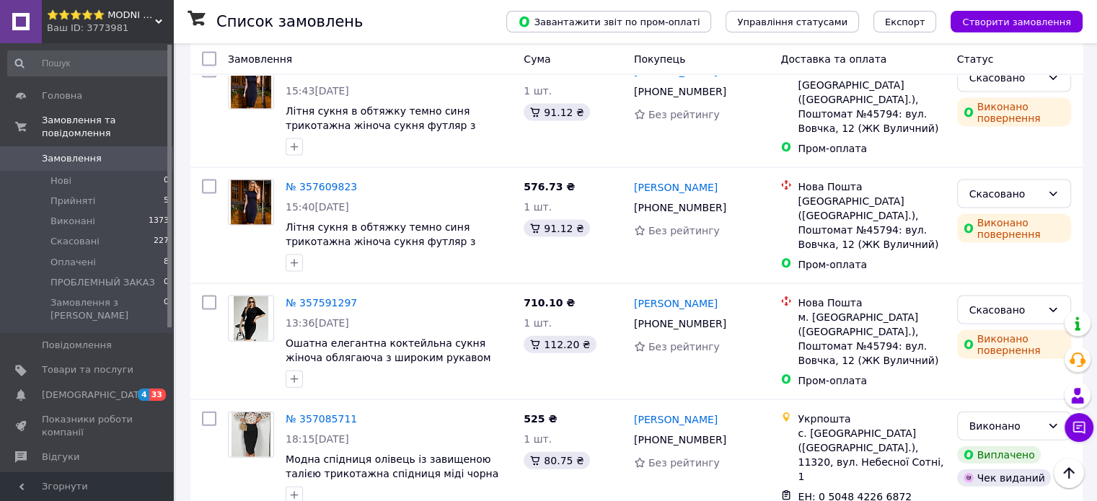
scroll to position [8580, 0]
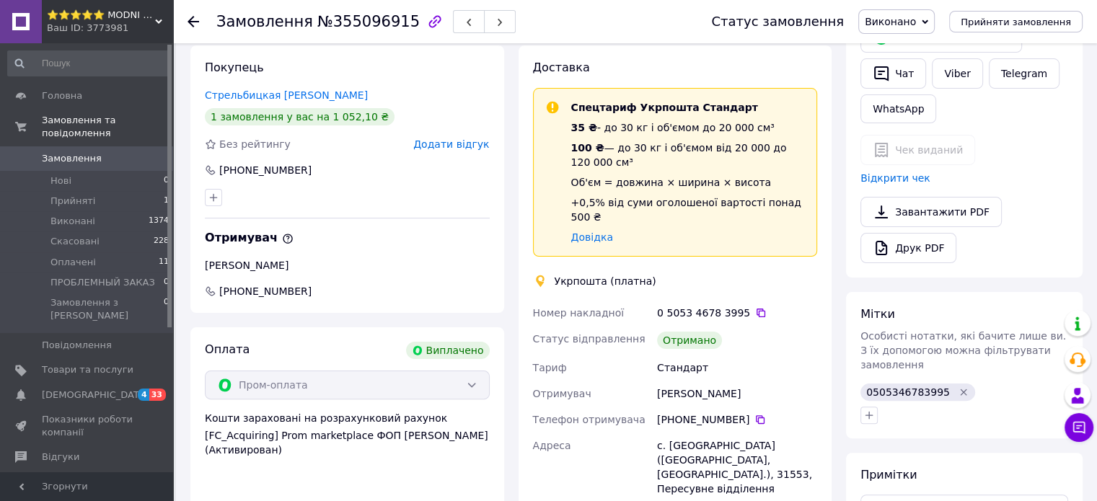
scroll to position [274, 0]
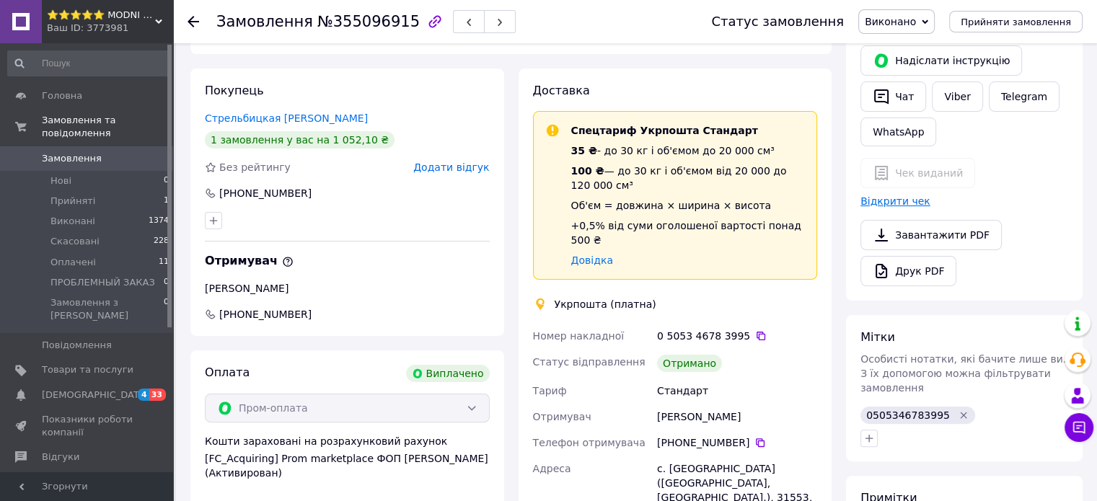
click at [894, 200] on link "Відкрити чек" at bounding box center [895, 201] width 70 height 12
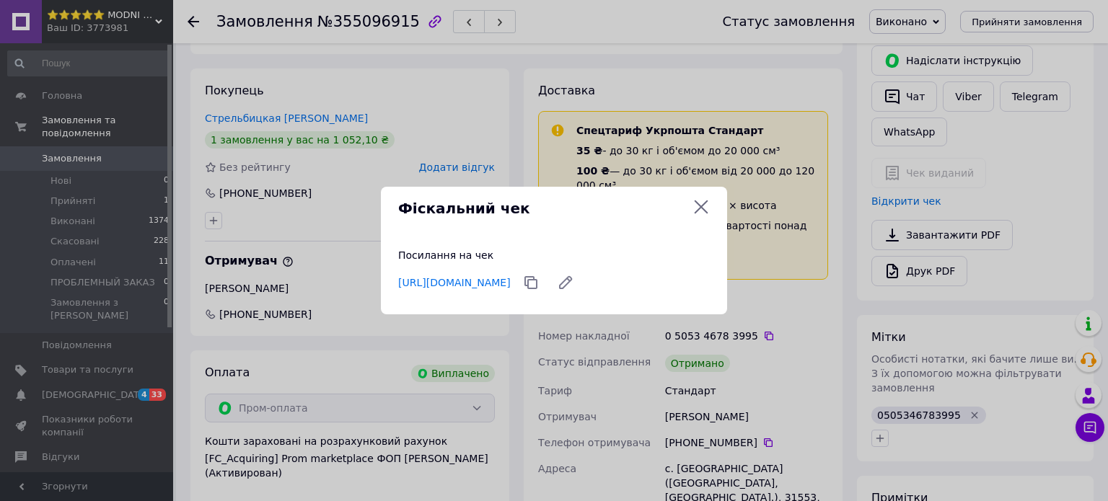
click at [706, 214] on icon at bounding box center [700, 206] width 17 height 17
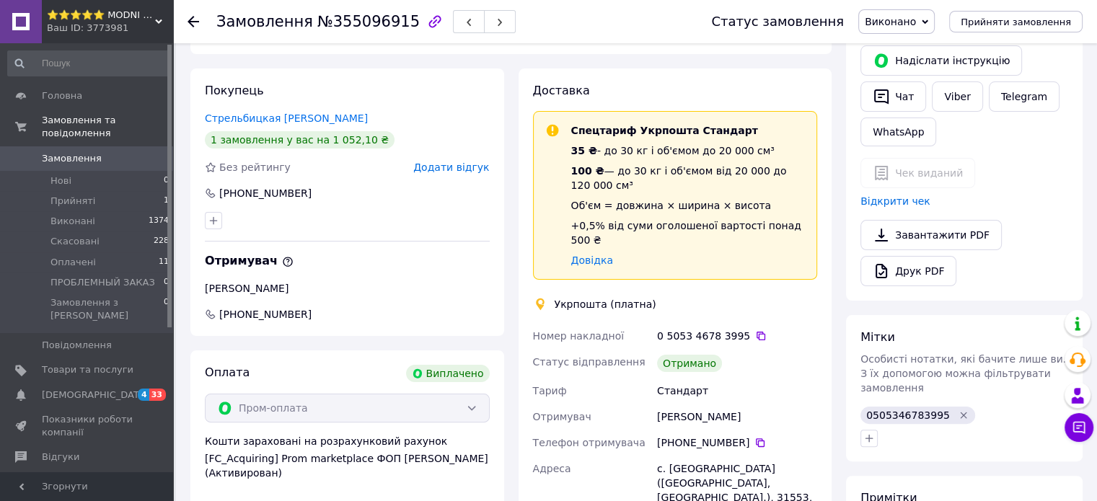
click at [59, 152] on span "Замовлення" at bounding box center [72, 158] width 60 height 13
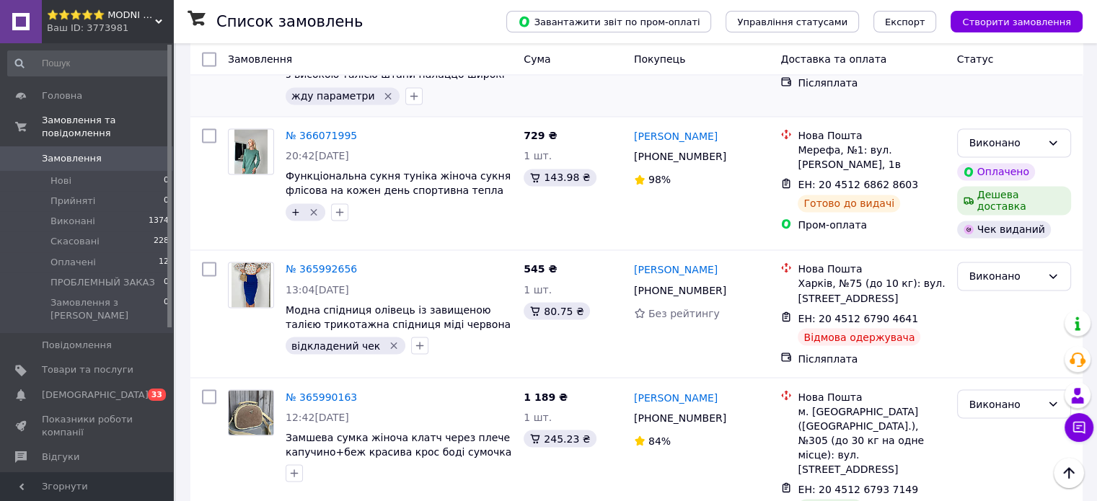
scroll to position [2452, 0]
click at [296, 467] on icon "button" at bounding box center [294, 473] width 12 height 12
type input "не"
checkbox input "true"
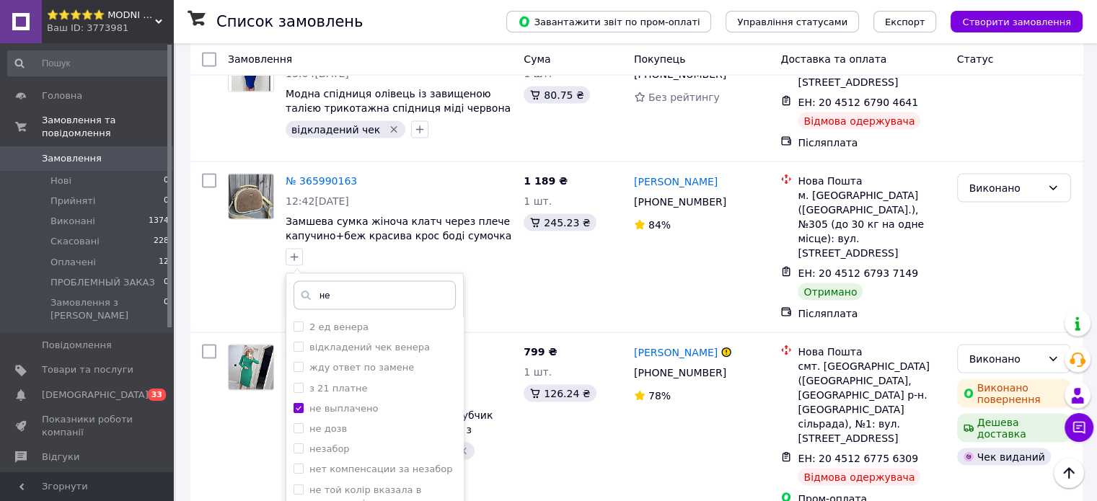
scroll to position [2668, 0]
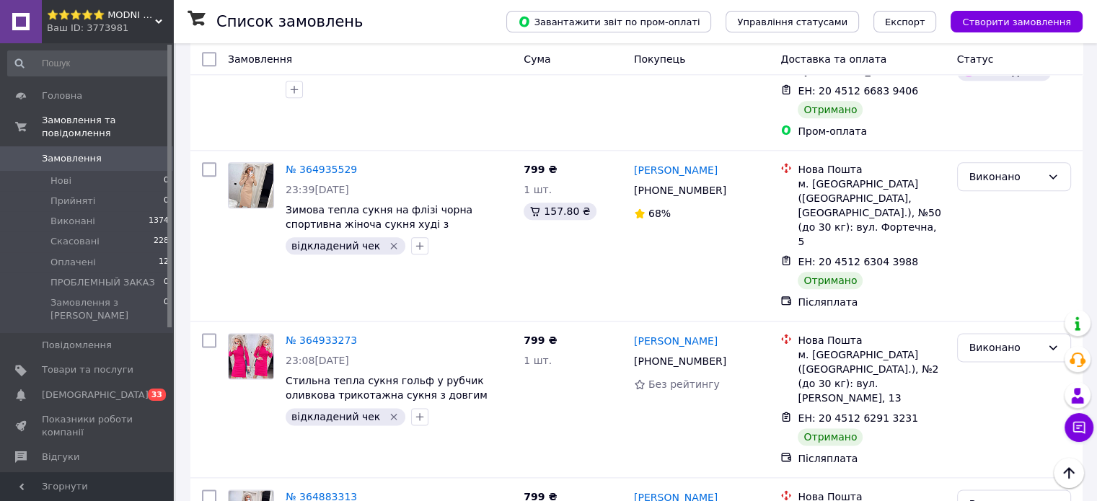
scroll to position [7282, 0]
